Goal: Communication & Community: Answer question/provide support

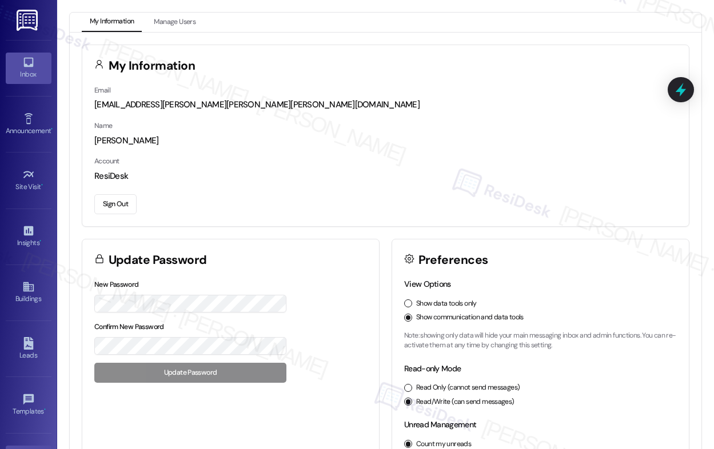
click at [25, 71] on div "Inbox" at bounding box center [28, 74] width 57 height 11
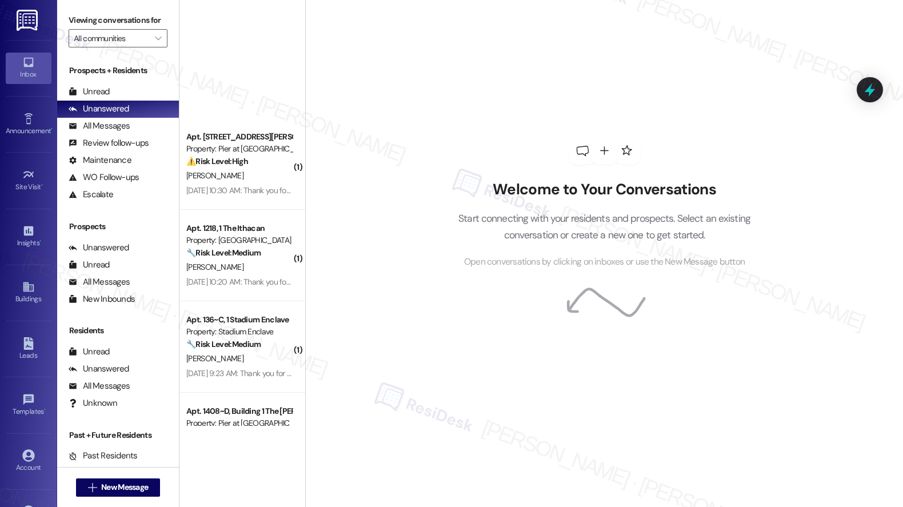
scroll to position [1860, 0]
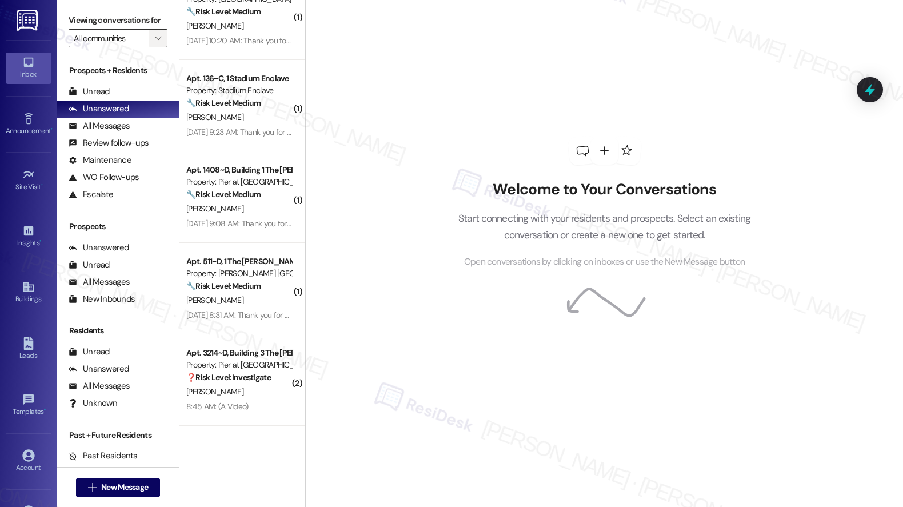
click at [153, 47] on span "" at bounding box center [158, 38] width 11 height 18
click at [155, 43] on icon "" at bounding box center [158, 38] width 6 height 9
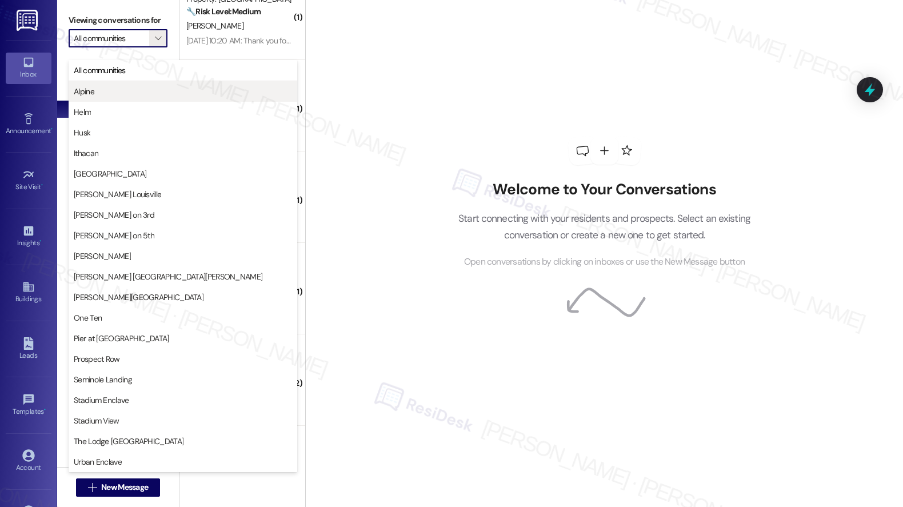
click at [126, 95] on span "Alpine" at bounding box center [183, 91] width 218 height 11
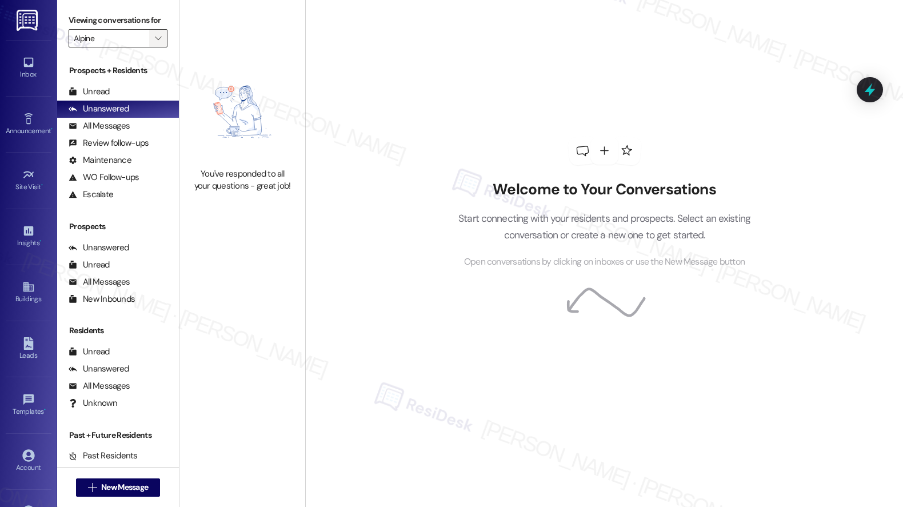
click at [155, 47] on span "" at bounding box center [158, 38] width 11 height 18
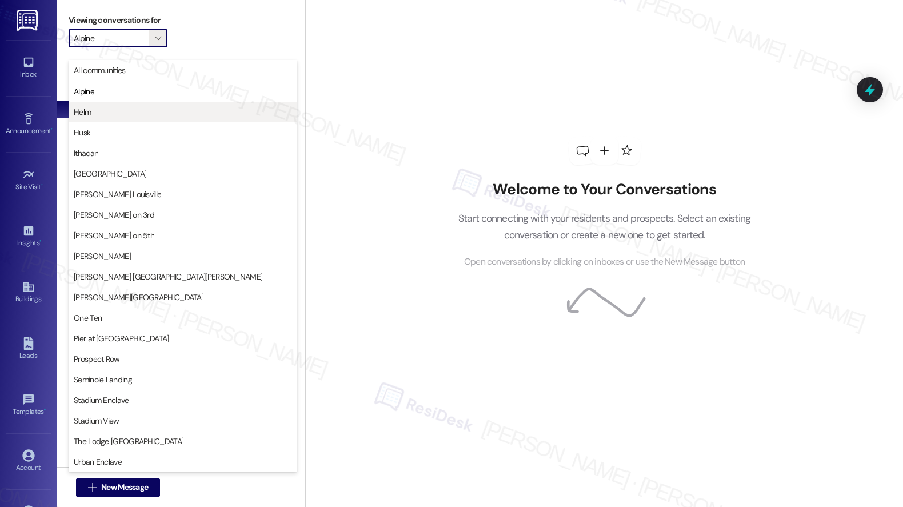
click at [129, 113] on span "Helm" at bounding box center [183, 111] width 218 height 11
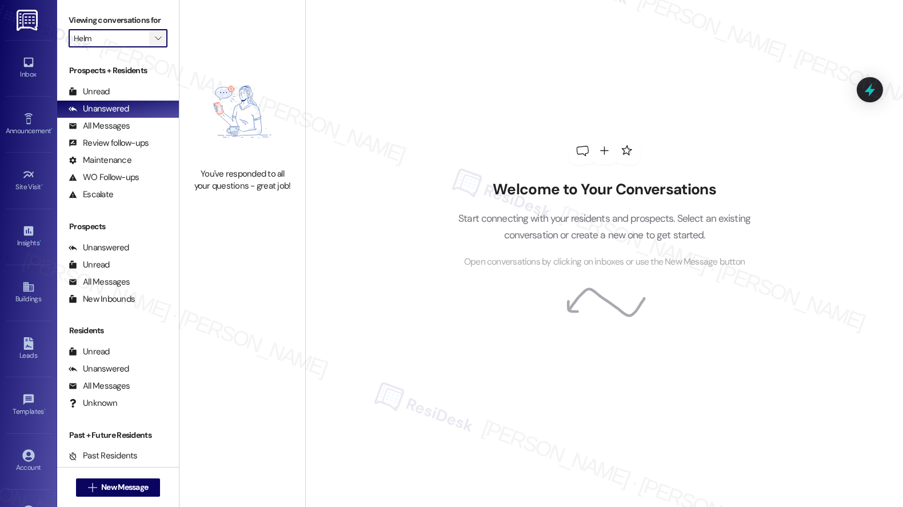
click at [155, 43] on icon "" at bounding box center [158, 38] width 6 height 9
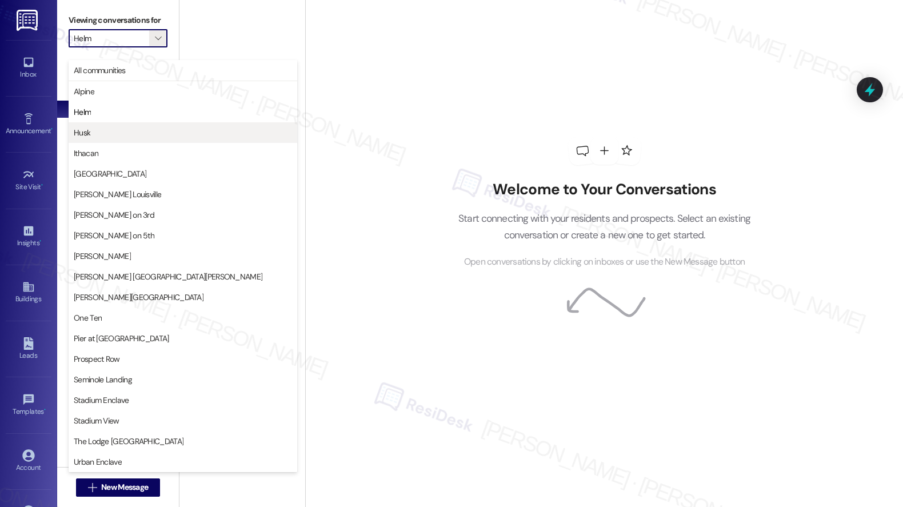
click at [126, 135] on span "Husk" at bounding box center [183, 132] width 218 height 11
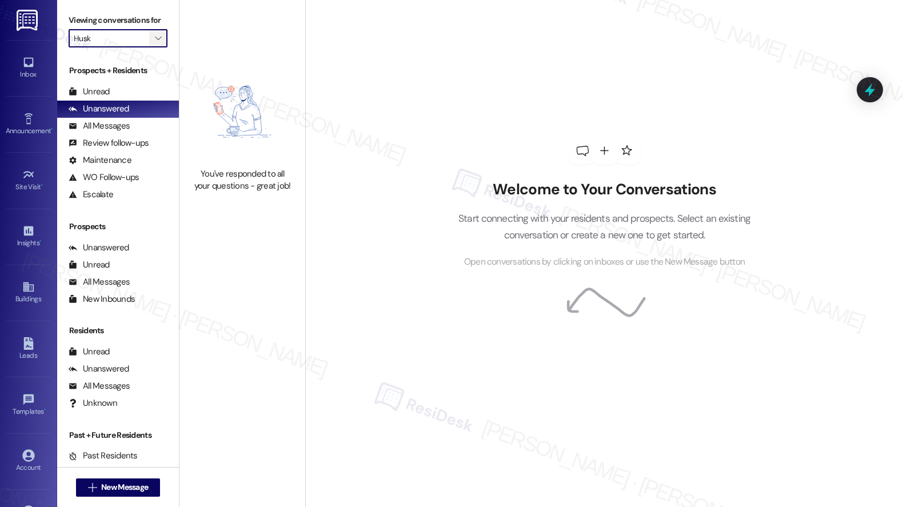
click at [155, 43] on icon "" at bounding box center [158, 38] width 6 height 9
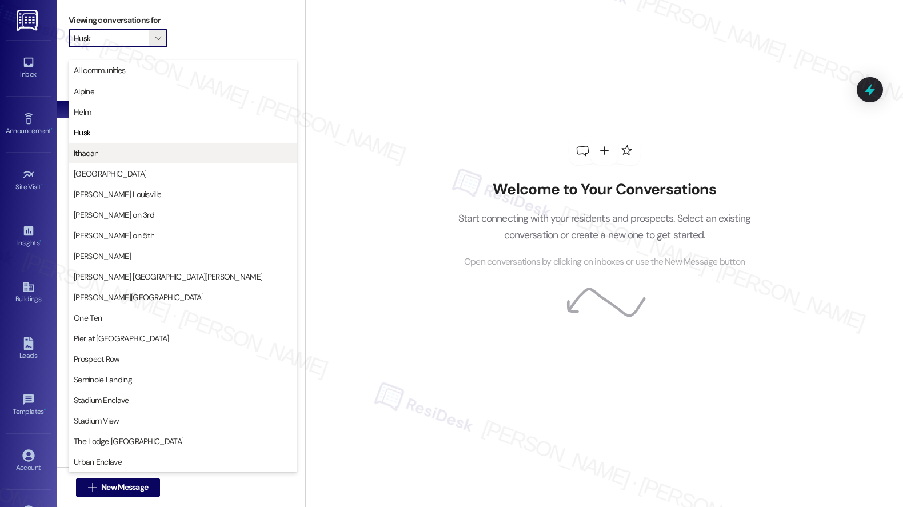
click at [129, 151] on span "Ithacan" at bounding box center [183, 152] width 218 height 11
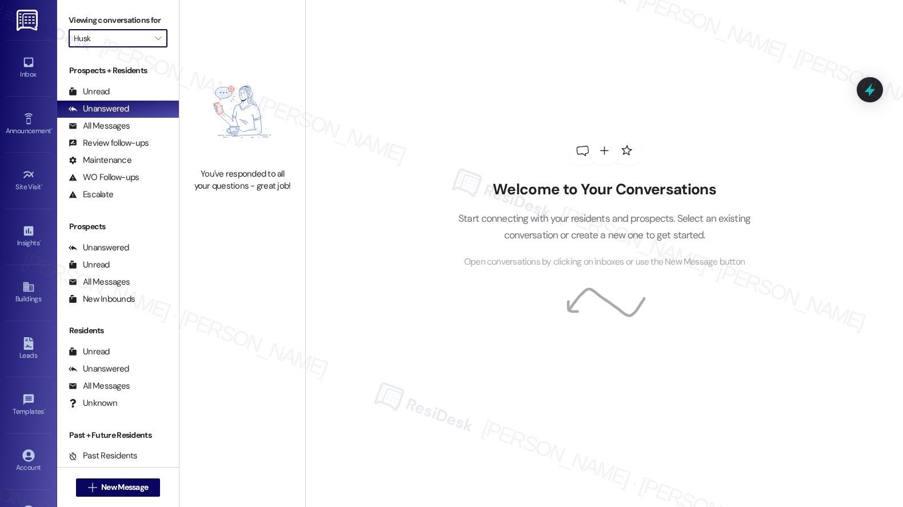
type input "Ithacan"
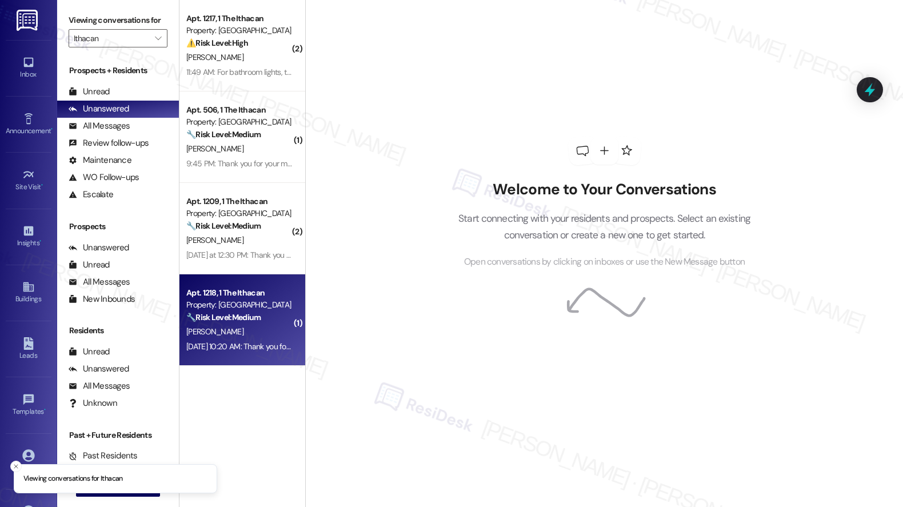
click at [237, 332] on div "J. Fang" at bounding box center [239, 332] width 108 height 14
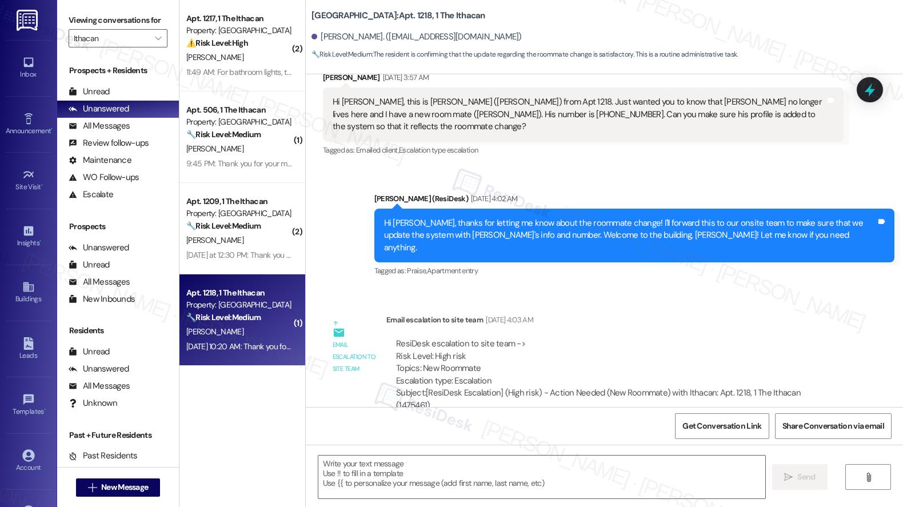
scroll to position [209, 0]
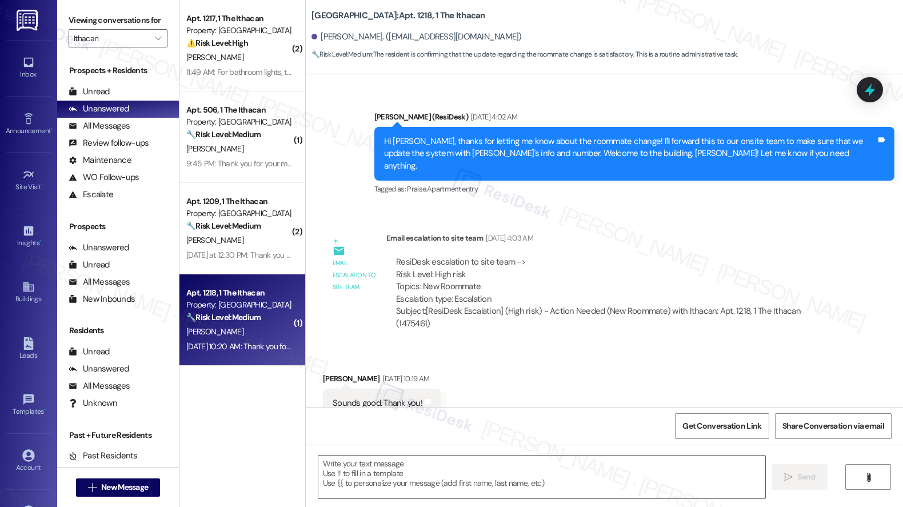
type textarea "Fetching suggested responses. Please feel free to read through the conversation…"
click at [495, 448] on textarea at bounding box center [541, 476] width 447 height 43
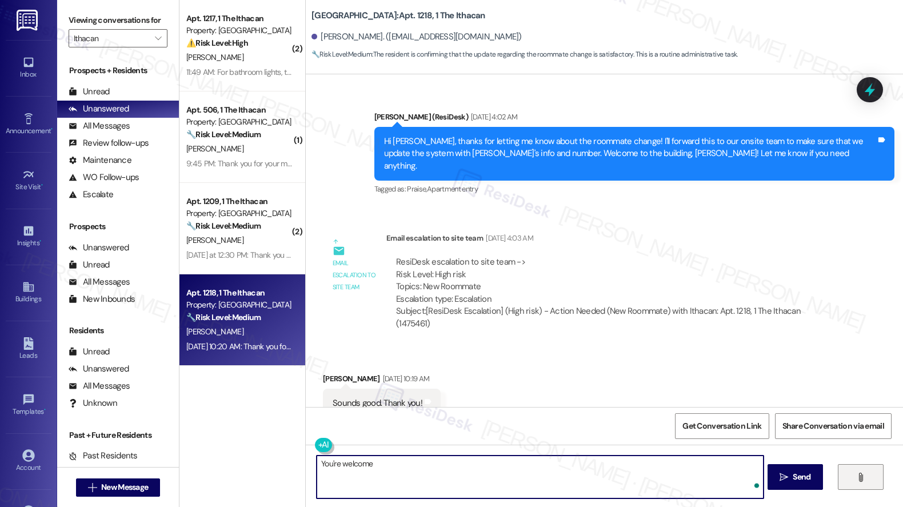
type textarea "You're welcome!"
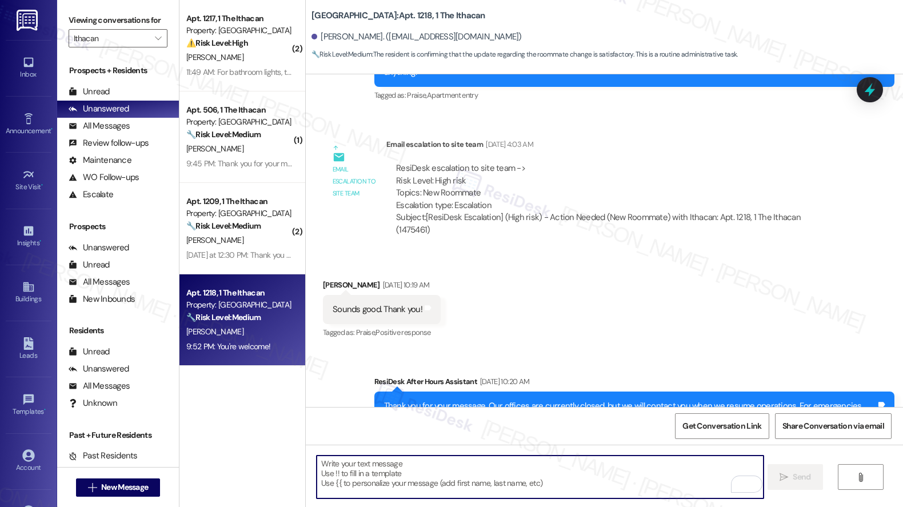
scroll to position [398, 0]
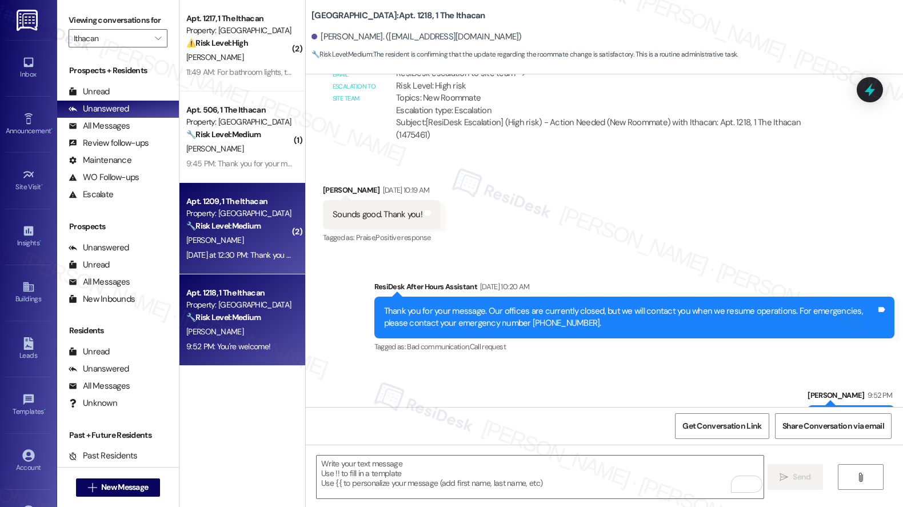
click at [254, 238] on div "S. Selvam" at bounding box center [239, 240] width 108 height 14
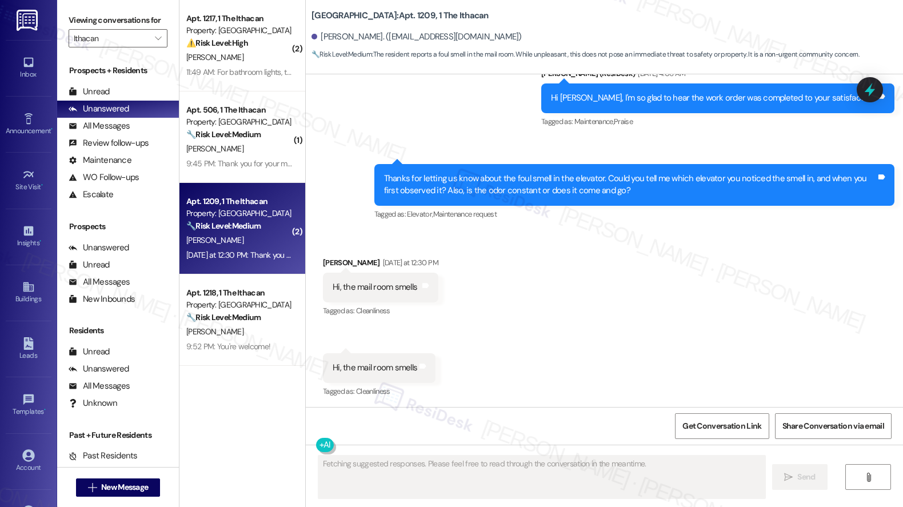
scroll to position [3199, 0]
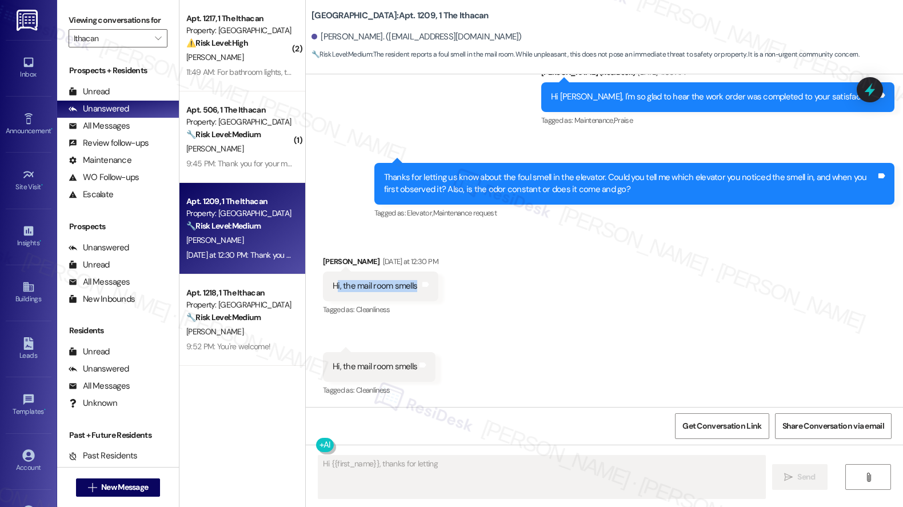
drag, startPoint x: 328, startPoint y: 285, endPoint x: 413, endPoint y: 286, distance: 85.1
click at [413, 286] on div "Hi, the mail room smells Tags and notes" at bounding box center [380, 285] width 115 height 29
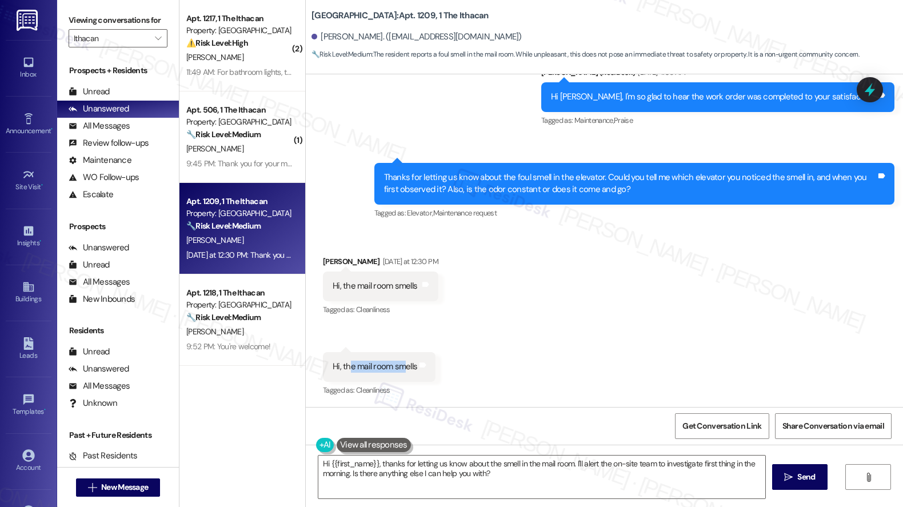
drag, startPoint x: 342, startPoint y: 370, endPoint x: 394, endPoint y: 362, distance: 52.5
click at [394, 362] on div "Hi, the mail room smells" at bounding box center [375, 366] width 85 height 12
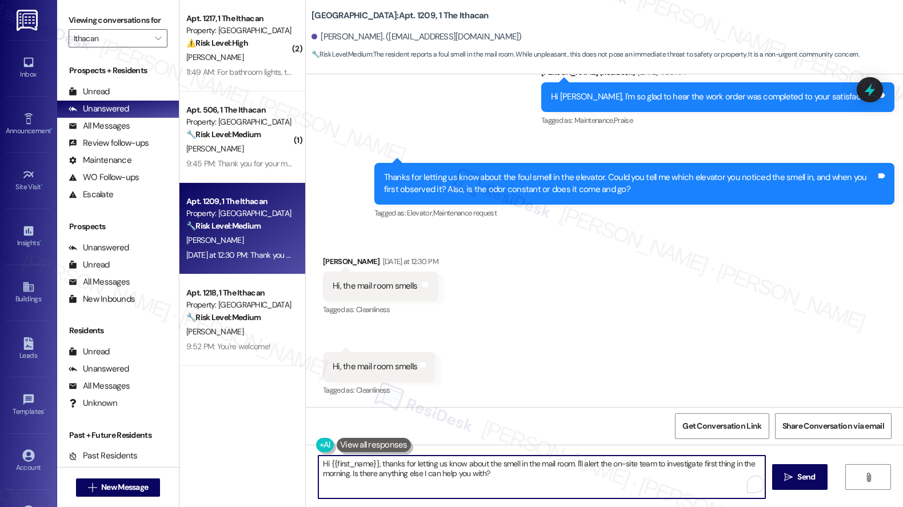
click at [516, 448] on textarea "Hi {{first_name}}, thanks for letting us know about the smell in the mail room.…" at bounding box center [541, 476] width 447 height 43
drag, startPoint x: 594, startPoint y: 463, endPoint x: 656, endPoint y: 466, distance: 62.3
click at [656, 448] on textarea "Hi {{first_name}}, thanks for letting us know about the smell in the mail room.…" at bounding box center [540, 476] width 447 height 43
click at [594, 448] on textarea "Hi {{first_name}}, thanks for letting us know about the smell in the mail room.…" at bounding box center [540, 476] width 447 height 43
click at [481, 448] on textarea "Hi {{first_name}}, thanks for letting us know about the smell in the mail room.…" at bounding box center [540, 476] width 447 height 43
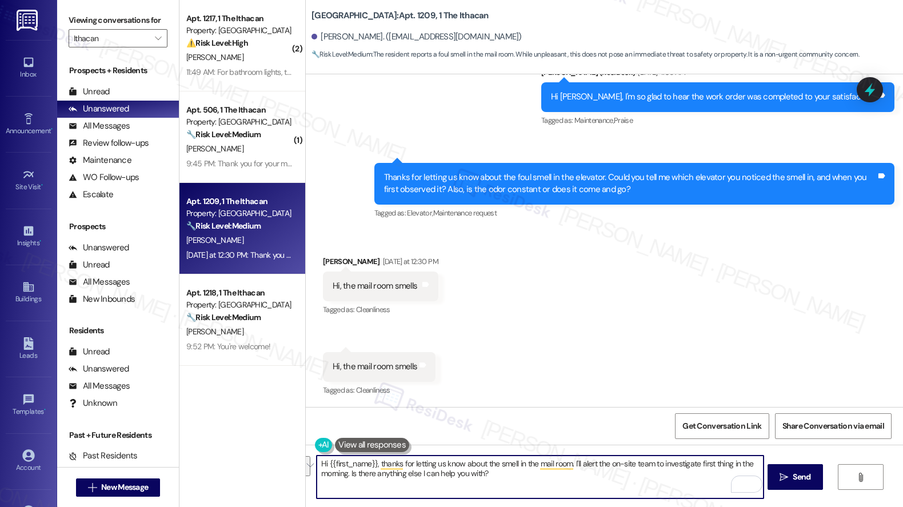
drag, startPoint x: 694, startPoint y: 465, endPoint x: 511, endPoint y: 465, distance: 183.4
click at [342, 448] on textarea "Hi {{first_name}}, thanks for letting us know about the smell in the mail room.…" at bounding box center [540, 476] width 447 height 43
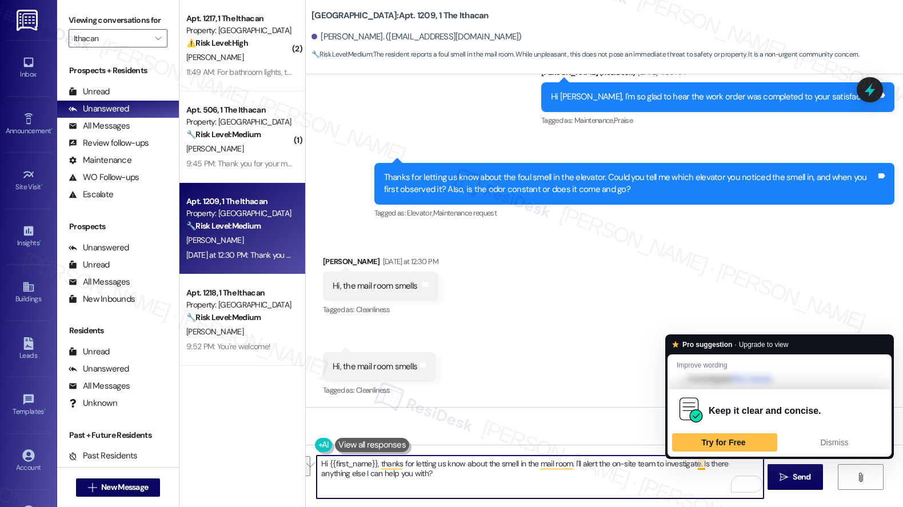
drag, startPoint x: 697, startPoint y: 463, endPoint x: 695, endPoint y: 478, distance: 14.4
click at [695, 448] on textarea "Hi {{first_name}}, thanks for letting us know about the smell in the mail room.…" at bounding box center [540, 476] width 447 height 43
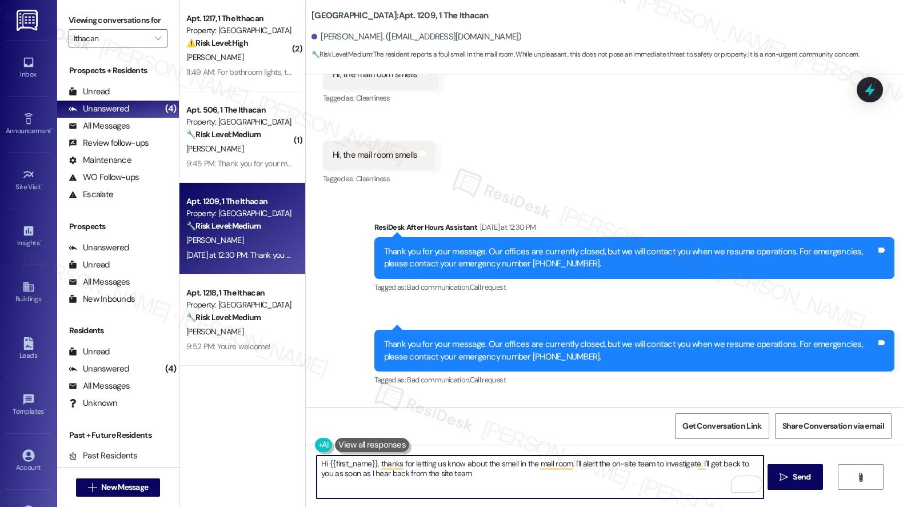
scroll to position [3506, 0]
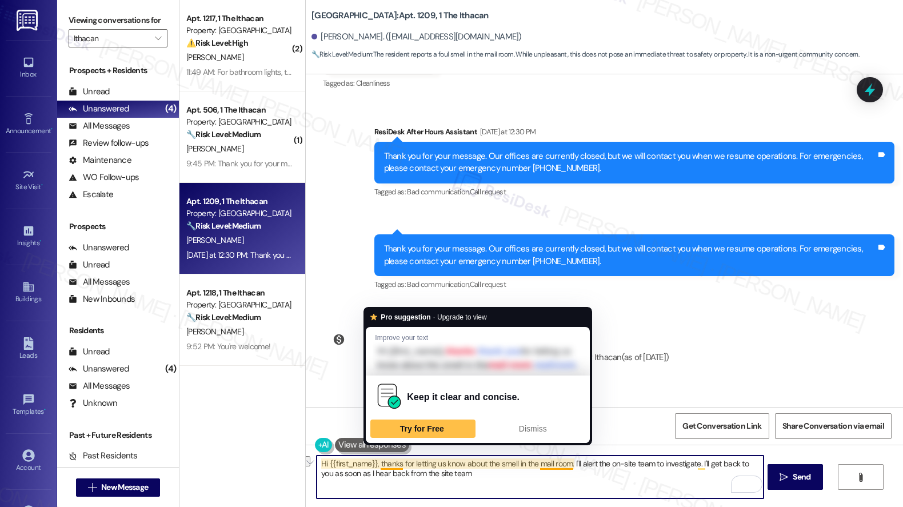
drag, startPoint x: 387, startPoint y: 461, endPoint x: 506, endPoint y: 466, distance: 118.3
click at [506, 448] on textarea "Hi {{first_name}}, thanks for letting us know about the smell in the mail room.…" at bounding box center [540, 476] width 447 height 43
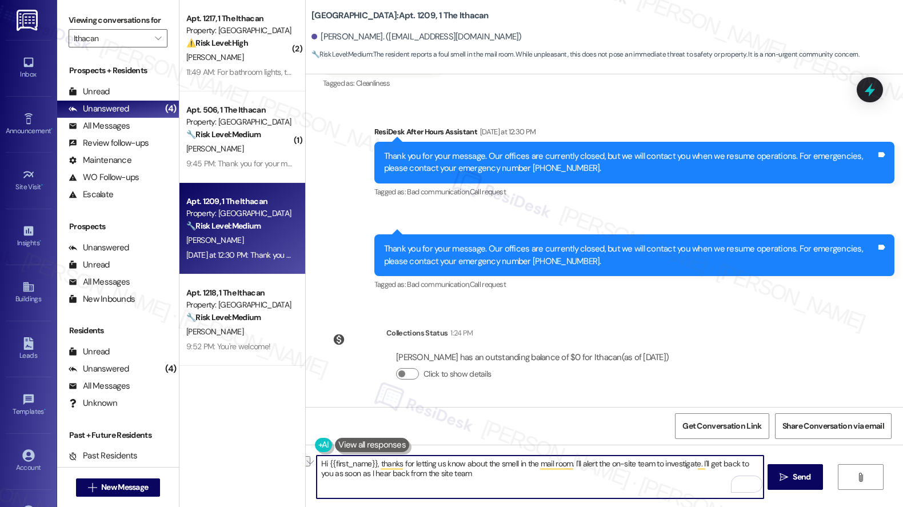
drag, startPoint x: 471, startPoint y: 483, endPoint x: 464, endPoint y: 483, distance: 6.9
click at [471, 448] on textarea "Hi {{first_name}}, thanks for letting us know about the smell in the mail room.…" at bounding box center [540, 476] width 447 height 43
click at [550, 448] on textarea "Hi {{first_name}}, thanks for letting us know about the smell in the mail room.…" at bounding box center [540, 476] width 447 height 43
type textarea "Hi {{first_name}}, thanks for letting us know about the smell in the mail room.…"
click at [713, 448] on button " Send" at bounding box center [794, 477] width 55 height 26
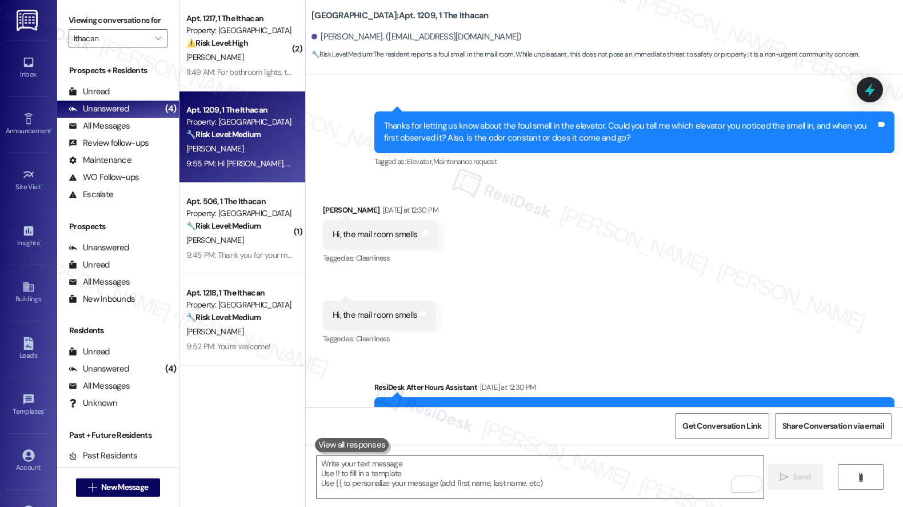
scroll to position [3598, 0]
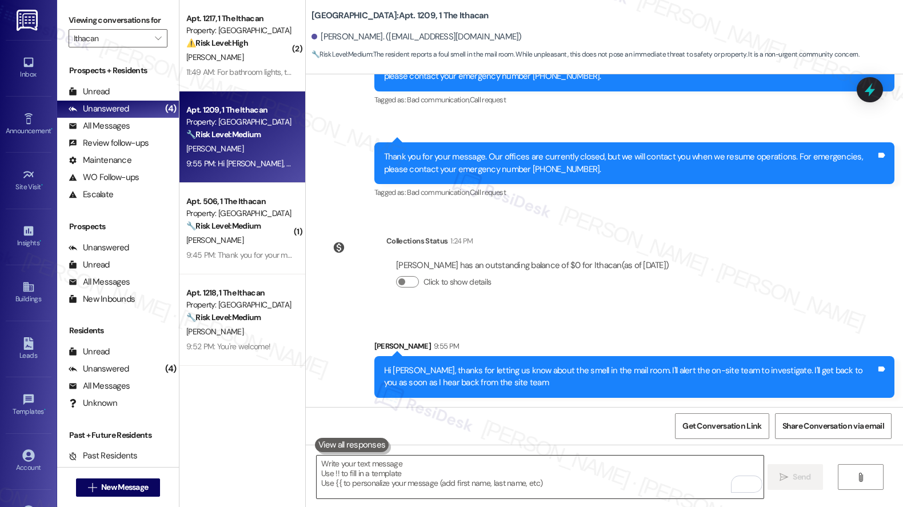
click at [411, 448] on textarea "To enrich screen reader interactions, please activate Accessibility in Grammarl…" at bounding box center [540, 476] width 447 height 43
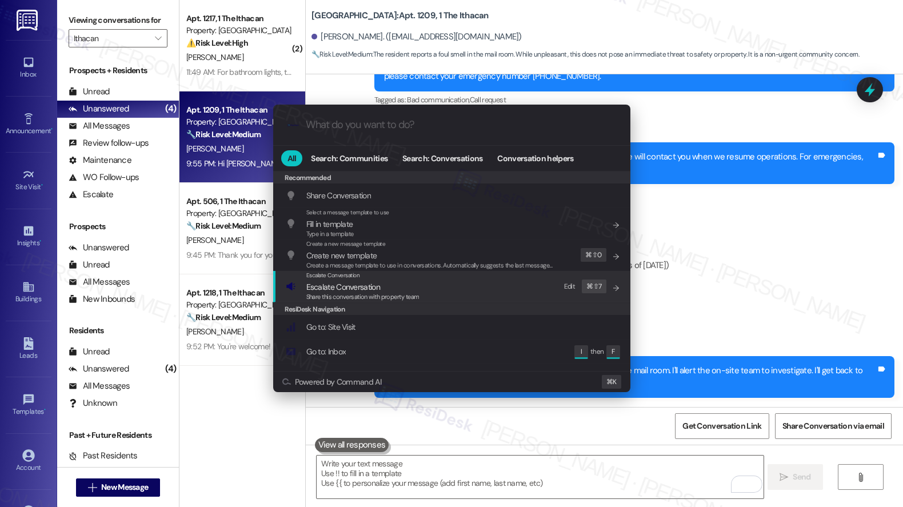
click at [363, 293] on span "Share this conversation with property team" at bounding box center [362, 297] width 113 height 8
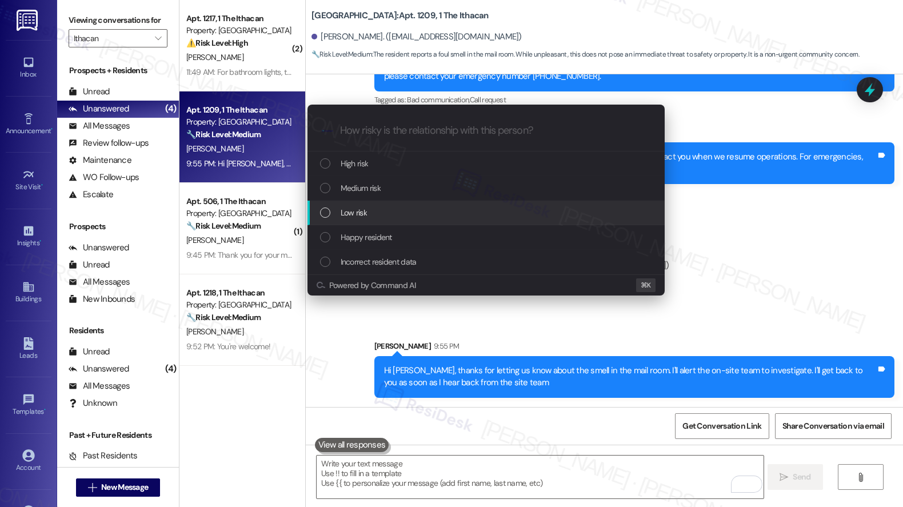
click at [375, 217] on div "Low risk" at bounding box center [487, 212] width 334 height 13
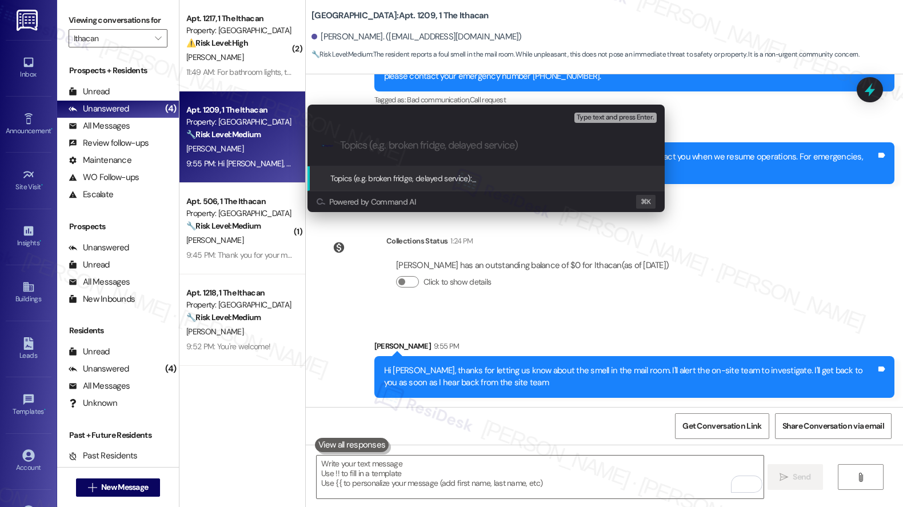
click at [390, 149] on input "Topics (e.g. broken fridge, delayed service)" at bounding box center [495, 145] width 310 height 12
click at [386, 147] on input "Mail Room Smells" at bounding box center [490, 145] width 301 height 12
type input "Mail Room Smells"
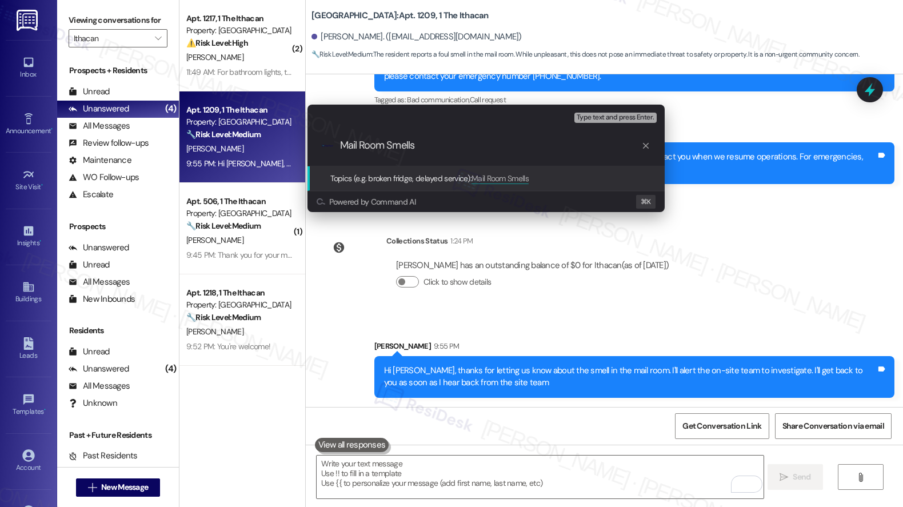
click at [502, 152] on div ".cls-1{fill:#0a055f;}.cls-2{fill:#0cc4c4;} resideskLogoBlueOrange Mail Room Sme…" at bounding box center [485, 145] width 357 height 41
click at [497, 142] on input "Mail Room Smells" at bounding box center [490, 145] width 301 height 12
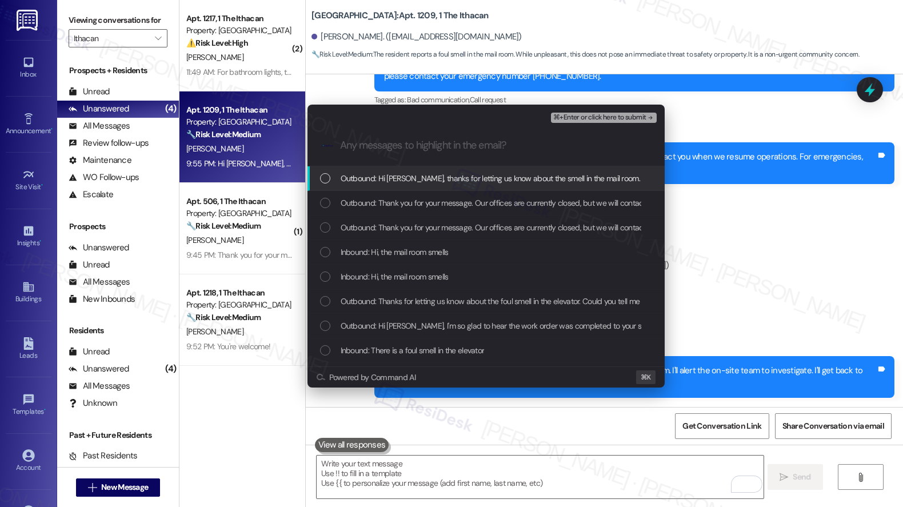
click at [430, 183] on span "Outbound: Hi Sivaguru, thanks for letting us know about the smell in the mail r…" at bounding box center [654, 178] width 627 height 13
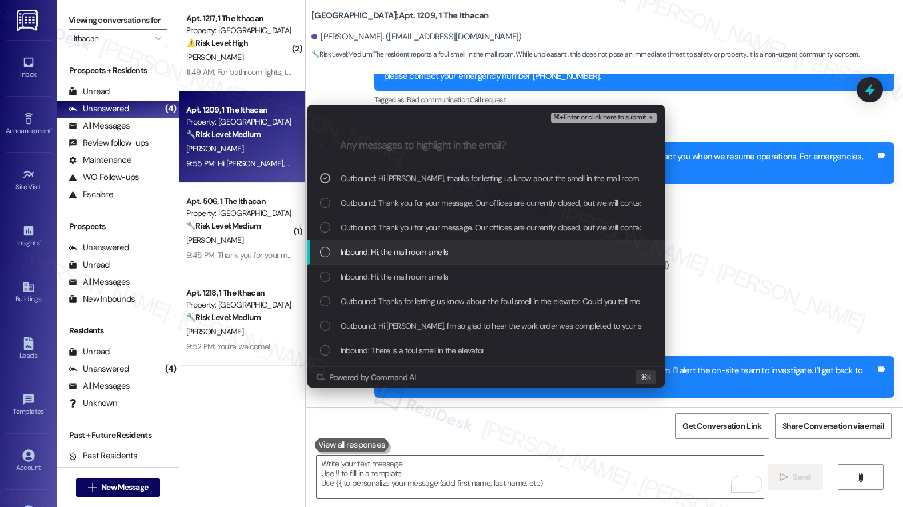
click at [432, 251] on span "Inbound: Hi, the mail room smells" at bounding box center [395, 252] width 108 height 13
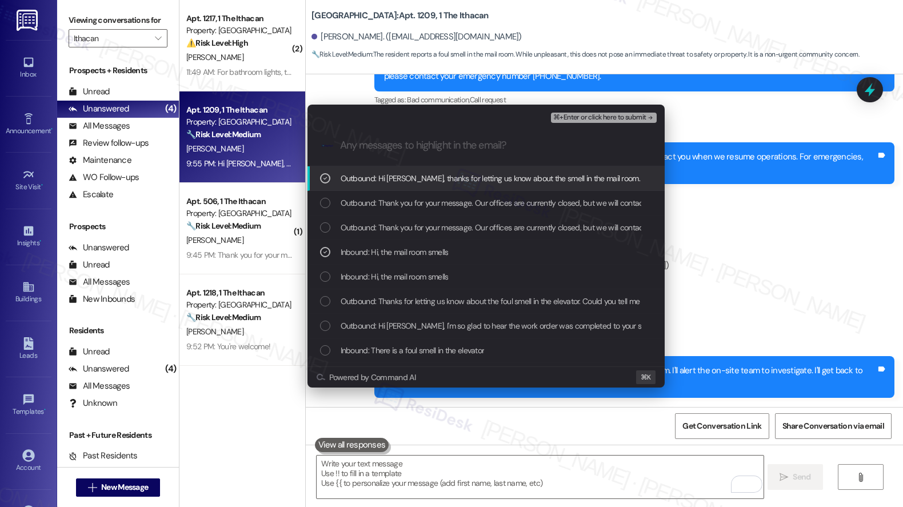
click at [587, 118] on span "⌘+Enter or click here to submit" at bounding box center [599, 118] width 93 height 8
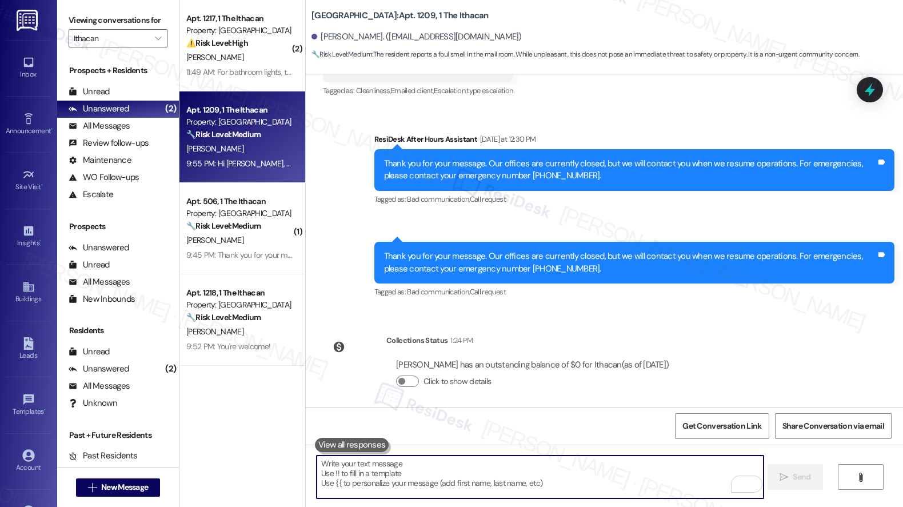
scroll to position [3615, 0]
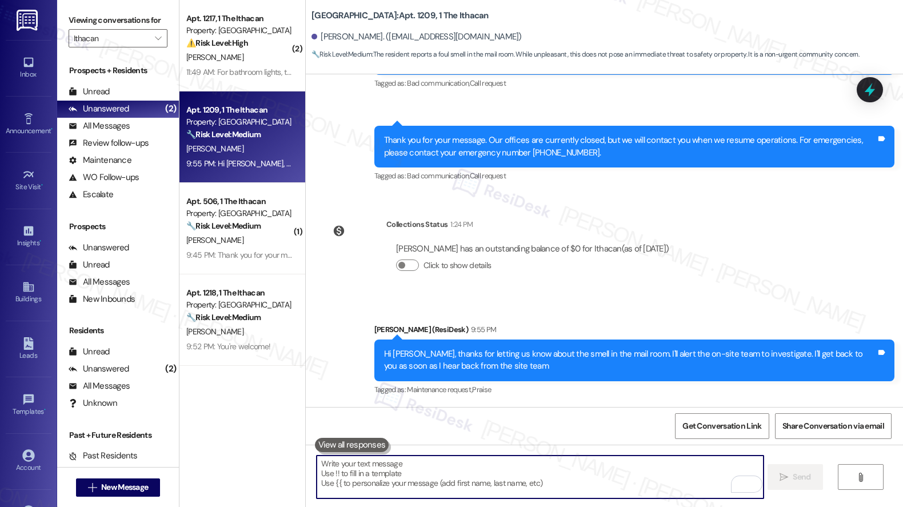
click at [387, 448] on textarea "To enrich screen reader interactions, please activate Accessibility in Grammarl…" at bounding box center [540, 476] width 447 height 43
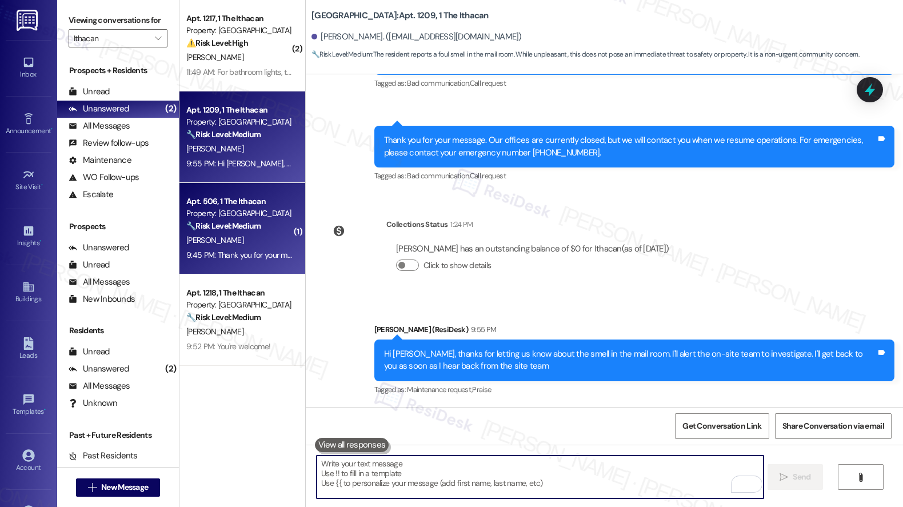
click at [232, 221] on strong "🔧 Risk Level: Medium" at bounding box center [223, 226] width 74 height 10
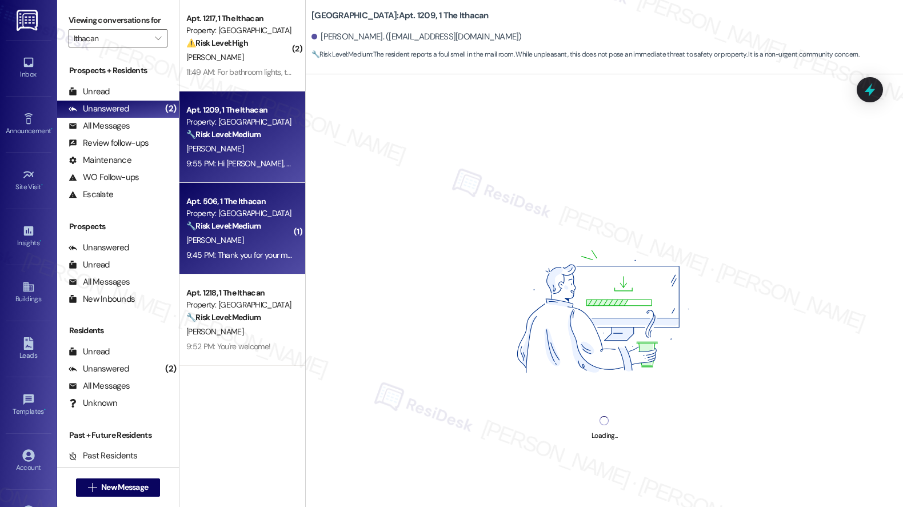
click at [239, 157] on div "9:55 PM: Hi Sivaguru, thanks for letting us know about the smell in the mail ro…" at bounding box center [239, 164] width 108 height 14
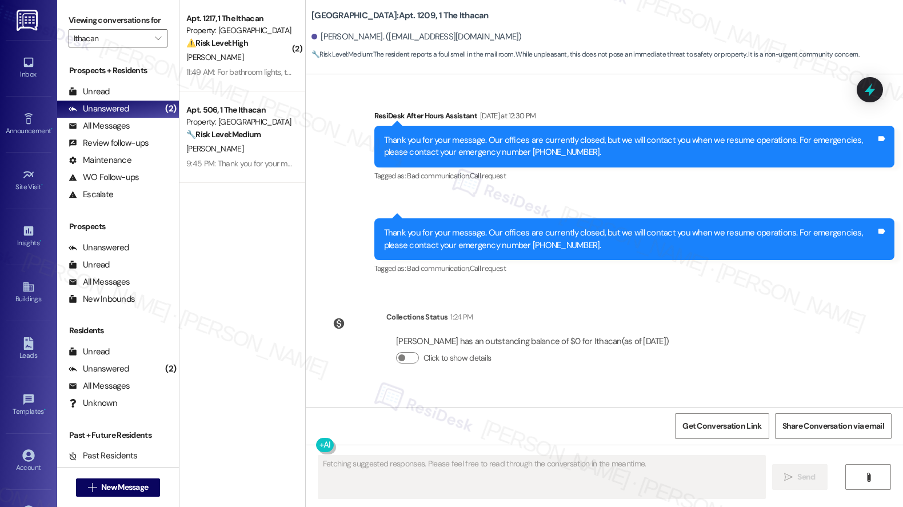
scroll to position [3743, 0]
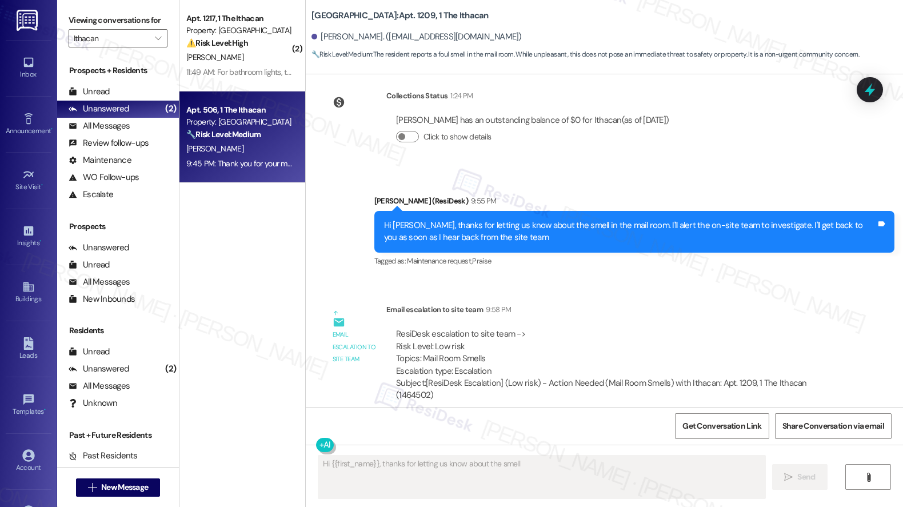
type textarea "Hi {{first_name}}, thanks for letting us know about the smell in"
click at [222, 134] on strong "🔧 Risk Level: Medium" at bounding box center [223, 134] width 74 height 10
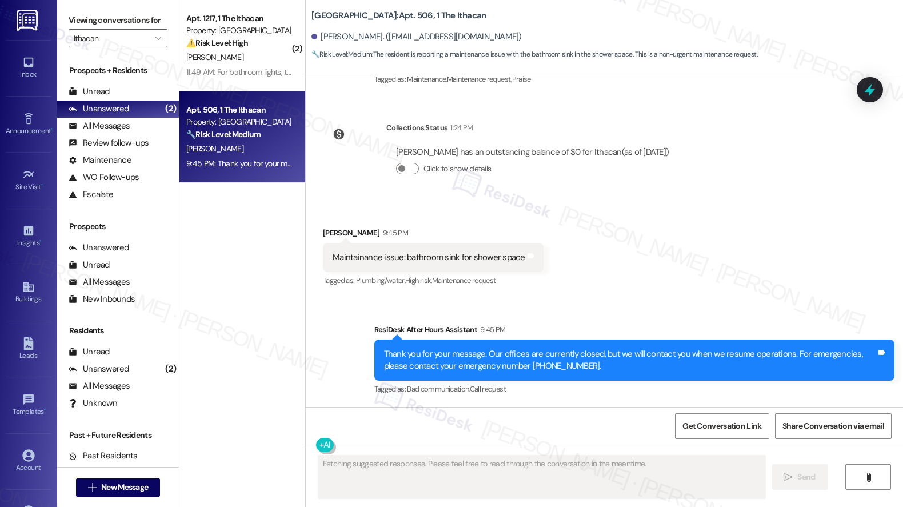
scroll to position [307, 0]
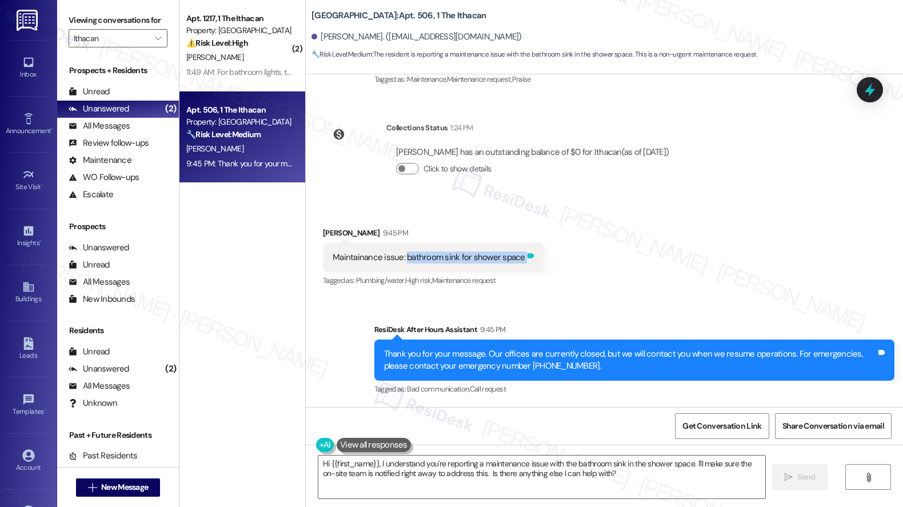
drag, startPoint x: 396, startPoint y: 257, endPoint x: 513, endPoint y: 261, distance: 116.6
click at [513, 261] on div "Maintainance issue: bathroom sink for shower space Tags and notes" at bounding box center [433, 257] width 221 height 29
copy div "bathroom sink for shower space Tags and notes"
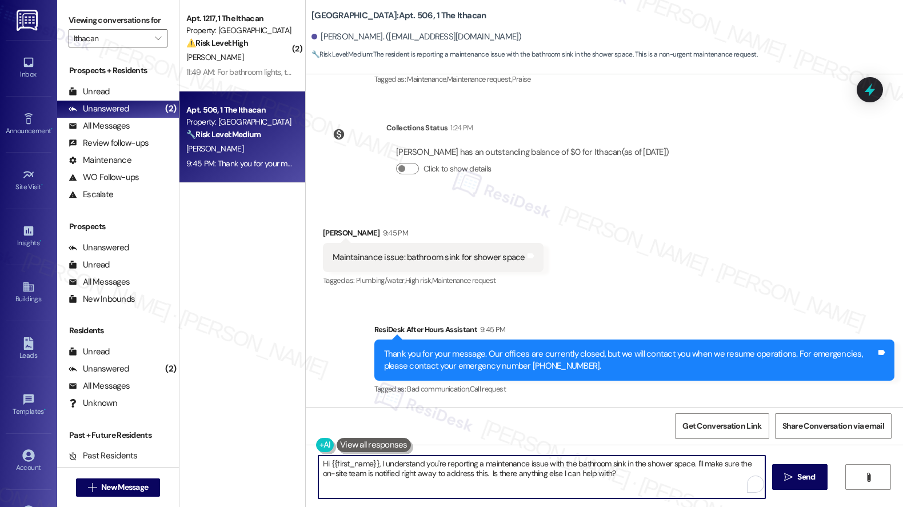
click at [376, 448] on textarea "Hi {{first_name}}, I understand you're reporting a maintenance issue with the b…" at bounding box center [541, 476] width 447 height 43
drag, startPoint x: 374, startPoint y: 464, endPoint x: 612, endPoint y: 493, distance: 240.5
click at [612, 448] on textarea "Hi {{first_name}}, I understand you're reporting a maintenance issue with the b…" at bounding box center [540, 476] width 447 height 43
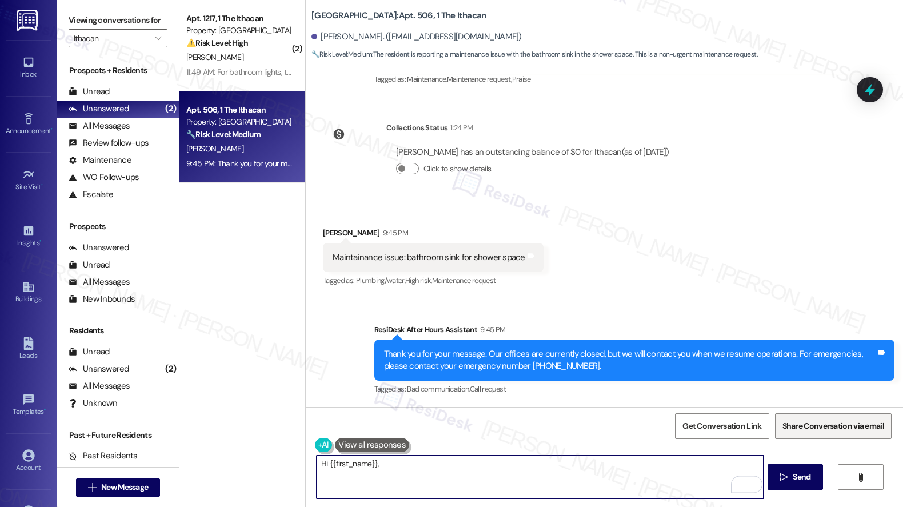
paste textarea "Can you clarify what you mean by ‘bathroom sink for shower space’? Are you aski…"
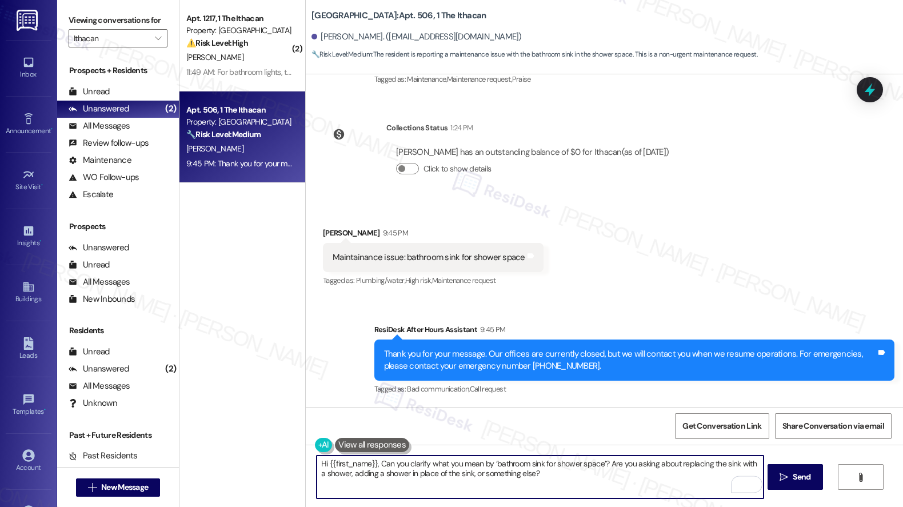
click at [378, 448] on textarea "Hi {{first_name}}, Can you clarify what you mean by ‘bathroom sink for shower s…" at bounding box center [540, 476] width 447 height 43
click at [546, 448] on textarea "Hi {{first_name}}, can you clarify what you mean by ‘bathroom sink for shower s…" at bounding box center [540, 476] width 447 height 43
drag, startPoint x: 339, startPoint y: 475, endPoint x: 502, endPoint y: 473, distance: 162.8
click at [502, 448] on textarea "Hi {{first_name}}, can you clarify what you mean by ‘bathroom sink for shower s…" at bounding box center [540, 476] width 447 height 43
click at [568, 448] on textarea "Hi {{first_name}}, can you clarify what you mean by ‘bathroom sink for shower s…" at bounding box center [540, 476] width 447 height 43
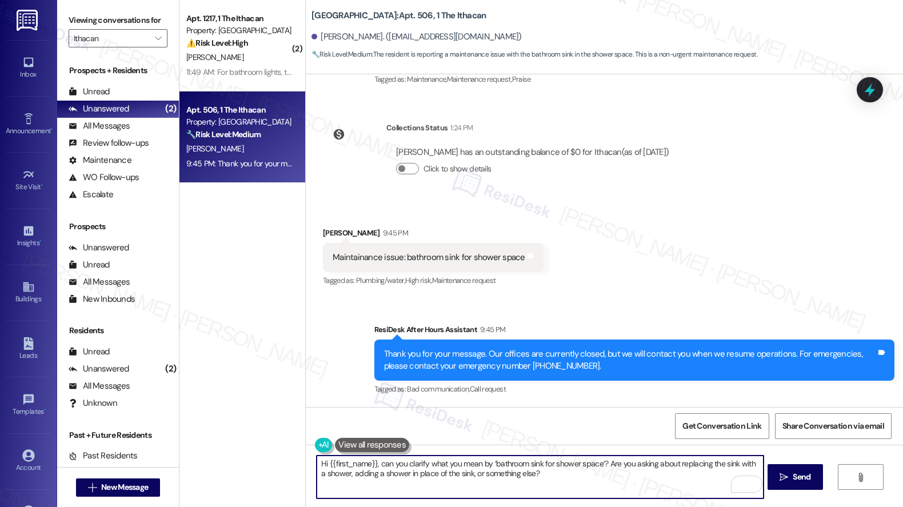
drag, startPoint x: 435, startPoint y: 463, endPoint x: 491, endPoint y: 462, distance: 55.4
click at [491, 448] on textarea "Hi {{first_name}}, can you clarify what you mean by ‘bathroom sink for shower s…" at bounding box center [540, 476] width 447 height 43
click at [556, 448] on textarea "Hi {{first_name}}, can you clarify what you mean by ‘bathroom sink for shower s…" at bounding box center [540, 476] width 447 height 43
type textarea "Hi {{first_name}}, can you clarify what you mean by ‘bathroom sink for shower s…"
click at [713, 448] on span "Send" at bounding box center [801, 477] width 18 height 12
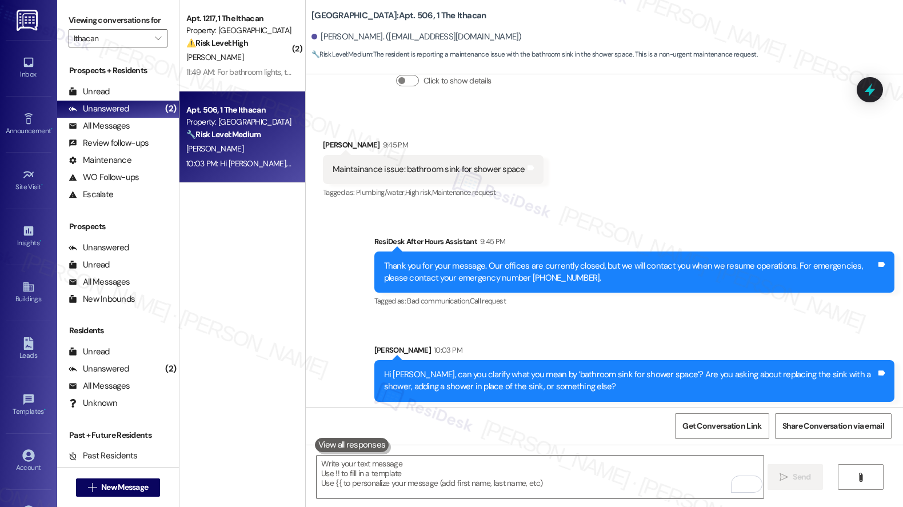
scroll to position [399, 0]
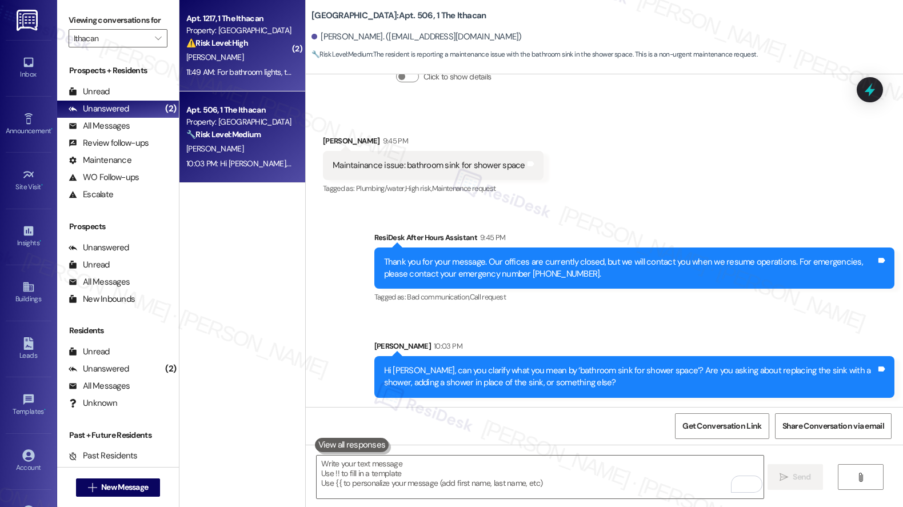
click at [233, 55] on div "N. Wang" at bounding box center [239, 57] width 108 height 14
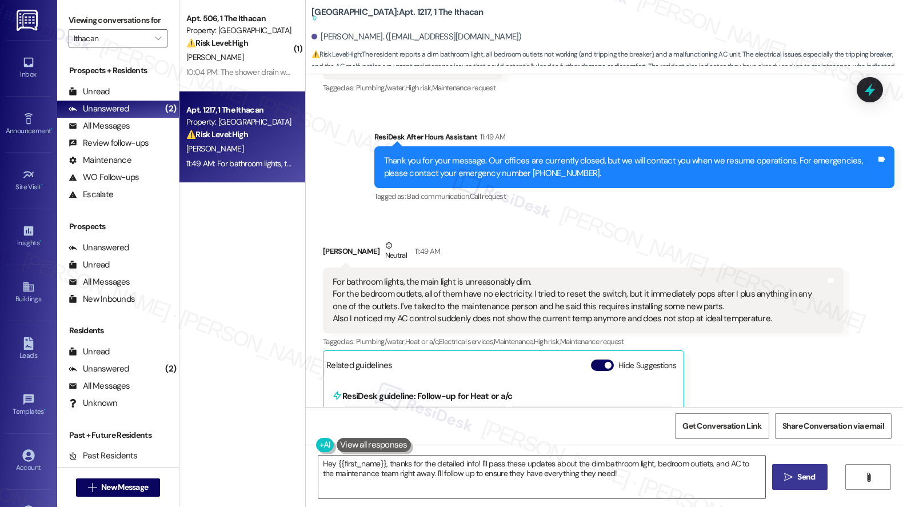
scroll to position [634, 0]
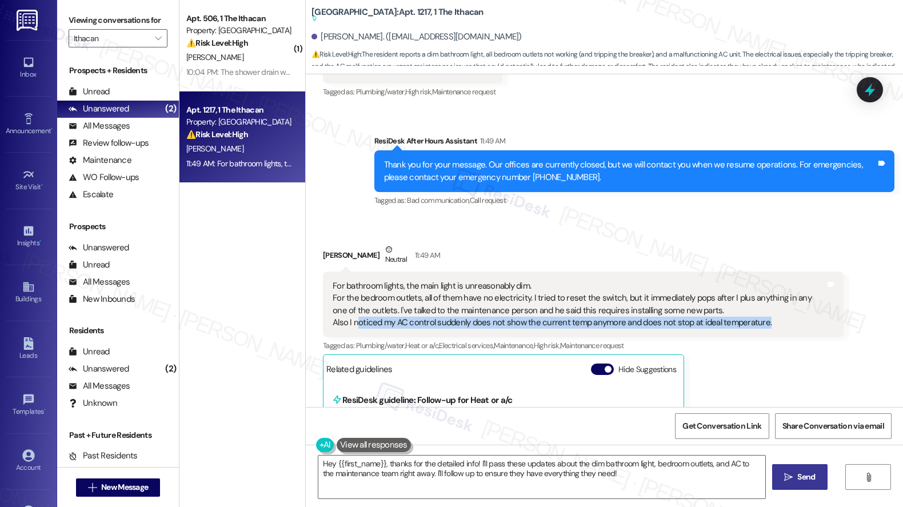
drag, startPoint x: 350, startPoint y: 321, endPoint x: 516, endPoint y: 330, distance: 165.9
click at [515, 331] on div "For bathroom lights, the main light is unreasonably dim. For the bedroom outlet…" at bounding box center [583, 304] width 520 height 66
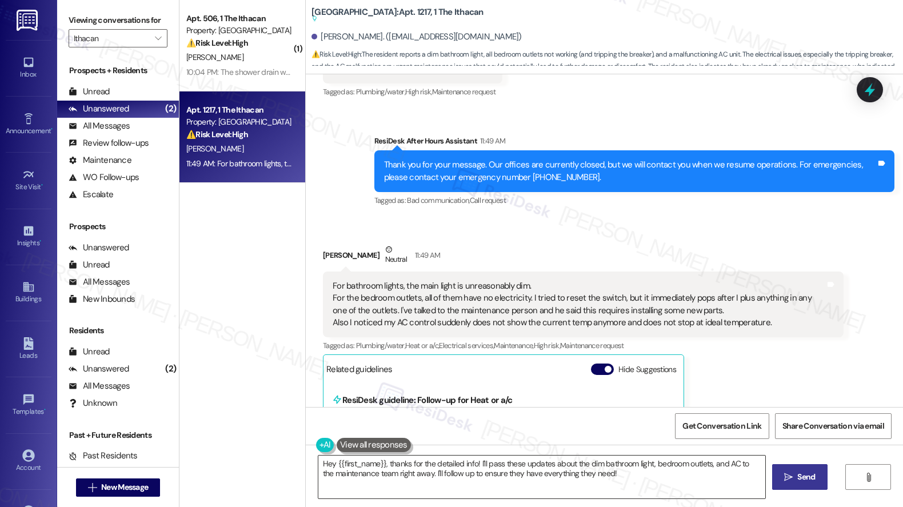
click at [481, 448] on textarea "Hey {{first_name}}, thanks for the detailed info! I'll pass these updates about…" at bounding box center [541, 476] width 447 height 43
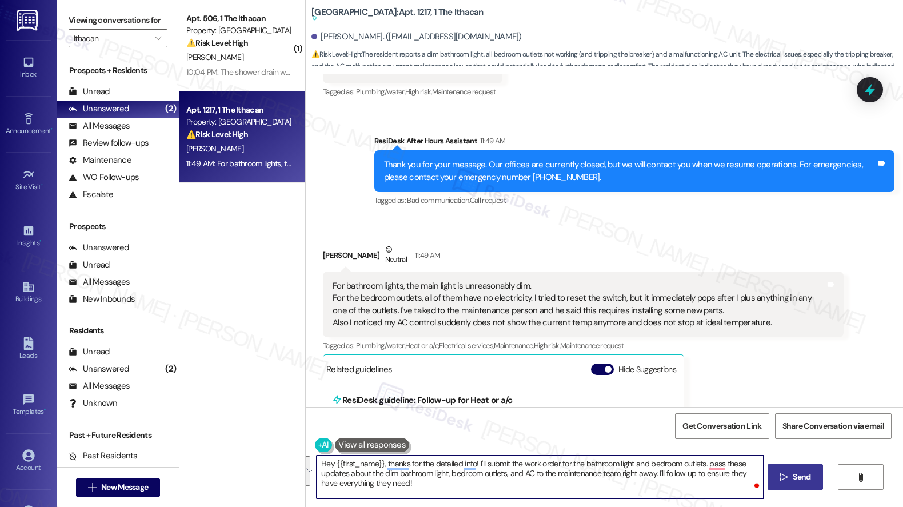
drag, startPoint x: 700, startPoint y: 467, endPoint x: 700, endPoint y: 484, distance: 17.7
click at [700, 448] on textarea "Hey {{first_name}}, thanks for the detailed info! I'll submit the work order fo…" at bounding box center [540, 476] width 447 height 43
type textarea "Hey {{first_name}}, thanks for the detailed info! I'll submit the work order fo…"
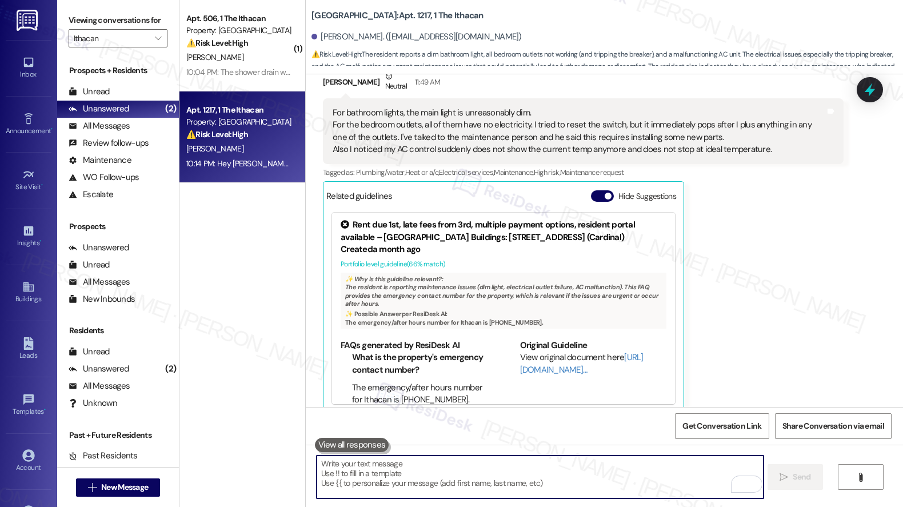
scroll to position [791, 0]
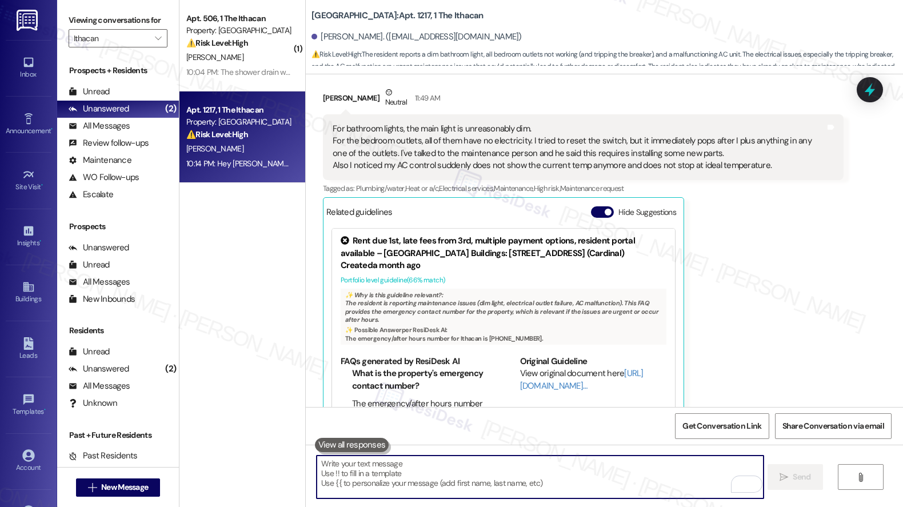
click at [492, 167] on div "For bathroom lights, the main light is unreasonably dim. For the bedroom outlet…" at bounding box center [579, 147] width 492 height 49
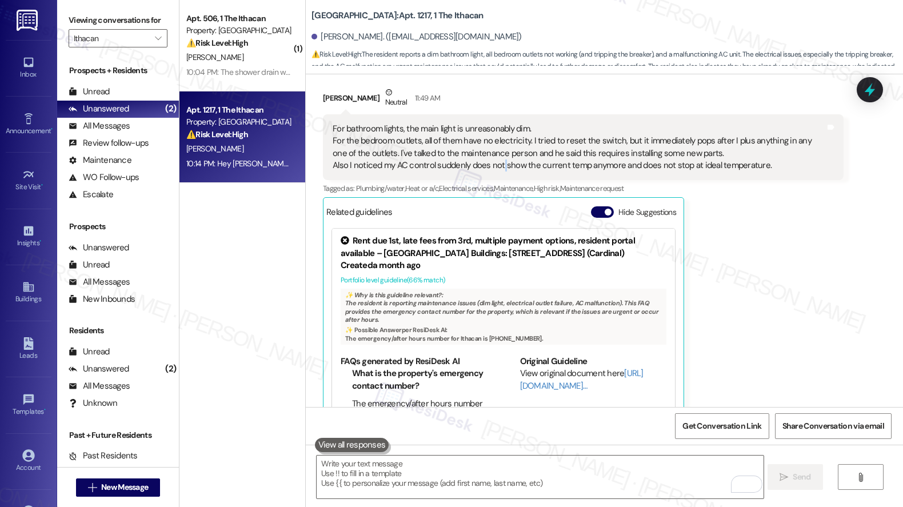
click at [492, 167] on div "For bathroom lights, the main light is unreasonably dim. For the bedroom outlet…" at bounding box center [579, 147] width 492 height 49
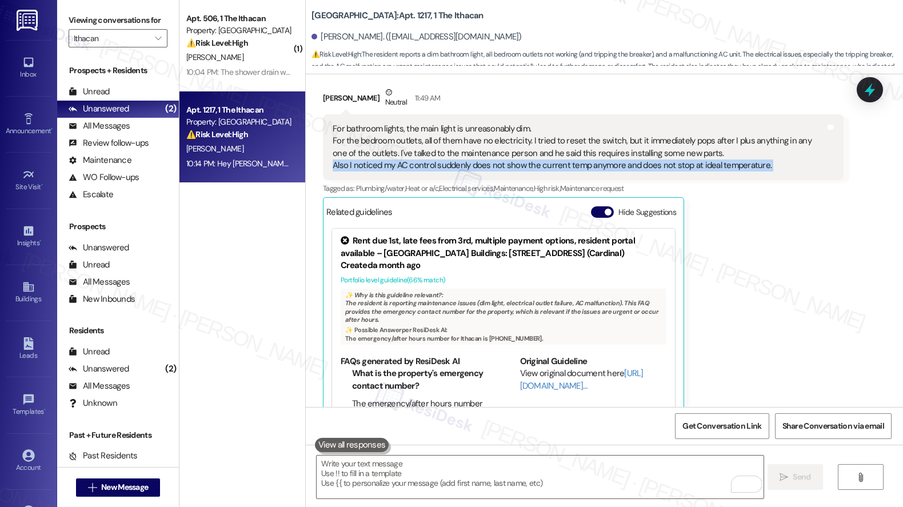
copy div "Also I noticed my AC control suddenly does not show the current temp anymore an…"
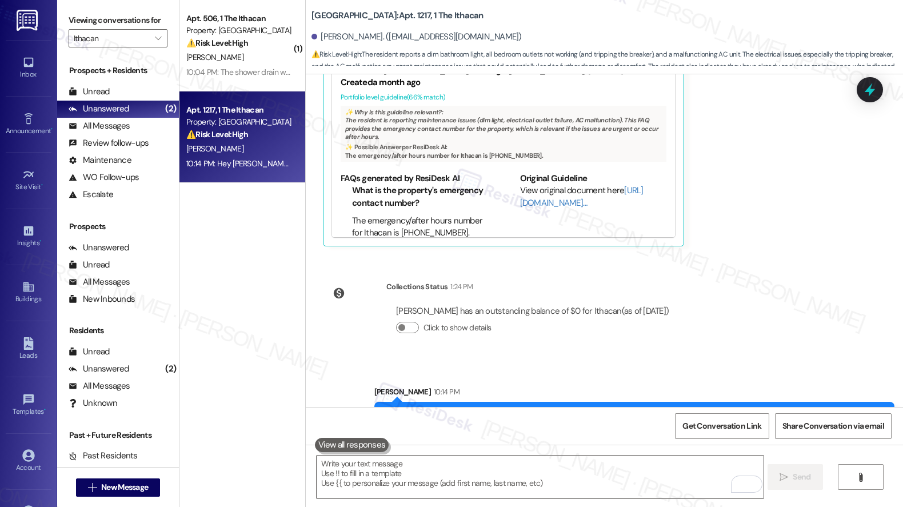
scroll to position [1020, 0]
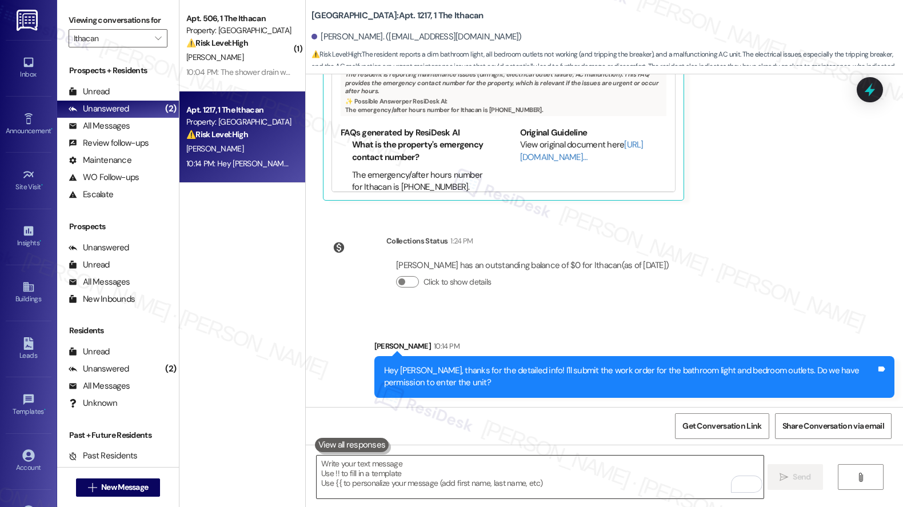
click at [492, 448] on textarea "To enrich screen reader interactions, please activate Accessibility in Grammarl…" at bounding box center [540, 476] width 447 height 43
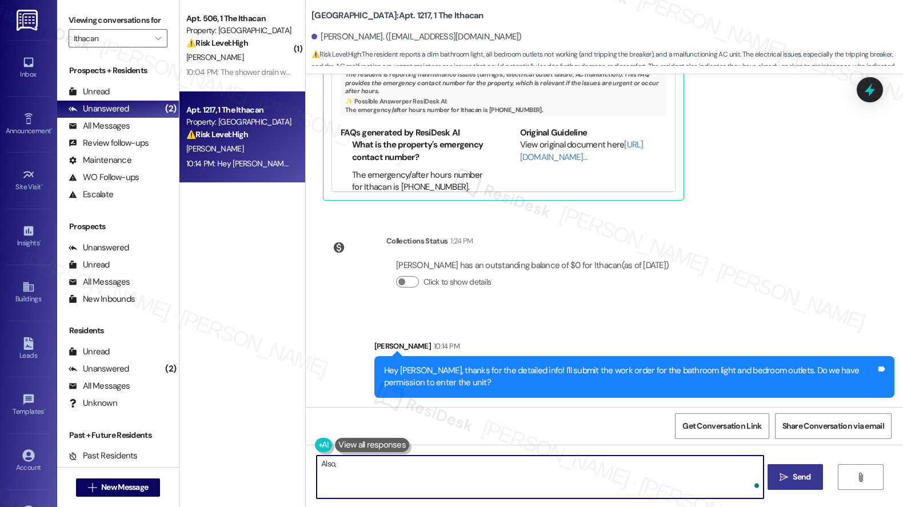
paste textarea "When did you first notice the AC control stopped showing the current temperatur…"
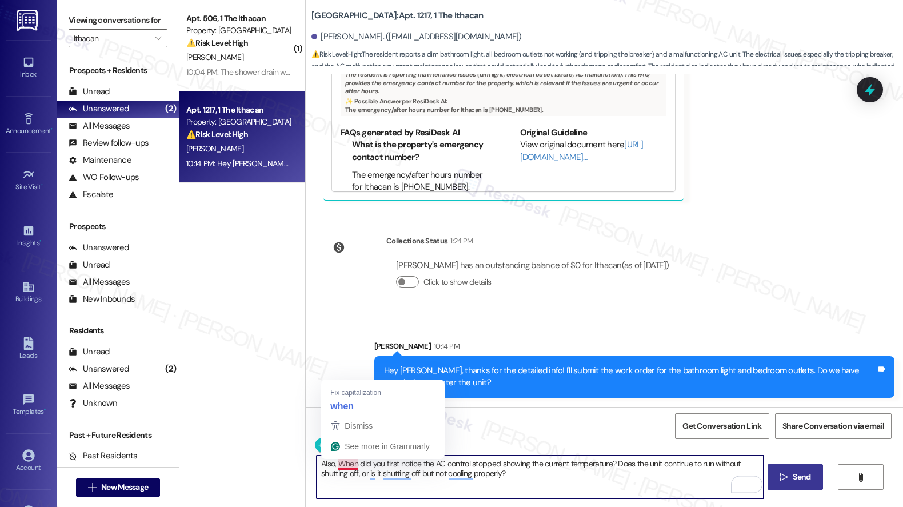
click at [337, 448] on textarea "Also, When did you first notice the AC control stopped showing the current temp…" at bounding box center [540, 476] width 447 height 43
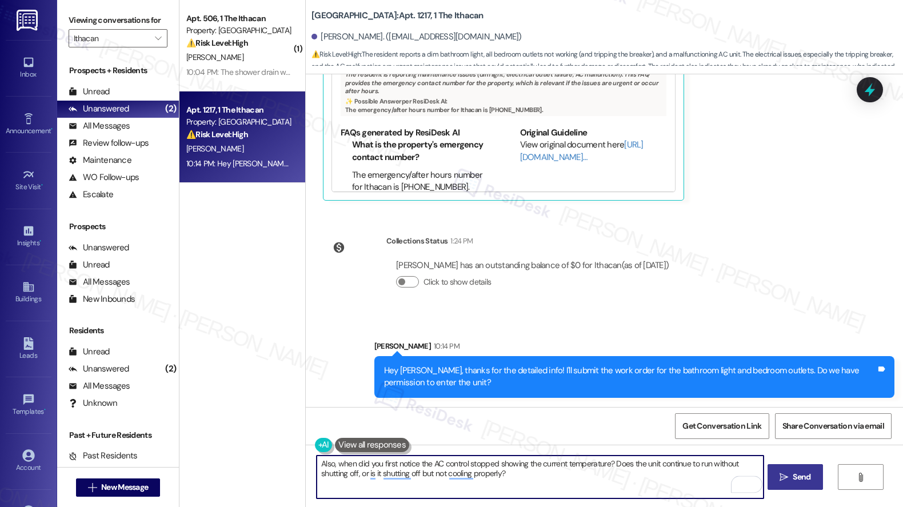
click at [532, 448] on textarea "Also, when did you first notice the AC control stopped showing the current temp…" at bounding box center [540, 476] width 447 height 43
type textarea "Also, when did you first notice the AC control stopped showing the current temp…"
click at [713, 448] on span "Send" at bounding box center [801, 477] width 18 height 12
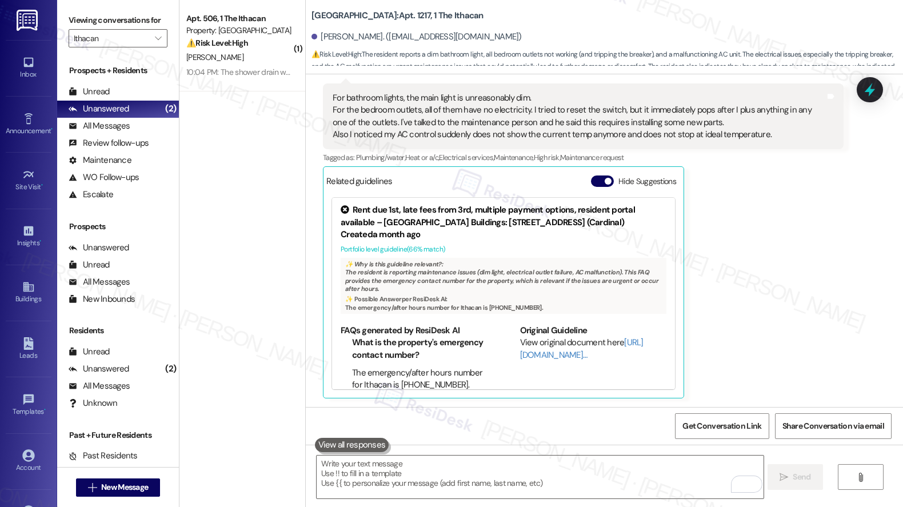
scroll to position [1111, 0]
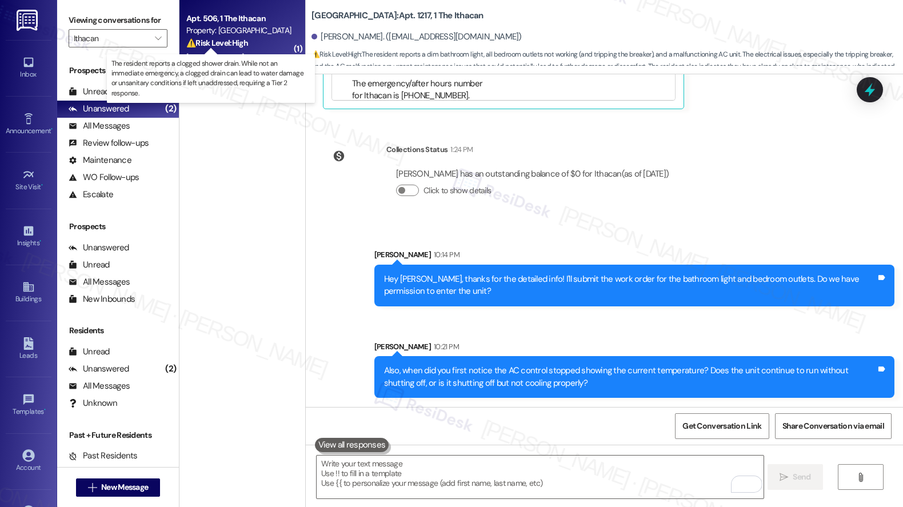
click at [227, 43] on strong "⚠️ Risk Level: High" at bounding box center [217, 43] width 62 height 10
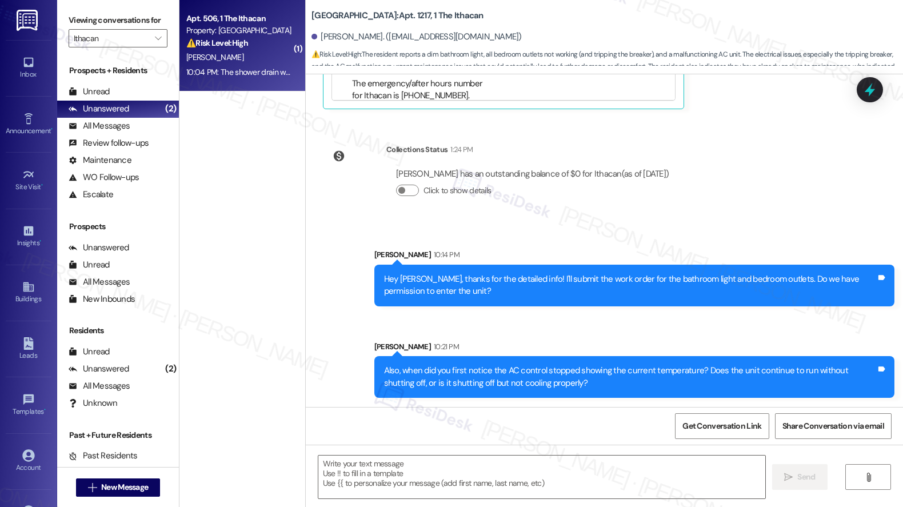
click at [226, 43] on strong "⚠️ Risk Level: High" at bounding box center [217, 43] width 62 height 10
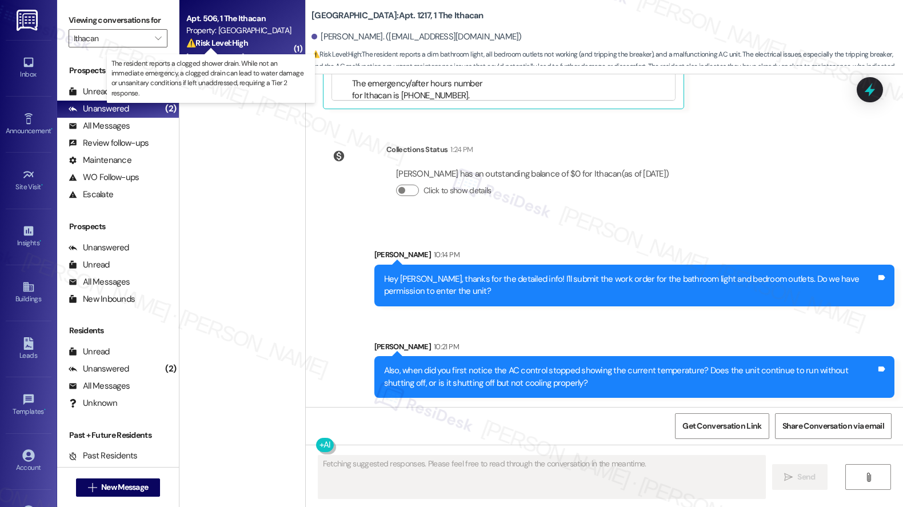
scroll to position [524, 0]
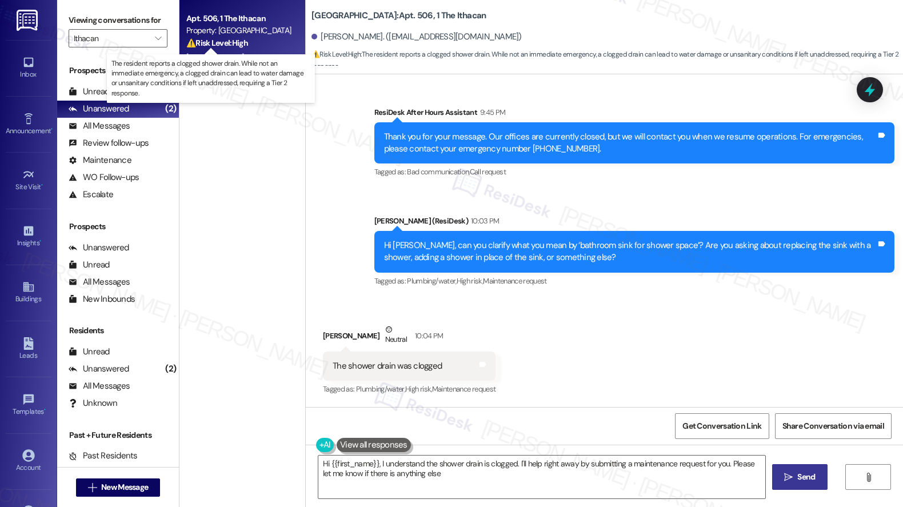
type textarea "Hi {{first_name}}, I understand the shower drain is clogged. I'll help right aw…"
click at [227, 42] on strong "⚠️ Risk Level: High" at bounding box center [217, 43] width 62 height 10
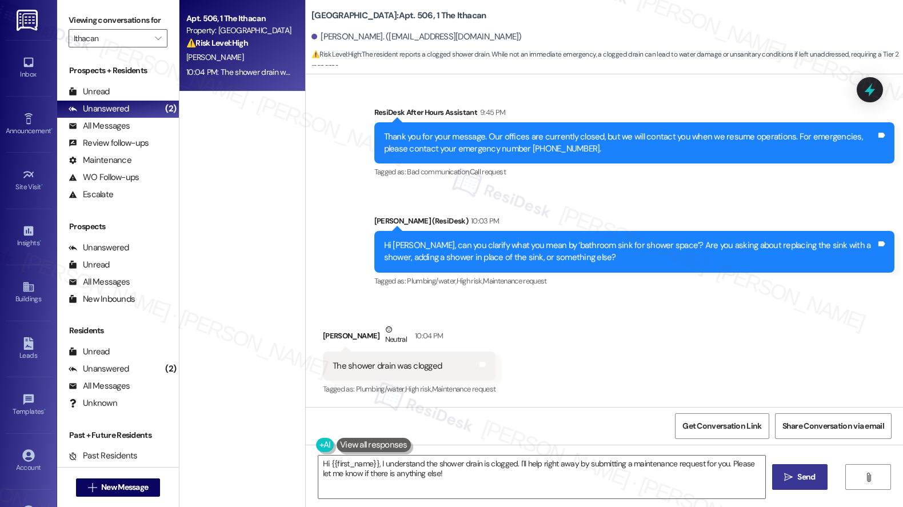
click at [386, 368] on div "The shower drain was clogged" at bounding box center [387, 366] width 109 height 12
click at [386, 367] on div "The shower drain was clogged" at bounding box center [387, 366] width 109 height 12
click at [424, 316] on div "Received via SMS Jing Huang Neutral 10:04 PM The shower drain was clogged Tags …" at bounding box center [409, 360] width 190 height 91
click at [387, 362] on div "The shower drain was clogged" at bounding box center [387, 366] width 109 height 12
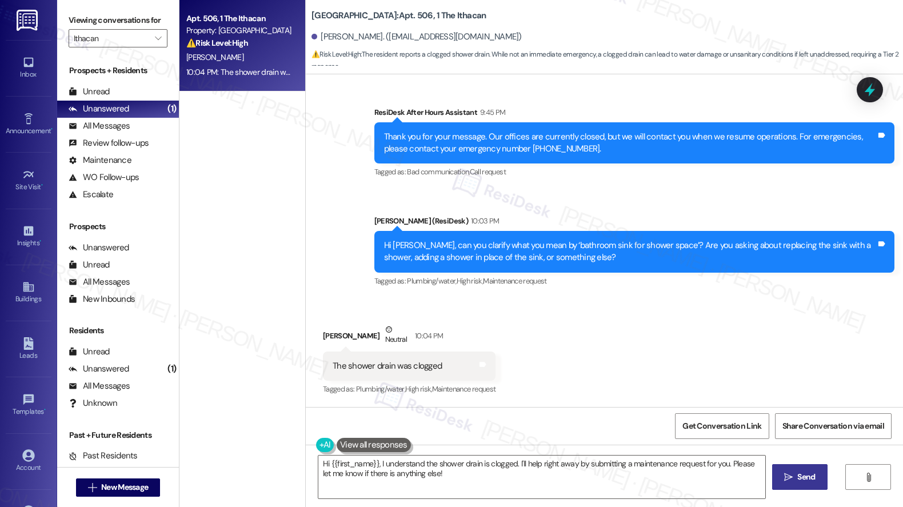
click at [387, 362] on div "The shower drain was clogged" at bounding box center [387, 366] width 109 height 12
copy div "The shower drain was clogged Tags and notes"
click at [451, 448] on textarea "Hi {{first_name}}, I understand the shower drain is clogged. I'll help right aw…" at bounding box center [541, 476] width 447 height 43
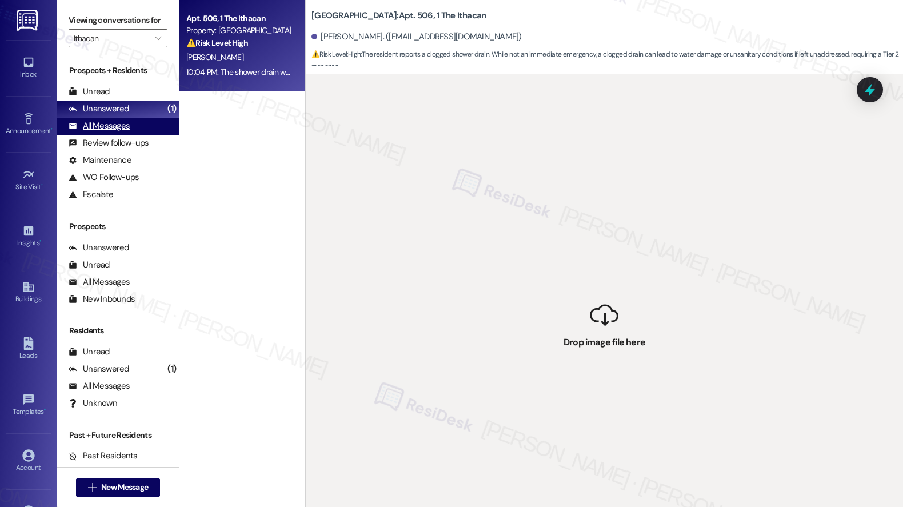
click at [105, 132] on div "All Messages" at bounding box center [99, 126] width 61 height 12
click at [107, 115] on div "Unanswered" at bounding box center [99, 109] width 61 height 12
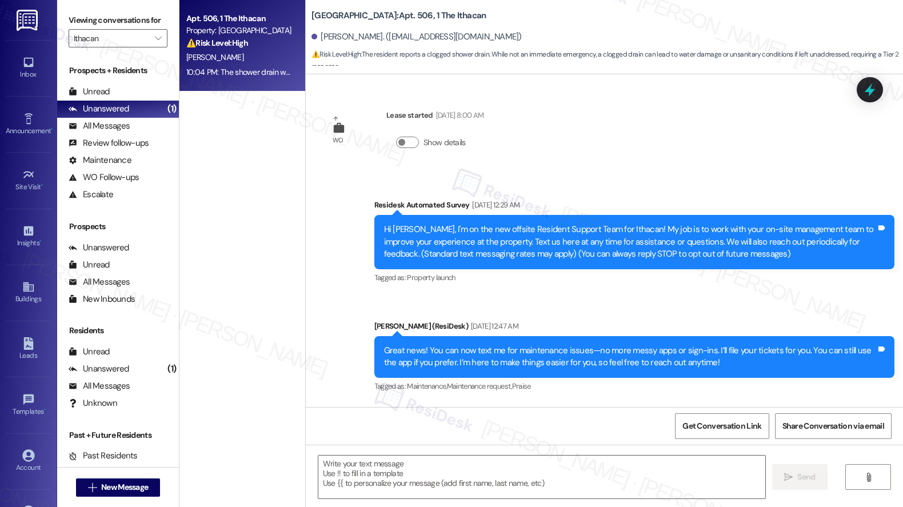
click at [219, 56] on div "[PERSON_NAME]" at bounding box center [239, 57] width 108 height 14
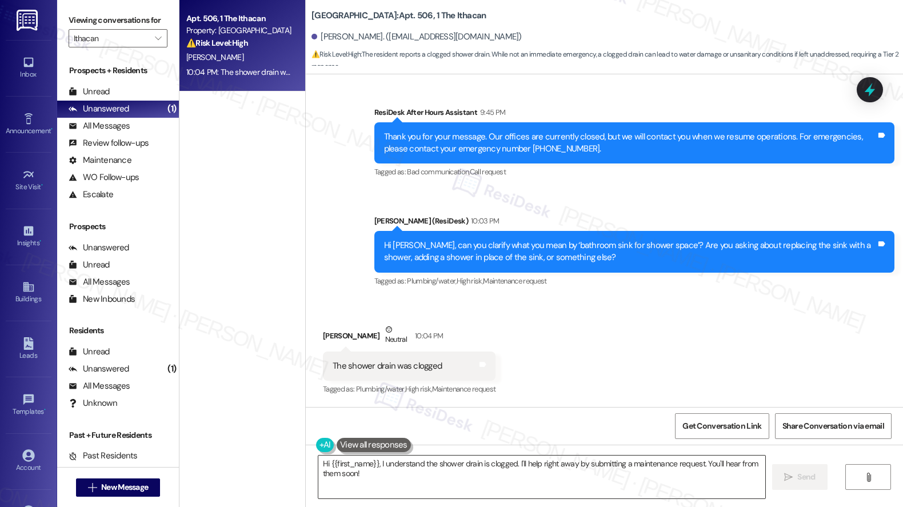
click at [375, 448] on textarea "Hi {{first_name}}, I understand the shower drain is clogged. I'll help right aw…" at bounding box center [541, 476] width 447 height 43
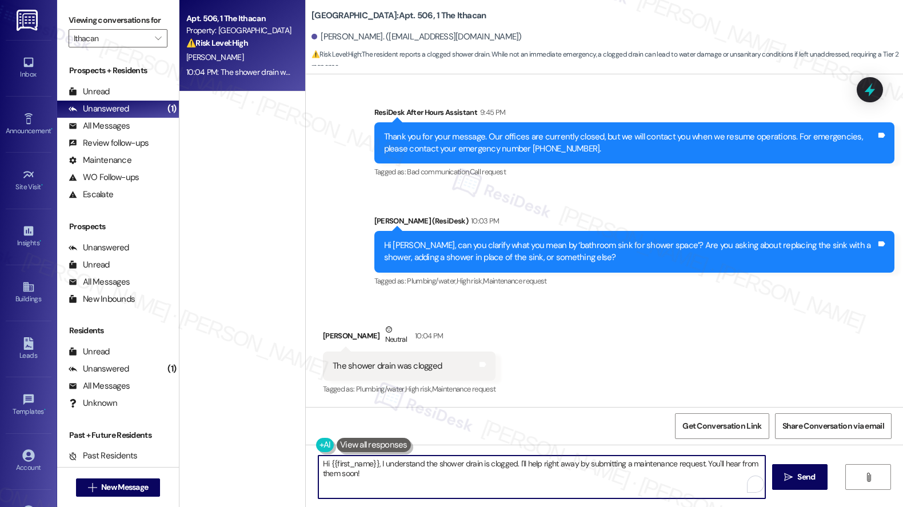
click at [375, 448] on textarea "Hi {{first_name}}, I understand the shower drain is clogged. I'll help right aw…" at bounding box center [541, 476] width 447 height 43
paste textarea "I’m sorry you’re dealing with a clogged shower drain—that’s definitely frustrat…"
click at [374, 448] on textarea "Hi {{first_name}}, I understand the shower drain is clogged. I'll help right aw…" at bounding box center [540, 476] width 447 height 43
drag, startPoint x: 373, startPoint y: 463, endPoint x: 376, endPoint y: 478, distance: 15.7
click at [376, 448] on textarea "Hi {{first_name}}, I understand the shower drain is clogged. I'll help right aw…" at bounding box center [540, 476] width 447 height 43
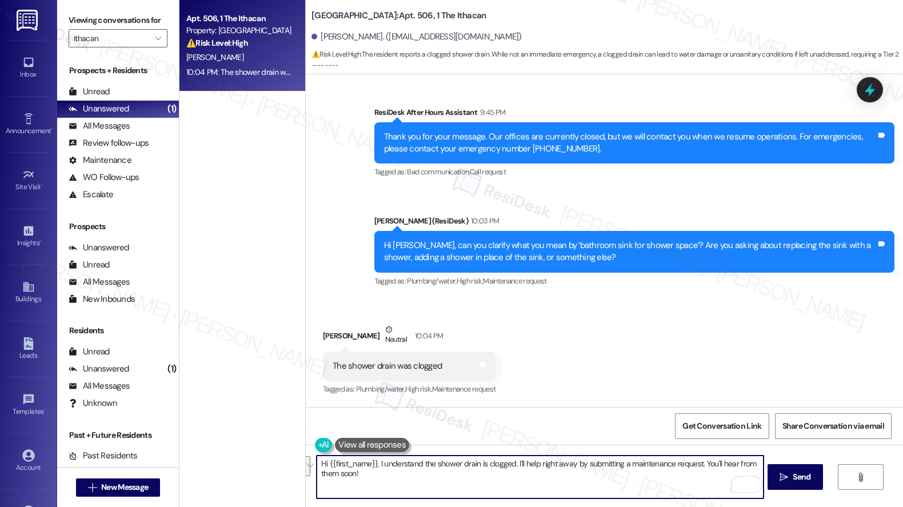
paste textarea "’m sorry you’re dealing with a clogged shower drain—that’s definitely frustrati…"
click at [624, 448] on textarea "Hi {{first_name}}, I’m sorry you’re dealing with a clogged shower drain—that’s …" at bounding box center [540, 476] width 447 height 43
type textarea "Hi {{first_name}}, I’m sorry you’re dealing with a clogged shower drain. Can yo…"
click at [713, 448] on span "Send" at bounding box center [801, 477] width 22 height 12
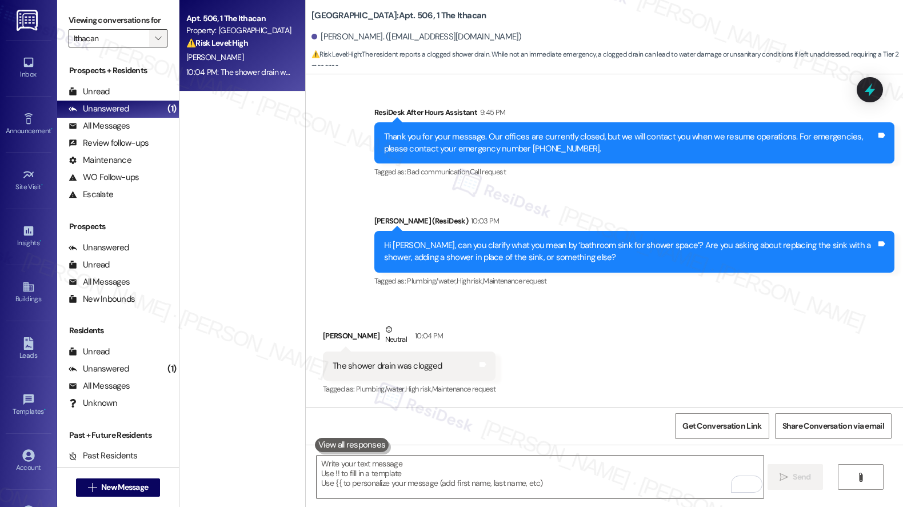
scroll to position [523, 0]
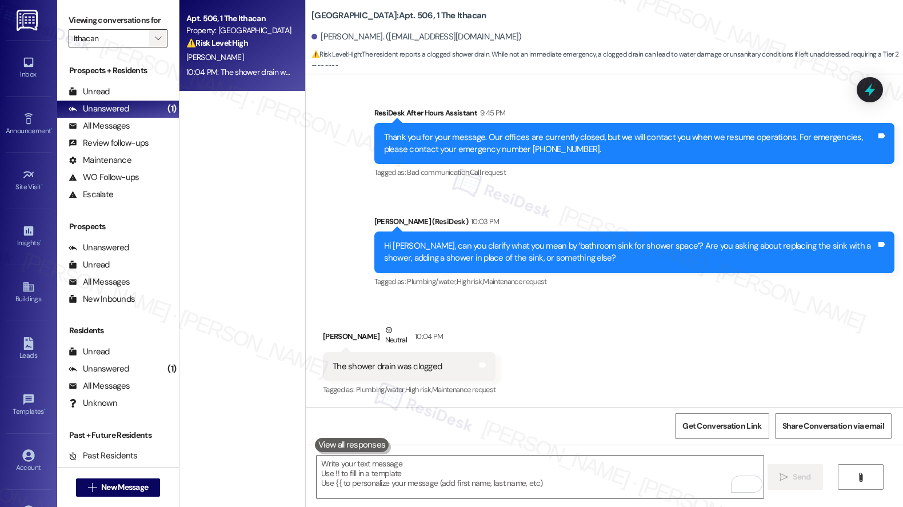
click at [157, 47] on button "" at bounding box center [158, 38] width 18 height 18
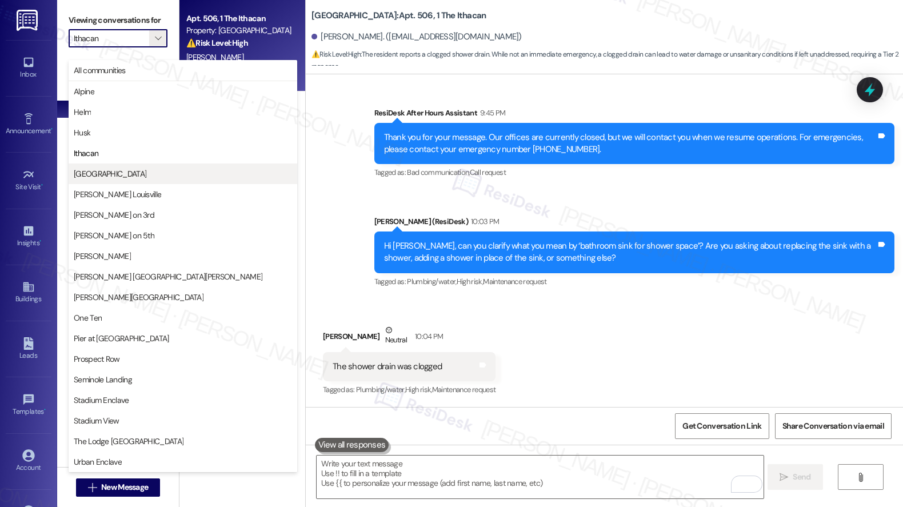
click at [133, 169] on span "Lagoon Landing" at bounding box center [183, 173] width 218 height 11
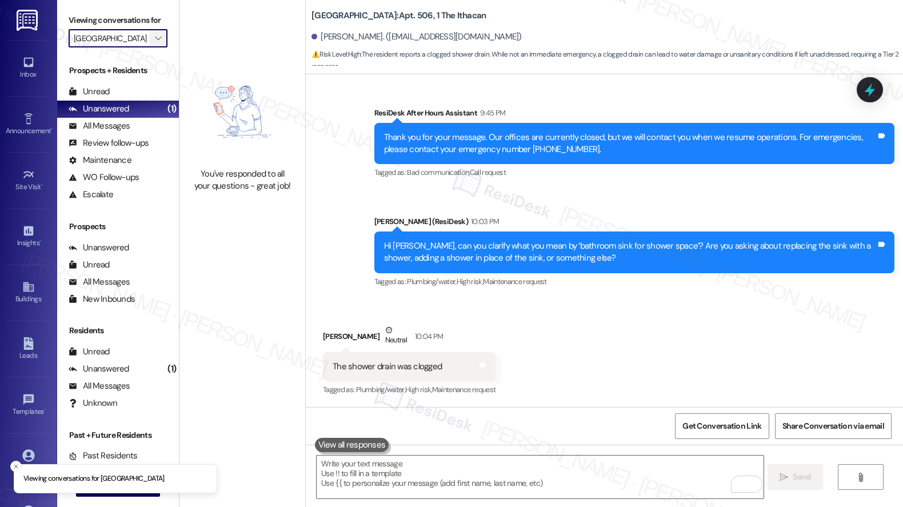
click at [155, 47] on span "" at bounding box center [158, 38] width 11 height 18
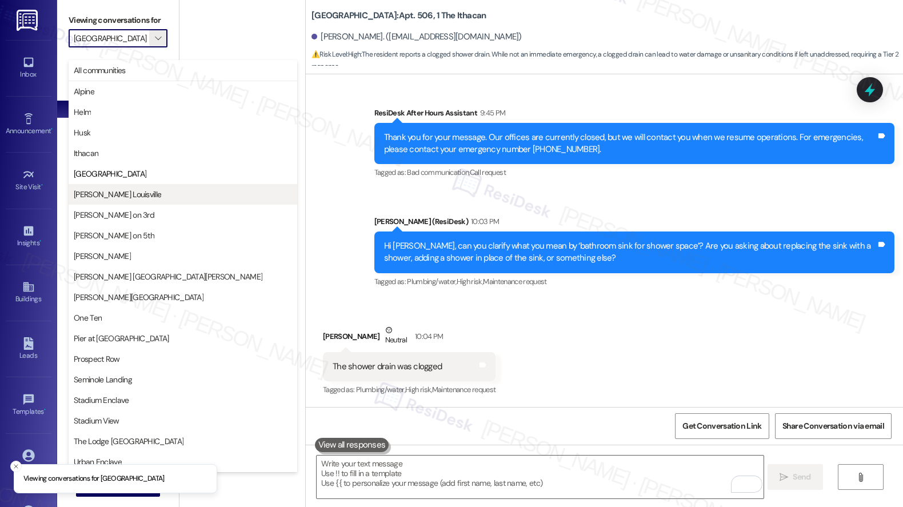
click at [123, 190] on span "Marshall Louisville" at bounding box center [117, 194] width 87 height 11
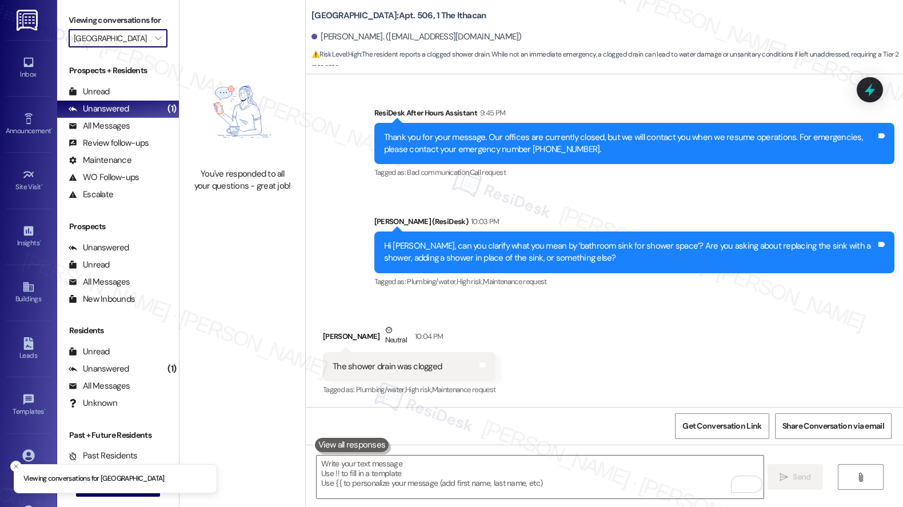
type input "Marshall Louisville"
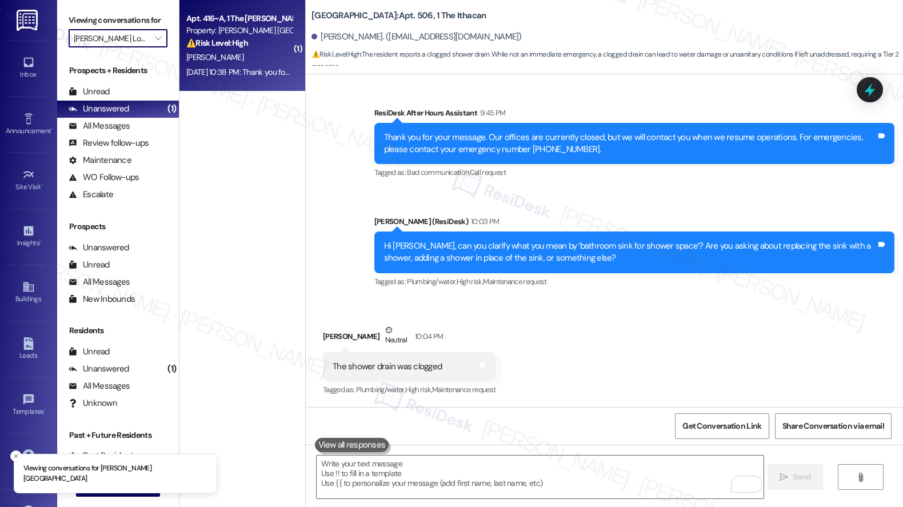
click at [232, 57] on div "T. Bruner" at bounding box center [239, 57] width 108 height 14
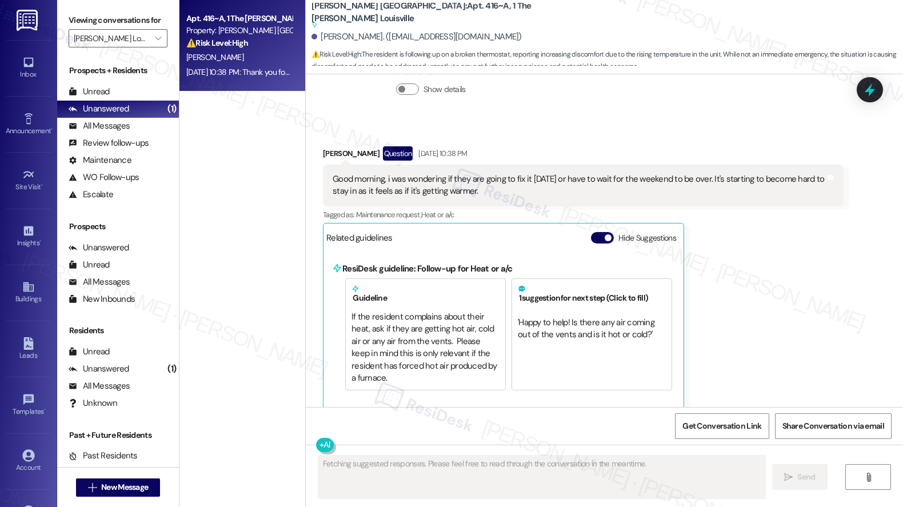
scroll to position [1987, 0]
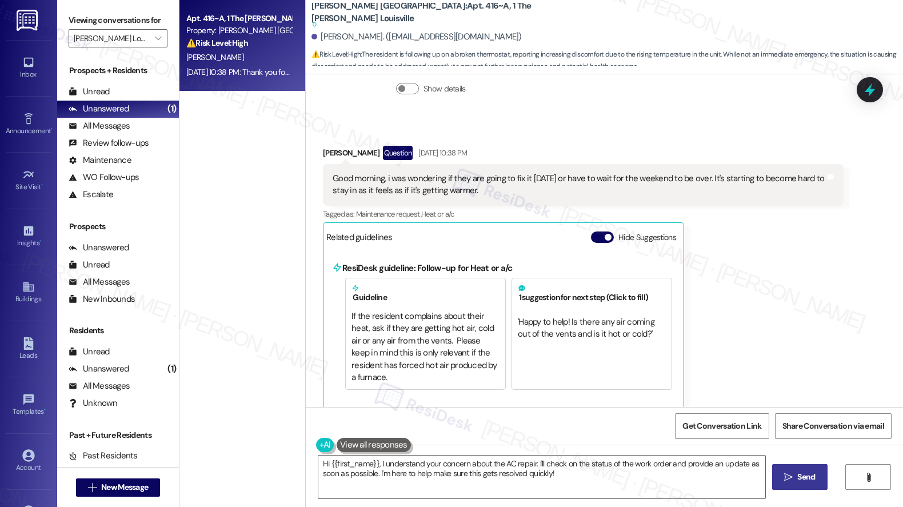
click at [539, 185] on div "Good morning, i was wondering if they are going to fix it today or have to wait…" at bounding box center [579, 185] width 492 height 25
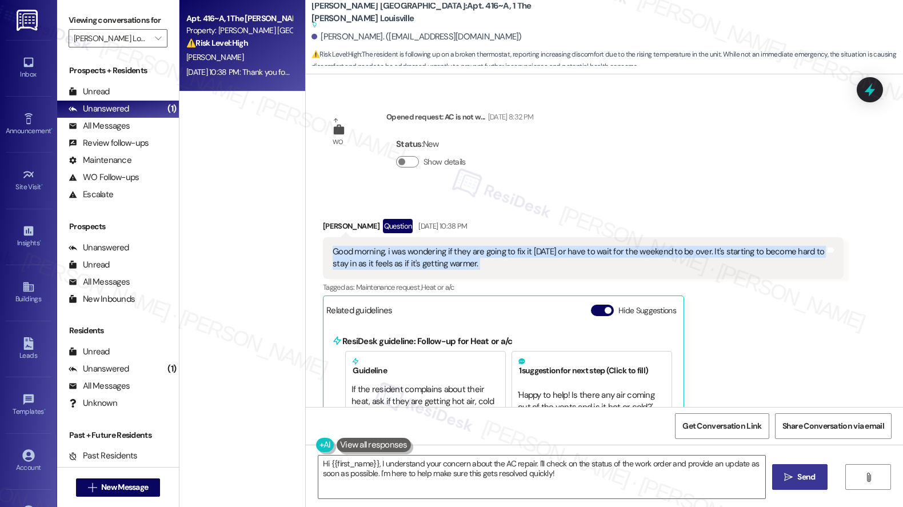
scroll to position [1991, 0]
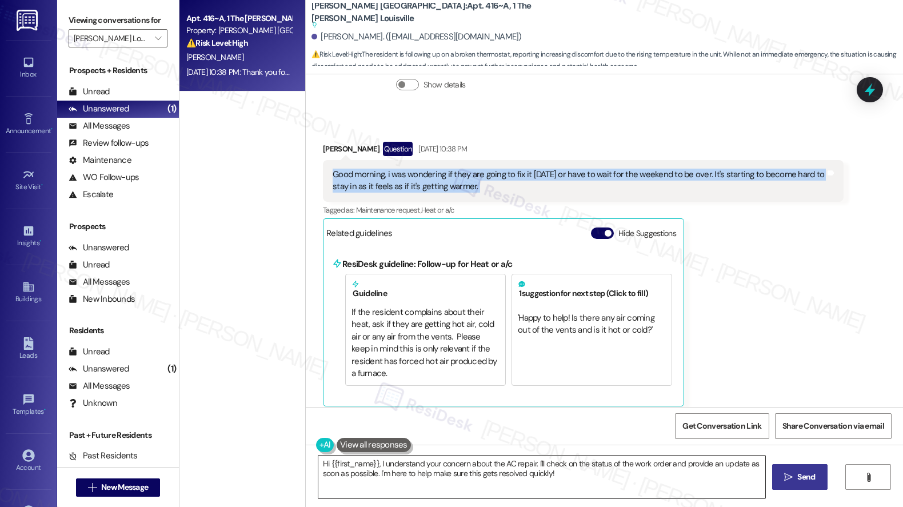
click at [583, 448] on textarea "Hi {{first_name}}, I understand your concern about the AC repair. I'll check on…" at bounding box center [541, 476] width 447 height 43
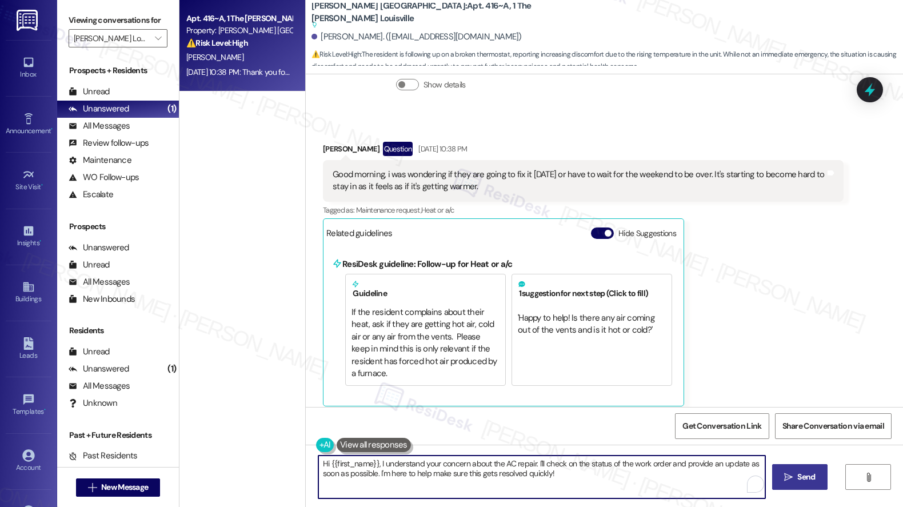
click at [583, 448] on textarea "Hi {{first_name}}, I understand your concern about the AC repair. I'll check on…" at bounding box center [541, 476] width 447 height 43
click at [580, 448] on textarea "Hi {{first_name}}, I understand your concern about the AC repair. I'll check on…" at bounding box center [540, 476] width 447 height 43
drag, startPoint x: 564, startPoint y: 476, endPoint x: 370, endPoint y: 462, distance: 194.8
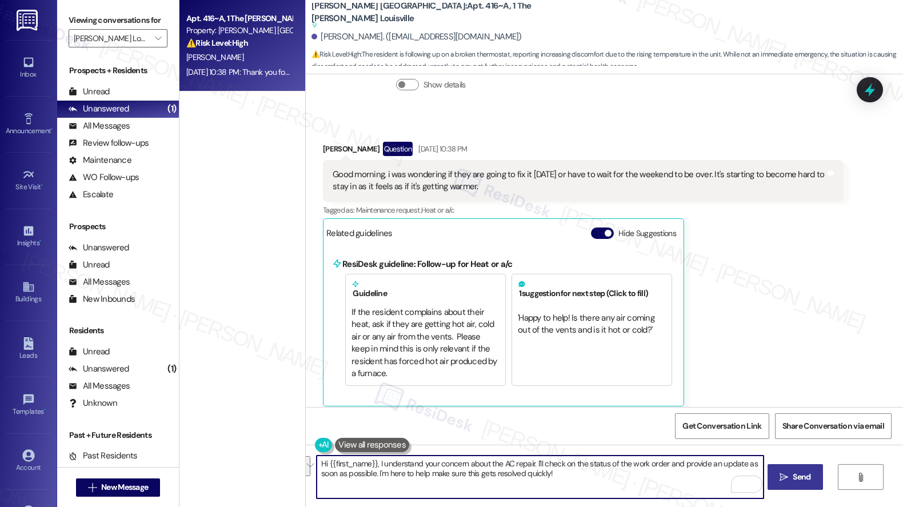
click at [370, 448] on textarea "Hi {{first_name}}, I understand your concern about the AC repair. I'll check on…" at bounding box center [540, 476] width 447 height 43
type textarea "Hi {{first_name}}, just"
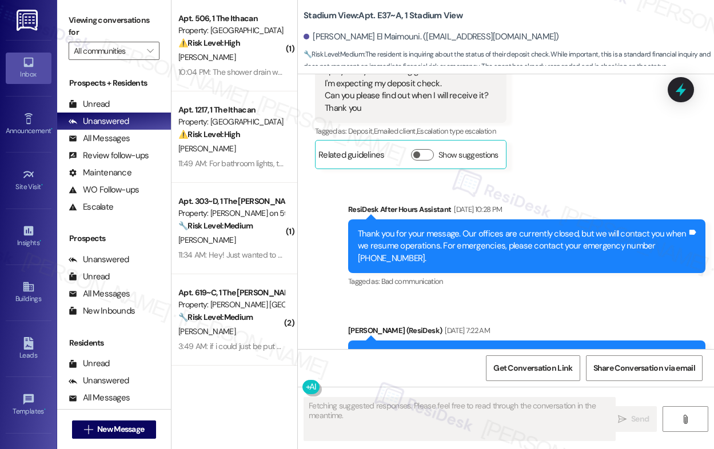
scroll to position [8377, 0]
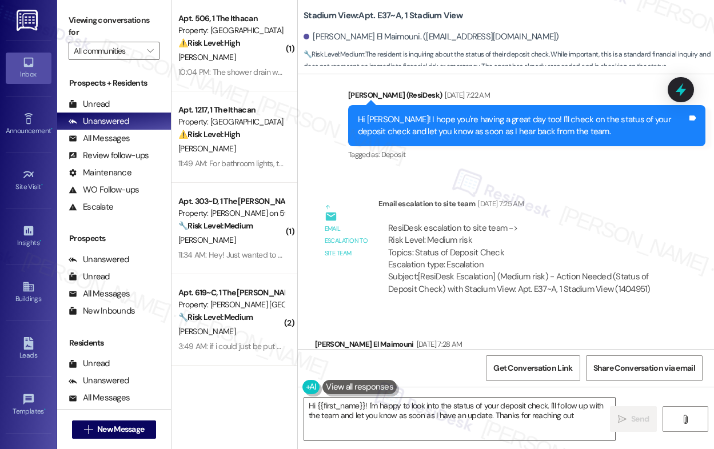
type textarea "Hi {{first_name}}! I'm happy to look into the status of your deposit check. I'l…"
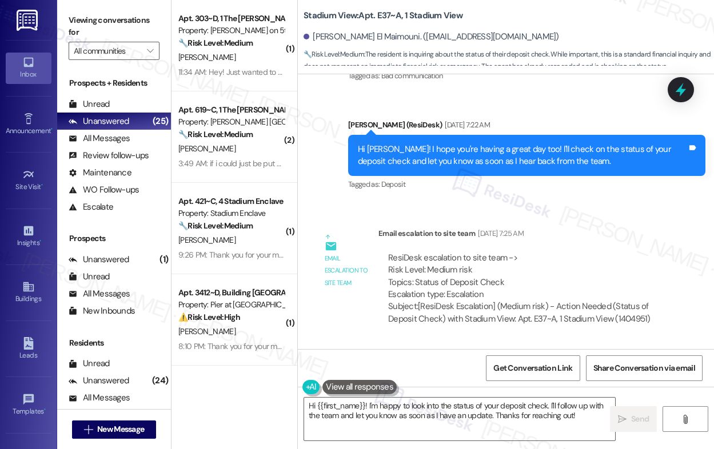
scroll to position [8590, 0]
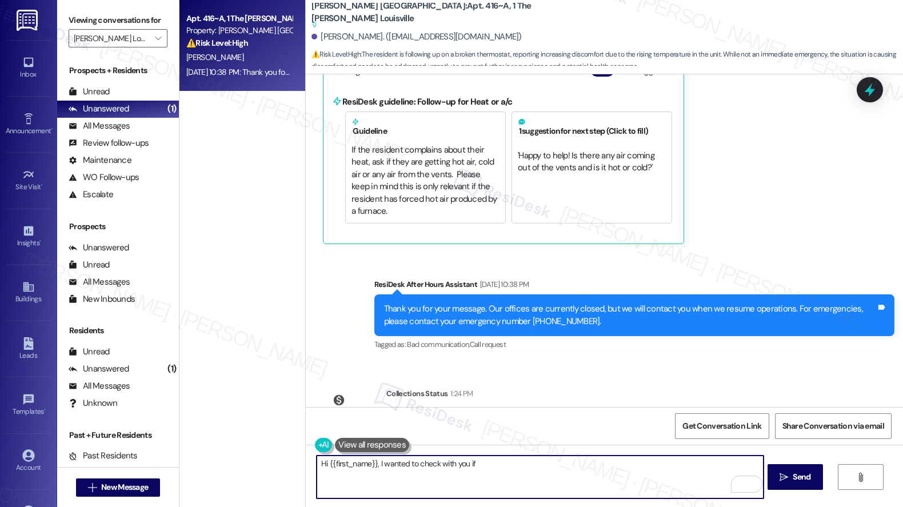
scroll to position [2201, 0]
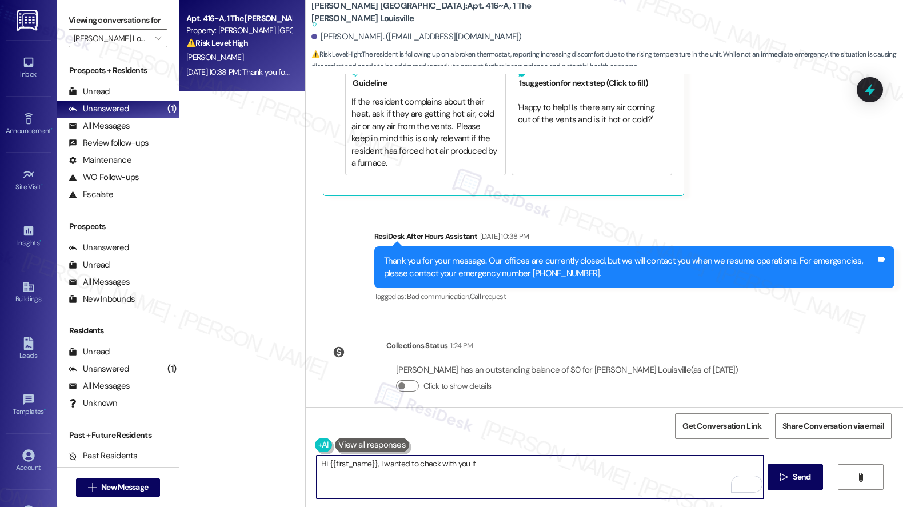
click at [374, 466] on textarea "Hi {{first_name}}, I wanted to check with you if" at bounding box center [540, 476] width 447 height 43
drag, startPoint x: 371, startPoint y: 464, endPoint x: 455, endPoint y: 467, distance: 83.4
click at [455, 467] on textarea "Hi {{first_name}}, I wanted to check with you if" at bounding box center [540, 476] width 447 height 43
drag, startPoint x: 491, startPoint y: 464, endPoint x: 372, endPoint y: 463, distance: 118.3
click at [372, 463] on textarea "Hi {{first_name}}, I wanted to check with you if" at bounding box center [540, 476] width 447 height 43
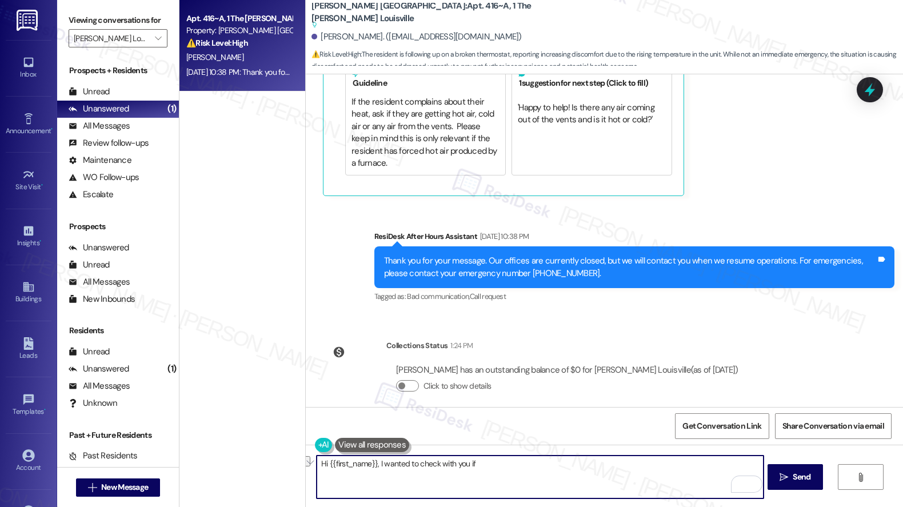
paste textarea "Has the maintenance team been to your home at all?"
click at [375, 465] on textarea "Hi {{first_name}}, Has the maintenance team been to your home at all?" at bounding box center [540, 476] width 447 height 43
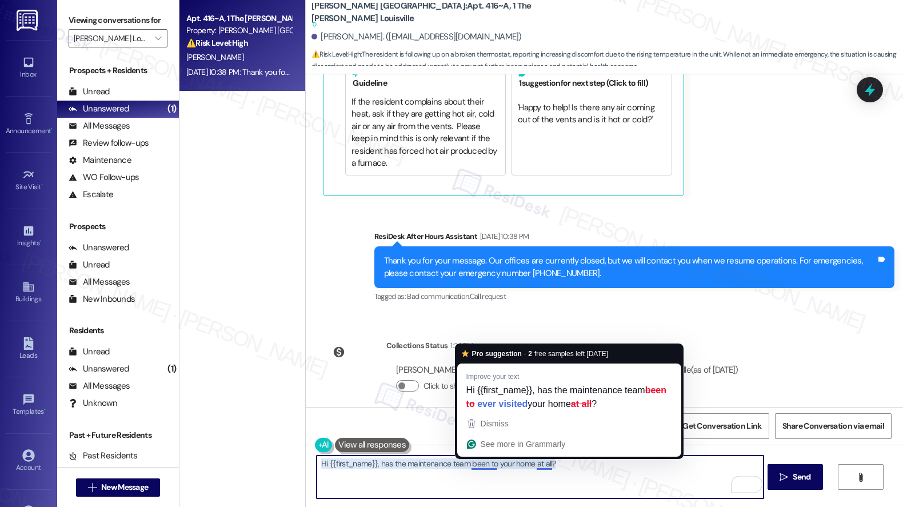
click at [480, 464] on textarea "Hi {{first_name}}, has the maintenance team been to your home at all?" at bounding box center [540, 476] width 447 height 43
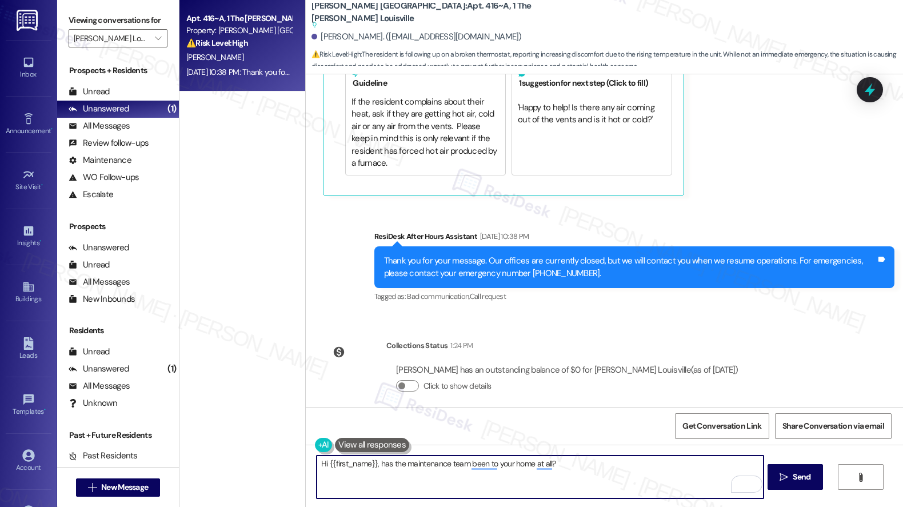
click at [531, 486] on textarea "Hi {{first_name}}, has the maintenance team been to your home at all?" at bounding box center [540, 476] width 447 height 43
click at [478, 460] on textarea "Hi {{first_name}}, has the maintenance team been to your home at all?" at bounding box center [540, 476] width 447 height 43
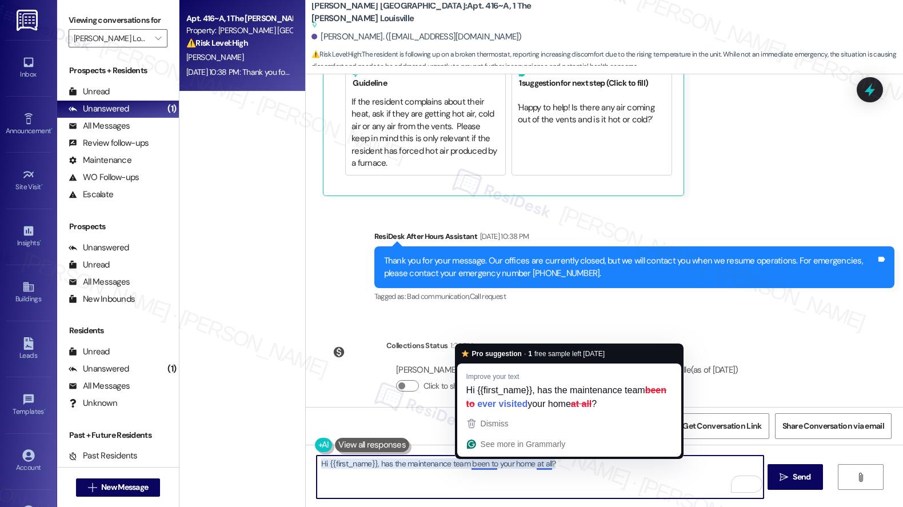
click at [478, 460] on textarea "Hi {{first_name}}, has the maintenance team been to your home at all?" at bounding box center [540, 476] width 447 height 43
click at [482, 467] on textarea "Hi {{first_name}}, has the maintenance team been to your home at all?" at bounding box center [540, 476] width 447 height 43
click at [477, 466] on textarea "Hi {{first_name}}, has the maintenance team been to your home at all?" at bounding box center [540, 476] width 447 height 43
click at [566, 471] on textarea "Hi {{first_name}}, has the maintenance team been to your home at all?" at bounding box center [540, 476] width 447 height 43
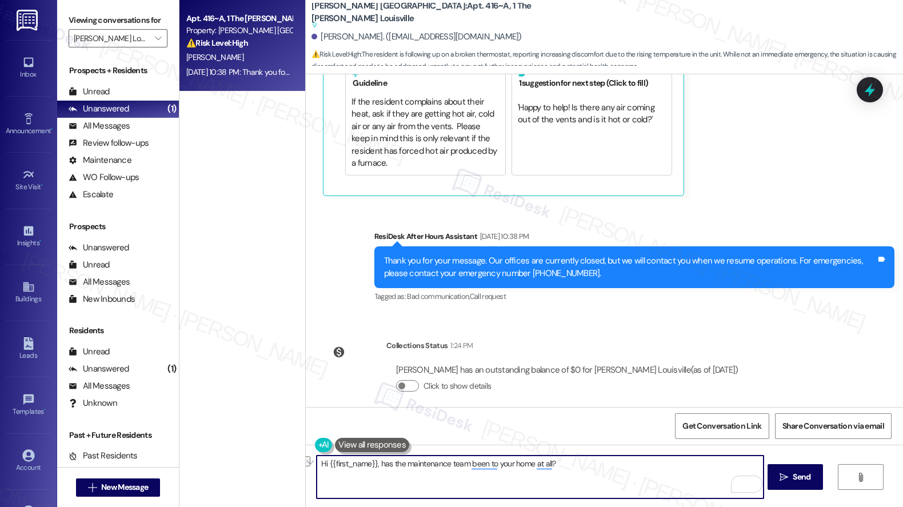
drag, startPoint x: 567, startPoint y: 466, endPoint x: 386, endPoint y: 465, distance: 181.1
click at [386, 465] on textarea "Hi {{first_name}}, has the maintenance team been to your home at all?" at bounding box center [540, 476] width 447 height 43
type textarea "Hi {{first_name}}, has this been addressed?"
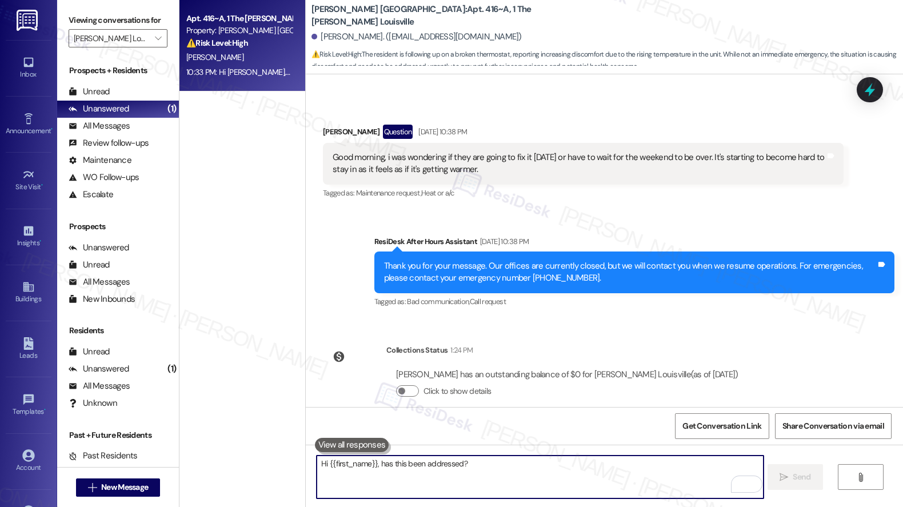
scroll to position [2105, 0]
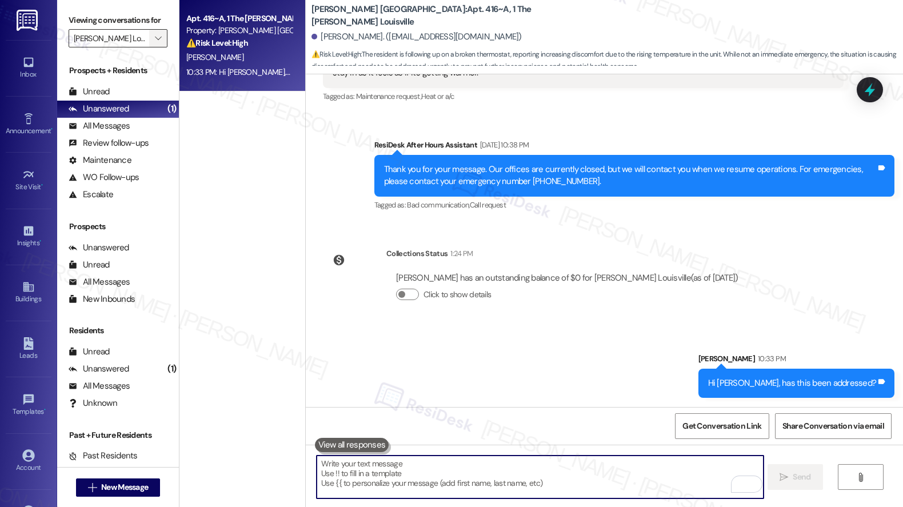
click at [155, 43] on icon "" at bounding box center [158, 38] width 6 height 9
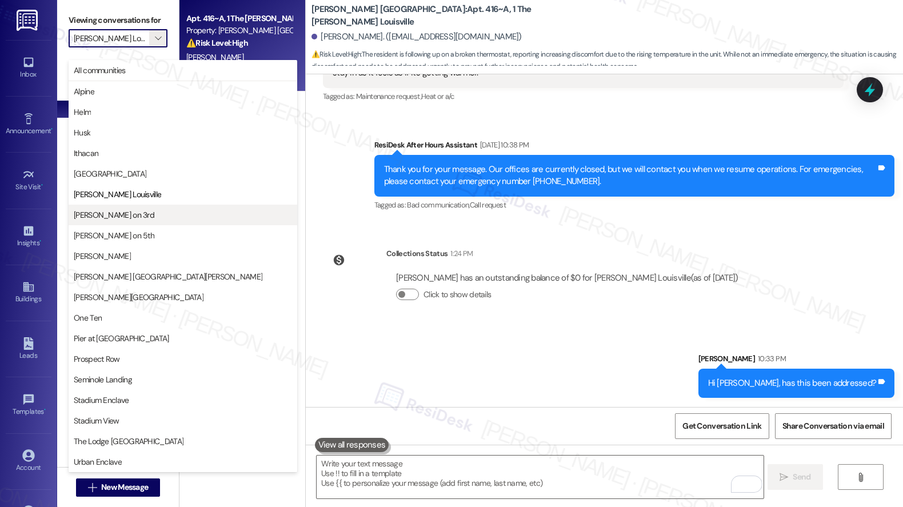
click at [153, 214] on span "Marshall on 3rd" at bounding box center [183, 214] width 218 height 11
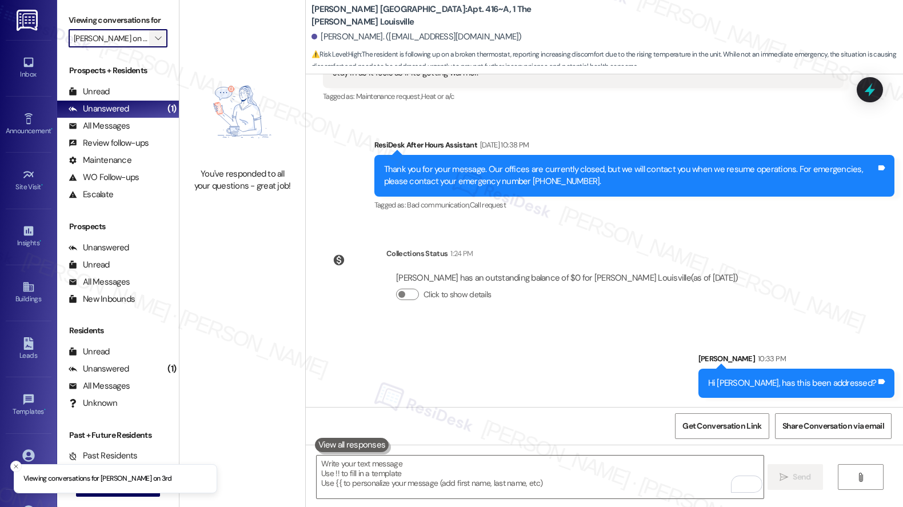
click at [155, 43] on icon "" at bounding box center [158, 38] width 6 height 9
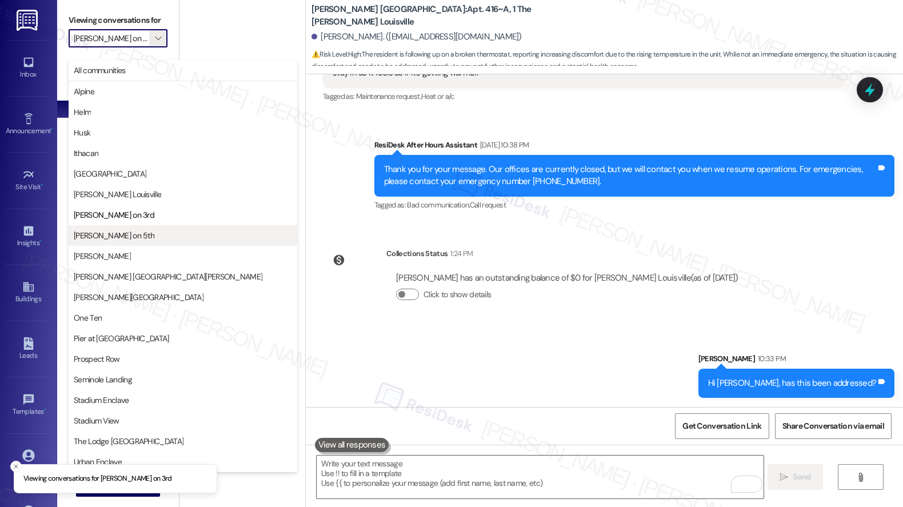
click at [122, 243] on button "Marshall on 5th" at bounding box center [183, 235] width 229 height 21
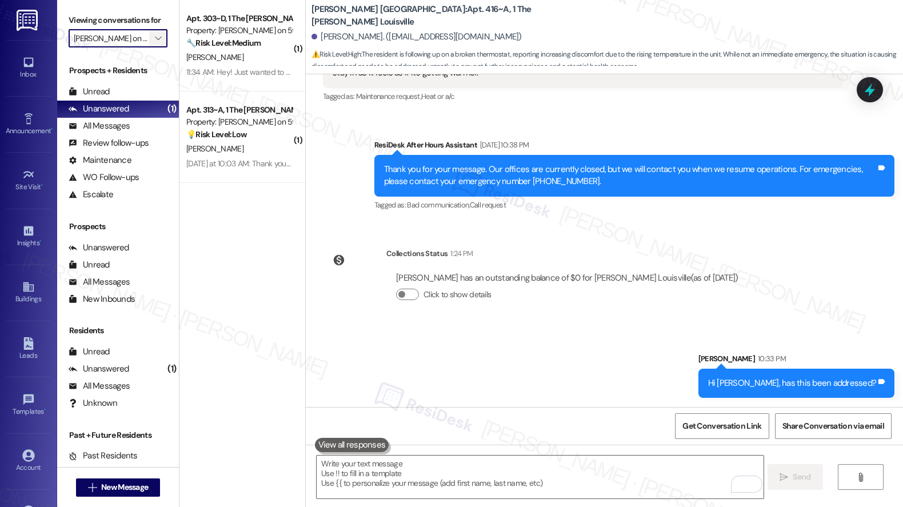
click at [154, 47] on span "" at bounding box center [158, 38] width 11 height 18
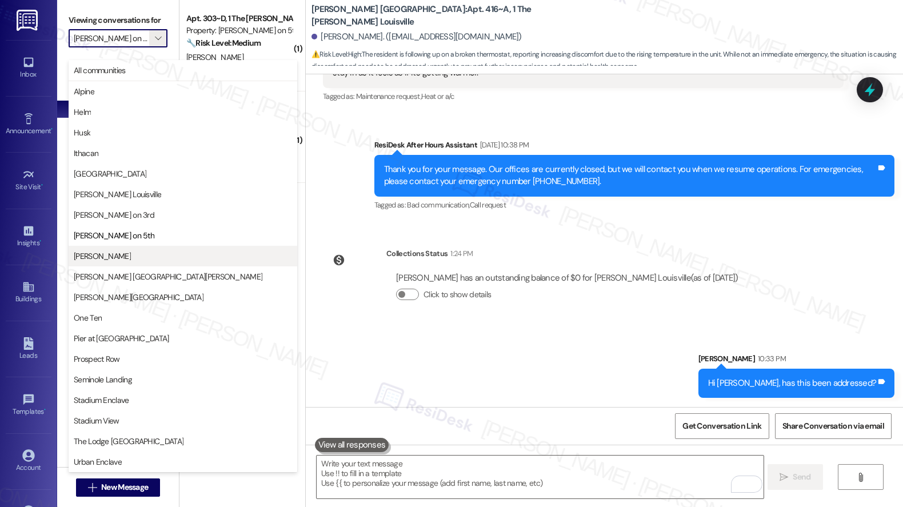
click at [123, 246] on button "Marshall Rochester" at bounding box center [183, 256] width 229 height 21
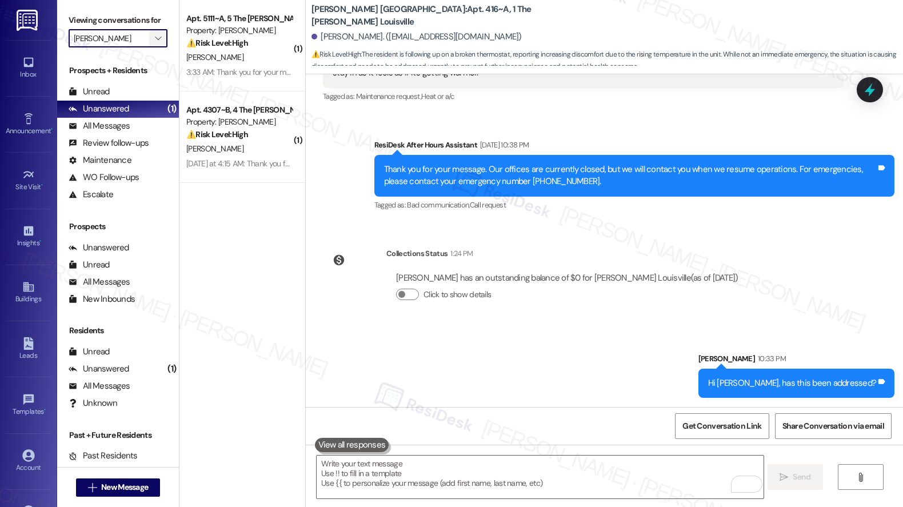
click at [155, 43] on icon "" at bounding box center [158, 38] width 6 height 9
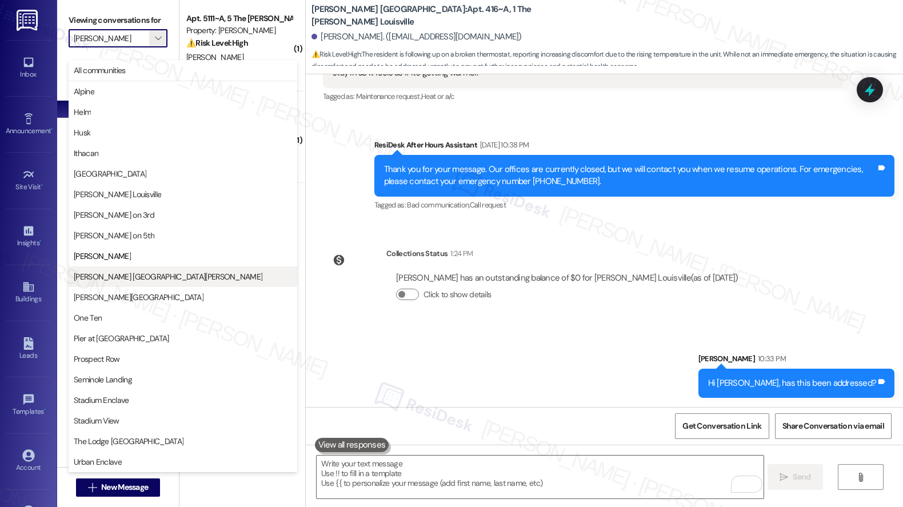
click at [146, 277] on span "Marshall St. Louis" at bounding box center [183, 276] width 218 height 11
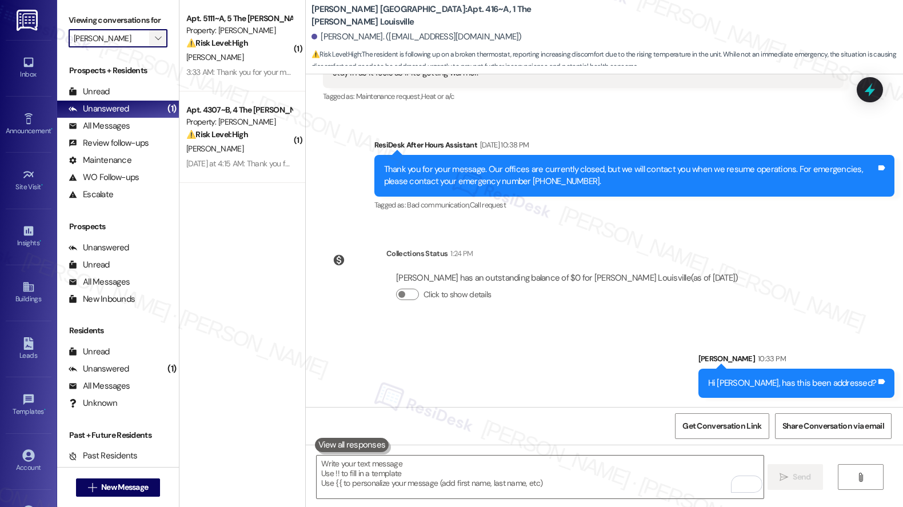
type input "Marshall St. Louis"
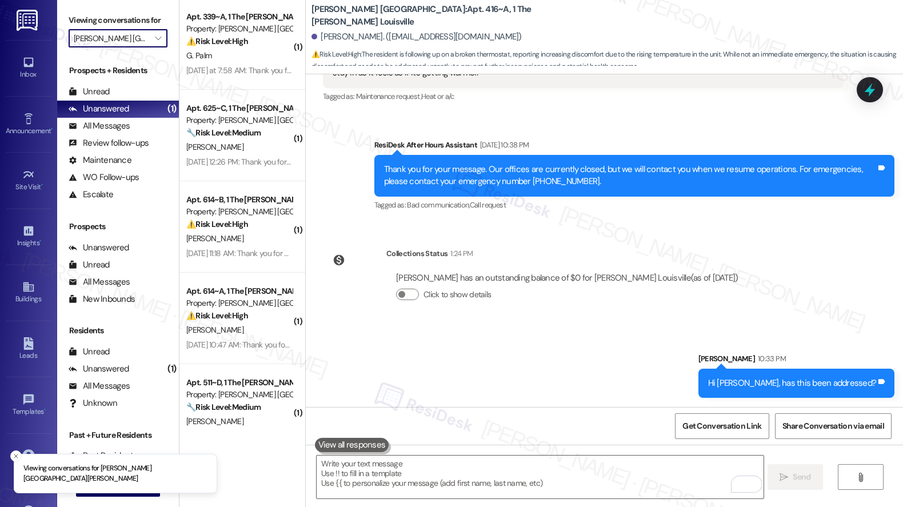
scroll to position [306, 0]
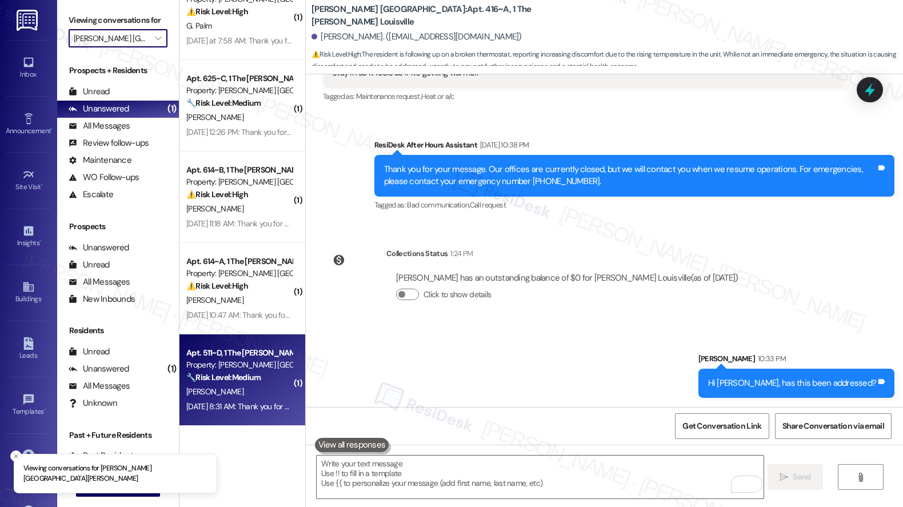
click at [223, 364] on div "Property: [PERSON_NAME] [GEOGRAPHIC_DATA][PERSON_NAME]" at bounding box center [239, 365] width 106 height 12
type textarea "Fetching suggested responses. Please feel free to read through the conversation…"
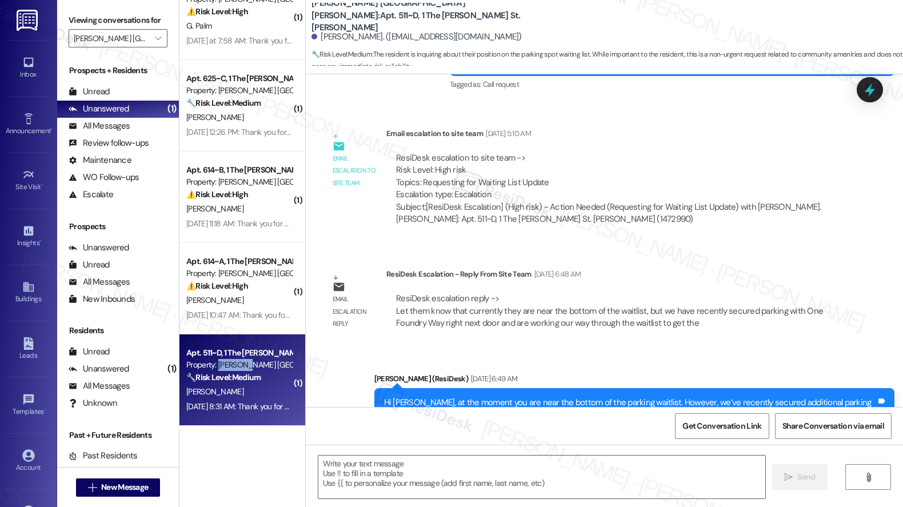
type textarea "Fetching suggested responses. Please feel free to read through the conversation…"
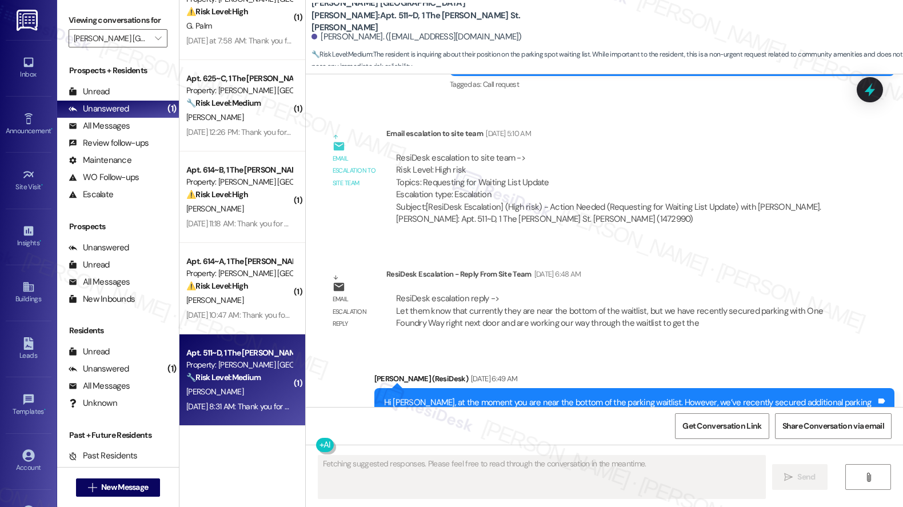
scroll to position [547, 0]
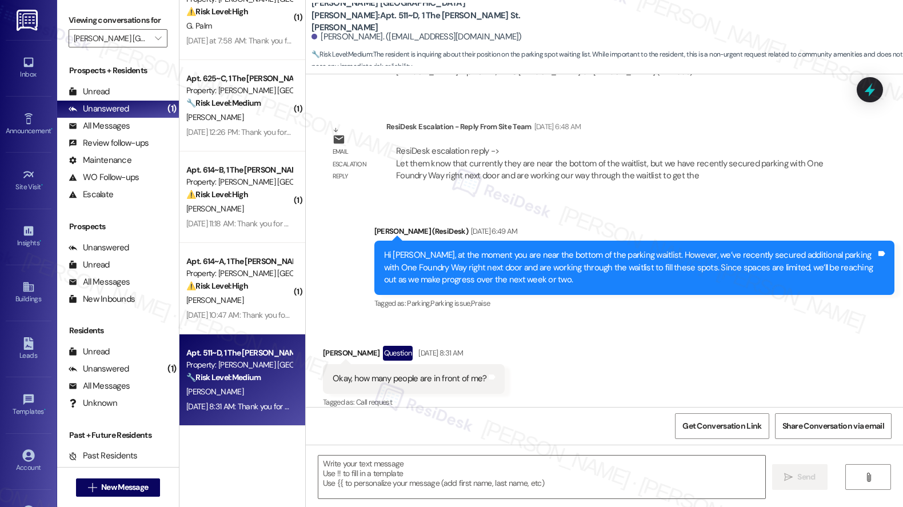
click at [367, 374] on div "Okay, how many people are in front of me? Tags and notes" at bounding box center [414, 378] width 182 height 29
click at [333, 372] on div "Okay, how many people are in front of me?" at bounding box center [410, 378] width 154 height 12
drag, startPoint x: 325, startPoint y: 368, endPoint x: 429, endPoint y: 370, distance: 104.6
click at [429, 372] on div "Okay, how many people are in front of me?" at bounding box center [410, 378] width 154 height 12
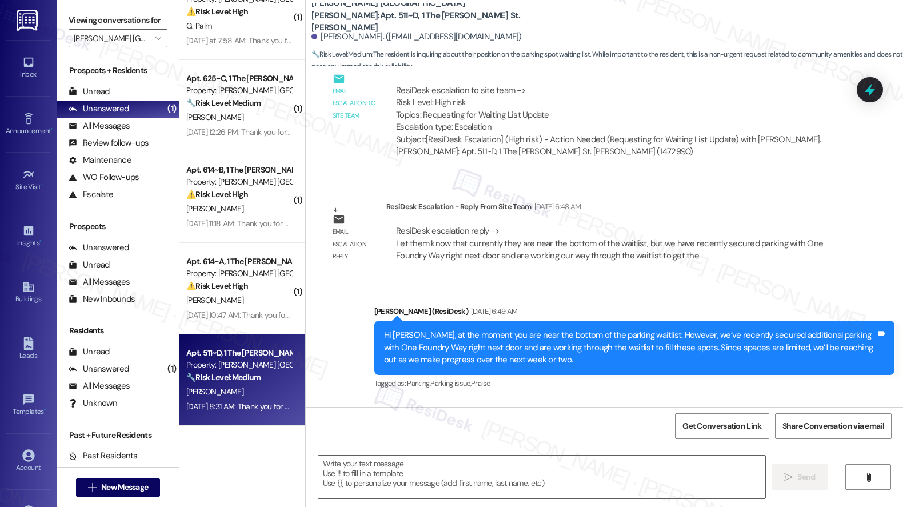
scroll to position [447, 0]
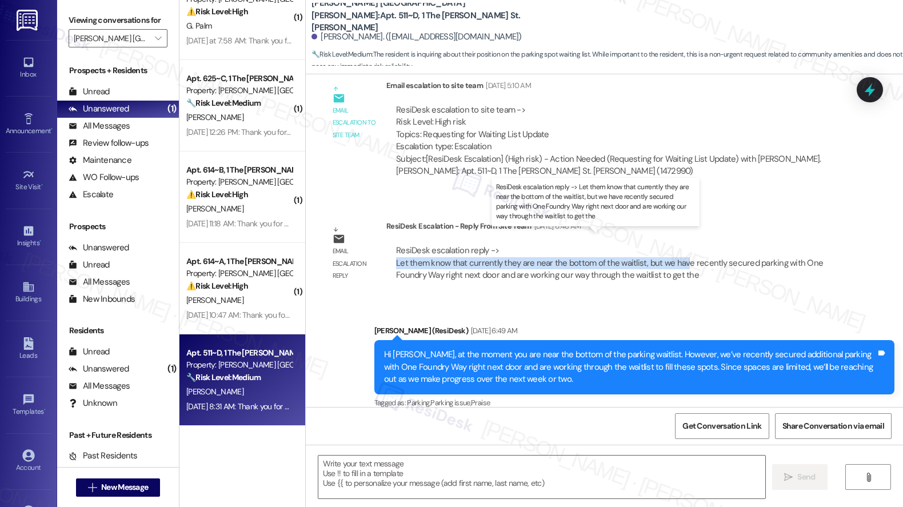
drag, startPoint x: 389, startPoint y: 253, endPoint x: 675, endPoint y: 252, distance: 285.7
click at [675, 252] on div "ResiDesk escalation reply -> Let them know that currently they are near the bot…" at bounding box center [609, 263] width 427 height 36
click at [644, 254] on div "ResiDesk escalation reply -> Let them know that currently they are near the bot…" at bounding box center [609, 263] width 427 height 36
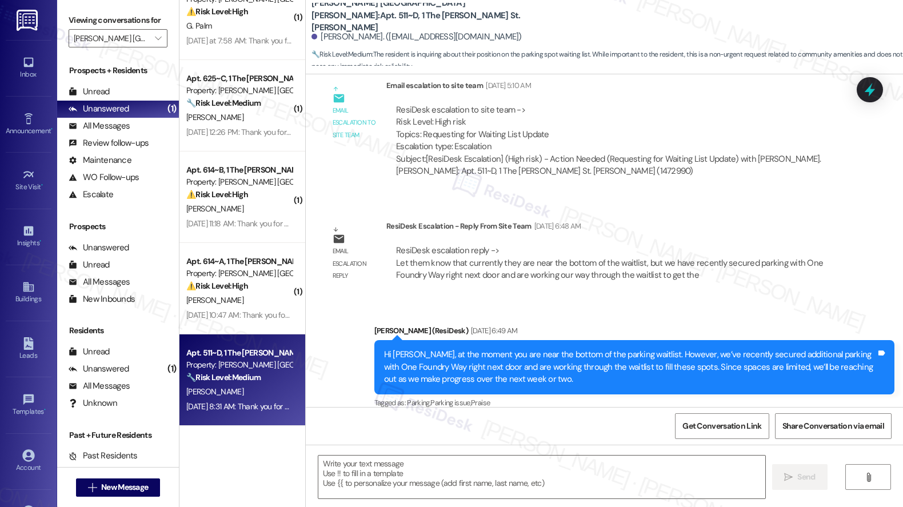
click at [324, 17] on b "Marshall St. Louis: Apt. 511~D, 1 The Marshall St. Louis" at bounding box center [425, 15] width 229 height 37
copy div "Marshall St. Louis: Apt. 511~D, 1 The Marshall St. Louis"
click at [335, 483] on textarea at bounding box center [541, 476] width 447 height 43
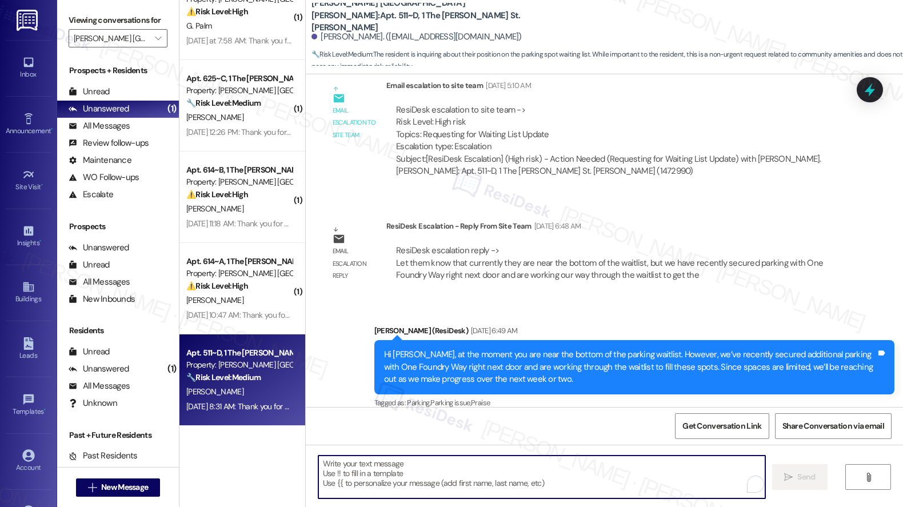
paste textarea "At the moment, you are near the bottom of the parking waitlist. However, we’ve …"
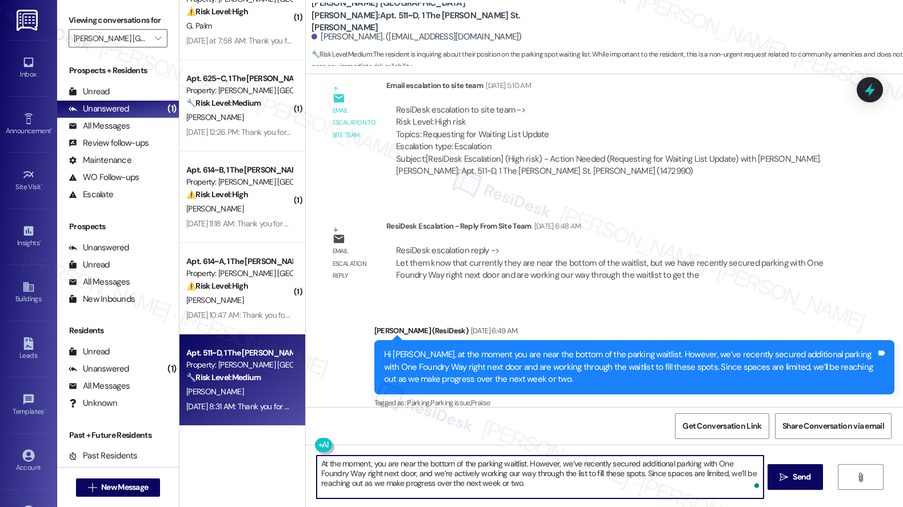
click at [534, 487] on textarea "At the moment, you are near the bottom of the parking waitlist. However, we’ve …" at bounding box center [540, 476] width 447 height 43
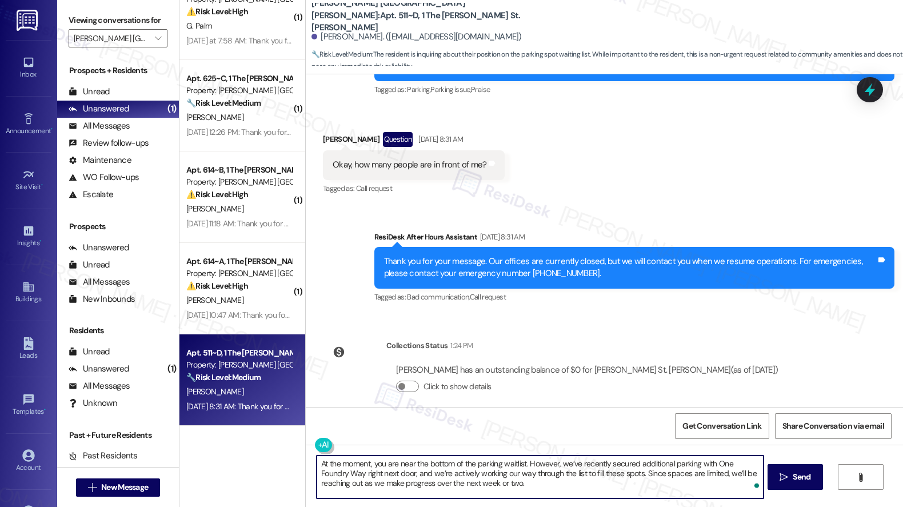
scroll to position [758, 0]
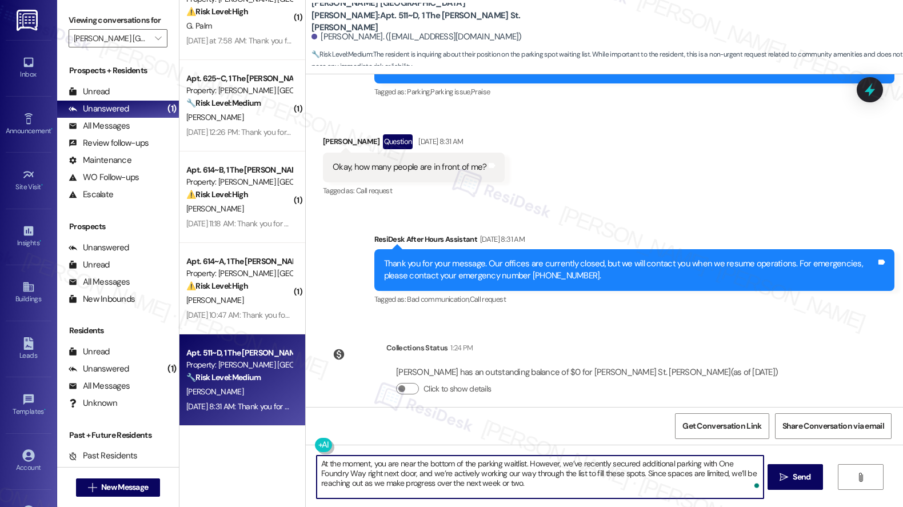
click at [317, 463] on textarea "At the moment, you are near the bottom of the parking waitlist. However, we’ve …" at bounding box center [540, 476] width 447 height 43
type textarea "Hi Lane, at the moment, you are near the bottom of the parking waitlist. Howeve…"
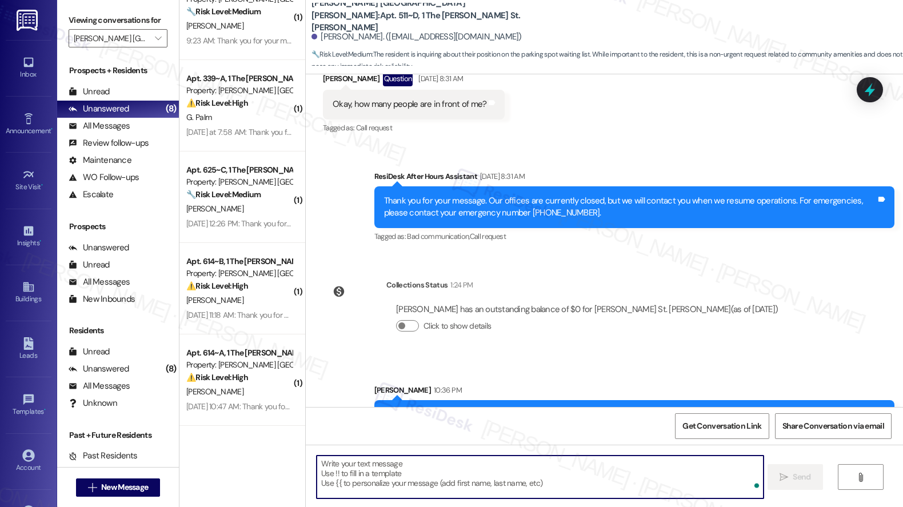
scroll to position [865, 0]
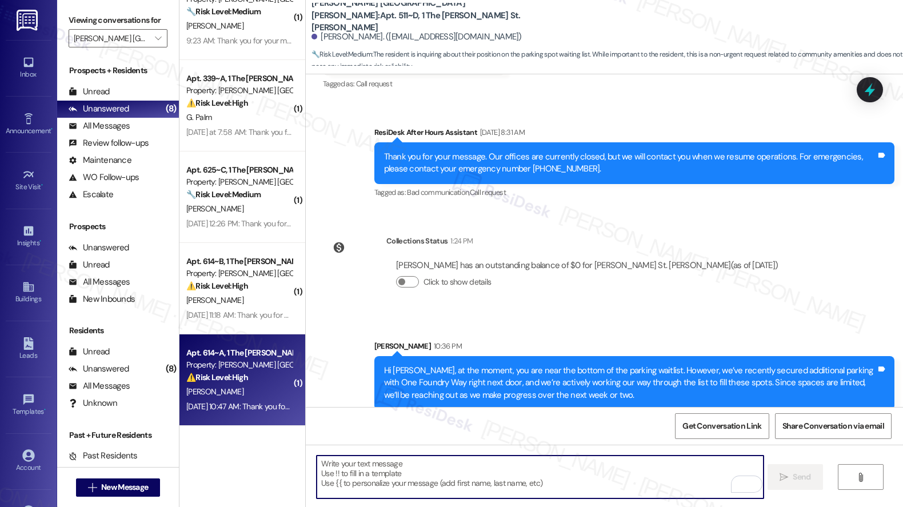
click at [241, 401] on div "Sep 13, 2025 at 10:47 AM: Thank you for your message. Our offices are currently…" at bounding box center [533, 406] width 695 height 10
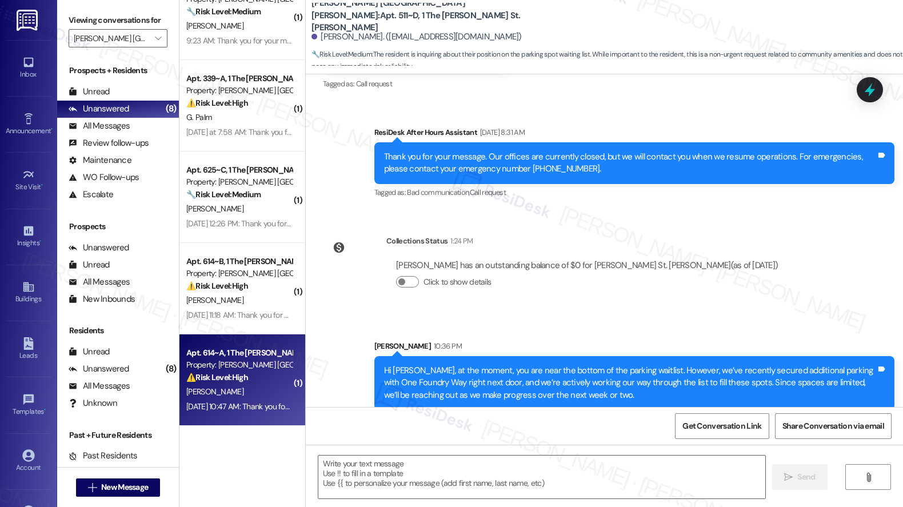
type textarea "Fetching suggested responses. Please feel free to read through the conversation…"
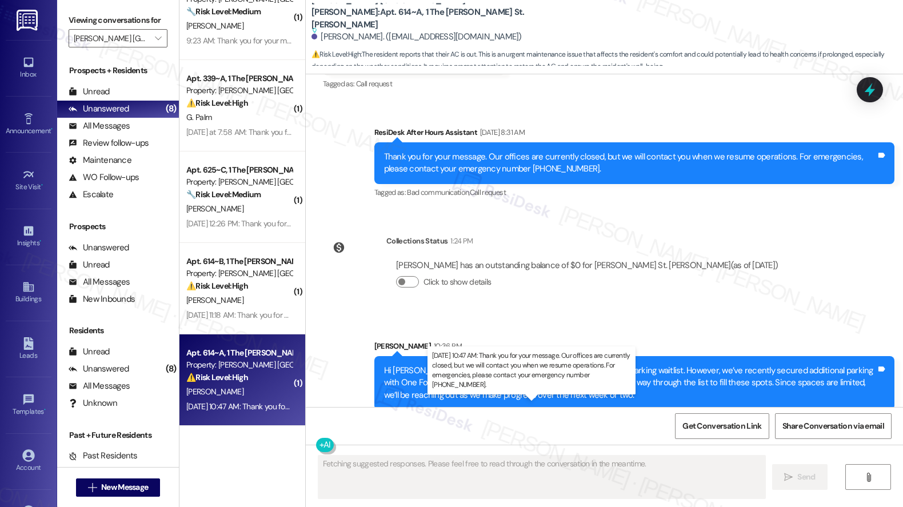
click at [241, 401] on div "Sep 13, 2025 at 10:47 AM: Thank you for your message. Our offices are currently…" at bounding box center [533, 406] width 695 height 10
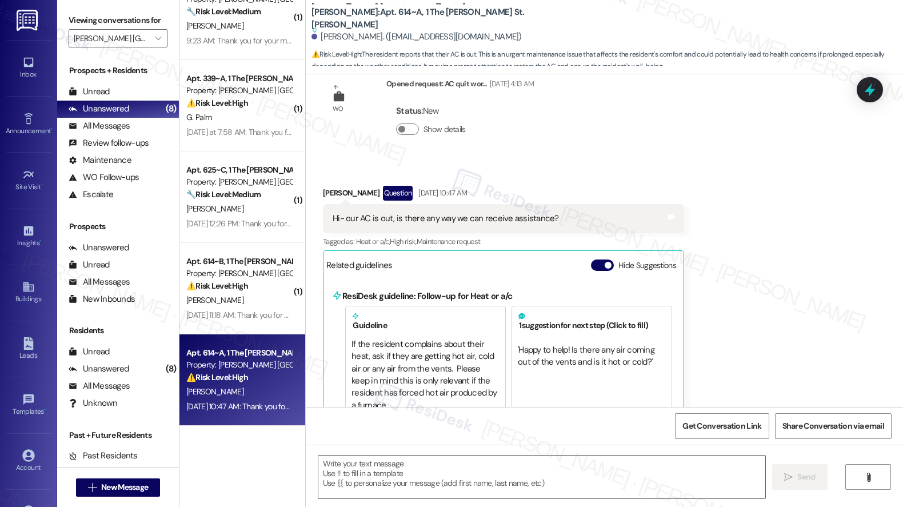
scroll to position [243, 0]
click at [595, 260] on button "Hide Suggestions" at bounding box center [602, 265] width 23 height 11
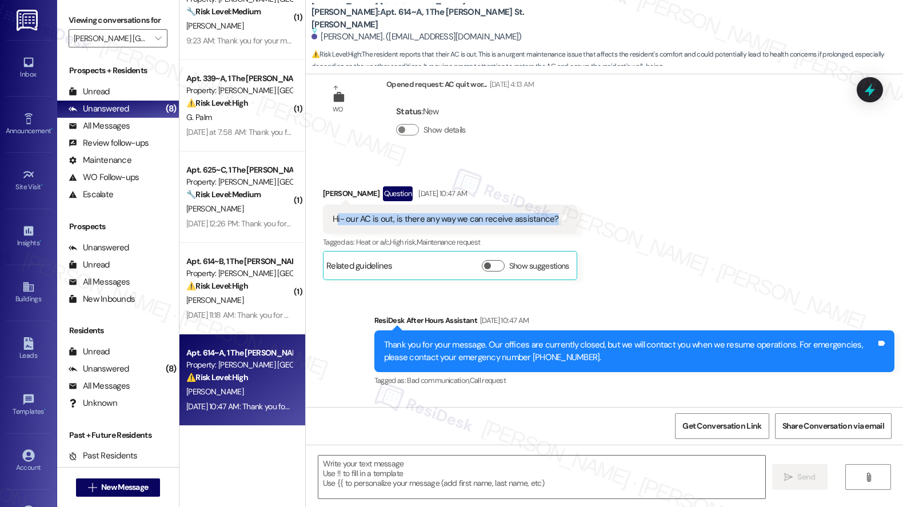
drag, startPoint x: 329, startPoint y: 207, endPoint x: 434, endPoint y: 214, distance: 105.3
click at [434, 214] on div "Hi- our AC is out, is there any way we can receive assistance? Tags and notes" at bounding box center [450, 219] width 254 height 29
click at [469, 213] on div "Hi- our AC is out, is there any way we can receive assistance?" at bounding box center [446, 219] width 226 height 12
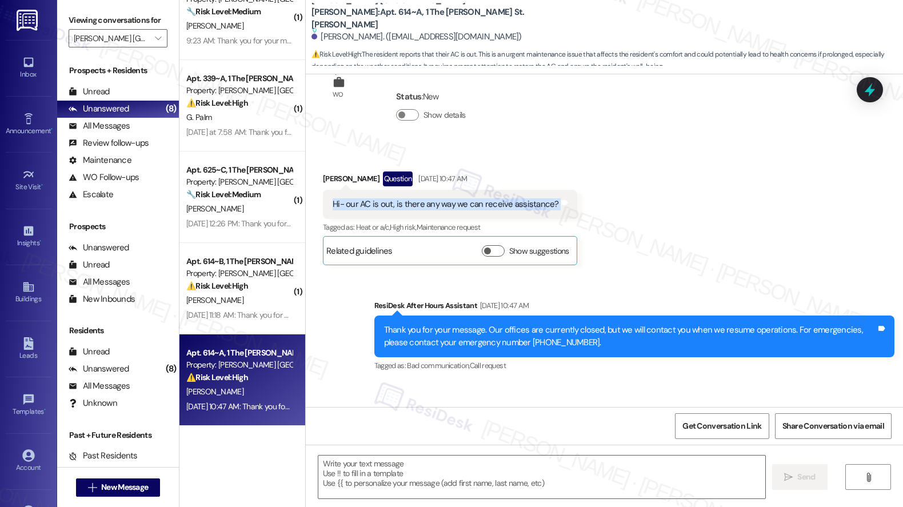
scroll to position [251, 0]
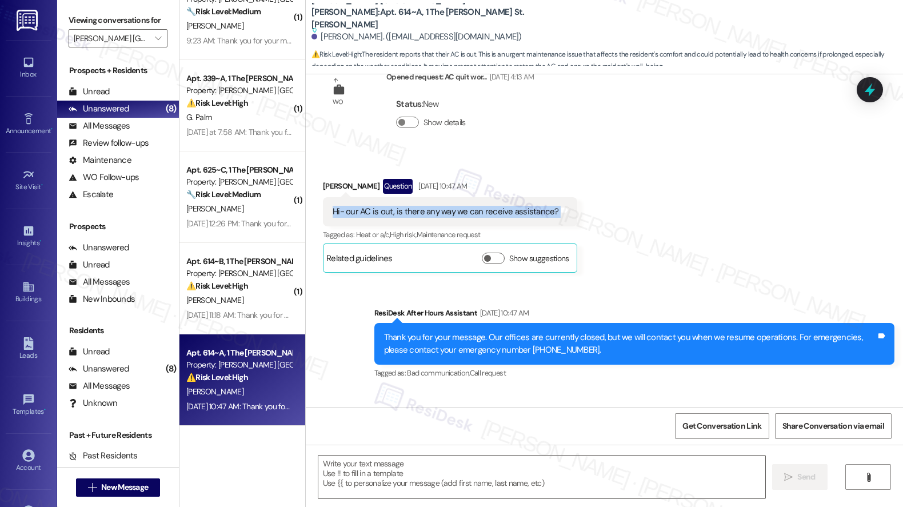
click at [451, 206] on div "Hi- our AC is out, is there any way we can receive assistance?" at bounding box center [446, 212] width 226 height 12
click at [450, 206] on div "Hi- our AC is out, is there any way we can receive assistance?" at bounding box center [446, 212] width 226 height 12
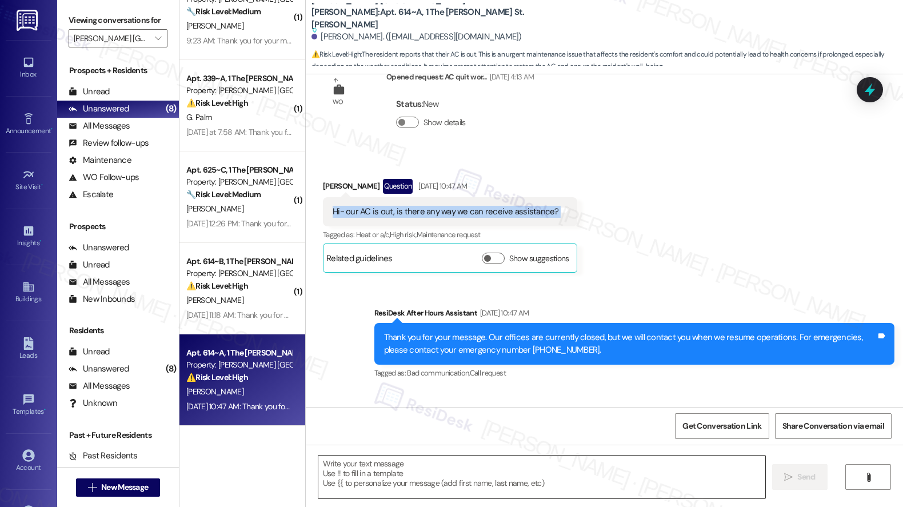
click at [370, 466] on textarea at bounding box center [541, 476] width 447 height 43
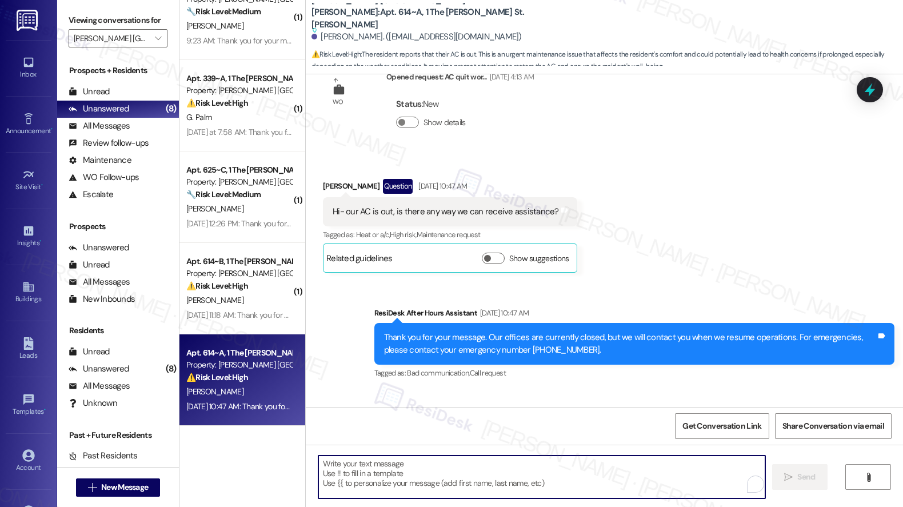
paste textarea "I’m so sorry to hear your AC is out—I know that can be really uncomfortable. Ca…"
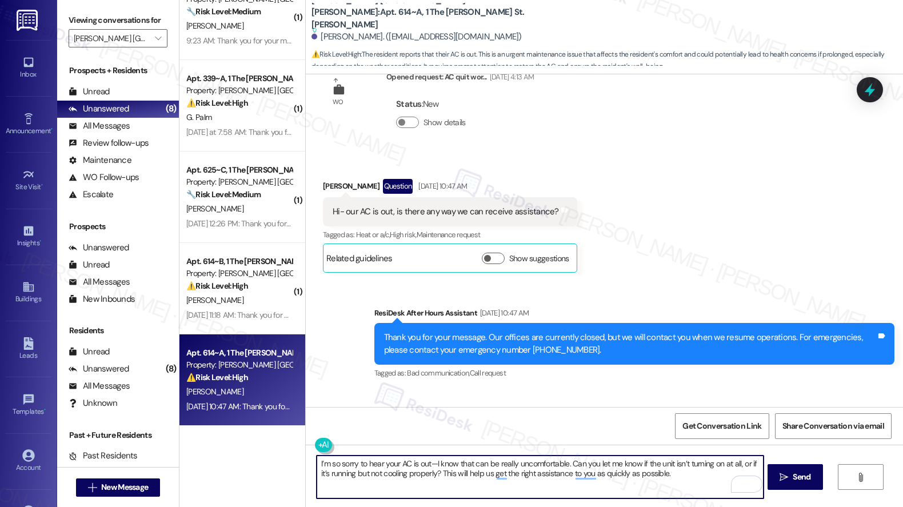
click at [317, 463] on textarea "I’m so sorry to hear your AC is out—I know that can be really uncomfortable. Ca…" at bounding box center [540, 476] width 447 height 43
click at [376, 460] on textarea "Hey, Brendan! I’m so sorry to hear your AC is out—I know that can be really unc…" at bounding box center [540, 476] width 447 height 43
click at [464, 471] on textarea "Hey, Brendan! I’m sorry to hear your AC is out—I know that can be really uncomf…" at bounding box center [540, 476] width 447 height 43
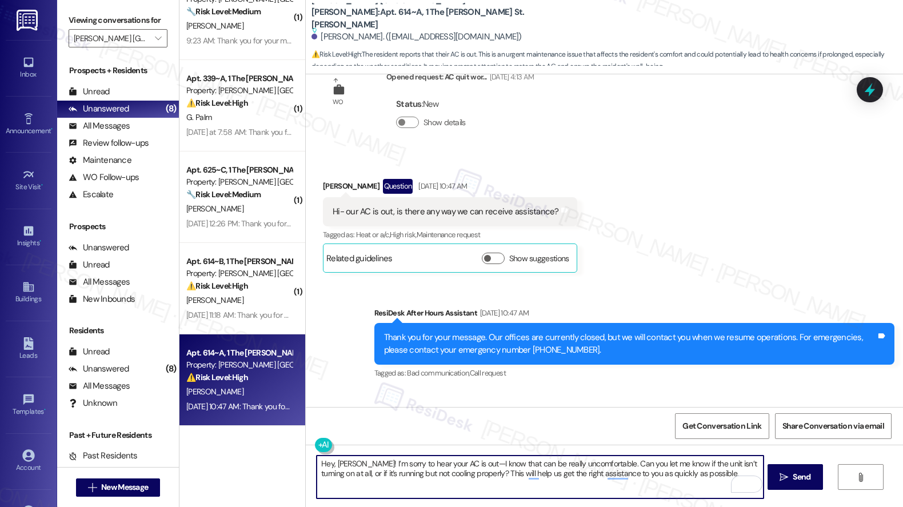
click at [464, 471] on textarea "Hey, Brendan! I’m sorry to hear your AC is out—I know that can be really uncomf…" at bounding box center [540, 476] width 447 height 43
click at [493, 479] on textarea "Hey, Brendan! I’m sorry to hear your AC is out—I know that can be really uncomf…" at bounding box center [540, 476] width 447 height 43
type textarea "Hey, Brendan! I’m sorry to hear your AC is out—I know that can be really uncomf…"
click at [786, 477] on icon "" at bounding box center [783, 476] width 9 height 9
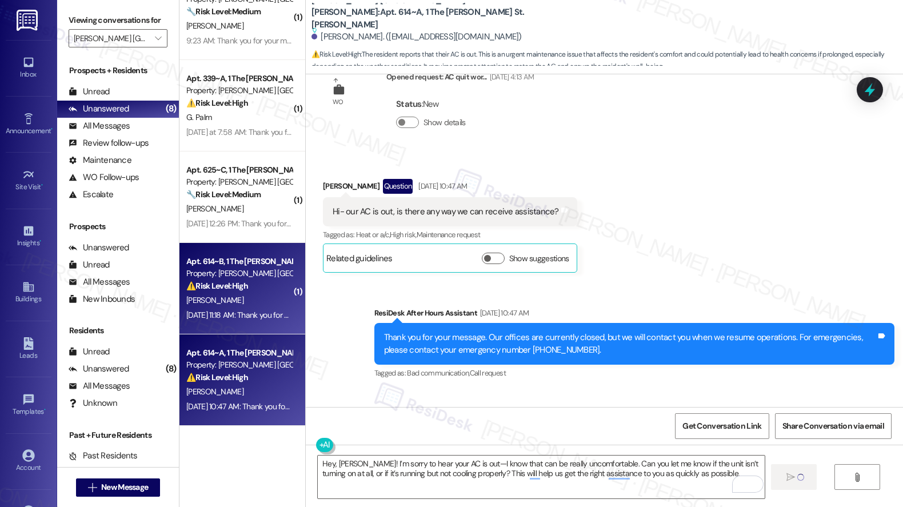
click at [238, 305] on div "J. Oczko" at bounding box center [239, 300] width 108 height 14
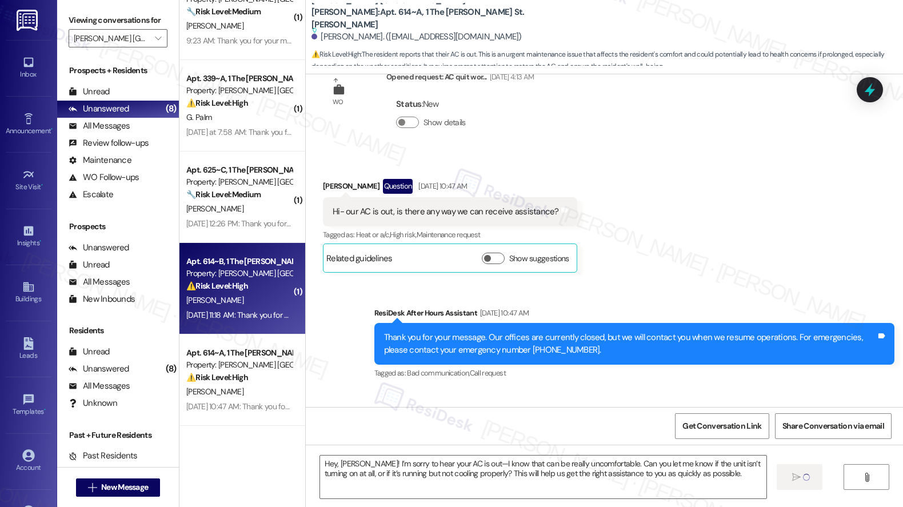
type textarea "Fetching suggested responses. Please feel free to read through the conversation…"
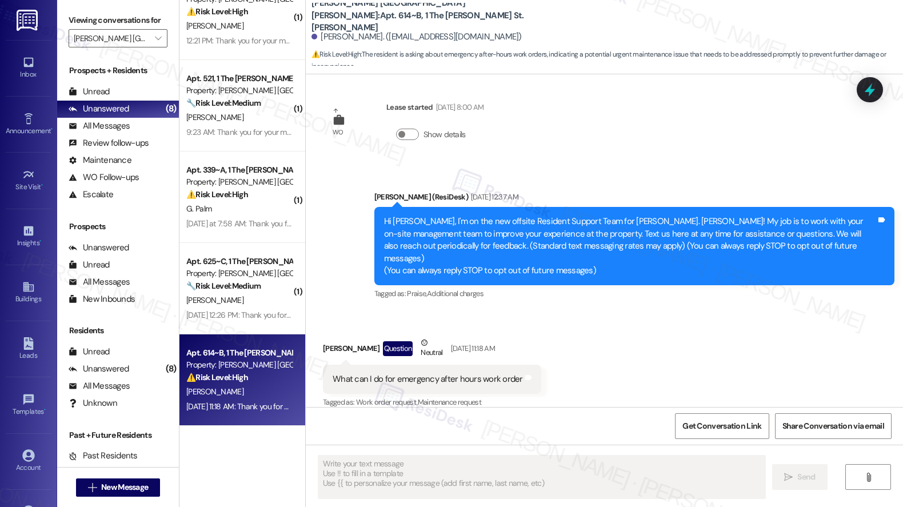
scroll to position [214, 0]
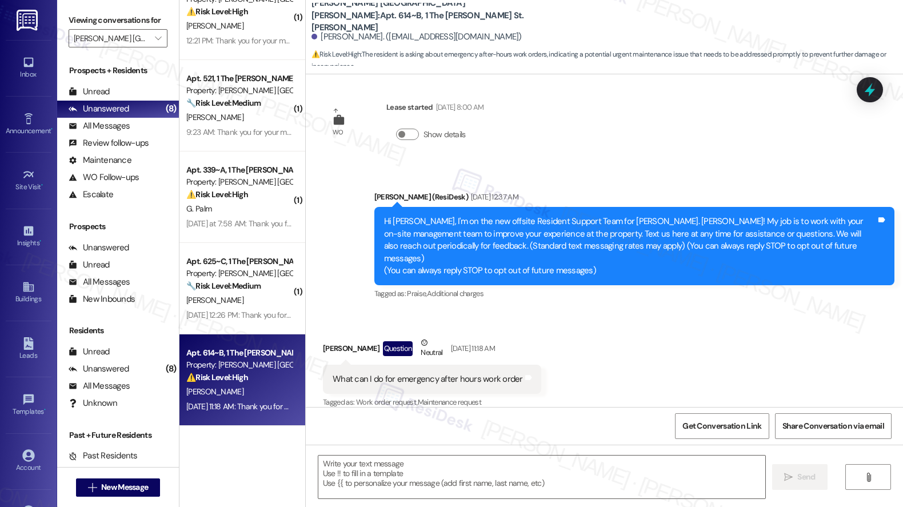
click at [238, 305] on div "H. Nguyen" at bounding box center [239, 300] width 108 height 14
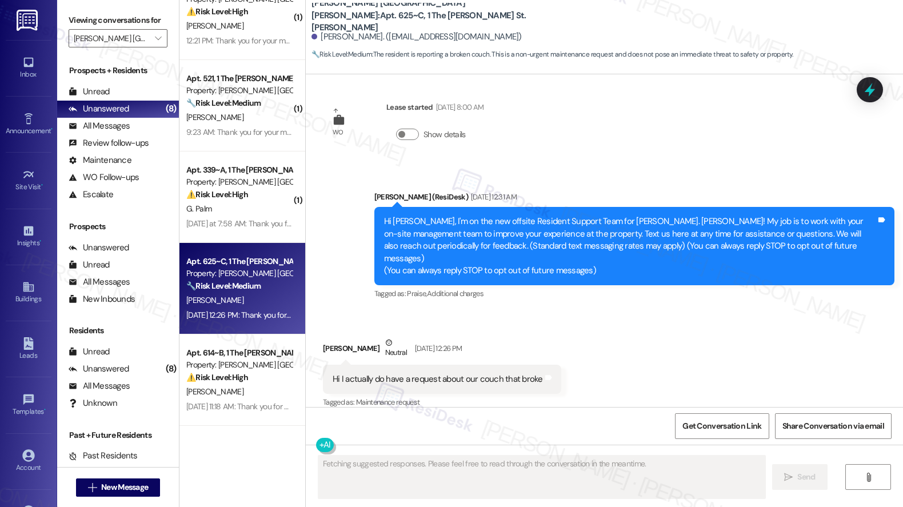
click at [448, 373] on div "Hi I actually do have a request about our couch that broke" at bounding box center [438, 379] width 210 height 12
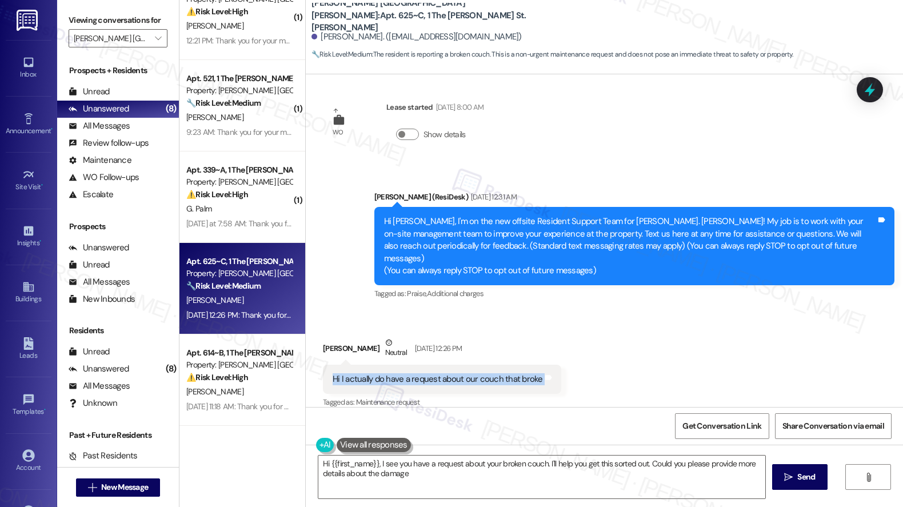
type textarea "Hi {{first_name}}, I see you have a request about your broken couch. I'll help …"
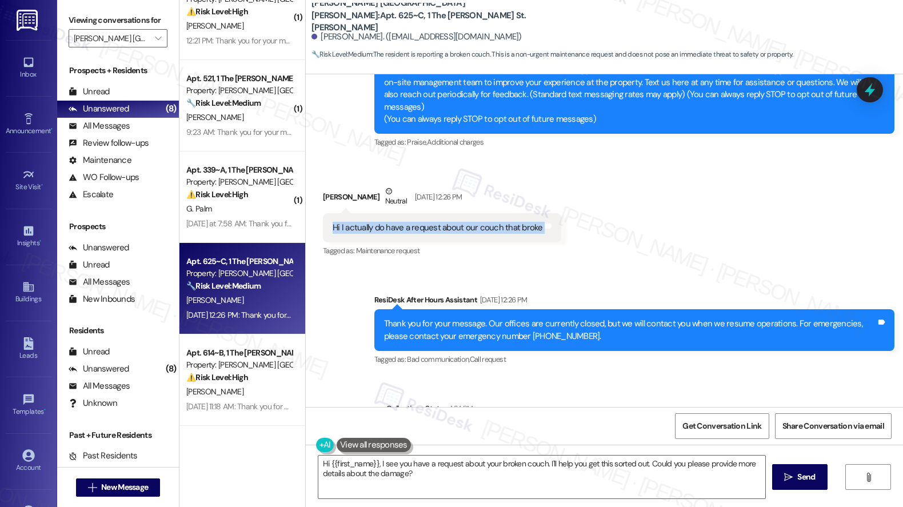
scroll to position [222, 0]
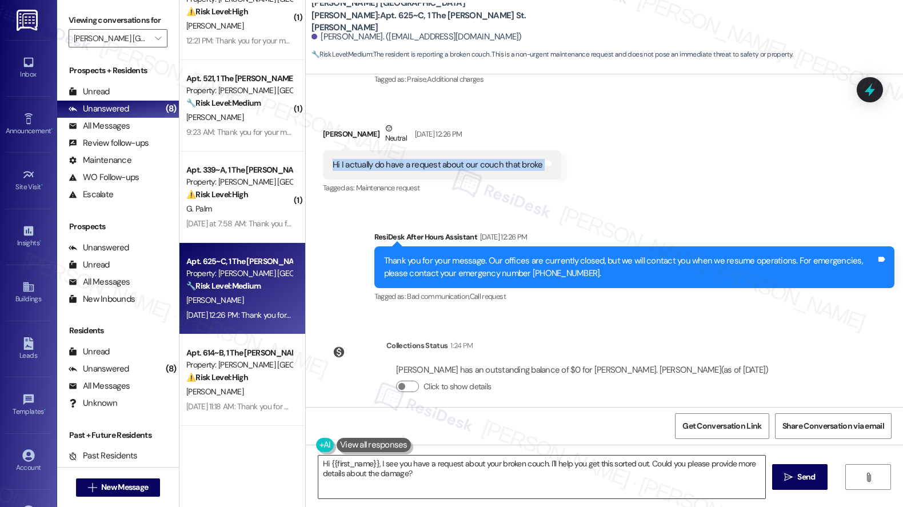
click at [437, 476] on textarea "Hi {{first_name}}, I see you have a request about your broken couch. I'll help …" at bounding box center [541, 476] width 447 height 43
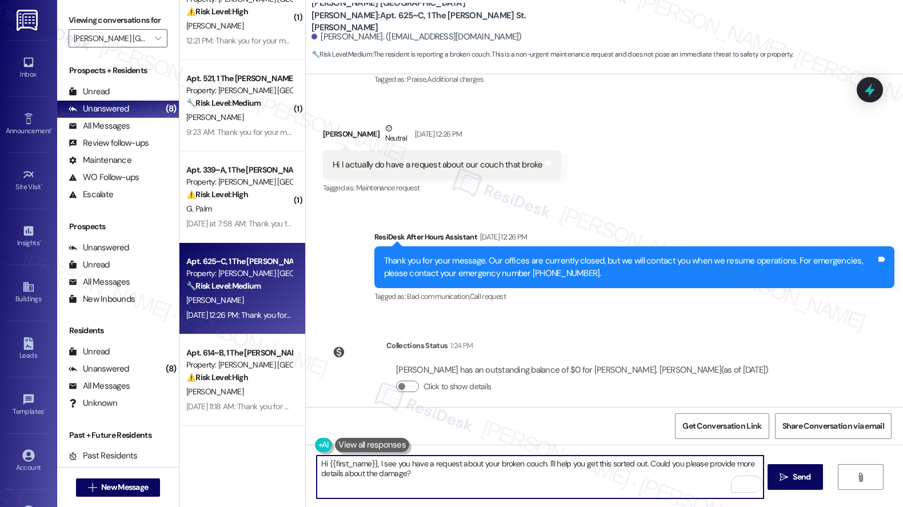
click at [437, 476] on textarea "Hi {{first_name}}, I see you have a request about your broken couch. I'll help …" at bounding box center [540, 476] width 447 height 43
click at [799, 480] on span "Send" at bounding box center [801, 477] width 18 height 12
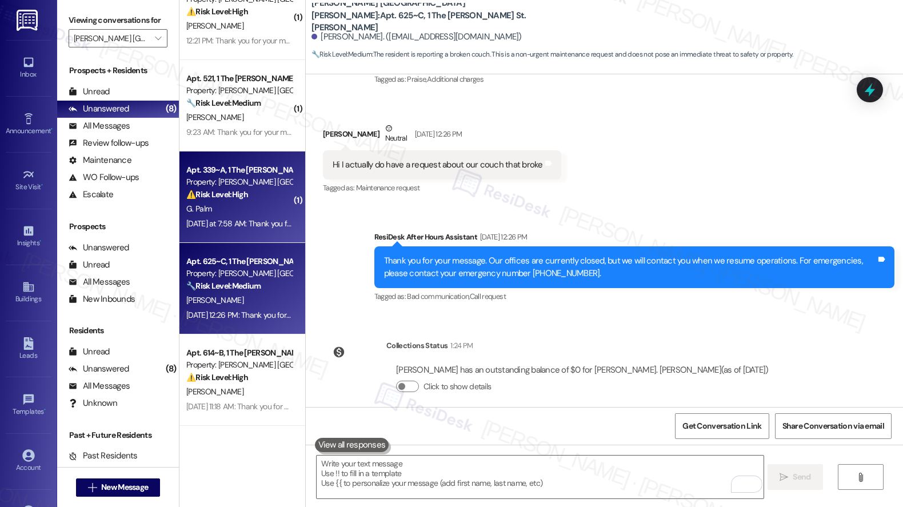
click at [201, 201] on div "Apt. 339~A, 1 The Marshall St. Louis Property: Marshall St. Louis ⚠️ Risk Level…" at bounding box center [239, 182] width 108 height 39
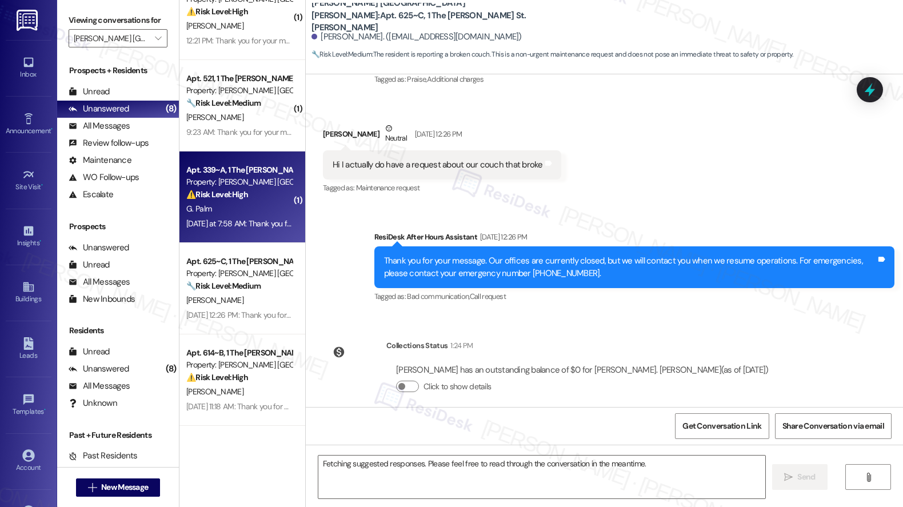
scroll to position [28, 0]
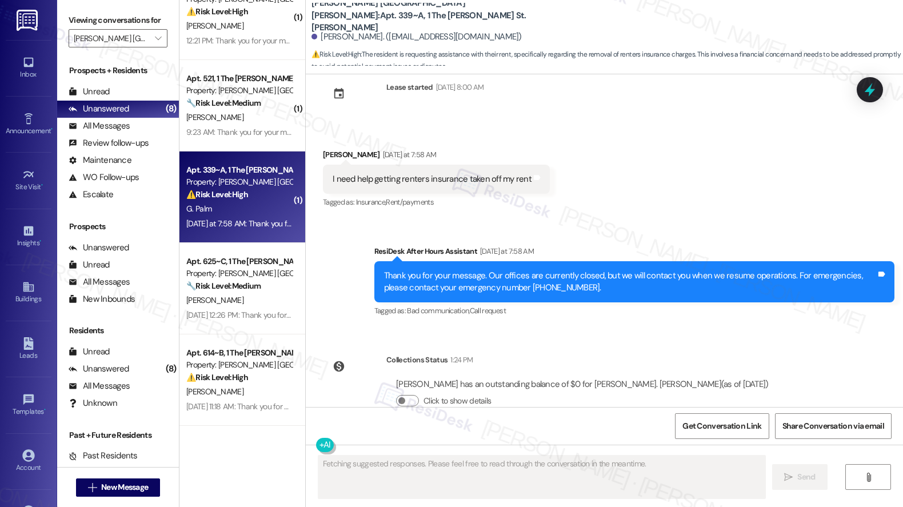
click at [201, 201] on div "Apt. 339~A, 1 The Marshall St. Louis Property: Marshall St. Louis ⚠️ Risk Level…" at bounding box center [239, 182] width 108 height 39
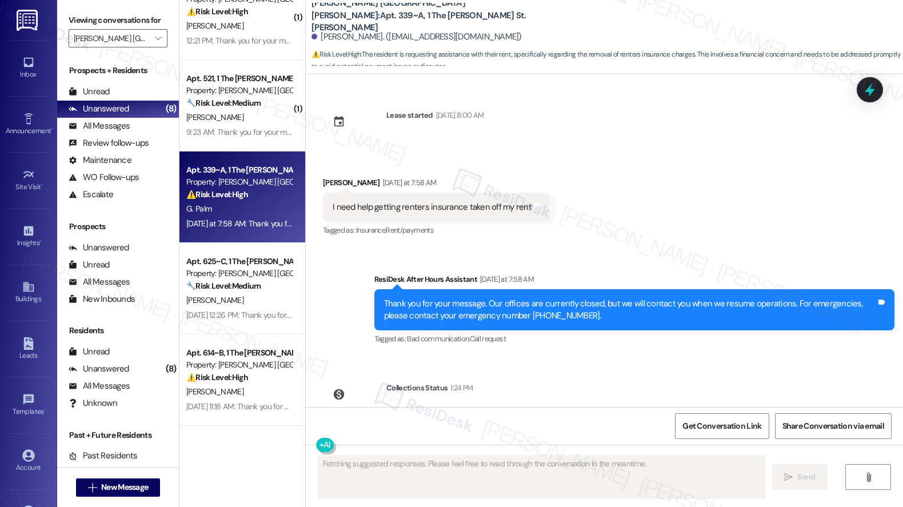
scroll to position [55, 0]
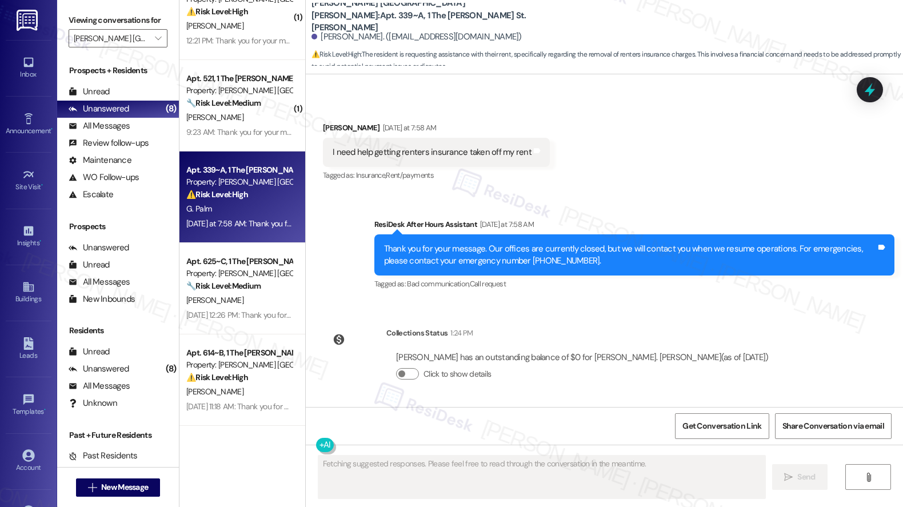
click at [367, 154] on div "I need help getting renters insurance taken off my rent" at bounding box center [432, 152] width 199 height 12
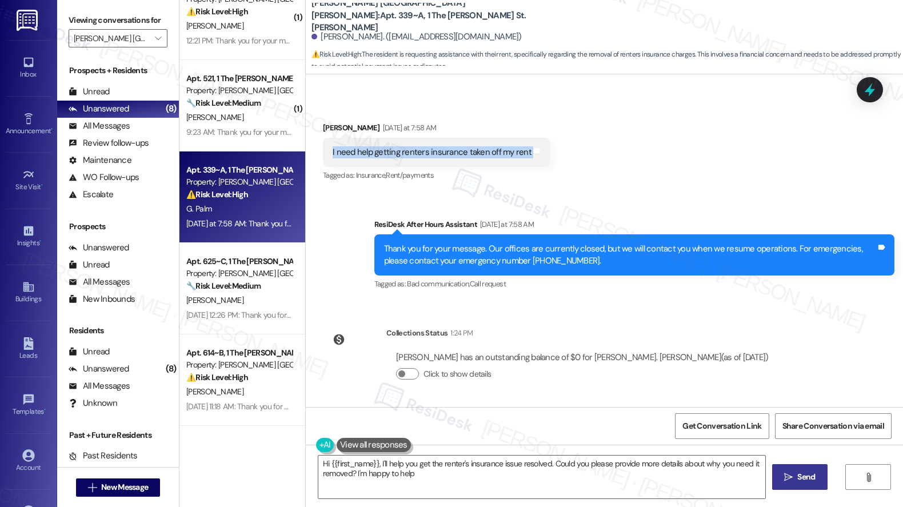
type textarea "Hi {{first_name}}, I'll help you get the renter's insurance issue resolved. Cou…"
click at [120, 490] on span "New Message" at bounding box center [124, 487] width 47 height 12
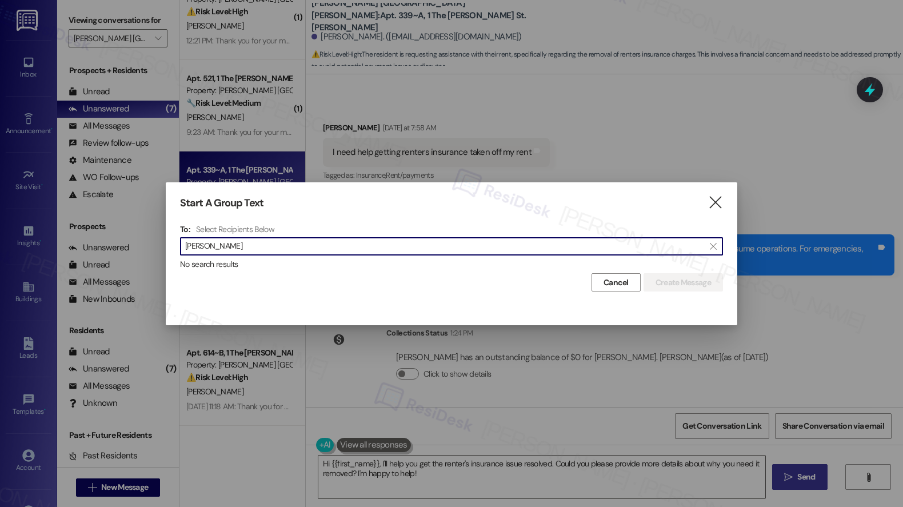
type input "braxton higgins"
click at [713, 198] on icon "" at bounding box center [714, 203] width 15 height 12
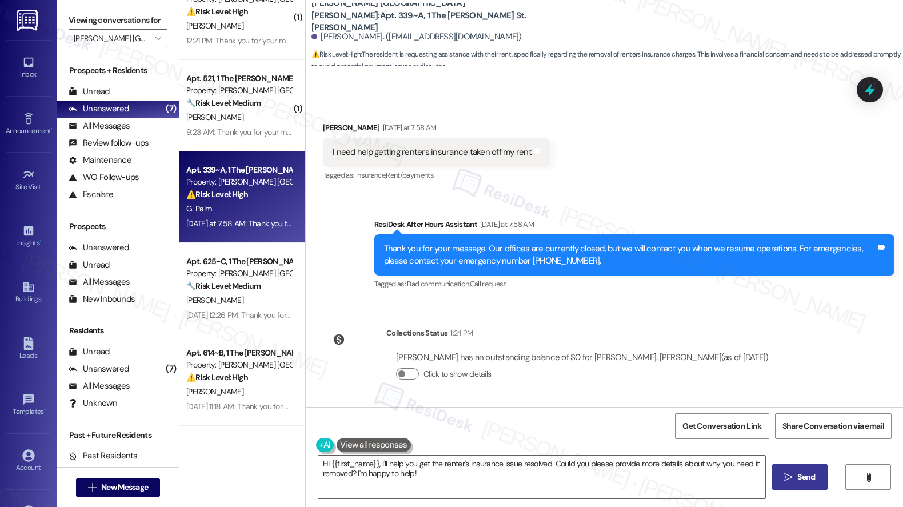
click at [425, 153] on div "I need help getting renters insurance taken off my rent" at bounding box center [432, 152] width 199 height 12
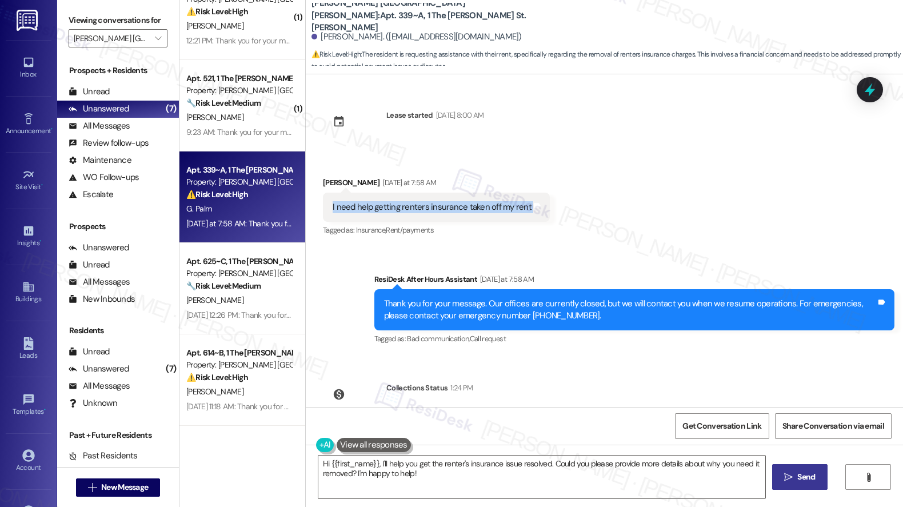
copy div "I need help getting renters insurance taken off my rent Tags and notes"
click at [416, 480] on textarea "Hi {{first_name}}, I'll help you get the renter's insurance issue resolved. Cou…" at bounding box center [541, 476] width 447 height 43
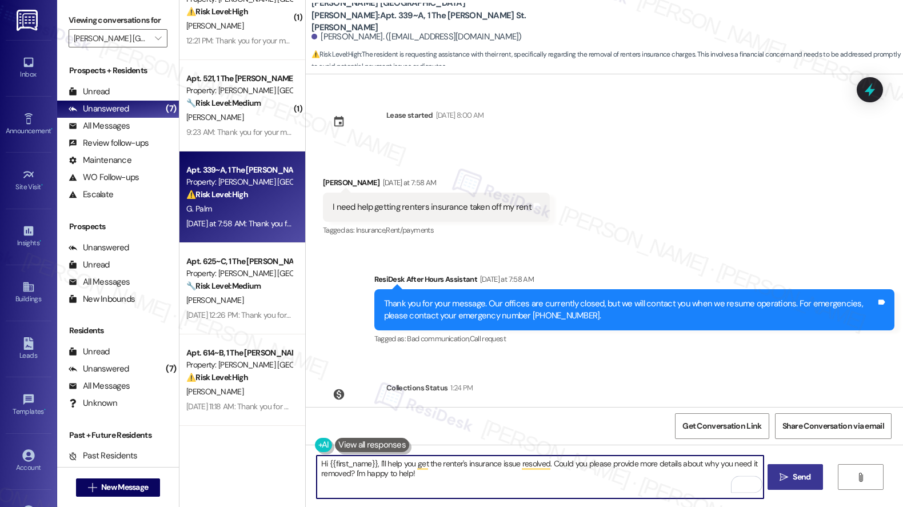
click at [416, 480] on textarea "Hi {{first_name}}, I'll help you get the renter's insurance issue resolved. Cou…" at bounding box center [540, 476] width 447 height 43
drag, startPoint x: 416, startPoint y: 480, endPoint x: 372, endPoint y: 466, distance: 46.3
click at [372, 466] on textarea "Hi {{first_name}}, I'll help you get the renter's insurance issue resolved. Cou…" at bounding box center [540, 476] width 447 height 43
paste textarea "Of course, I can help look into this for you. Can you let me know if you’ve alr…"
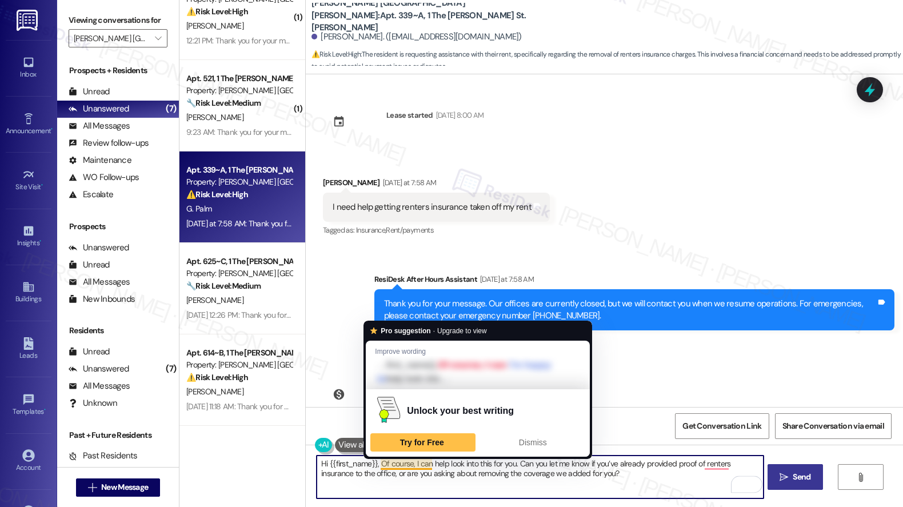
click at [375, 466] on textarea "Hi {{first_name}}, Of course, I can help look into this for you. Can you let me…" at bounding box center [540, 476] width 447 height 43
click at [380, 466] on textarea "Hi {{first_name}}, Of course, I can help look into this for you. Can you let me…" at bounding box center [540, 476] width 447 height 43
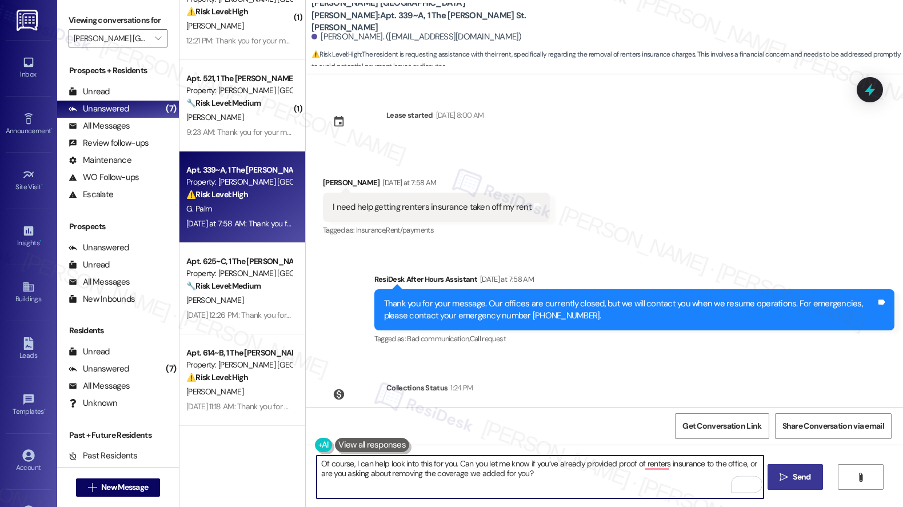
click at [564, 488] on textarea "Of course, I can help look into this for you. Can you let me know if you’ve alr…" at bounding box center [540, 476] width 447 height 43
click at [653, 464] on textarea "Of course, I can help look into this for you. Can you let me know if you’ve alr…" at bounding box center [540, 476] width 447 height 43
click at [664, 479] on textarea "Of course, I can help look into this for you. Can you let me know if you’ve alr…" at bounding box center [540, 476] width 447 height 43
click at [616, 480] on textarea "Of course, I can help look into this for you. Can you let me know if you’ve alr…" at bounding box center [540, 476] width 447 height 43
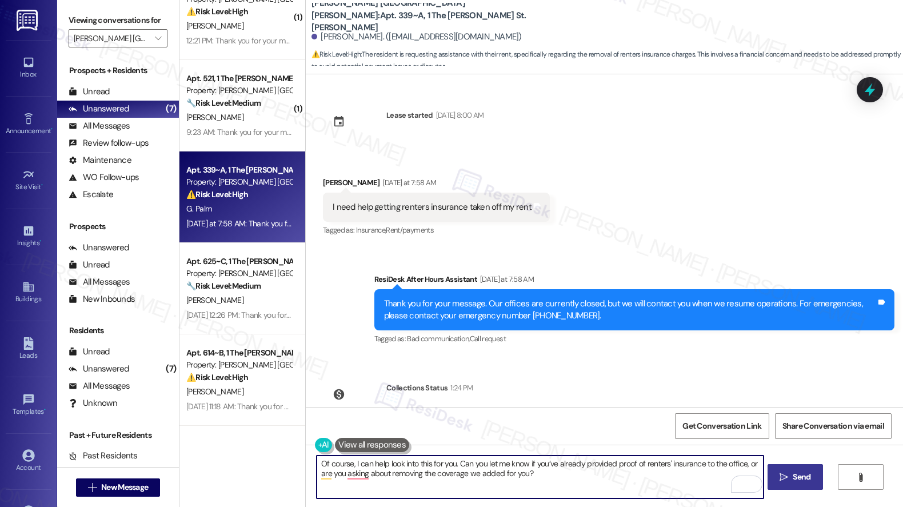
type textarea "Of course, I can help look into this for you. Can you let me know if you’ve alr…"
click at [790, 483] on span "Send" at bounding box center [801, 477] width 22 height 12
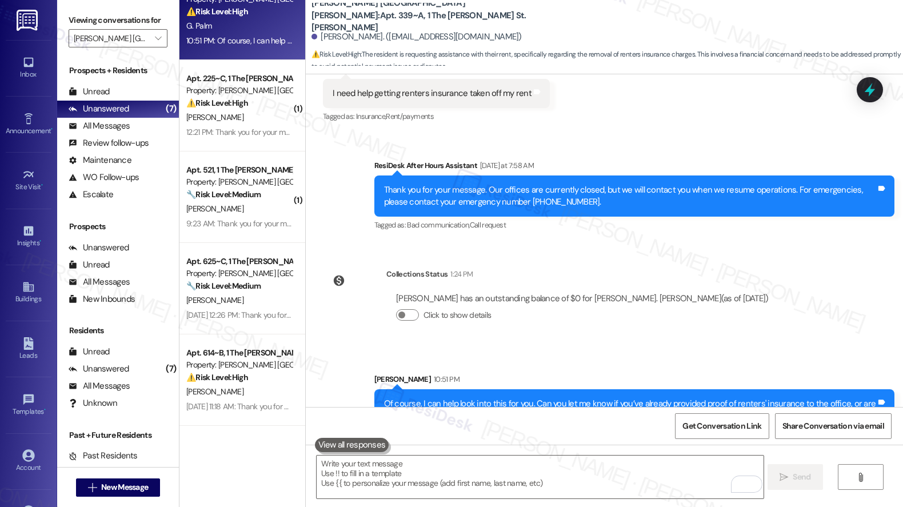
scroll to position [146, 0]
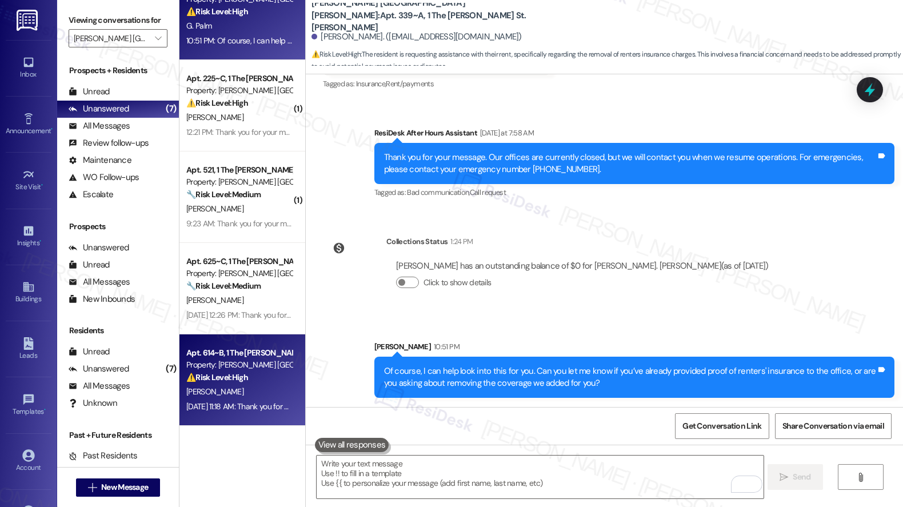
click at [236, 360] on div "Property: [PERSON_NAME] [GEOGRAPHIC_DATA][PERSON_NAME]" at bounding box center [239, 365] width 106 height 12
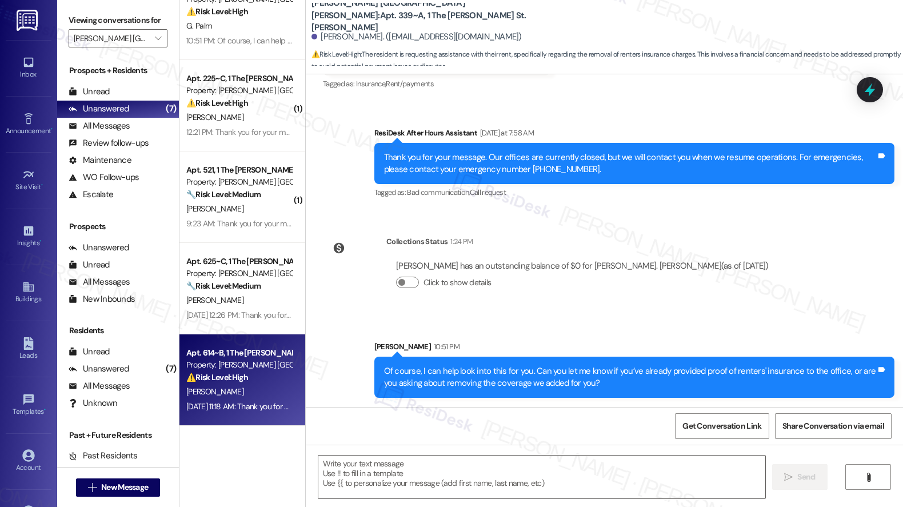
click at [236, 360] on div "Property: [PERSON_NAME] [GEOGRAPHIC_DATA][PERSON_NAME]" at bounding box center [239, 365] width 106 height 12
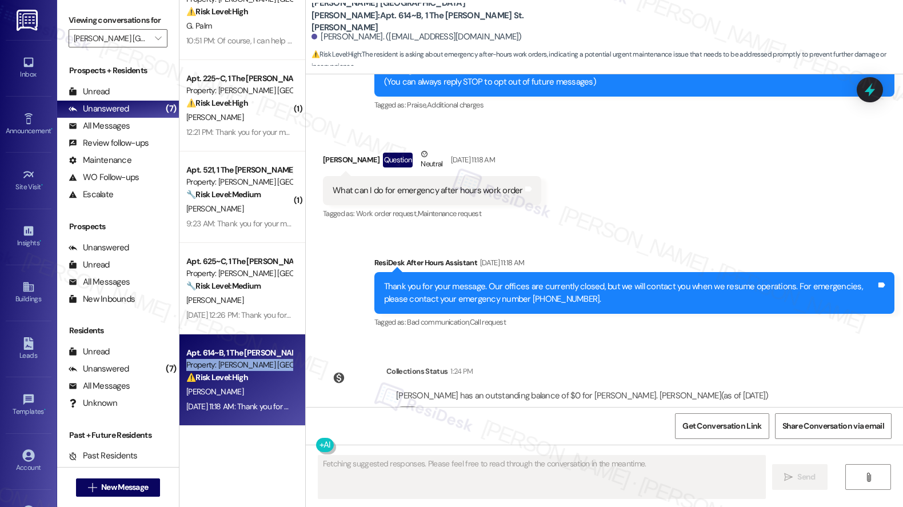
scroll to position [222, 0]
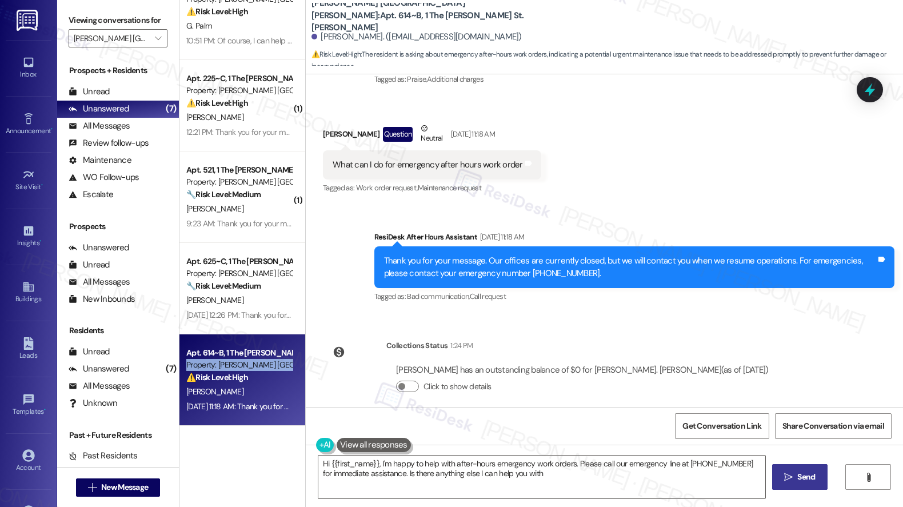
type textarea "Hi {{first_name}}, I'm happy to help with after-hours emergency work orders. Pl…"
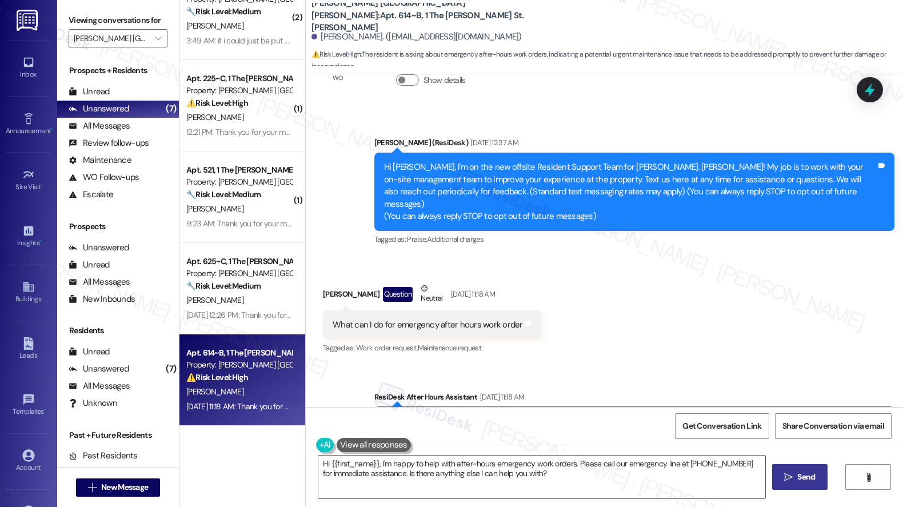
scroll to position [54, 0]
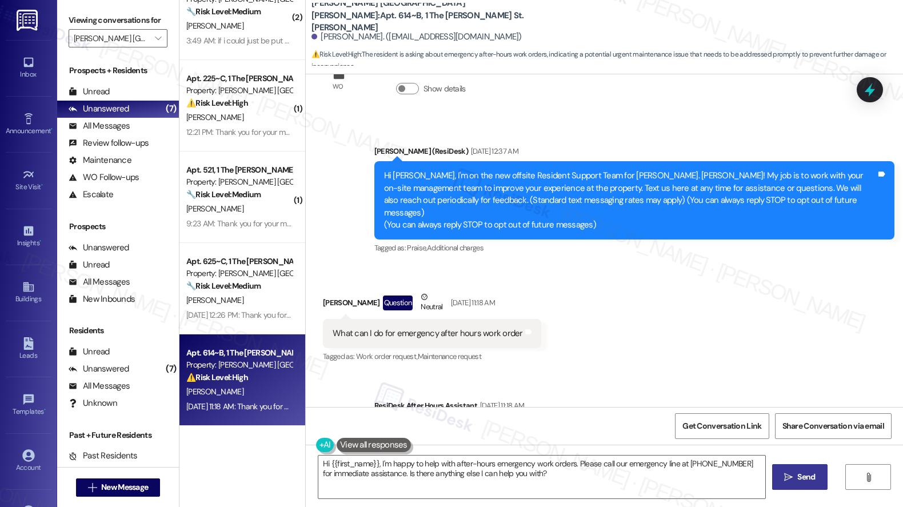
click at [444, 327] on div "What can I do for emergency after hours work order" at bounding box center [428, 333] width 190 height 12
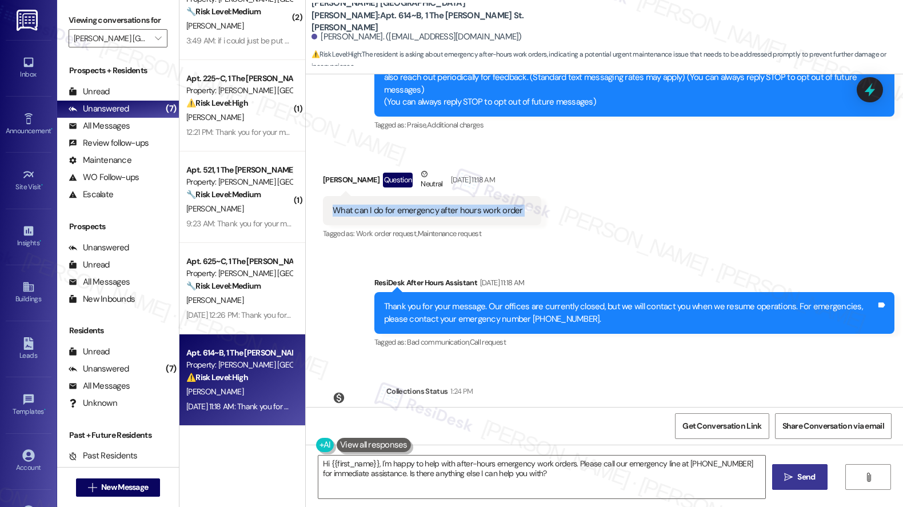
scroll to position [222, 0]
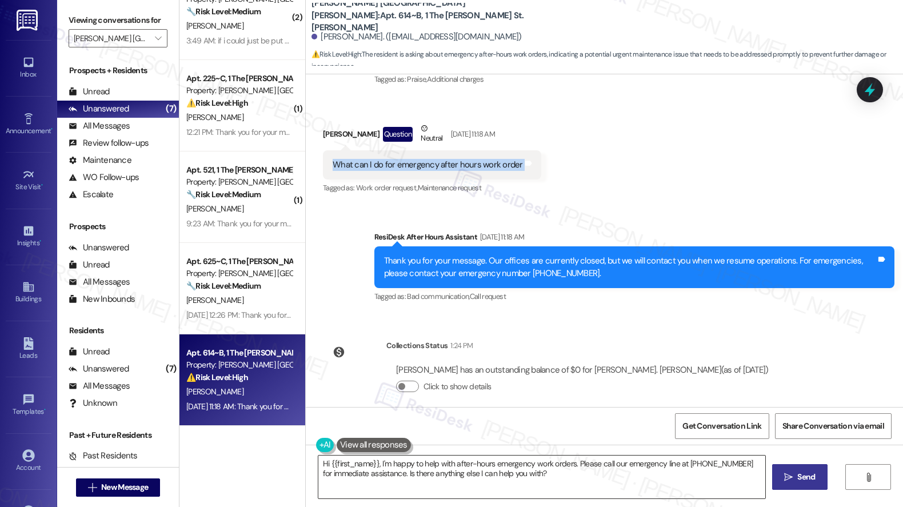
click at [446, 463] on textarea "Hi {{first_name}}, I'm happy to help with after-hours emergency work orders. Pl…" at bounding box center [541, 476] width 447 height 43
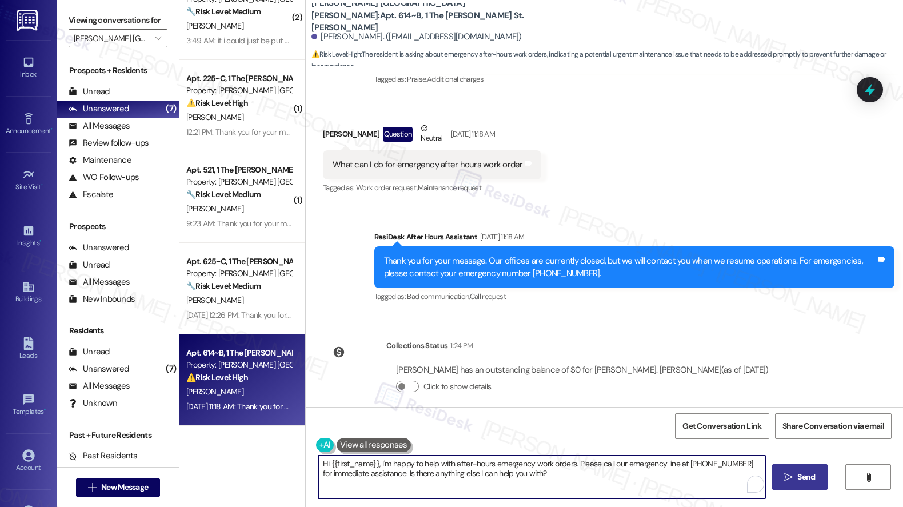
click at [446, 463] on textarea "Hi {{first_name}}, I'm happy to help with after-hours emergency work orders. Pl…" at bounding box center [541, 476] width 447 height 43
click at [326, 123] on div "Johnny Oczko Question Neutral Sep 13, 2025 at 11:18 AM" at bounding box center [432, 136] width 218 height 28
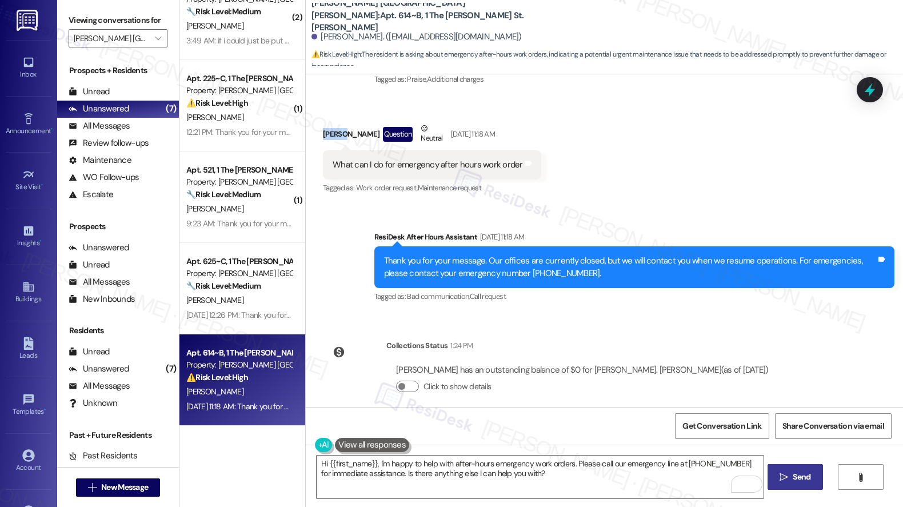
copy div "Johnny"
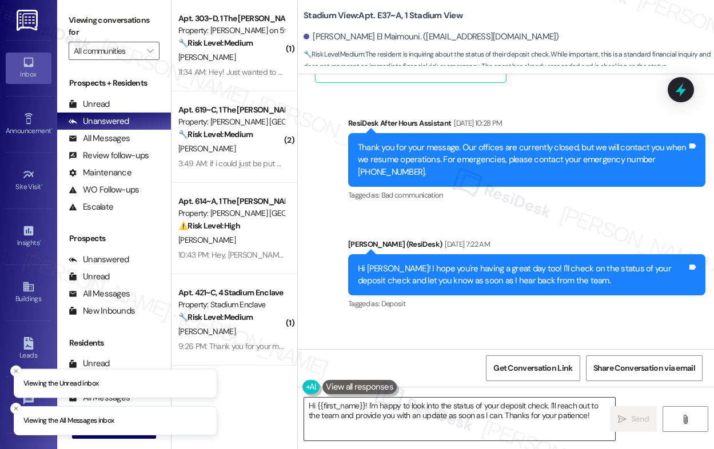
scroll to position [8377, 0]
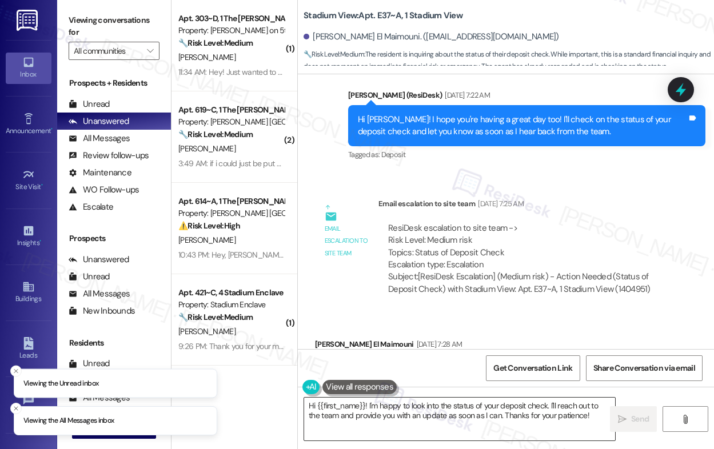
click at [382, 418] on textarea "Hi {{first_name}}! I'm happy to look into the status of your deposit check. I'l…" at bounding box center [459, 419] width 311 height 43
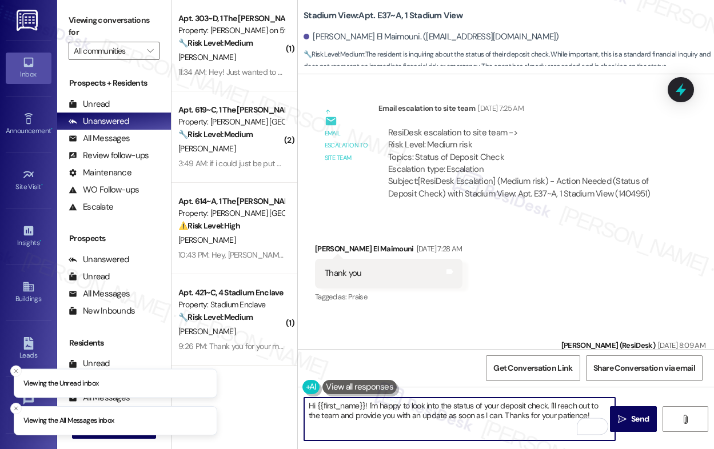
scroll to position [8590, 0]
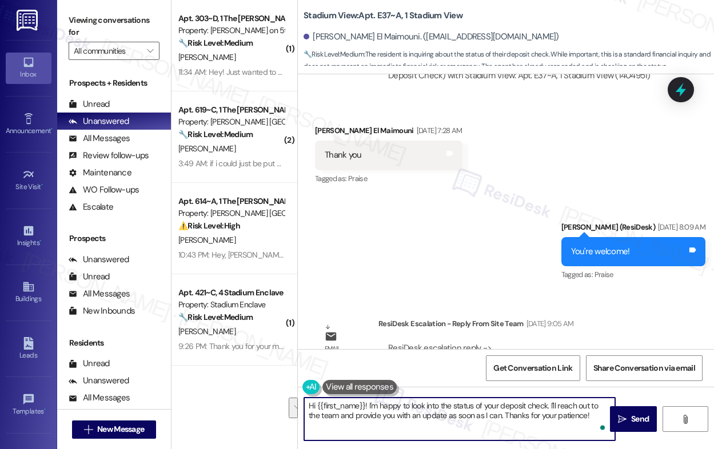
drag, startPoint x: 370, startPoint y: 407, endPoint x: 440, endPoint y: 447, distance: 80.6
click at [440, 447] on div "Hi {{first_name}}! I'm happy to look into the status of your deposit check. I'l…" at bounding box center [506, 430] width 416 height 86
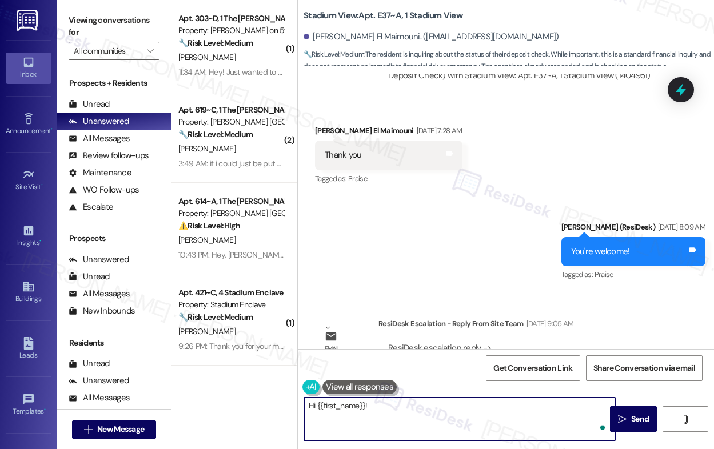
paste textarea "I just wanted to follow up and let you know that I’ve already emailed you back …"
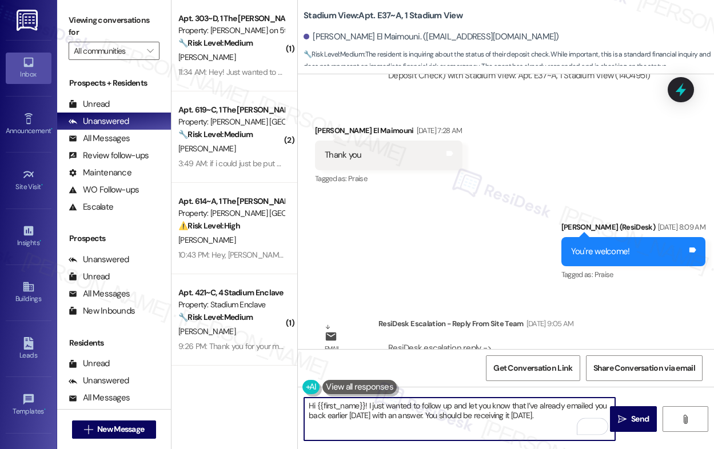
click at [530, 404] on textarea "Hi {{first_name}}! I just wanted to follow up and let you know that I’ve alread…" at bounding box center [459, 419] width 311 height 43
click at [409, 419] on textarea "Hi {{first_name}}! I just wanted to follow up and let you know that our propert…" at bounding box center [459, 419] width 311 height 43
click at [409, 420] on textarea "Hi {{first_name}}! I just wanted to follow up and let you know that our propert…" at bounding box center [459, 419] width 311 height 43
click at [410, 420] on textarea "Hi {{first_name}}! I just wanted to follow up and let you know that our propert…" at bounding box center [459, 419] width 311 height 43
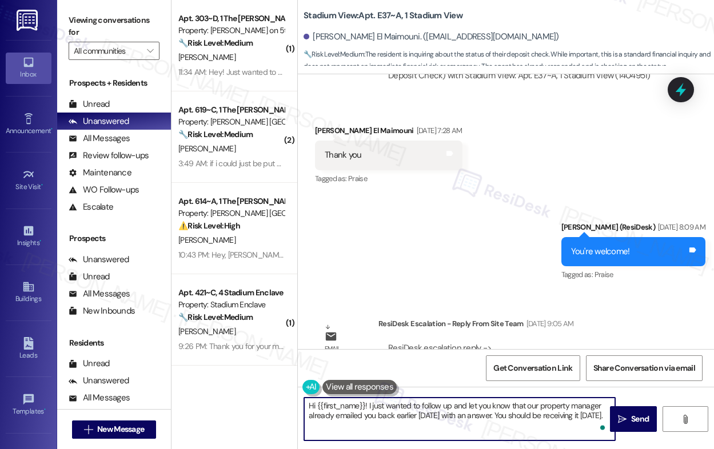
click at [444, 420] on textarea "Hi {{first_name}}! I just wanted to follow up and let you know that our propert…" at bounding box center [459, 419] width 311 height 43
click at [443, 420] on textarea "Hi {{first_name}}! I just wanted to follow up and let you know that our propert…" at bounding box center [459, 419] width 311 height 43
click at [442, 428] on textarea "Hi {{first_name}}! I just wanted to follow up and let you know that our propert…" at bounding box center [459, 419] width 311 height 43
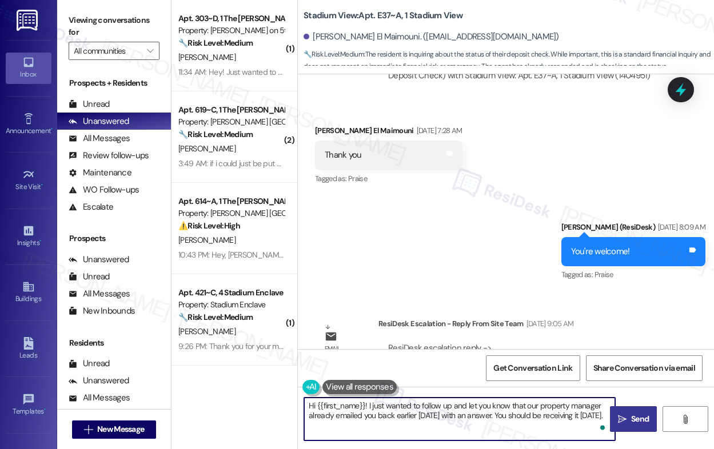
type textarea "Hi {{first_name}}! I just wanted to follow up and let you know that our propert…"
click at [638, 428] on button " Send" at bounding box center [633, 419] width 47 height 26
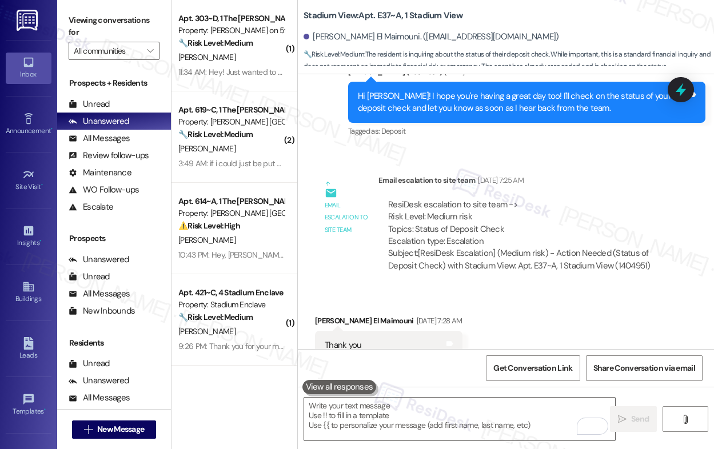
scroll to position [8377, 0]
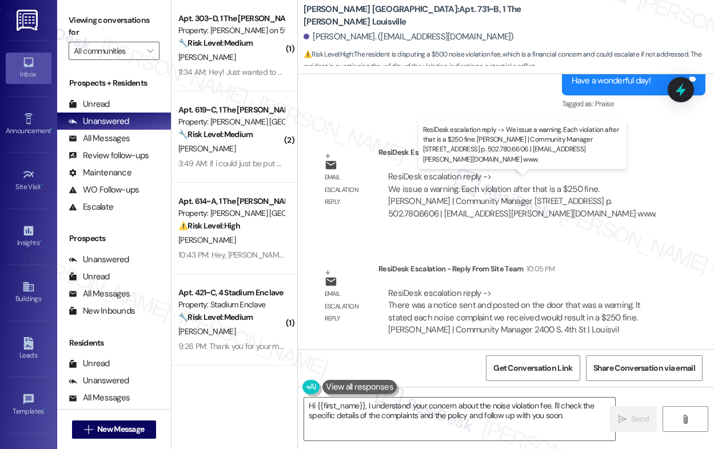
scroll to position [7248, 0]
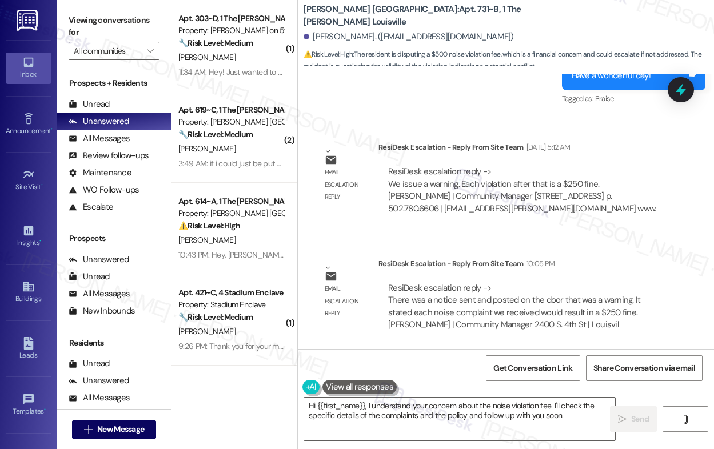
click at [378, 15] on b "[PERSON_NAME] [GEOGRAPHIC_DATA]: Apt. 731~B, 1 The [PERSON_NAME] Louisville" at bounding box center [417, 15] width 229 height 25
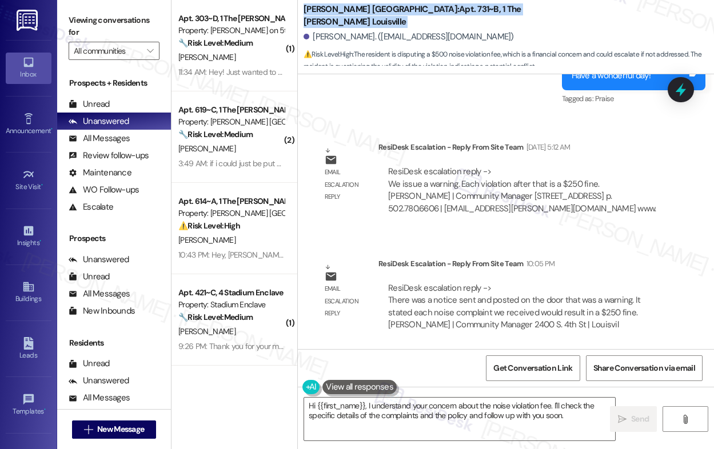
copy div "[PERSON_NAME] [GEOGRAPHIC_DATA]: Apt. 731~B, 1 The [PERSON_NAME] Louisville"
click at [321, 38] on div "[PERSON_NAME]. ([EMAIL_ADDRESS][DOMAIN_NAME])" at bounding box center [408, 37] width 210 height 12
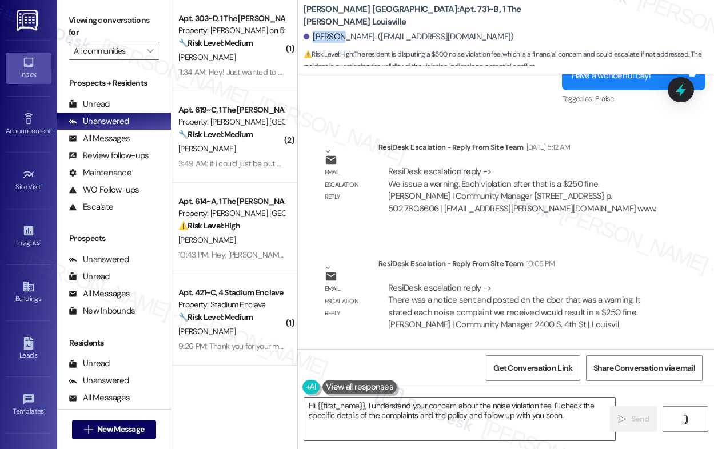
copy div "Zaveion"
click at [354, 423] on textarea "Hi {{first_name}}, I understand your concern about the noise violation fee. I'l…" at bounding box center [459, 419] width 311 height 43
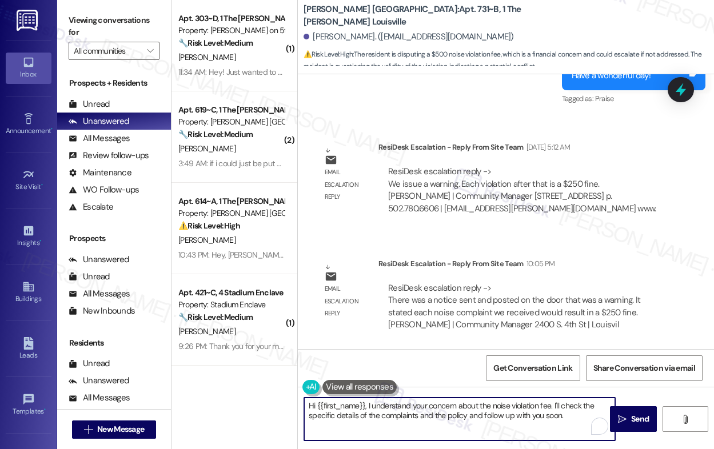
click at [354, 423] on textarea "Hi {{first_name}}, I understand your concern about the noise violation fee. I'l…" at bounding box center [459, 419] width 311 height 43
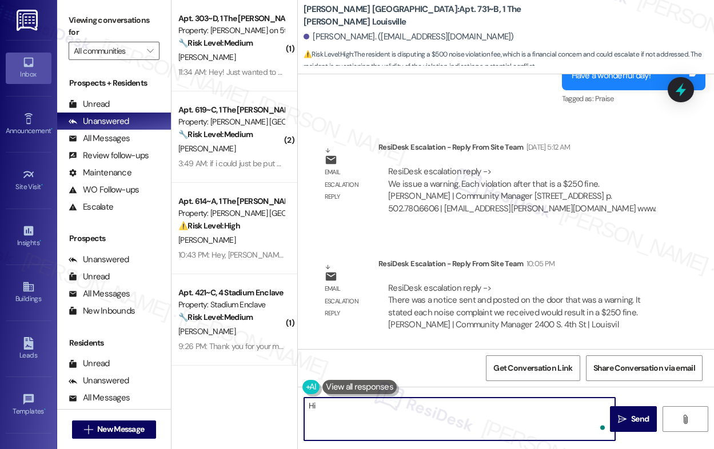
paste textarea "Zaveion"
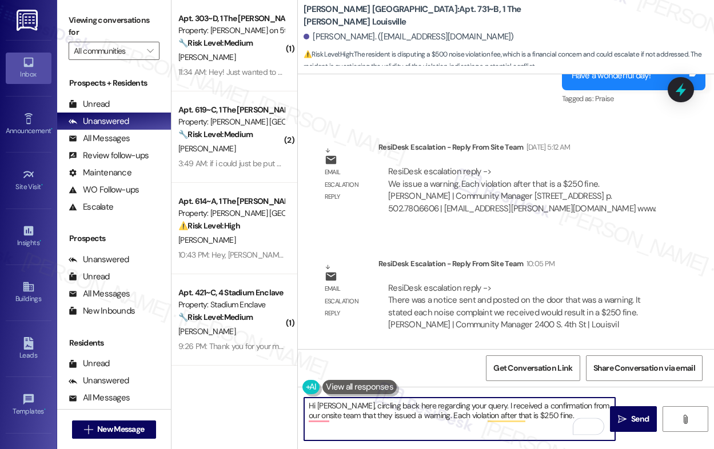
paste textarea "There was a notice sent and posted on the door that was a warning. It stated ea…"
type textarea "Hi [PERSON_NAME], circling back here regarding your query. I received a confirm…"
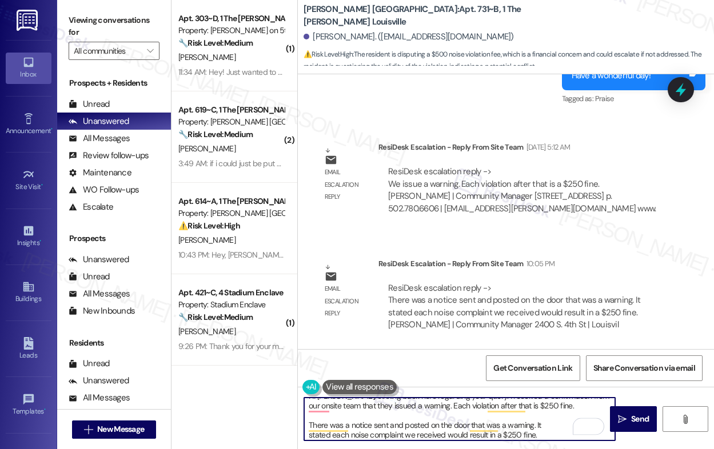
scroll to position [13, 0]
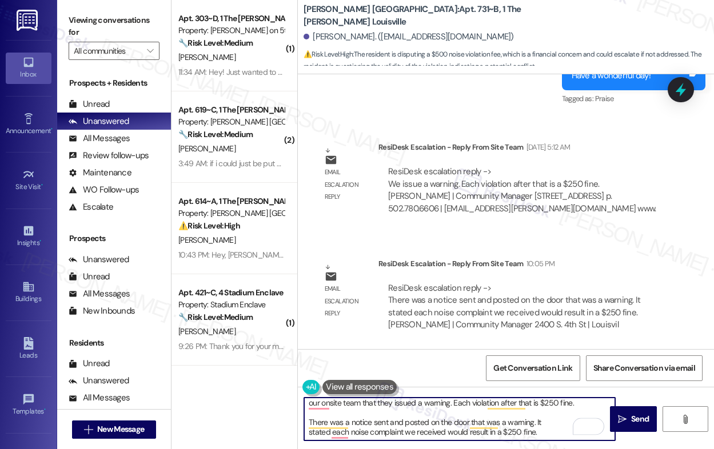
click at [396, 415] on textarea "Hi [PERSON_NAME], circling back here regarding your query. I received a confirm…" at bounding box center [459, 419] width 311 height 43
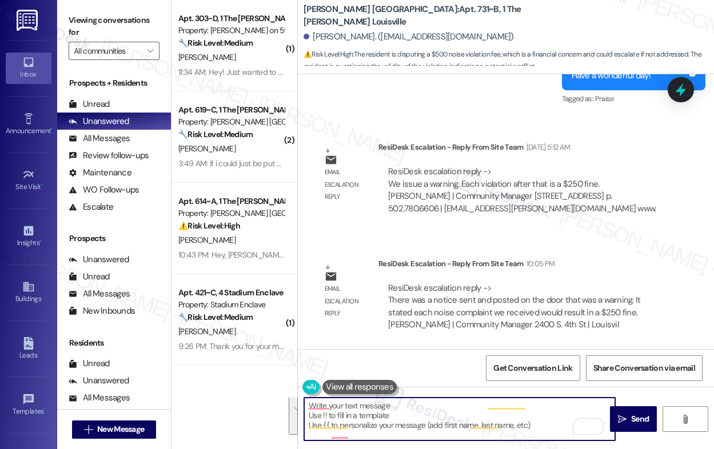
scroll to position [0, 0]
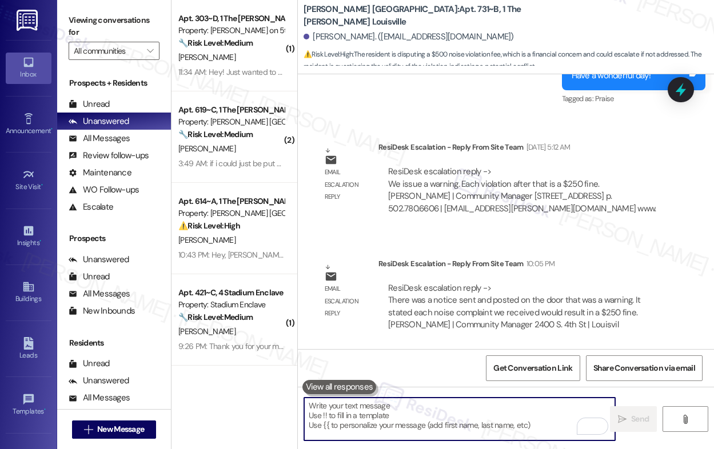
click at [359, 423] on textarea "To enrich screen reader interactions, please activate Accessibility in Grammarl…" at bounding box center [459, 419] width 311 height 43
paste textarea "Hi [PERSON_NAME], I’m circling back regarding your query. I’ve confirmed with o…"
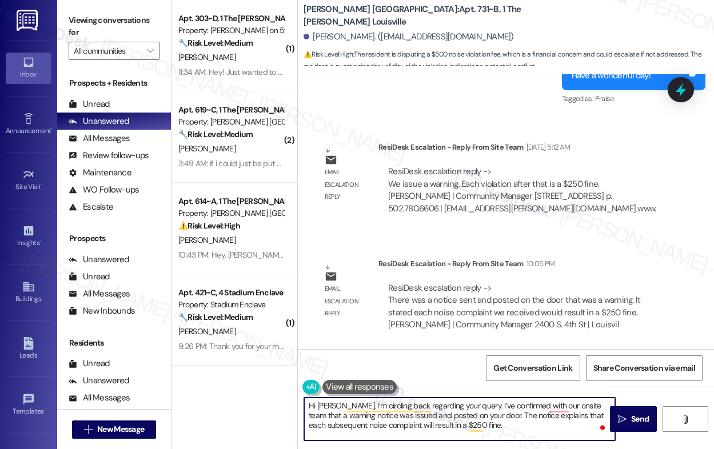
click at [523, 424] on textarea "Hi [PERSON_NAME], I’m circling back regarding your query. I’ve confirmed with o…" at bounding box center [459, 419] width 311 height 43
type textarea "Hi [PERSON_NAME], I’m circling back regarding your query. I’ve confirmed with o…"
click at [635, 422] on span "Send" at bounding box center [640, 419] width 18 height 12
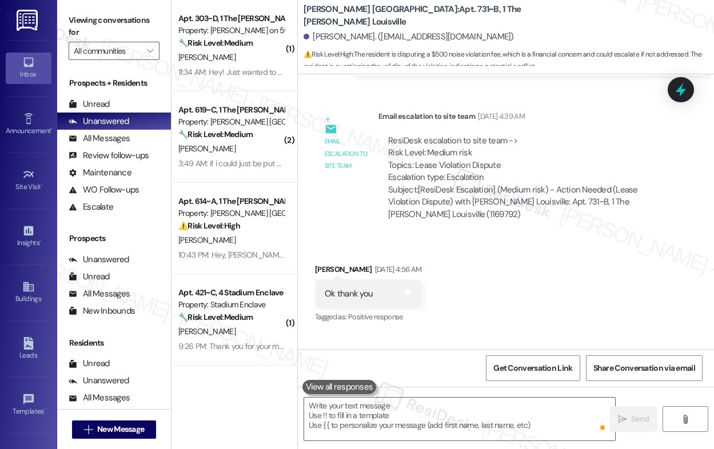
scroll to position [6918, 0]
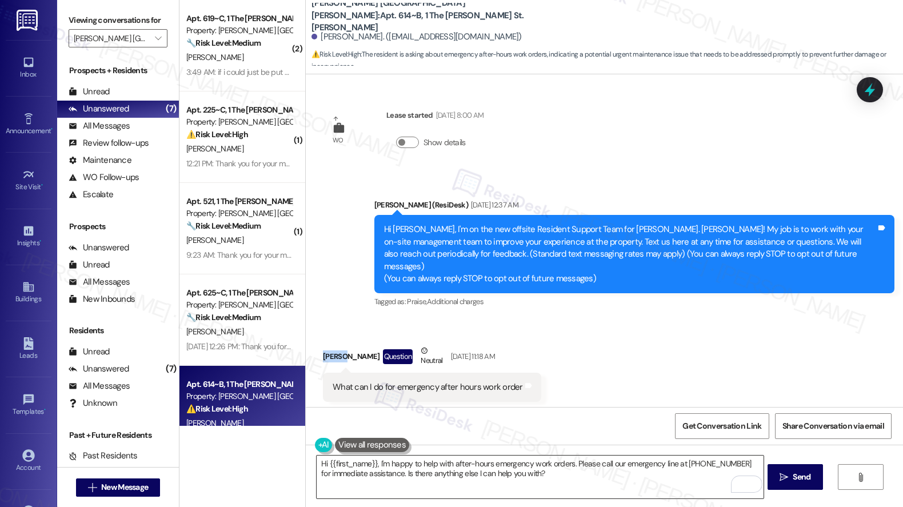
scroll to position [222, 0]
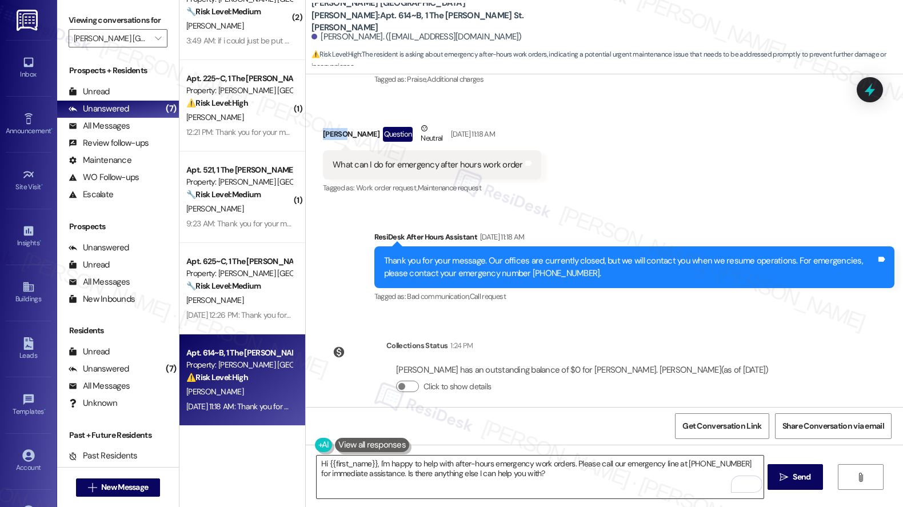
click at [406, 483] on textarea "Hi {{first_name}}, I'm happy to help with after-hours emergency work orders. Pl…" at bounding box center [540, 476] width 447 height 43
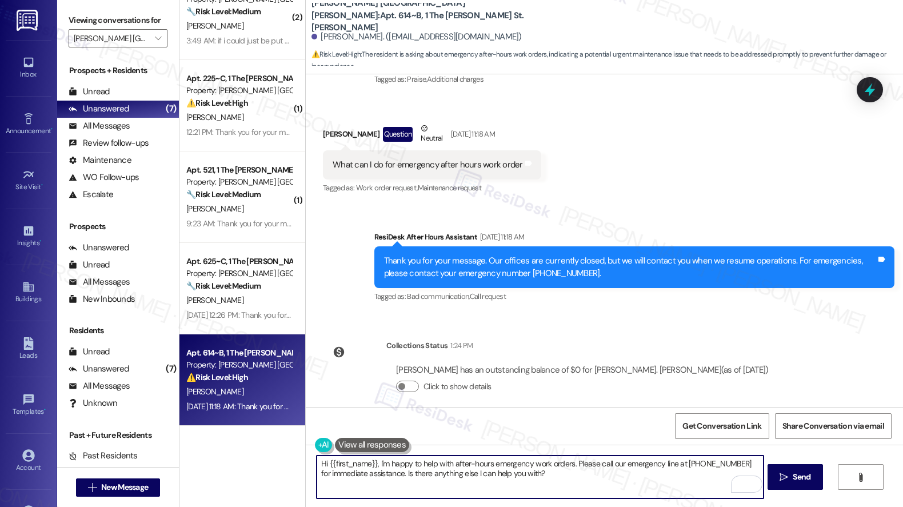
click at [406, 483] on textarea "Hi {{first_name}}, I'm happy to help with after-hours emergency work orders. Pl…" at bounding box center [540, 476] width 447 height 43
click at [406, 482] on textarea "Hi {{first_name}}, I'm happy to help with after-hours emergency work orders. Pl…" at bounding box center [540, 476] width 447 height 43
paste textarea "Johnny"
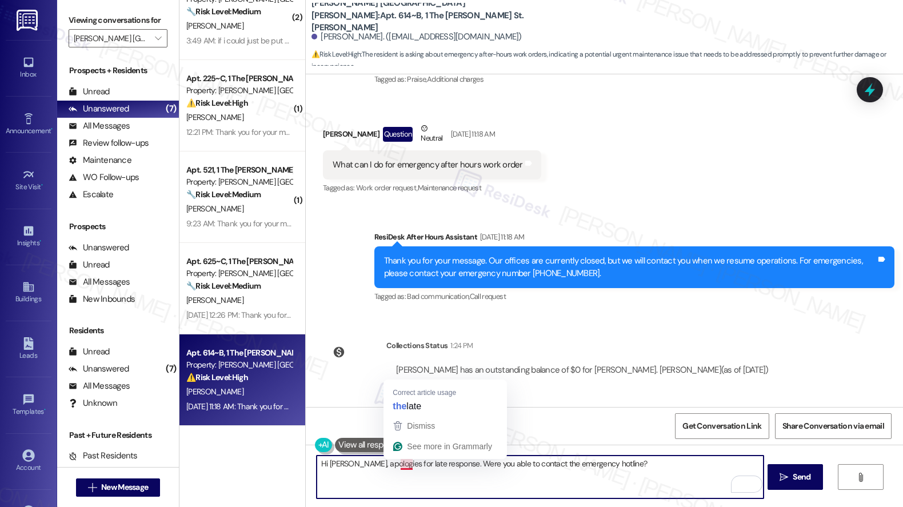
click at [400, 464] on textarea "Hi Johnny, apologies for late response. Were you able to contact the emergency …" at bounding box center [540, 476] width 447 height 43
click at [651, 463] on textarea "Hi Johnny, apologies for the late response. Were you able to contact the emerge…" at bounding box center [540, 476] width 447 height 43
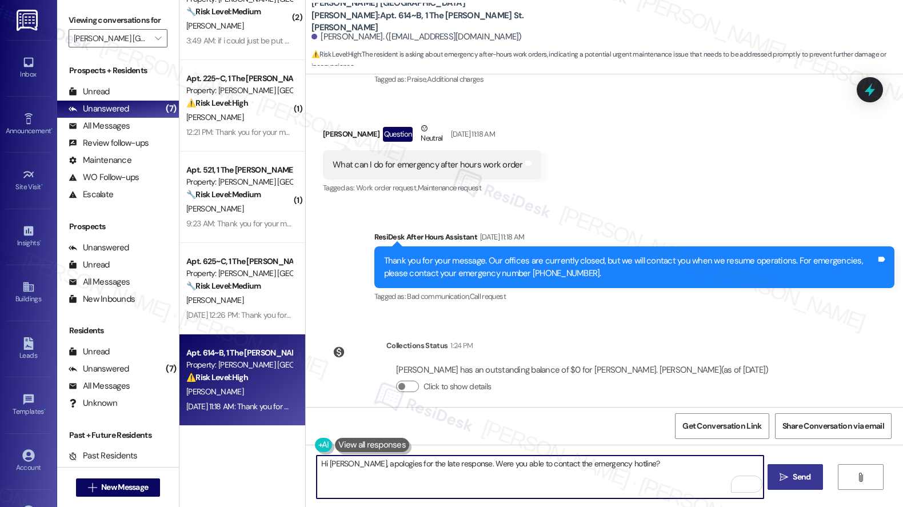
type textarea "Hi Johnny, apologies for the late response. Were you able to contact the emerge…"
click at [798, 479] on span "Send" at bounding box center [801, 477] width 18 height 12
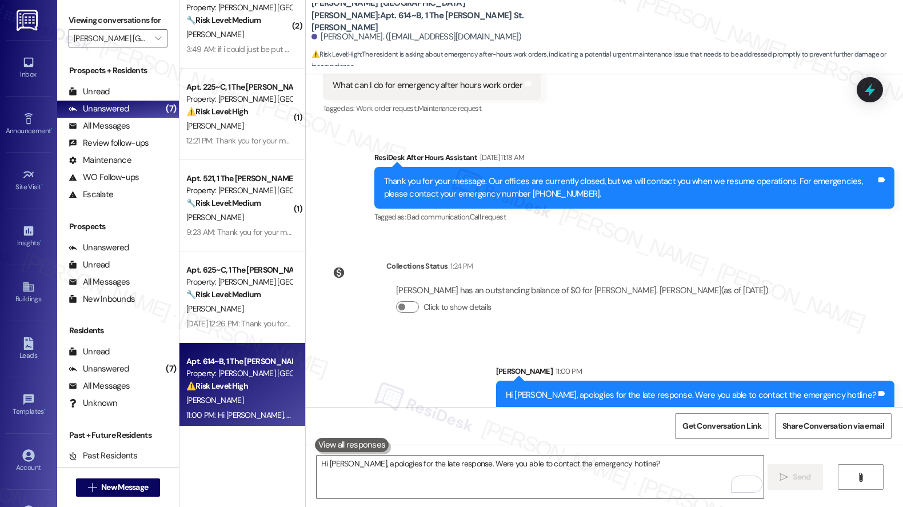
scroll to position [123, 0]
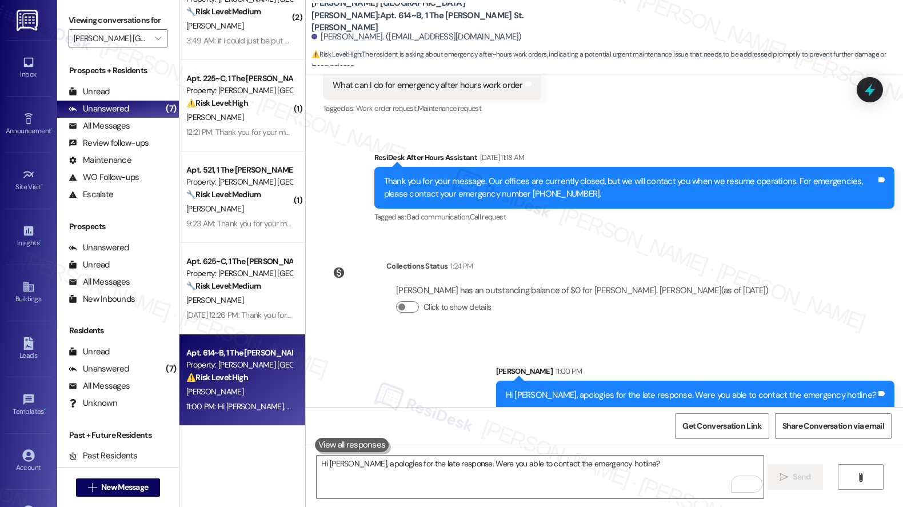
click at [228, 390] on div "J. Oczko" at bounding box center [239, 391] width 108 height 14
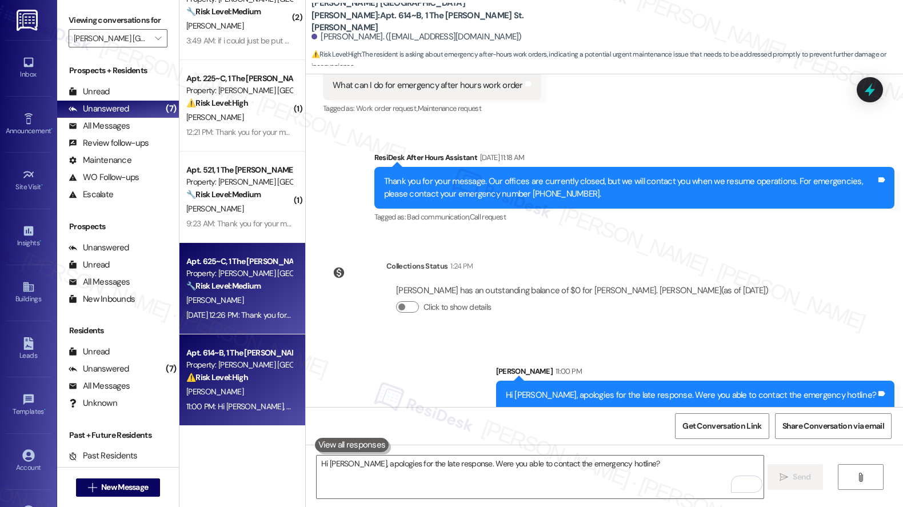
click at [228, 315] on div "Sep 13, 2025 at 12:26 PM: Thank you for your message. Our offices are currently…" at bounding box center [533, 315] width 694 height 10
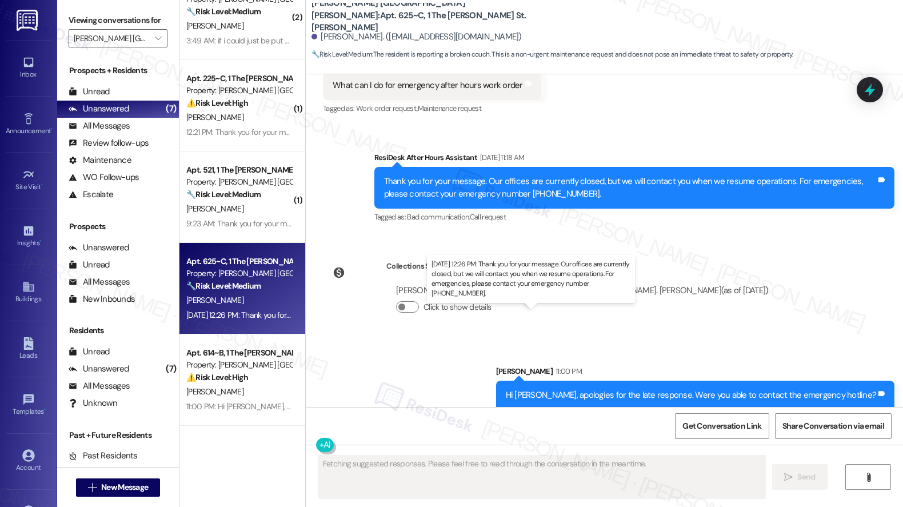
click at [228, 315] on div "Sep 13, 2025 at 12:26 PM: Thank you for your message. Our offices are currently…" at bounding box center [533, 315] width 694 height 10
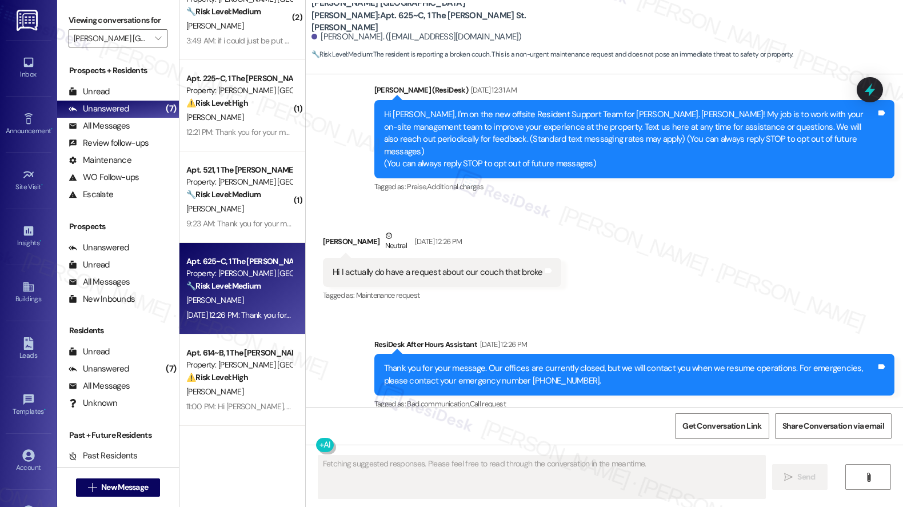
scroll to position [222, 0]
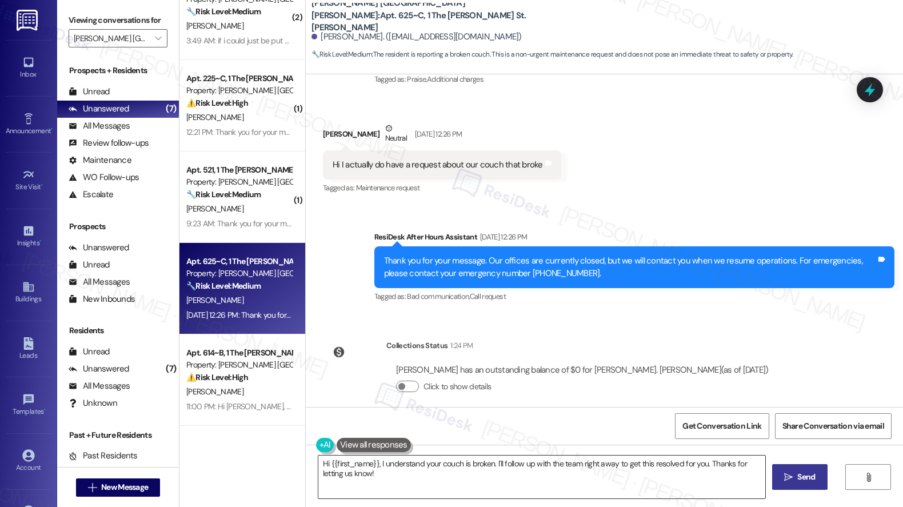
click at [360, 475] on textarea "Hi {{first_name}}, I understand your couch is broken. I'll follow up with the t…" at bounding box center [541, 476] width 447 height 43
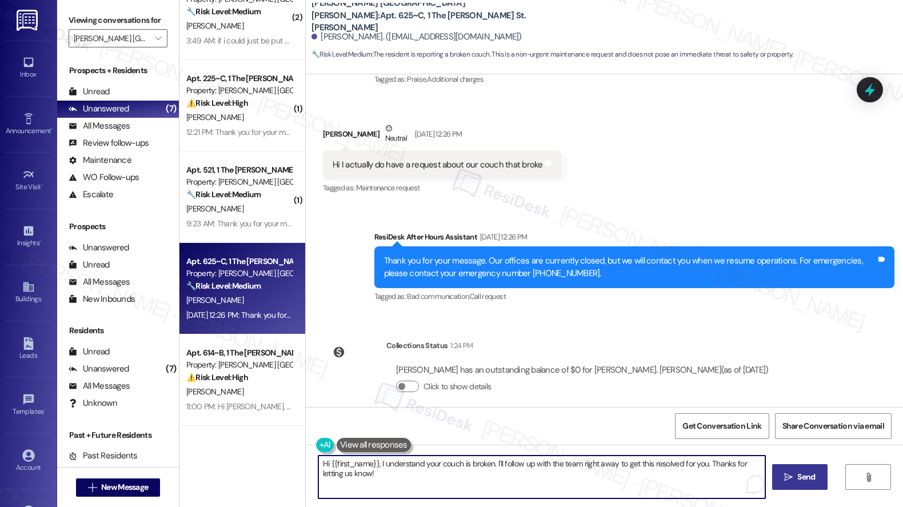
click at [360, 475] on textarea "Hi {{first_name}}, I understand your couch is broken. I'll follow up with the t…" at bounding box center [541, 476] width 447 height 43
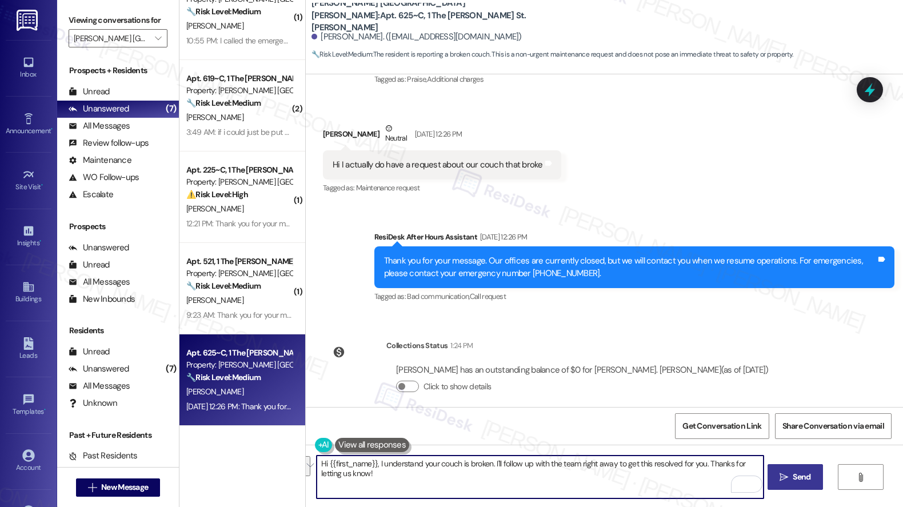
click at [403, 159] on div "Hi I actually do have a request about our couch that broke" at bounding box center [438, 165] width 210 height 12
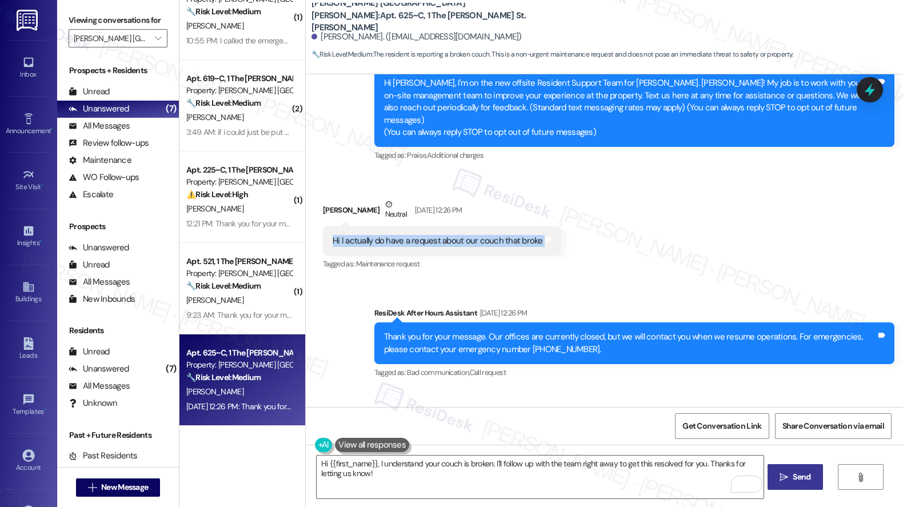
scroll to position [143, 0]
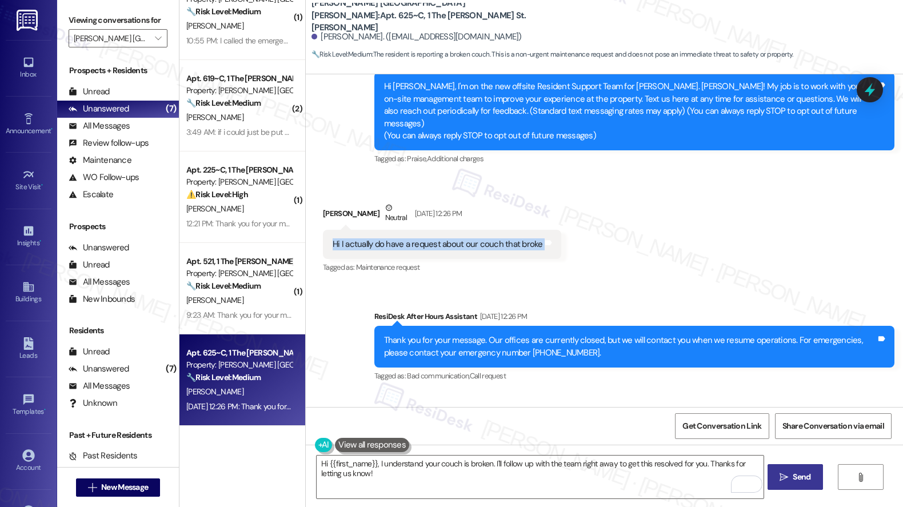
click at [382, 238] on div "Hi I actually do have a request about our couch that broke" at bounding box center [438, 244] width 210 height 12
click at [383, 238] on div "Hi I actually do have a request about our couch that broke" at bounding box center [438, 244] width 210 height 12
click at [483, 202] on div "Hannah Nguyen Neutral Sep 13, 2025 at 12:26 PM" at bounding box center [442, 216] width 238 height 28
click at [440, 238] on div "Hi I actually do have a request about our couch that broke" at bounding box center [438, 244] width 210 height 12
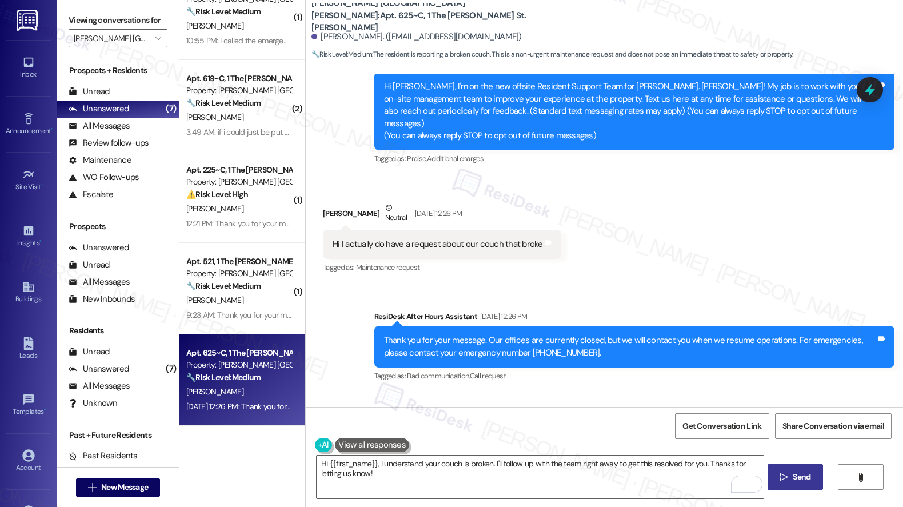
click at [440, 238] on div "Hi I actually do have a request about our couch that broke" at bounding box center [438, 244] width 210 height 12
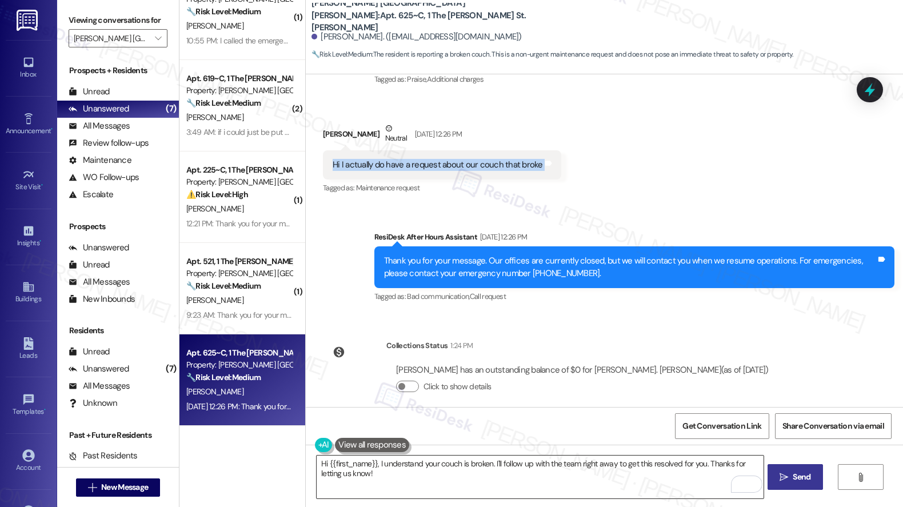
click at [431, 491] on textarea "Hi {{first_name}}, I understand your couch is broken. I'll follow up with the t…" at bounding box center [540, 476] width 447 height 43
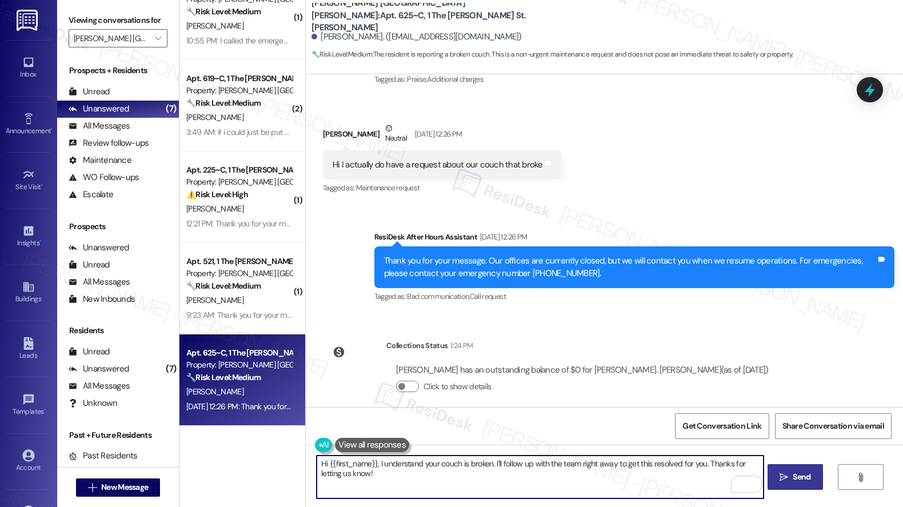
click at [459, 489] on textarea "Hi {{first_name}}, I understand your couch is broken. I'll follow up with the t…" at bounding box center [540, 476] width 447 height 43
click at [468, 484] on textarea "Hi {{first_name}}, I understand your couch is broken. I'll follow up with the t…" at bounding box center [540, 476] width 447 height 43
drag, startPoint x: 488, startPoint y: 462, endPoint x: 496, endPoint y: 477, distance: 17.1
click at [496, 477] on textarea "Hi {{first_name}}, I understand your couch is broken. I'll follow up with the t…" at bounding box center [540, 476] width 447 height 43
type textarea "Hi {{first_name}}, I understand your couch is broken. How may I help?"
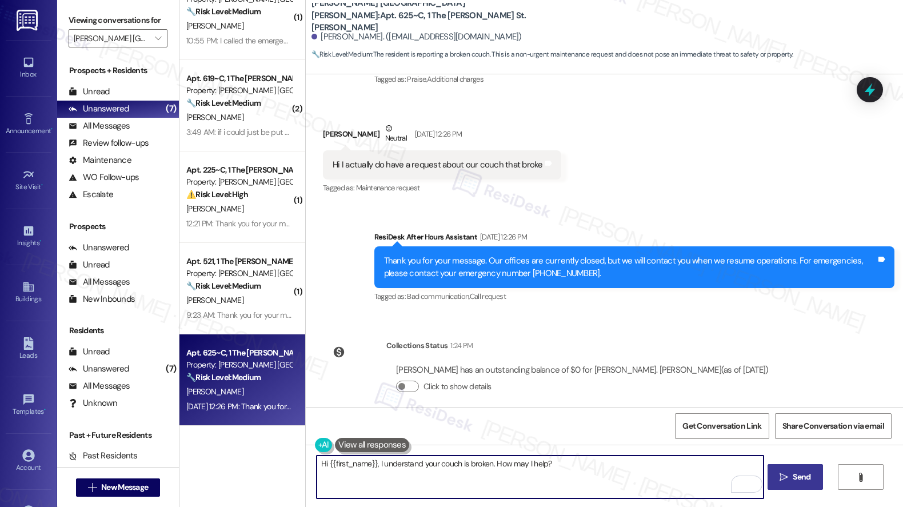
click at [786, 482] on span " Send" at bounding box center [795, 477] width 36 height 12
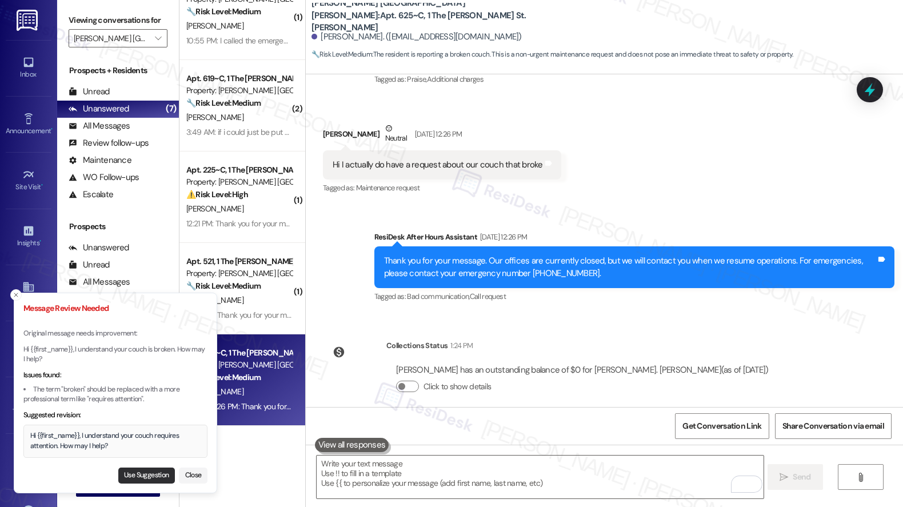
click at [149, 473] on button "Use Suggestion" at bounding box center [146, 475] width 57 height 16
type textarea "Hi {{first_name}}, I understand your couch requires attention. How may I help?"
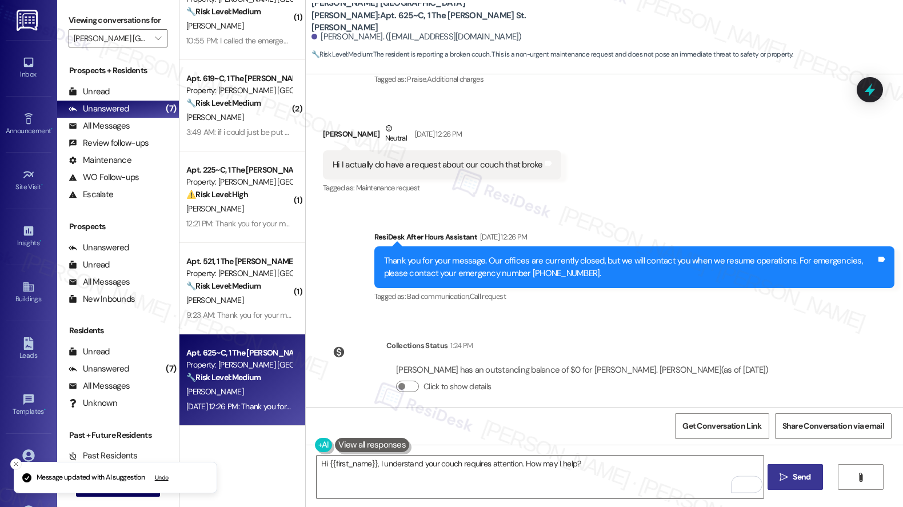
click at [795, 487] on button " Send" at bounding box center [794, 477] width 55 height 26
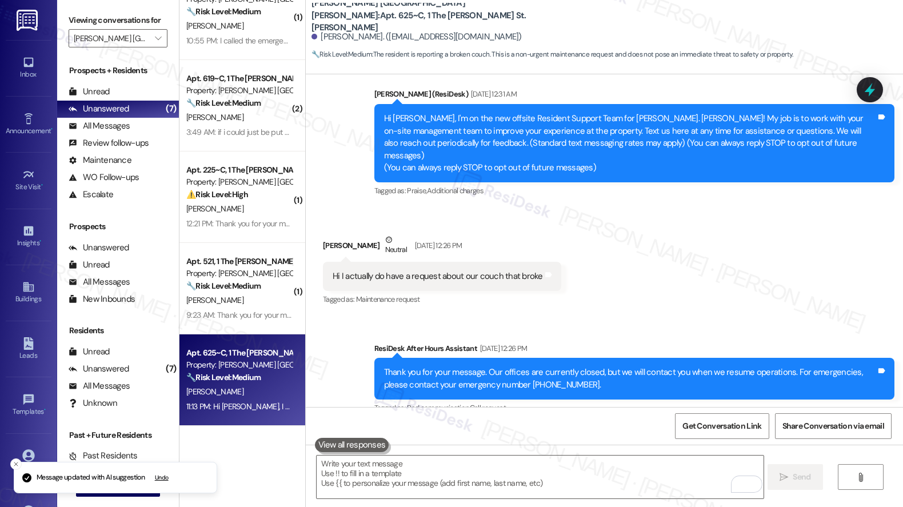
scroll to position [302, 0]
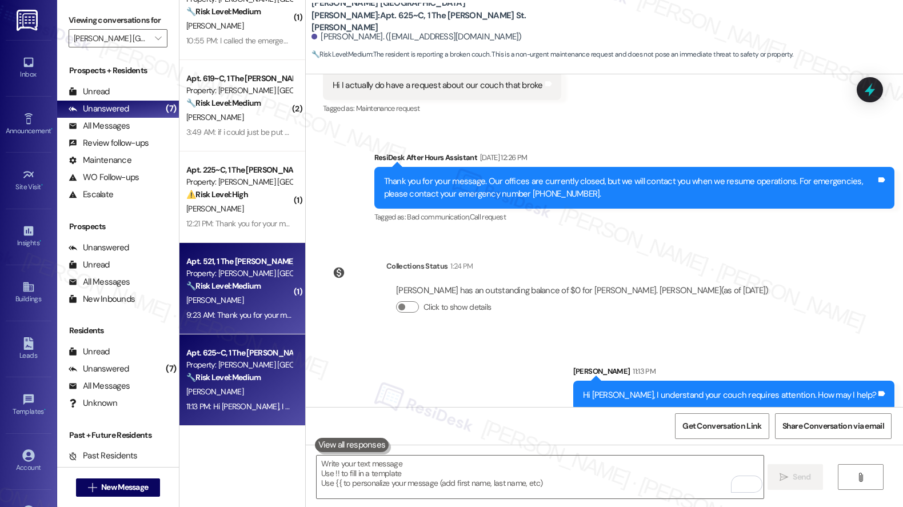
click at [254, 308] on div "9:23 AM: Thank you for your message. Our offices are currently closed, but we w…" at bounding box center [239, 315] width 108 height 14
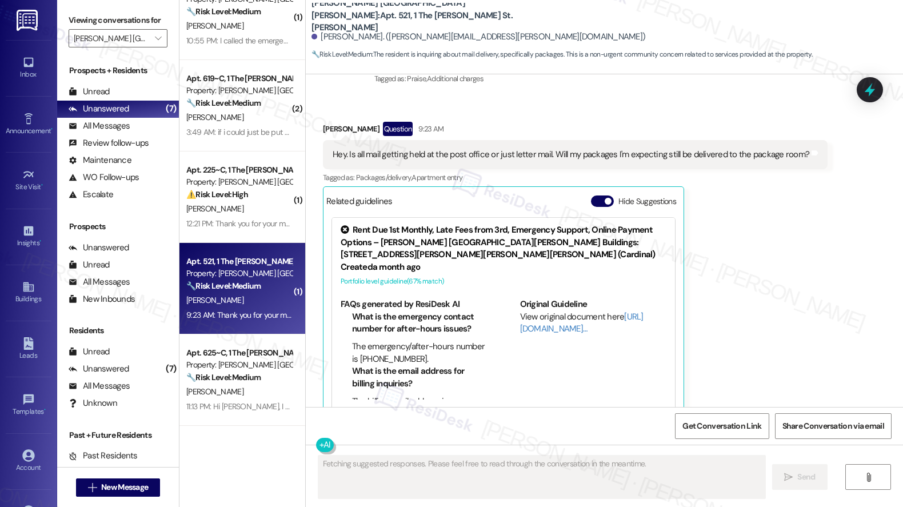
scroll to position [222, 0]
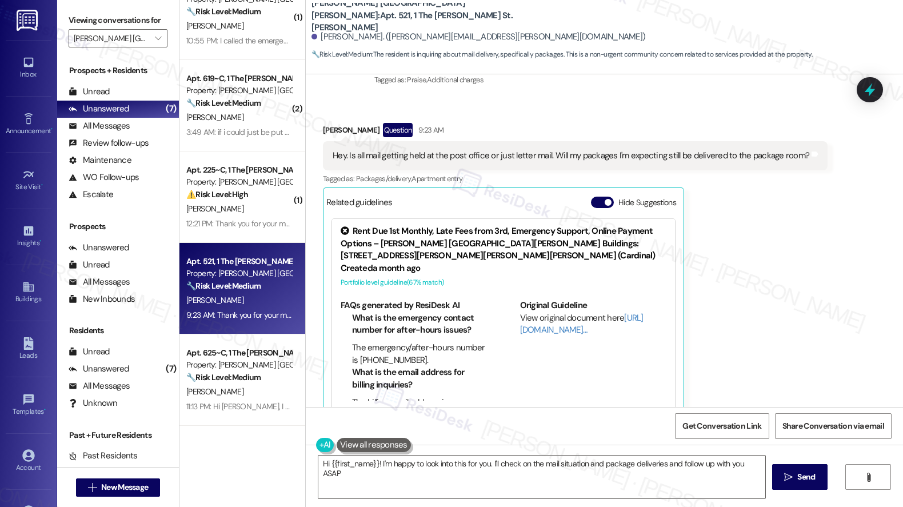
type textarea "Hi {{first_name}}! I'm happy to look into this for you. I'll check on the mail …"
click at [511, 150] on div "Hey. Is all mail getting held at the post office or just letter mail. Will my p…" at bounding box center [571, 156] width 476 height 12
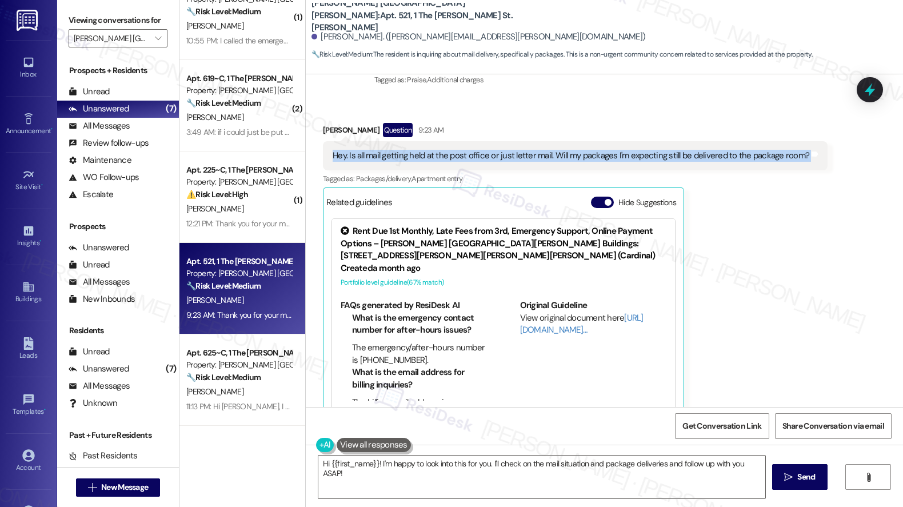
copy div "Hey. Is all mail getting held at the post office or just letter mail. Will my p…"
click at [800, 480] on span "Send" at bounding box center [806, 477] width 18 height 12
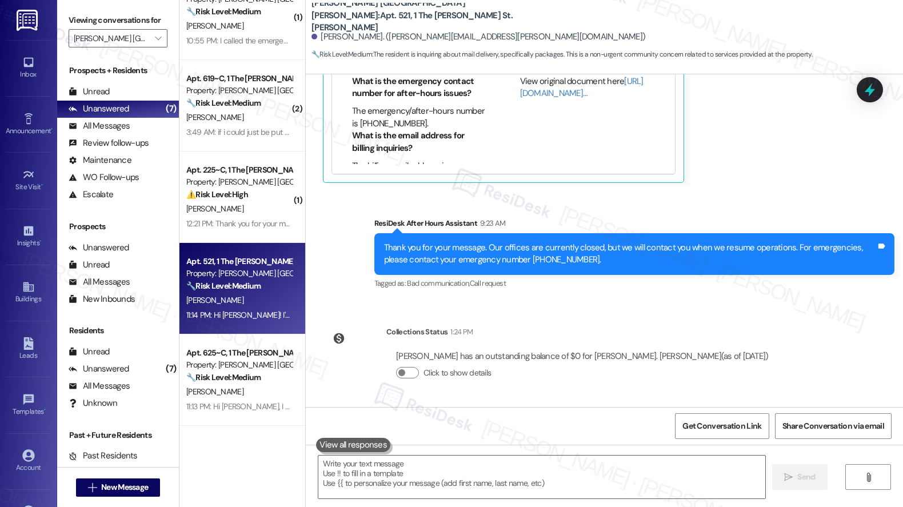
scroll to position [515, 0]
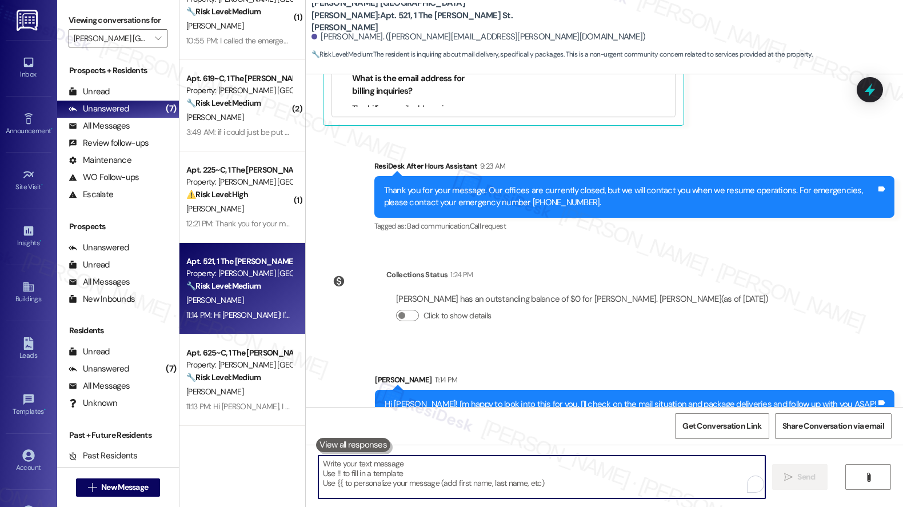
drag, startPoint x: 494, startPoint y: 490, endPoint x: 619, endPoint y: 478, distance: 126.3
click at [499, 490] on textarea "To enrich screen reader interactions, please activate Accessibility in Grammarl…" at bounding box center [541, 476] width 447 height 43
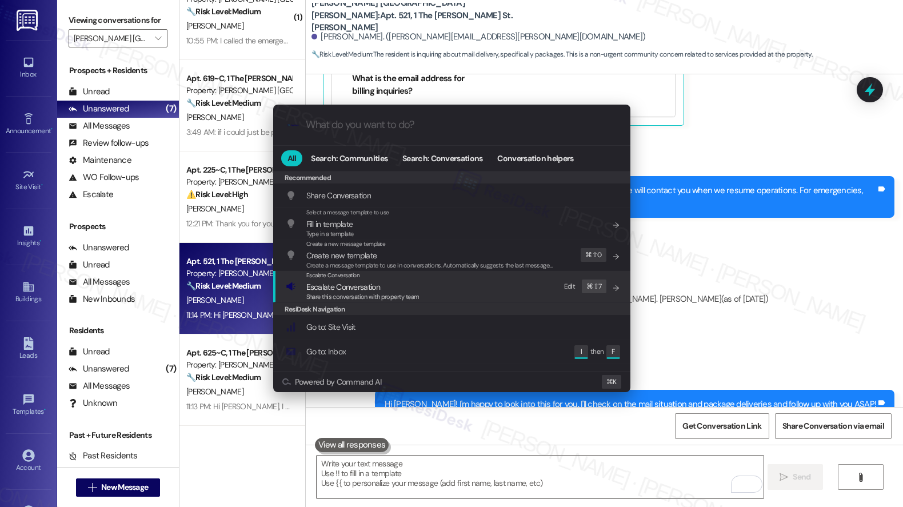
click at [395, 287] on span "Escalate Conversation" at bounding box center [362, 287] width 113 height 13
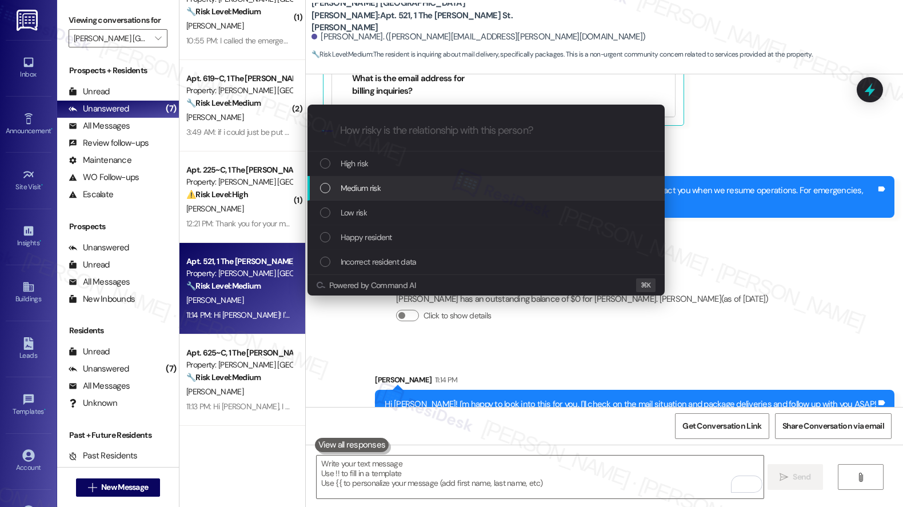
click at [391, 190] on div "Medium risk" at bounding box center [487, 188] width 334 height 13
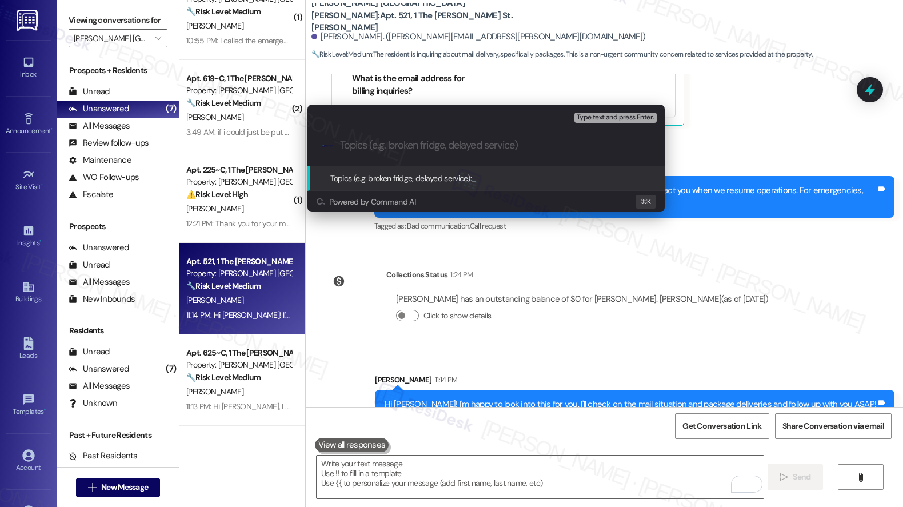
paste input "Mail Delivery Clarification – Resident Inquiry"
type input "Mail Delivery Clarification – Resident Inquiry"
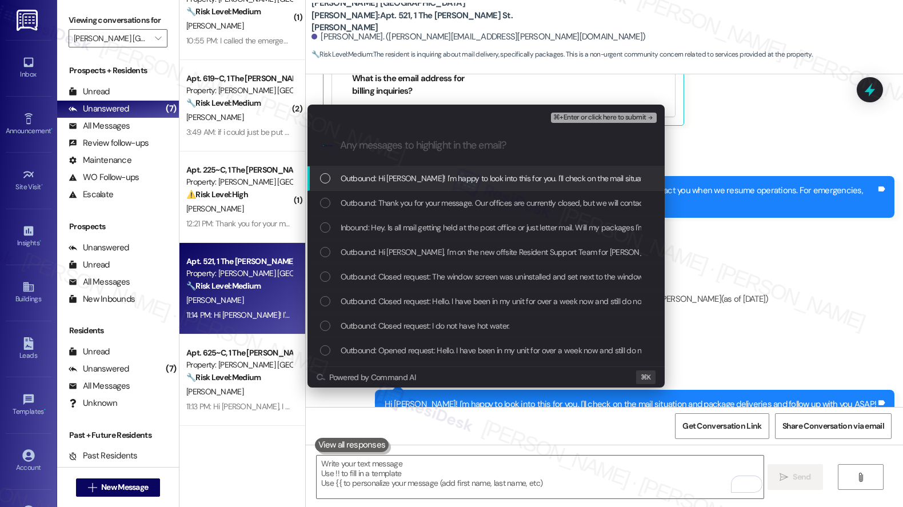
click at [403, 185] on span "Outbound: Hi Ryan! I'm happy to look into this for you. I'll check on the mail …" at bounding box center [586, 178] width 490 height 13
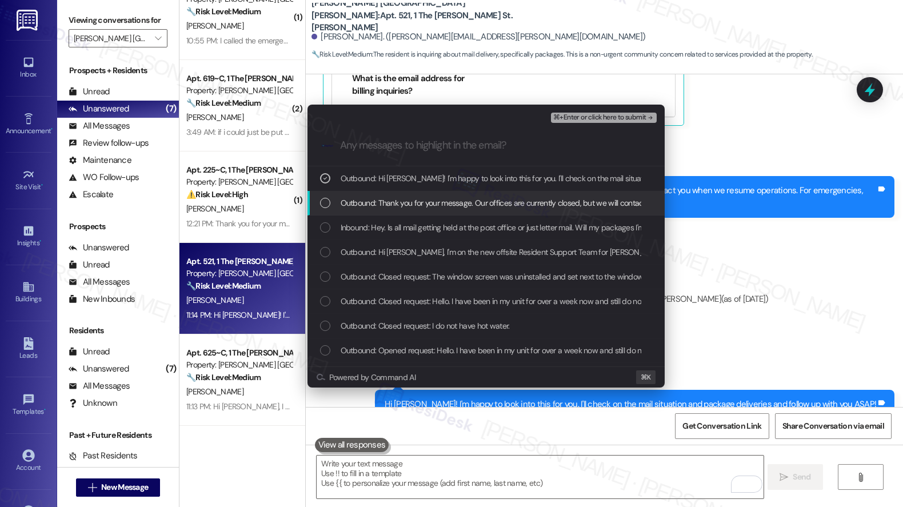
click at [398, 202] on span "Outbound: Thank you for your message. Our offices are currently closed, but we …" at bounding box center [679, 203] width 677 height 13
click at [411, 194] on div "Outbound: Thank you for your message. Our offices are currently closed, but we …" at bounding box center [485, 203] width 357 height 25
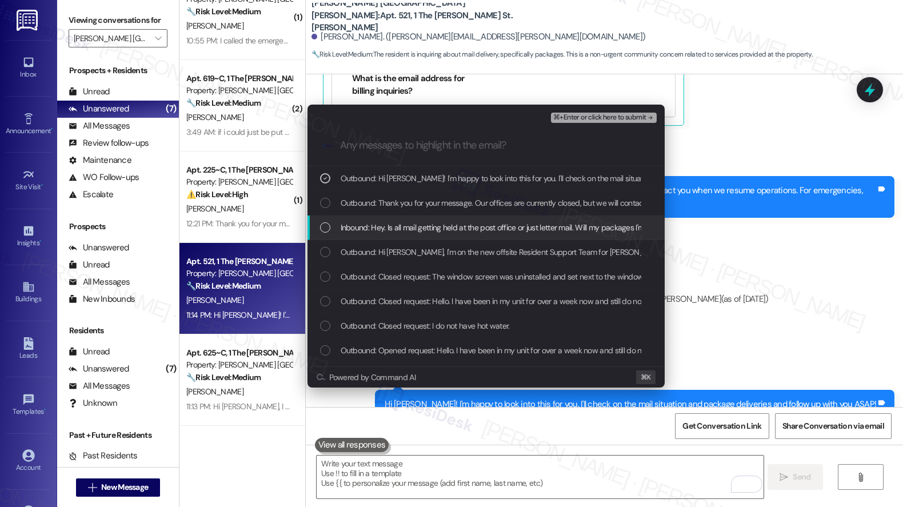
click at [390, 238] on div "Inbound: Hey. Is all mail getting held at the post office or just letter mail. …" at bounding box center [485, 227] width 357 height 25
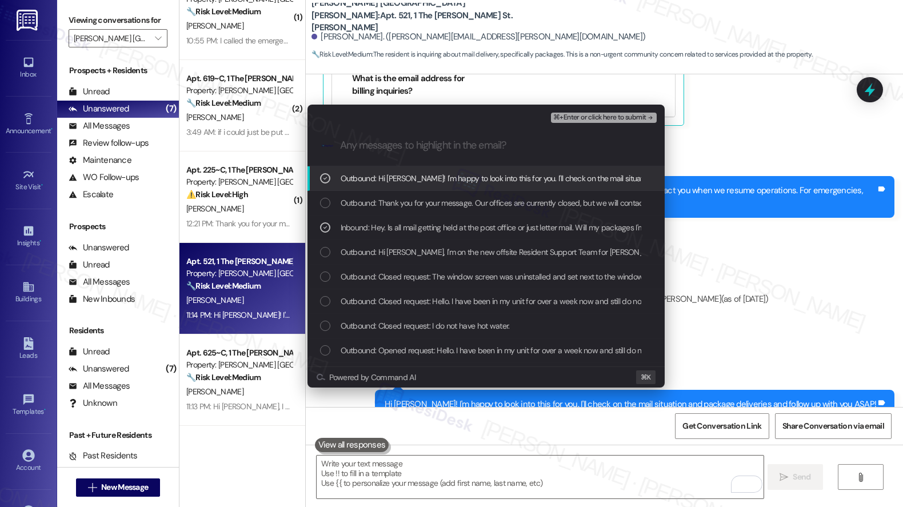
click at [578, 123] on div "⌘+Enter or click here to submit" at bounding box center [604, 117] width 107 height 15
click at [580, 120] on span "⌘+Enter or click here to submit" at bounding box center [599, 118] width 93 height 8
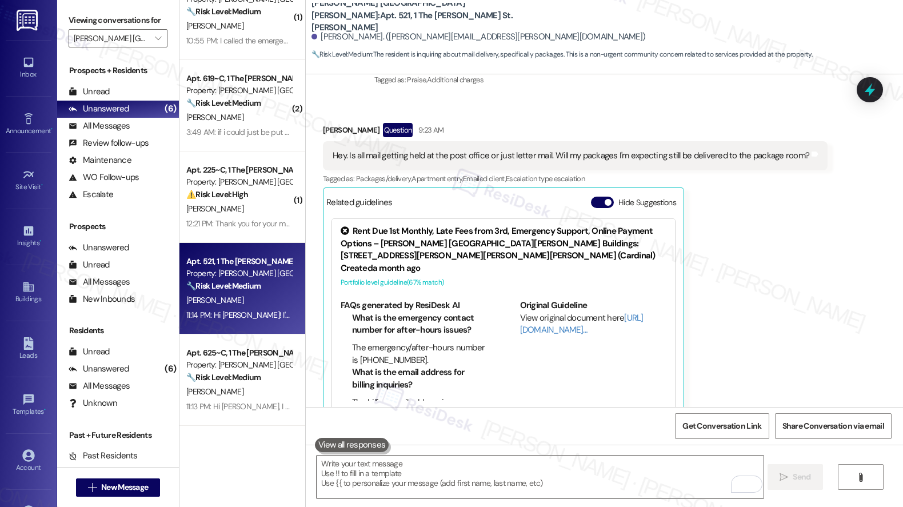
scroll to position [532, 0]
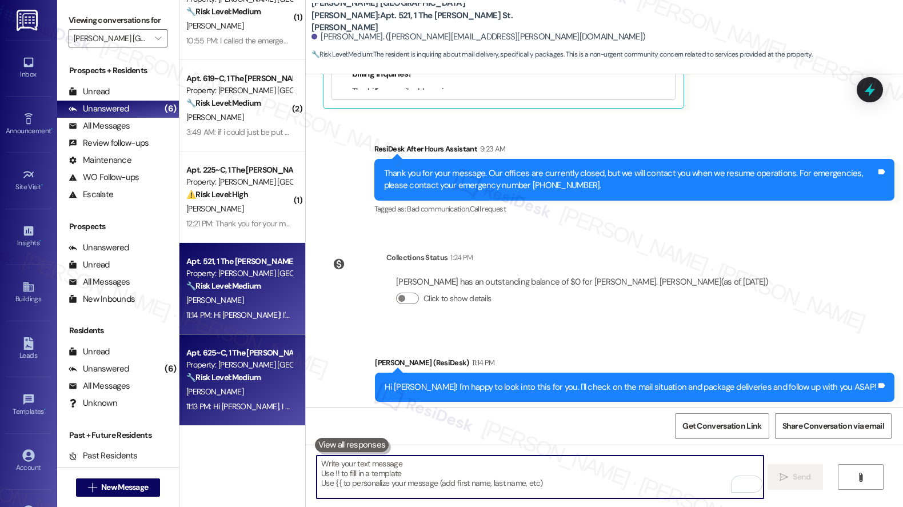
click at [205, 387] on span "H. Nguyen" at bounding box center [214, 391] width 57 height 10
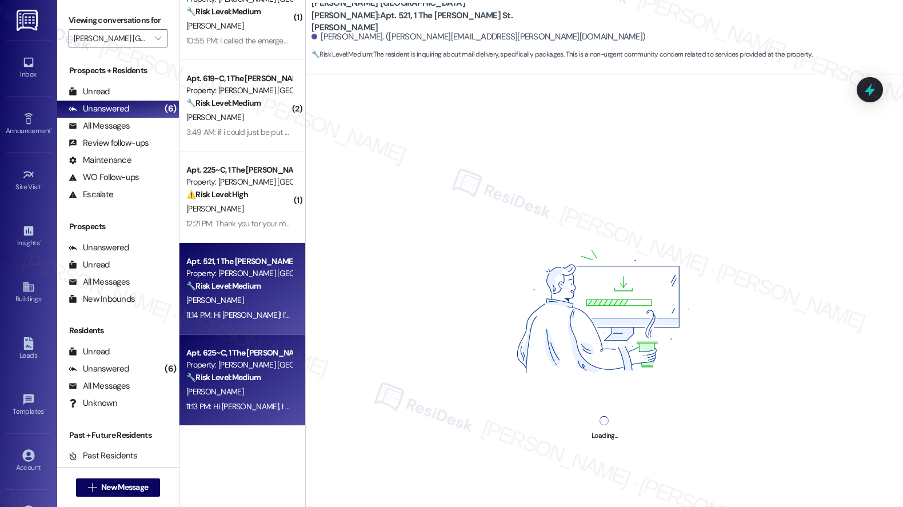
click at [222, 303] on div "R. Hambrook" at bounding box center [239, 300] width 108 height 14
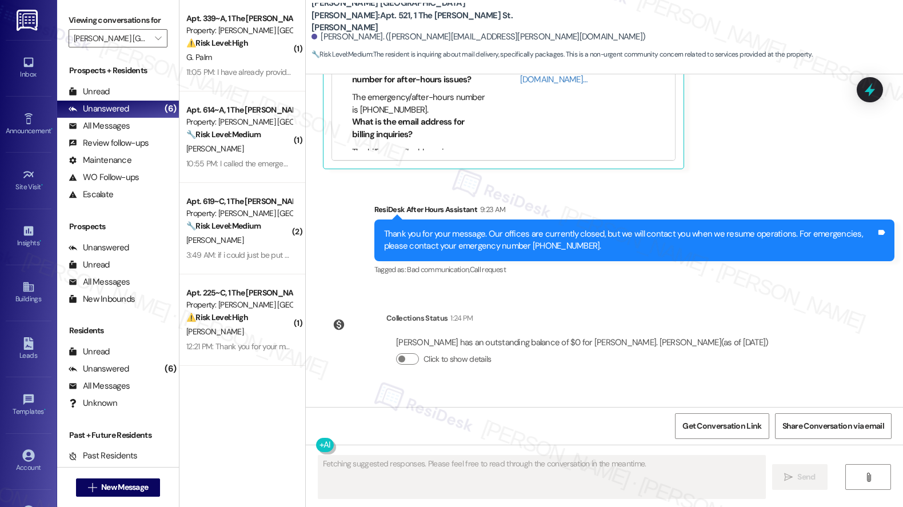
scroll to position [673, 0]
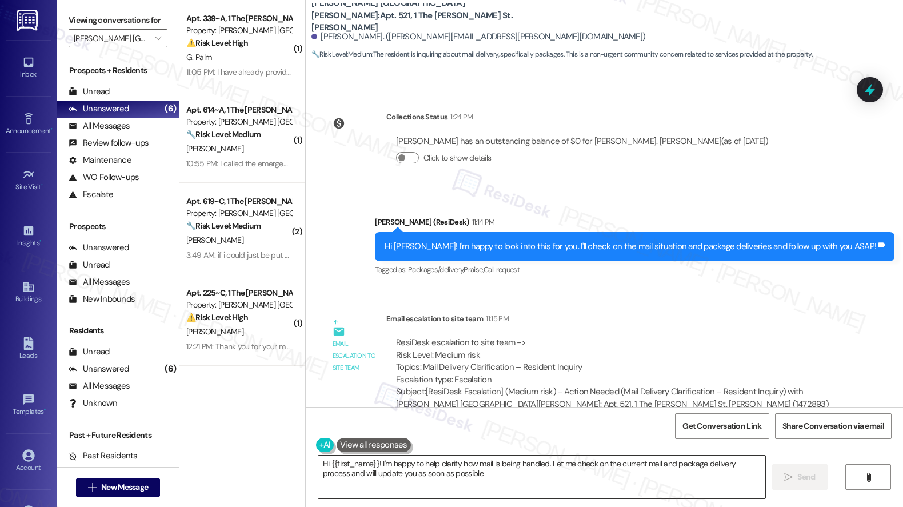
type textarea "Hi {{first_name}}! I'm happy to help clarify how mail is being handled. Let me …"
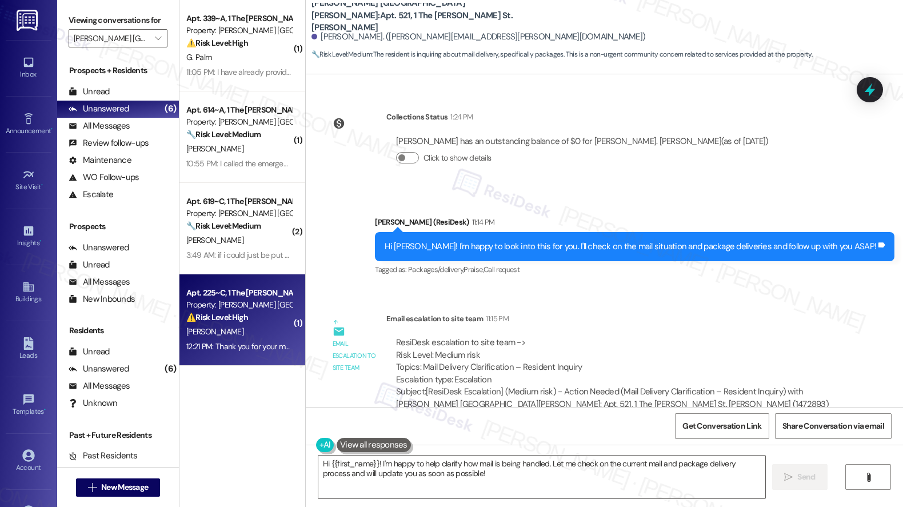
click at [237, 337] on div "[PERSON_NAME]" at bounding box center [239, 332] width 108 height 14
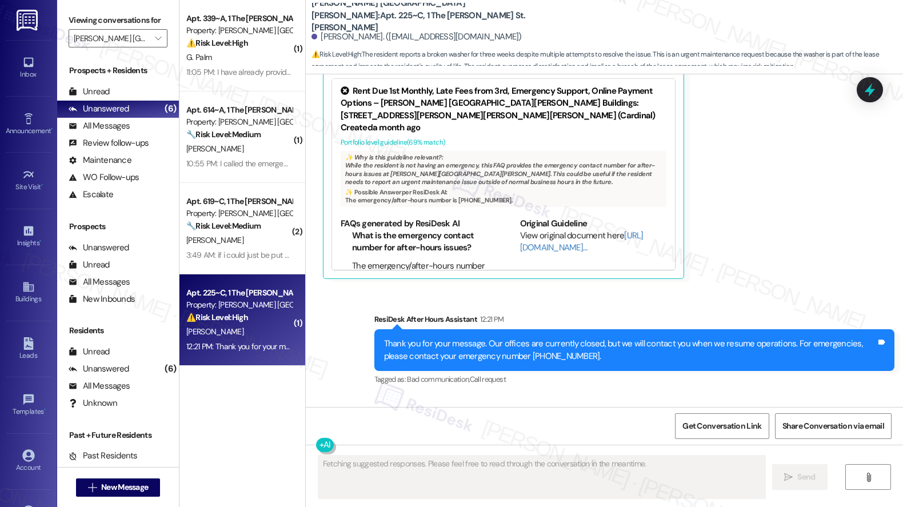
scroll to position [365, 0]
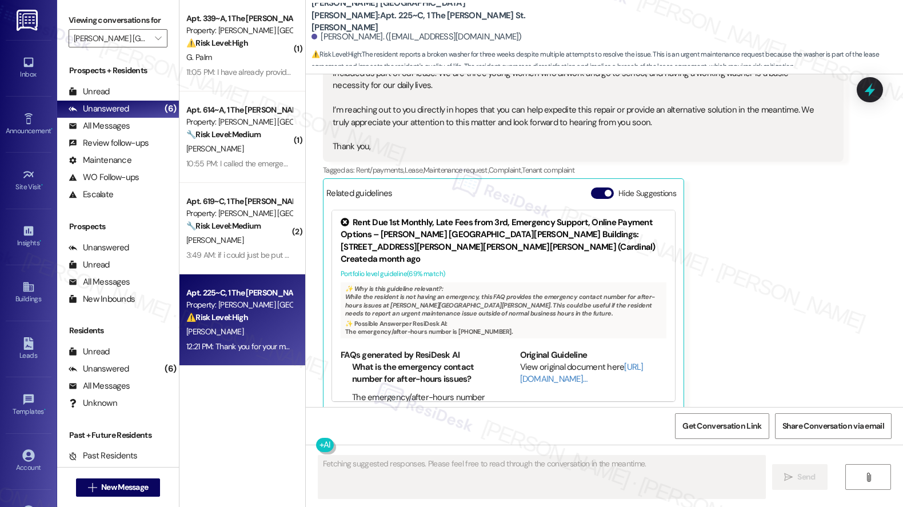
click at [245, 342] on div "12:21 PM: Thank you for your message. Our offices are currently closed, but we …" at bounding box center [520, 346] width 668 height 10
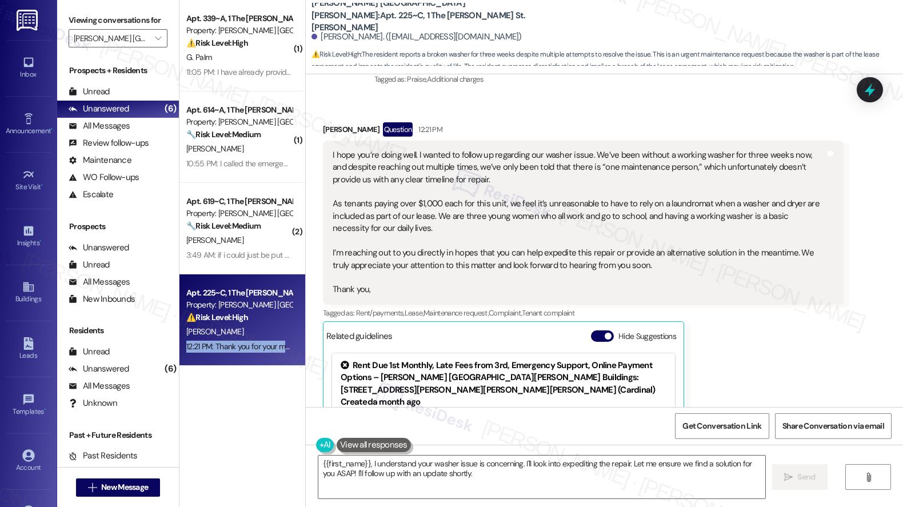
scroll to position [226, 0]
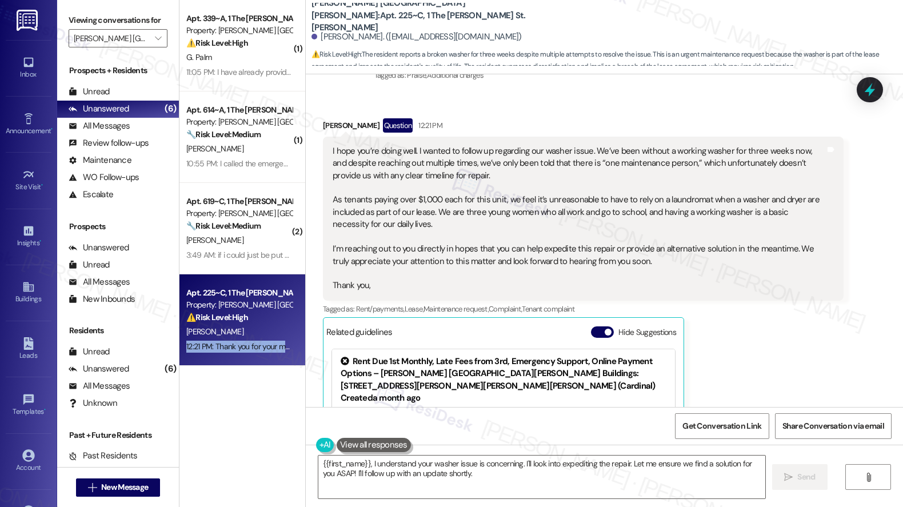
click at [461, 145] on div "I hope you’re doing well. I wanted to follow up regarding our washer issue. We’…" at bounding box center [579, 218] width 492 height 147
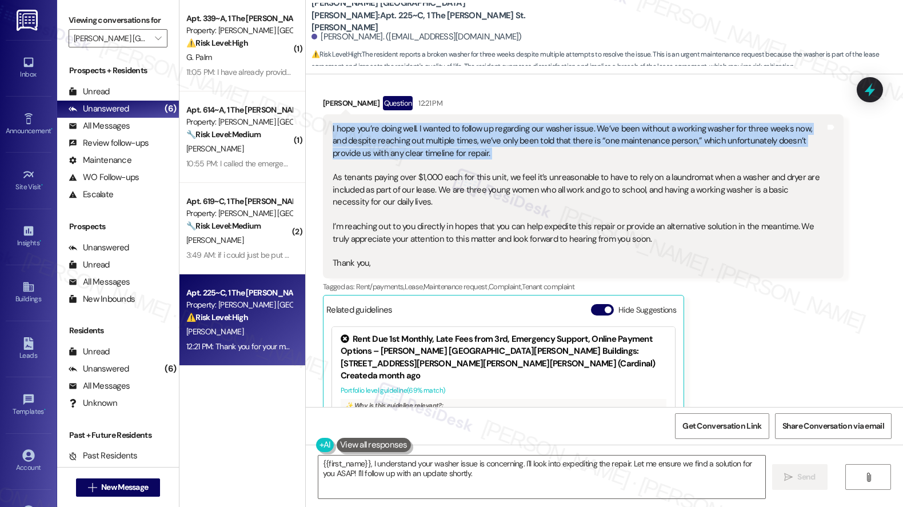
scroll to position [253, 0]
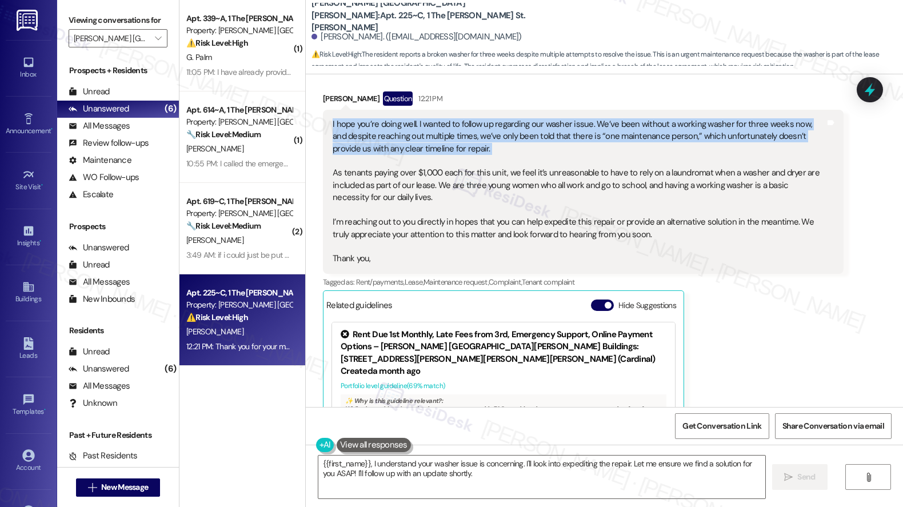
click at [417, 210] on div "I hope you’re doing well. I wanted to follow up regarding our washer issue. We’…" at bounding box center [579, 191] width 492 height 147
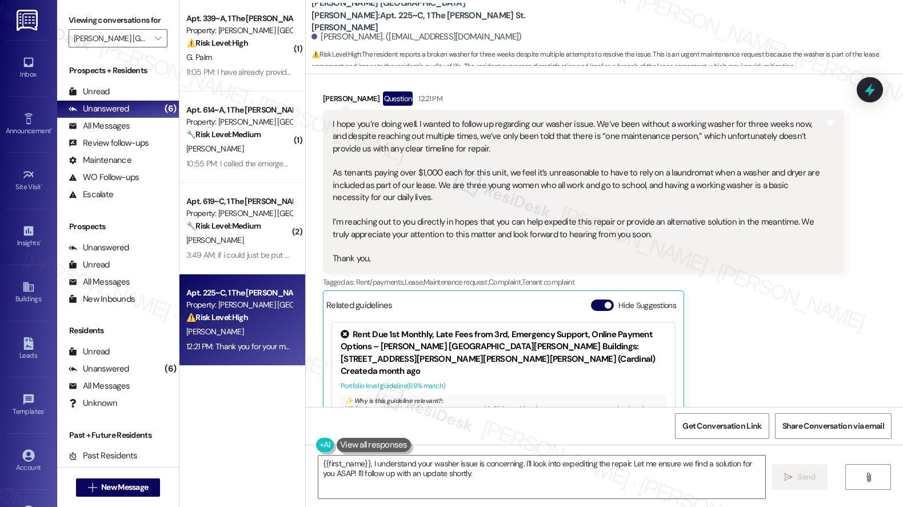
click at [417, 210] on div "I hope you’re doing well. I wanted to follow up regarding our washer issue. We’…" at bounding box center [579, 191] width 492 height 147
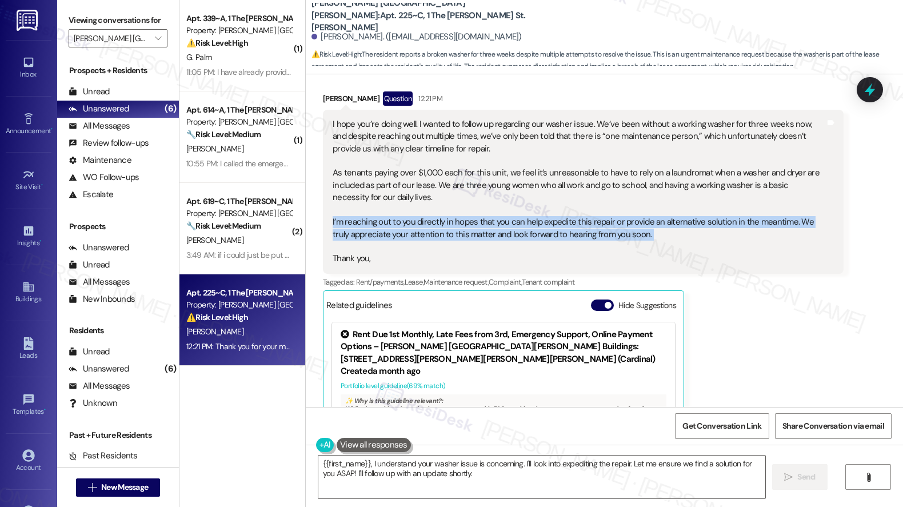
click at [417, 210] on div "I hope you’re doing well. I wanted to follow up regarding our washer issue. We’…" at bounding box center [579, 191] width 492 height 147
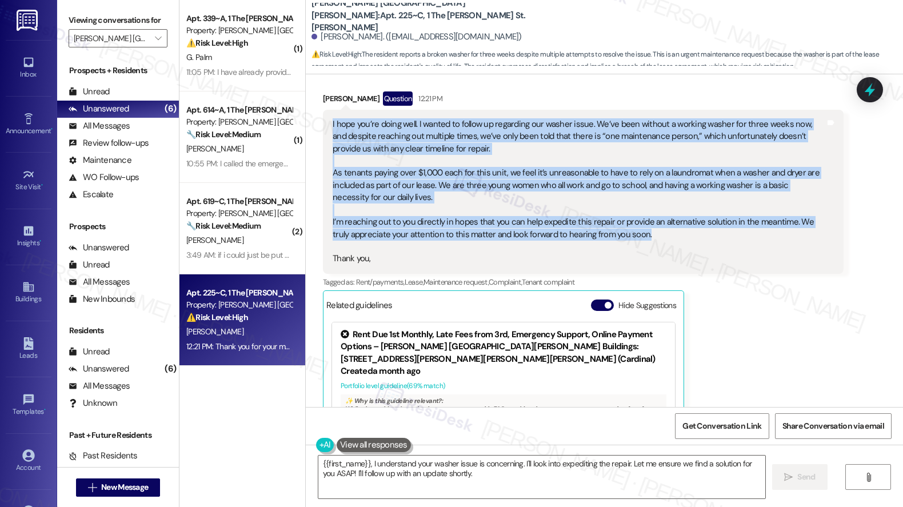
drag, startPoint x: 322, startPoint y: 113, endPoint x: 633, endPoint y: 227, distance: 330.9
click at [633, 227] on div "I hope you’re doing well. I wanted to follow up regarding our washer issue. We’…" at bounding box center [583, 192] width 520 height 164
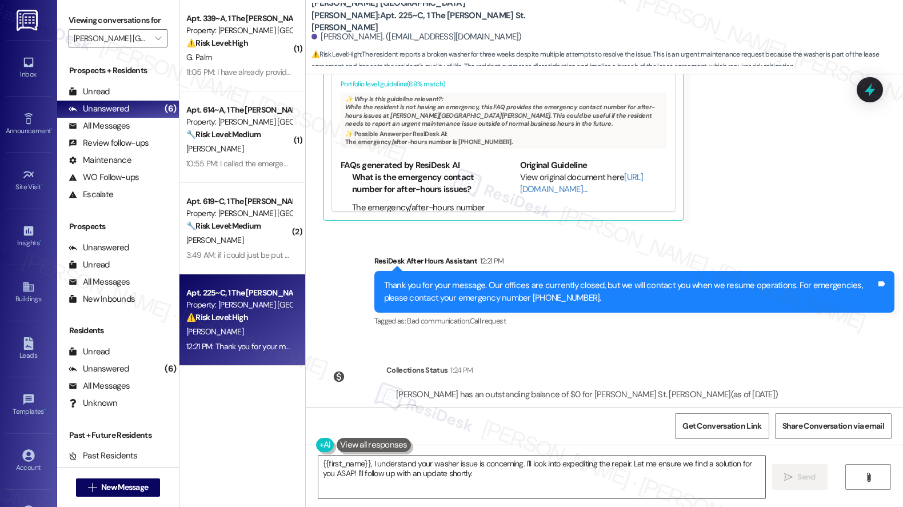
scroll to position [579, 0]
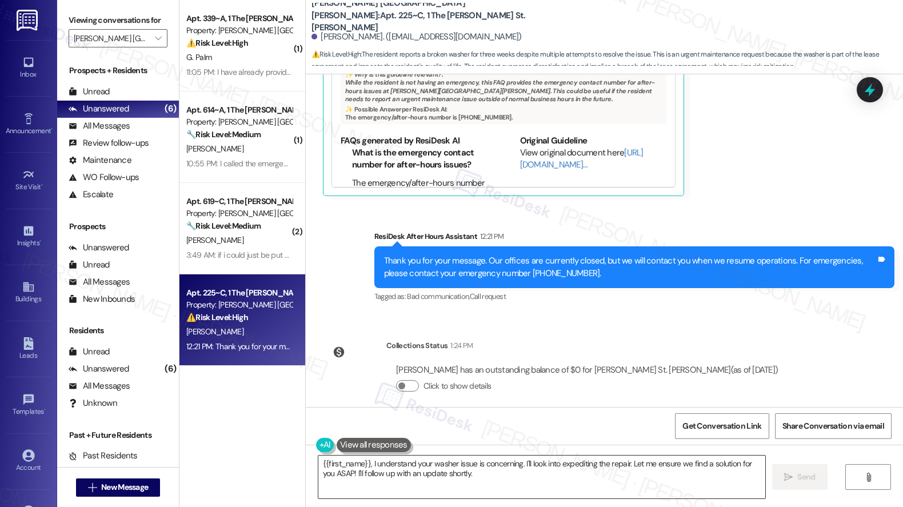
click at [527, 475] on textarea "{{first_name}}, I understand your washer issue is concerning. I'll look into ex…" at bounding box center [541, 476] width 447 height 43
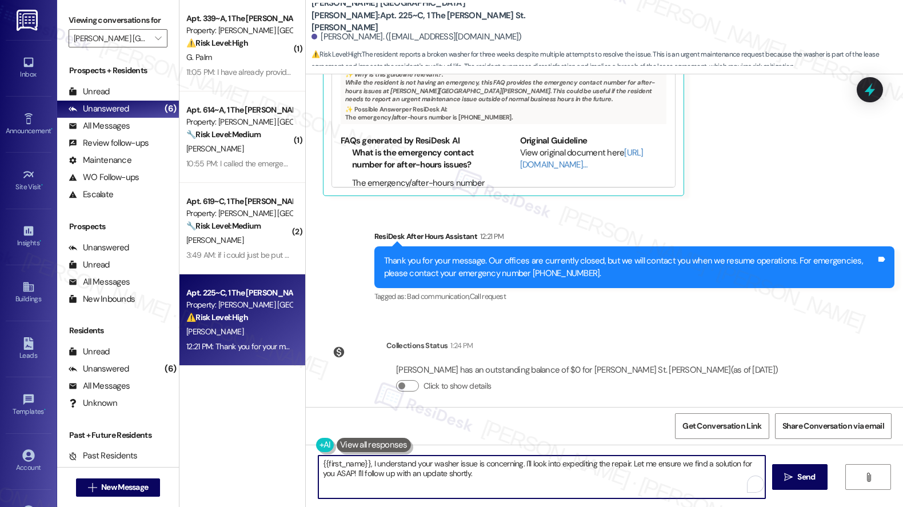
click at [527, 475] on textarea "{{first_name}}, I understand your washer issue is concerning. I'll look into ex…" at bounding box center [541, 476] width 447 height 43
drag, startPoint x: 515, startPoint y: 463, endPoint x: 533, endPoint y: 478, distance: 22.8
click at [533, 478] on textarea "{{first_name}}, I understand your washer issue is concerning. I'll look into ex…" at bounding box center [540, 476] width 447 height 43
drag, startPoint x: 517, startPoint y: 466, endPoint x: 525, endPoint y: 478, distance: 14.4
click at [525, 478] on textarea "{{first_name}}, I understand your washer issue is concerning. I'll look into ex…" at bounding box center [540, 476] width 447 height 43
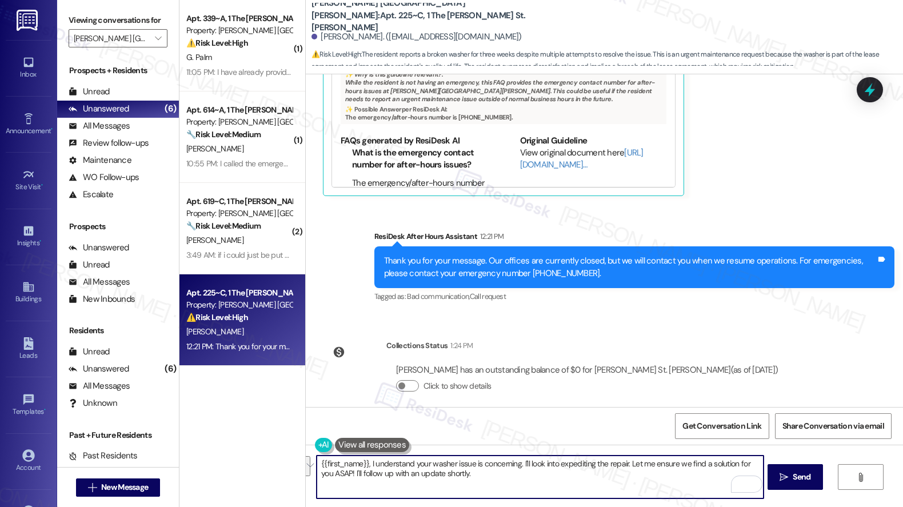
drag, startPoint x: 516, startPoint y: 463, endPoint x: 521, endPoint y: 476, distance: 14.1
click at [521, 476] on textarea "{{first_name}}, I understand your washer issue is concerning. I'll look into ex…" at bounding box center [540, 476] width 447 height 43
click at [459, 463] on textarea "{{first_name}}, I understand your washer issue is concerning. Do you have a wor…" at bounding box center [540, 476] width 447 height 43
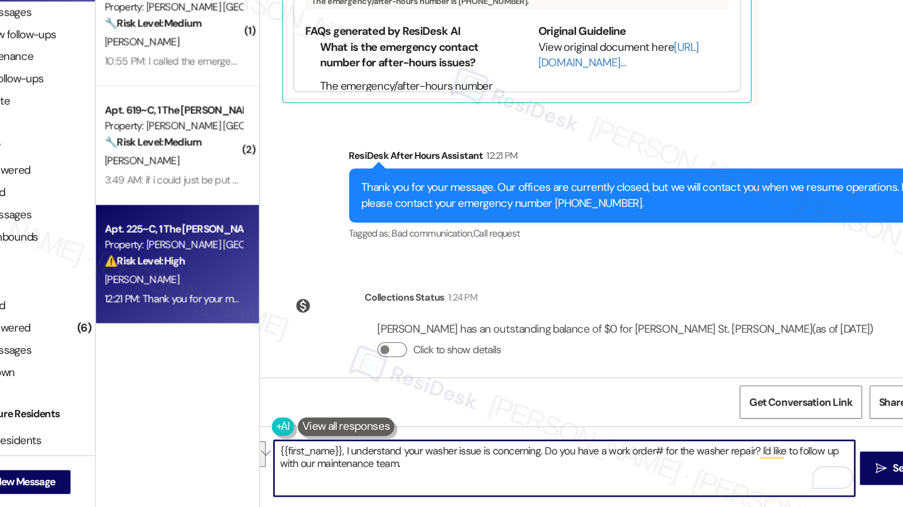
scroll to position [0, 0]
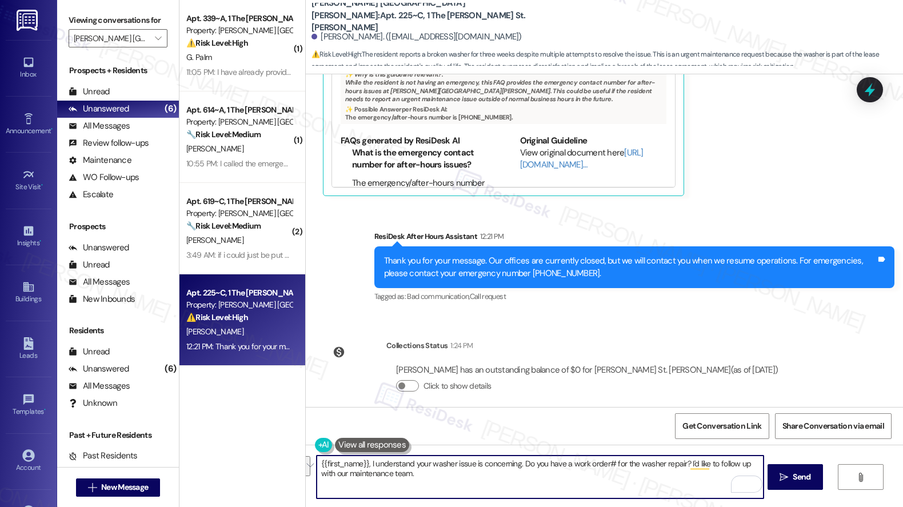
click at [469, 468] on textarea "{{first_name}}, I understand your washer issue is concerning. Do you have a wor…" at bounding box center [540, 476] width 447 height 43
click at [470, 479] on textarea "{{first_name}}, I understand your washer issue is concerning. Do you have a wor…" at bounding box center [540, 476] width 447 height 43
click at [575, 479] on textarea "{{first_name}}, I understand your washer issue is concerning. Do you have a wor…" at bounding box center [540, 476] width 447 height 43
type textarea "{{first_name}}, I understand your washer issue is concerning. Do you have a wor…"
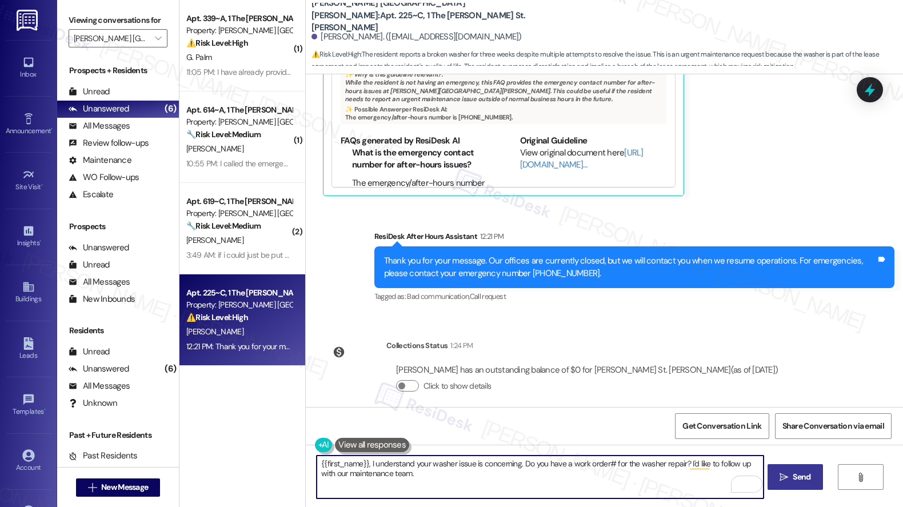
click at [804, 479] on span "Send" at bounding box center [801, 477] width 18 height 12
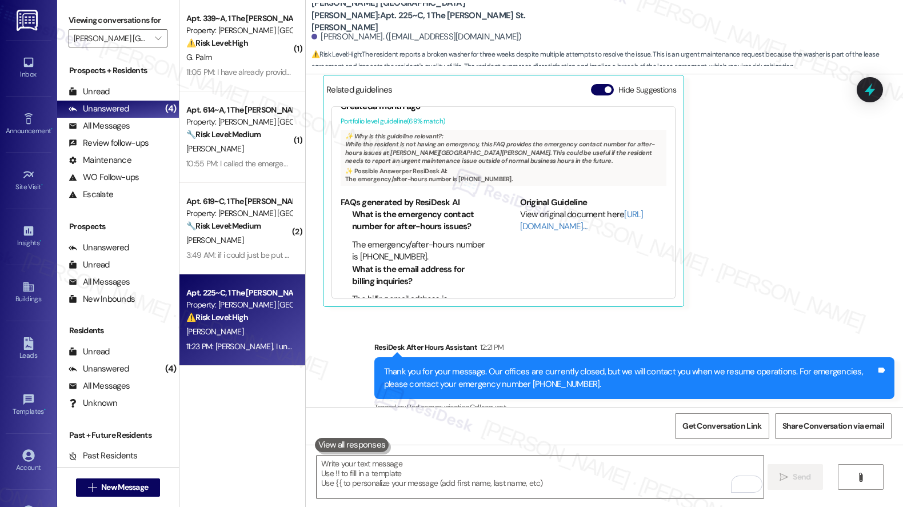
scroll to position [671, 0]
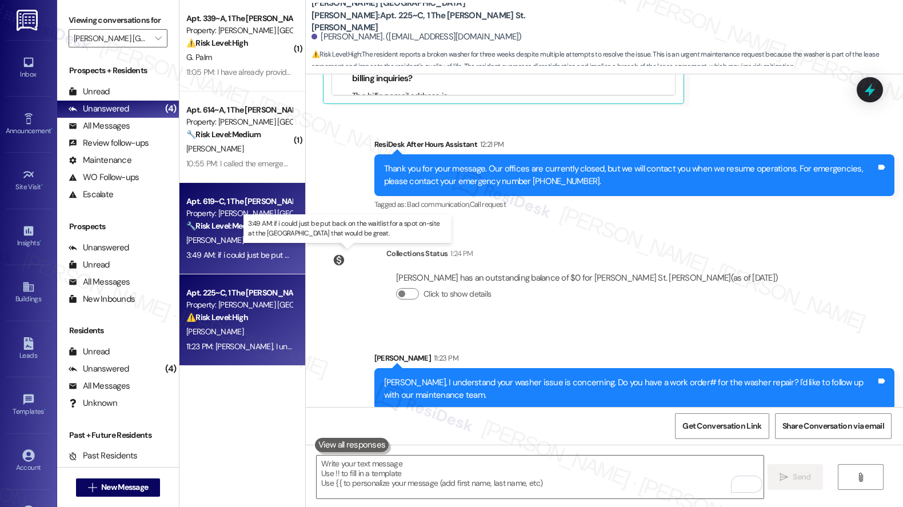
click at [226, 258] on div "3:49 AM: if i could just be put back on the waitlist for a spot on-site at the …" at bounding box center [379, 255] width 386 height 10
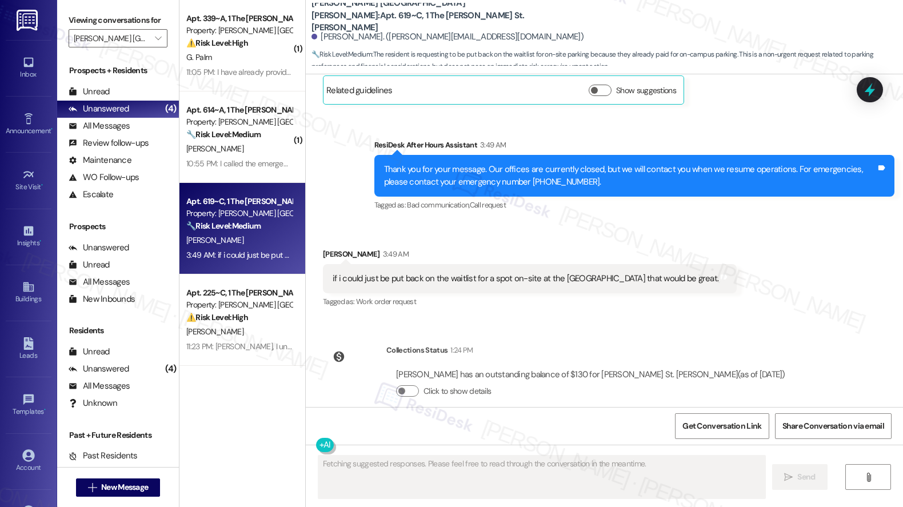
scroll to position [360, 0]
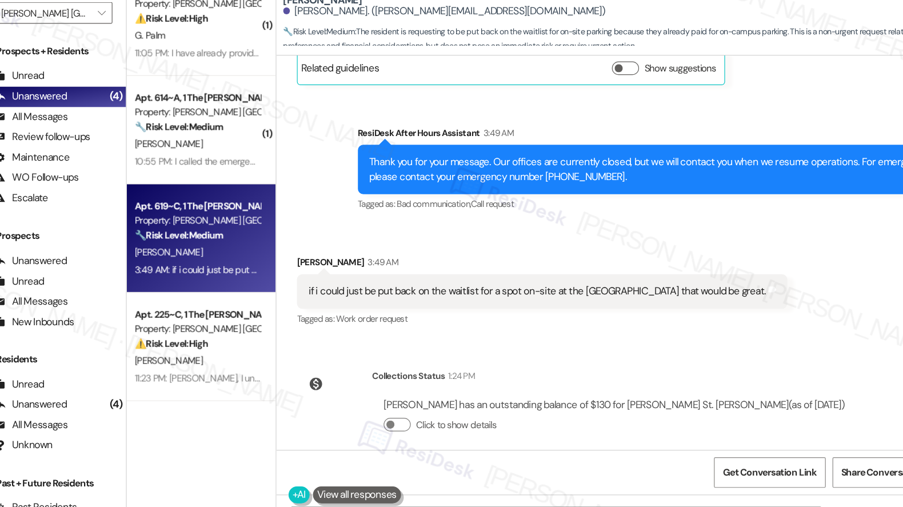
click at [366, 267] on div "if i could just be put back on the waitlist for a spot on-site at the Marshall …" at bounding box center [526, 273] width 386 height 12
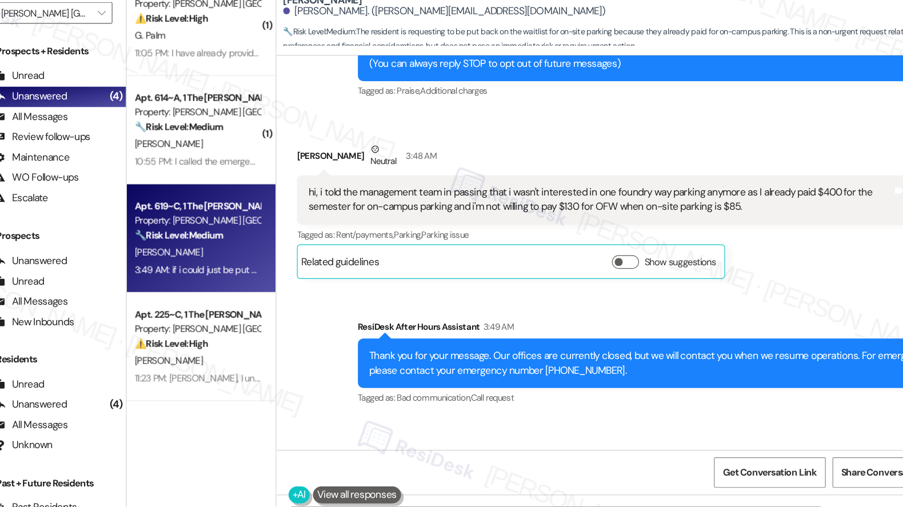
scroll to position [193, 0]
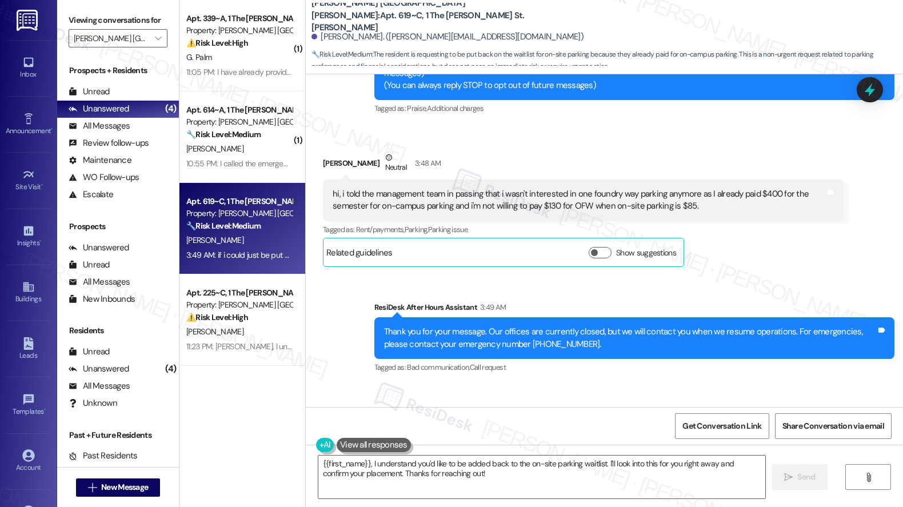
click at [550, 188] on div "hi, i told the management team in passing that i wasn't interested in one found…" at bounding box center [579, 200] width 492 height 25
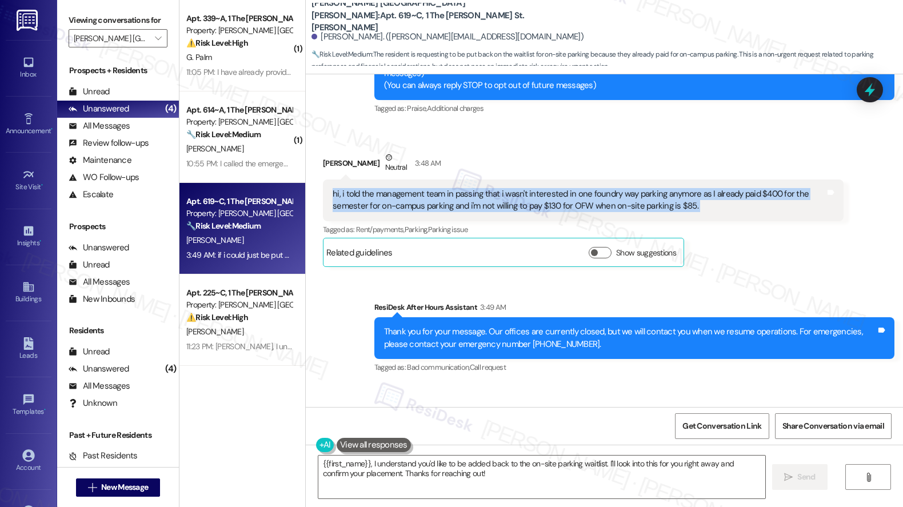
copy div "hi, i told the management team in passing that i wasn't interested in one found…"
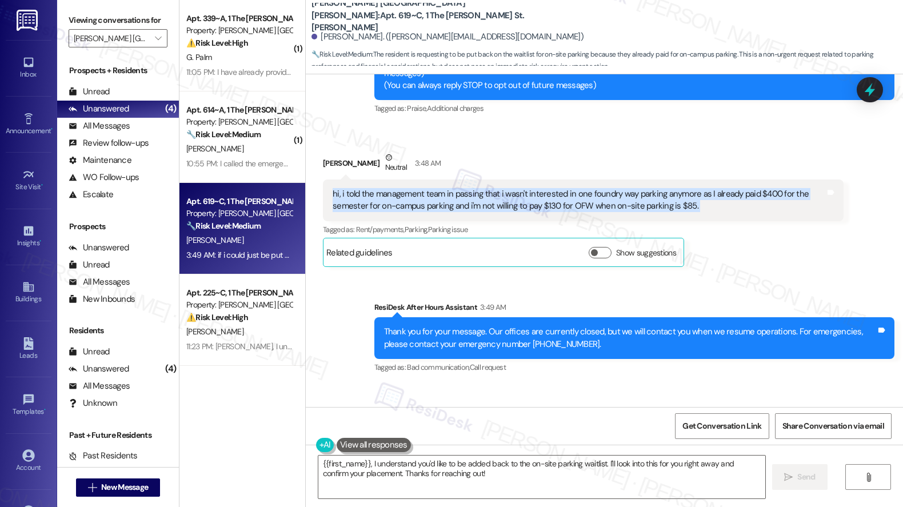
scroll to position [360, 0]
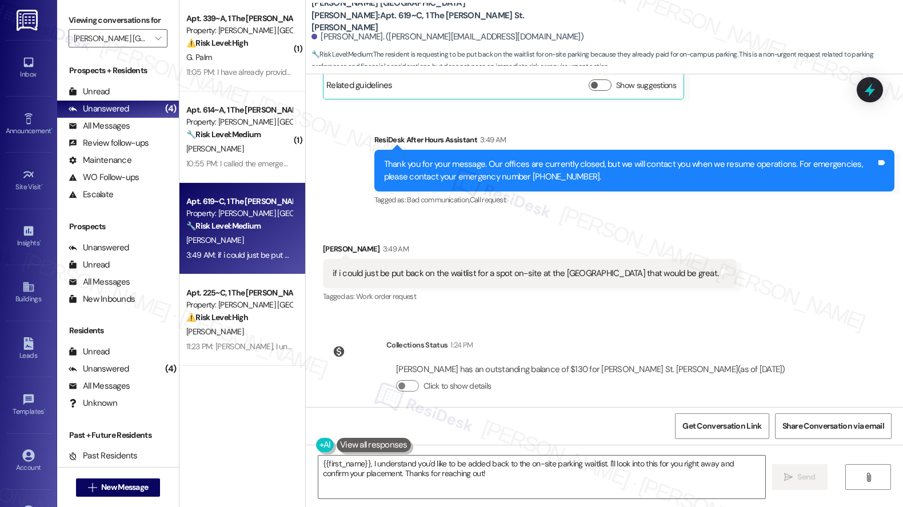
click at [436, 267] on div "if i could just be put back on the waitlist for a spot on-site at the Marshall …" at bounding box center [526, 273] width 386 height 12
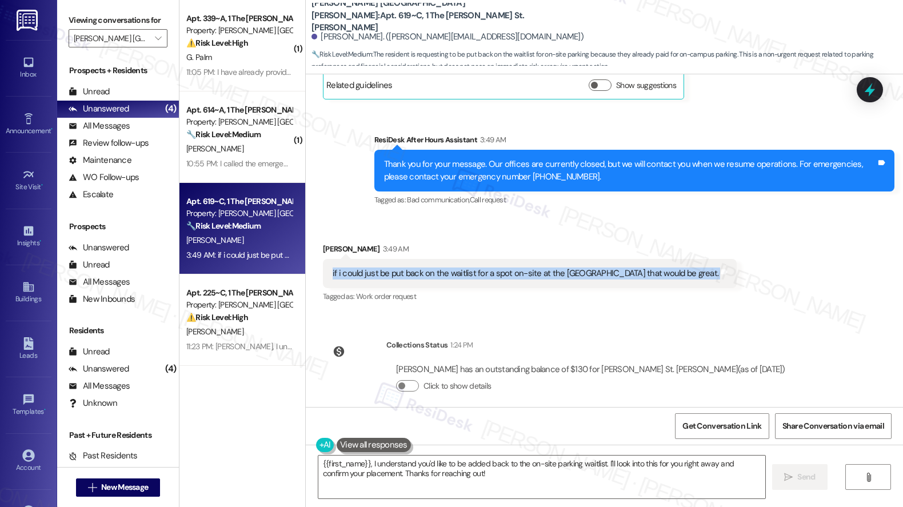
copy div "if i could just be put back on the waitlist for a spot on-site at the Marshall …"
click at [488, 479] on textarea "{{first_name}}, I understand you'd like to be added back to the on-site parking…" at bounding box center [541, 476] width 447 height 43
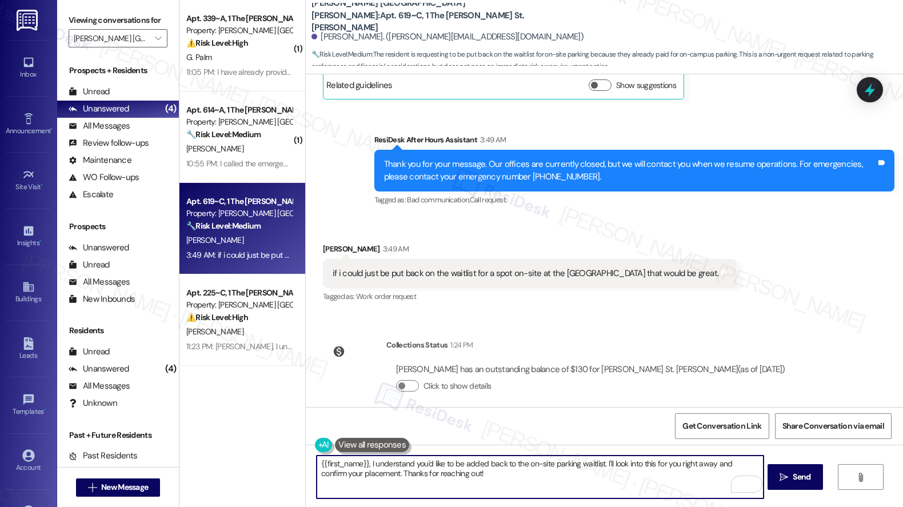
click at [726, 466] on textarea "{{first_name}}, I understand you'd like to be added back to the on-site parking…" at bounding box center [540, 476] width 447 height 43
click at [726, 465] on textarea "{{first_name}}, I understand you'd like to be added back to the on-site parking…" at bounding box center [540, 476] width 447 height 43
drag, startPoint x: 726, startPoint y: 465, endPoint x: 719, endPoint y: 476, distance: 13.0
click at [719, 476] on textarea "{{first_name}}, I understand you'd like to be added back to the on-site parking…" at bounding box center [540, 476] width 447 height 43
click at [712, 467] on textarea "{{first_name}}, I understand you'd like to be added back to the on-site parking…" at bounding box center [540, 476] width 447 height 43
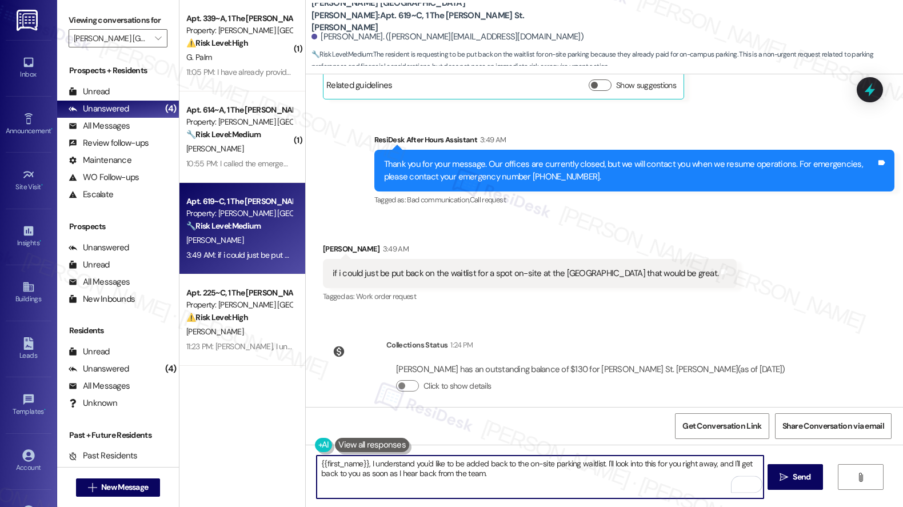
click at [620, 481] on textarea "{{first_name}}, I understand you'd like to be added back to the on-site parking…" at bounding box center [540, 476] width 447 height 43
type textarea "{{first_name}}, I understand you'd like to be added back to the on-site parking…"
click at [801, 478] on span "Send" at bounding box center [801, 477] width 18 height 12
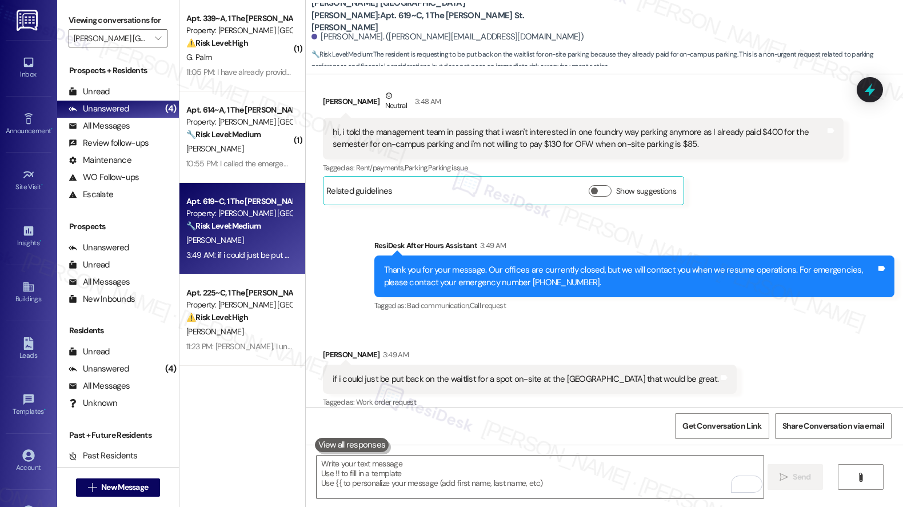
scroll to position [452, 0]
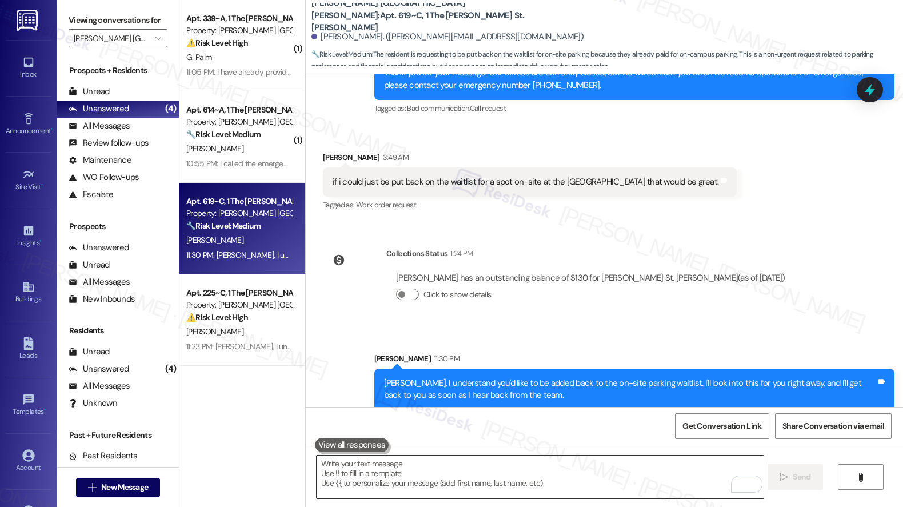
click at [488, 473] on textarea "To enrich screen reader interactions, please activate Accessibility in Grammarl…" at bounding box center [540, 476] width 447 height 43
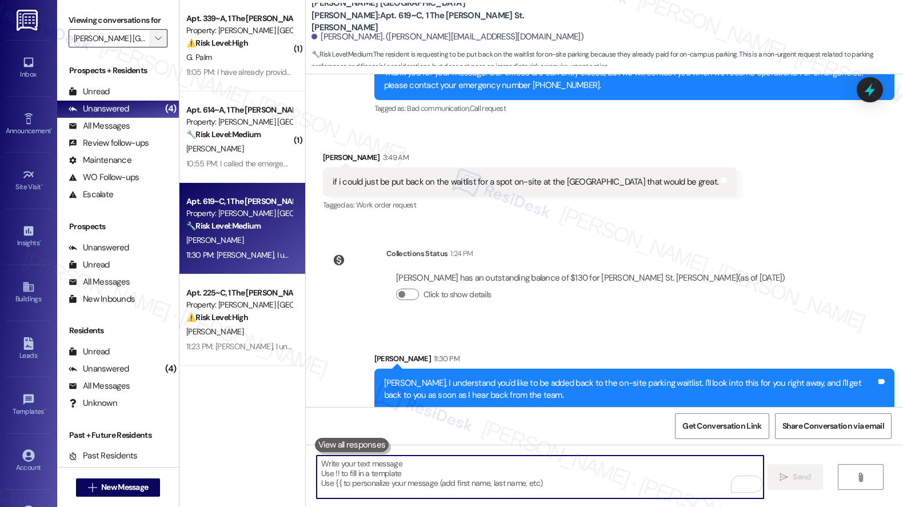
click at [155, 43] on icon "" at bounding box center [158, 38] width 6 height 9
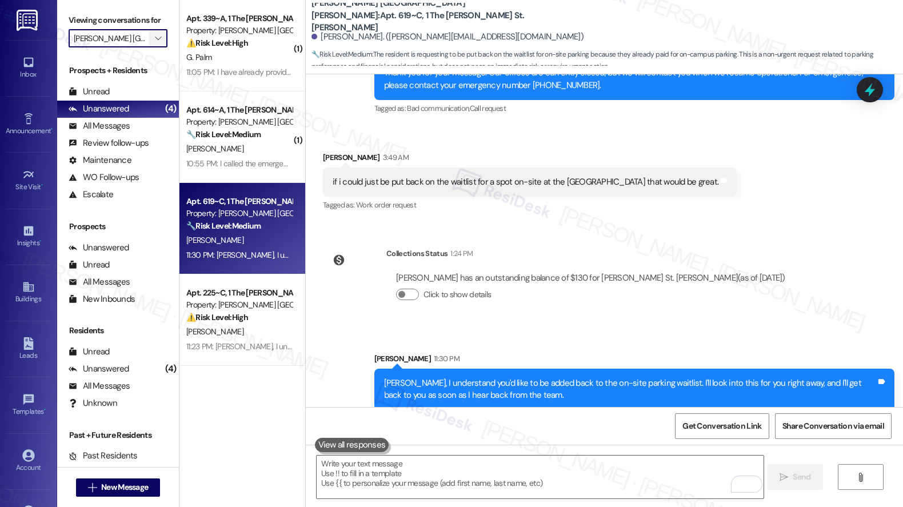
click at [155, 43] on icon "" at bounding box center [158, 38] width 6 height 9
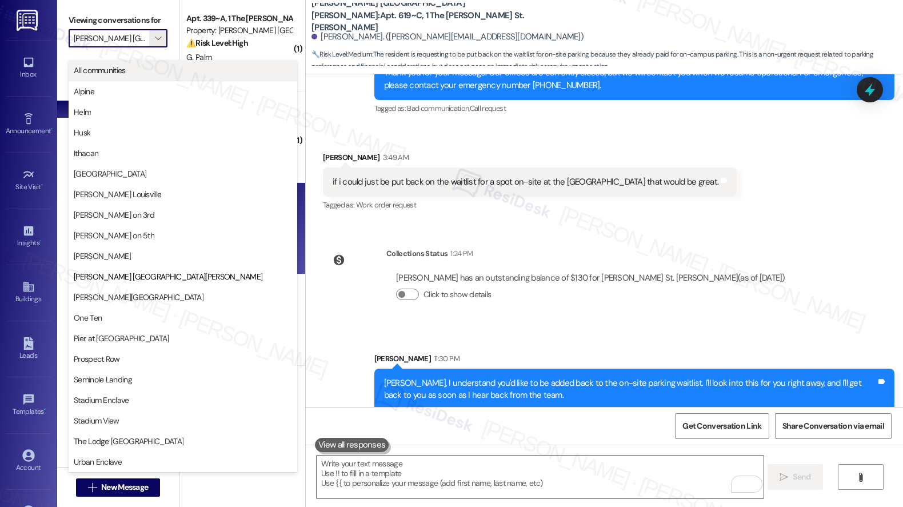
click at [141, 73] on span "All communities" at bounding box center [183, 70] width 218 height 11
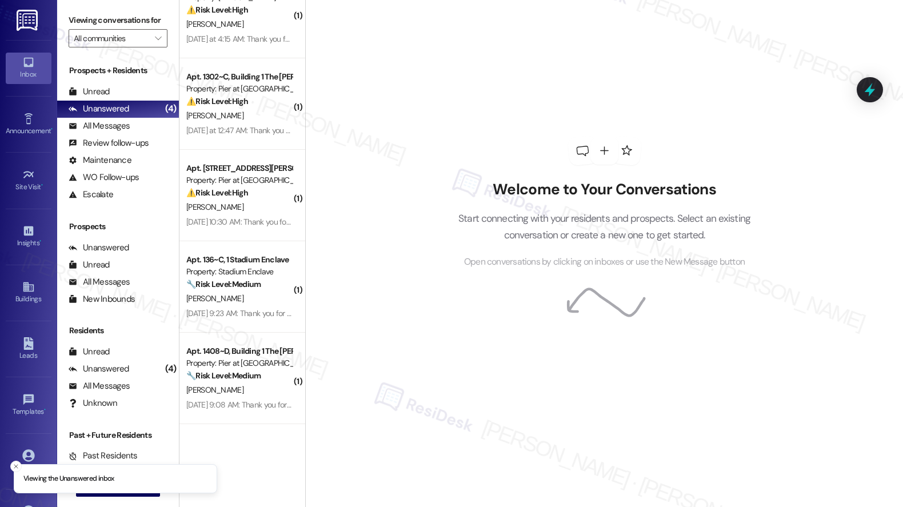
scroll to position [1585, 0]
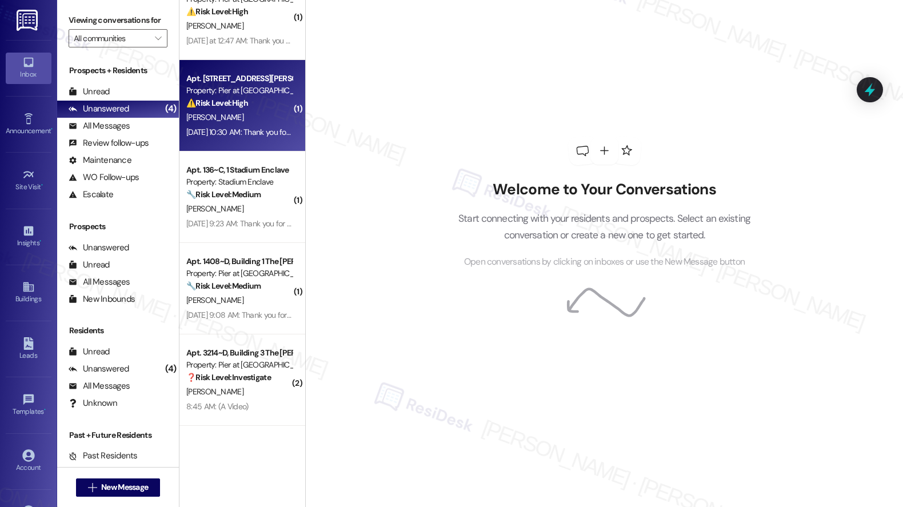
click at [230, 117] on div "B. Poyer" at bounding box center [239, 117] width 108 height 14
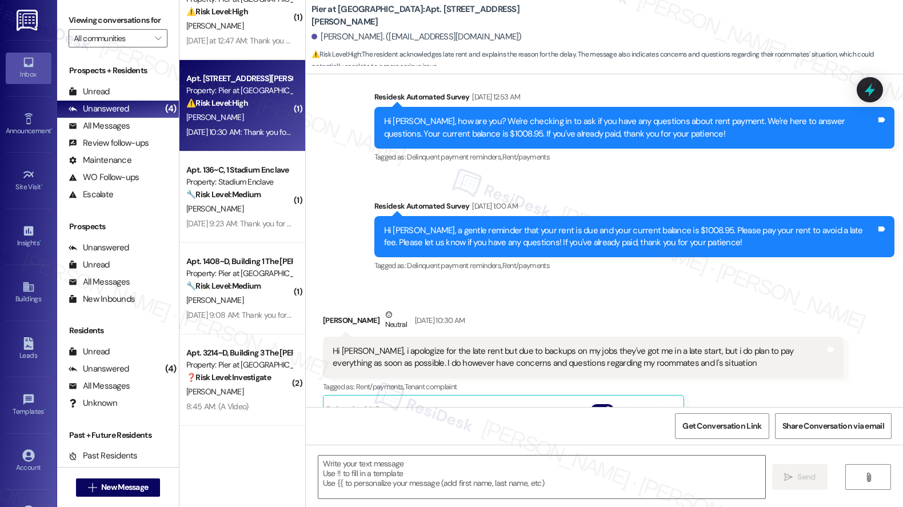
type textarea "Fetching suggested responses. Please feel free to read through the conversation…"
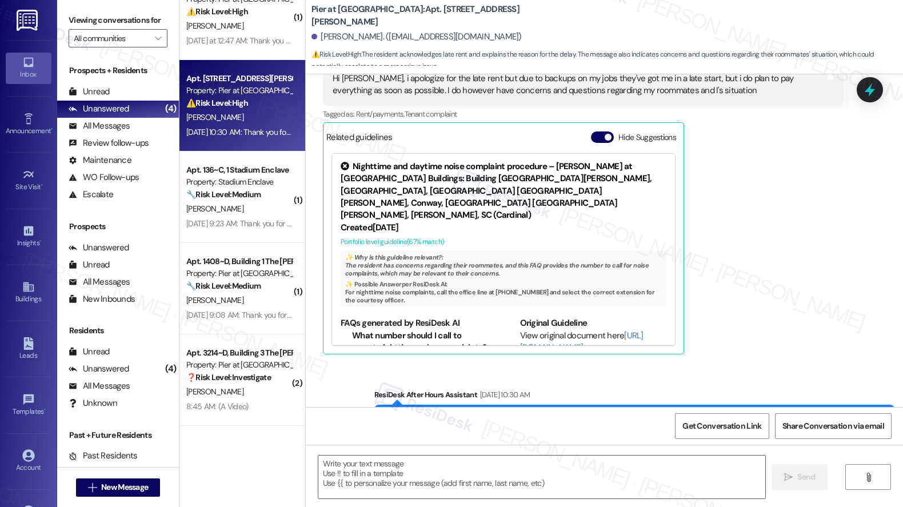
scroll to position [619, 0]
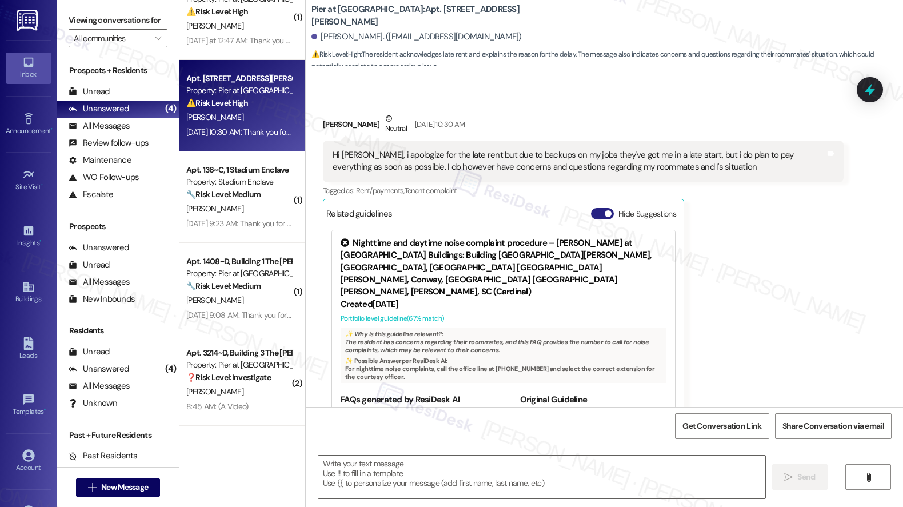
click at [592, 211] on button "Hide Suggestions" at bounding box center [602, 213] width 23 height 11
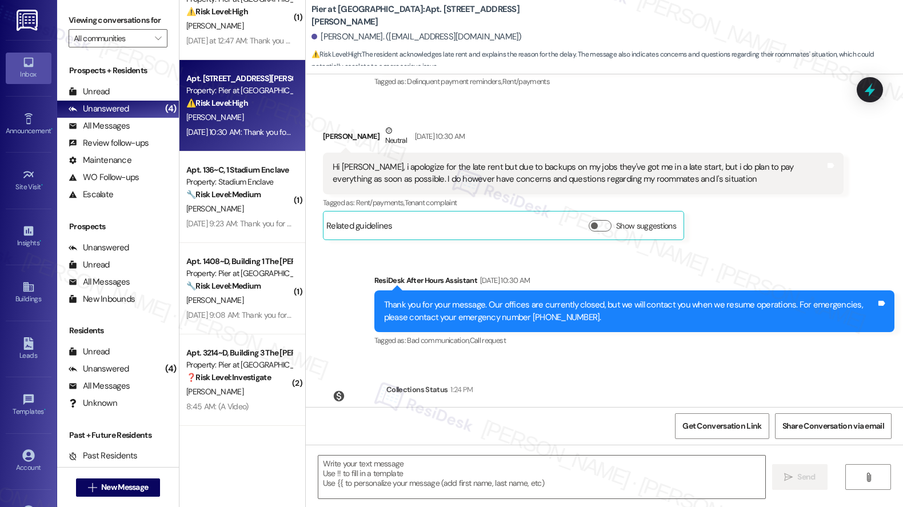
scroll to position [606, 0]
click at [596, 167] on div "Hi Sarah, i apologize for the late rent but due to backups on my jobs they've g…" at bounding box center [579, 174] width 492 height 25
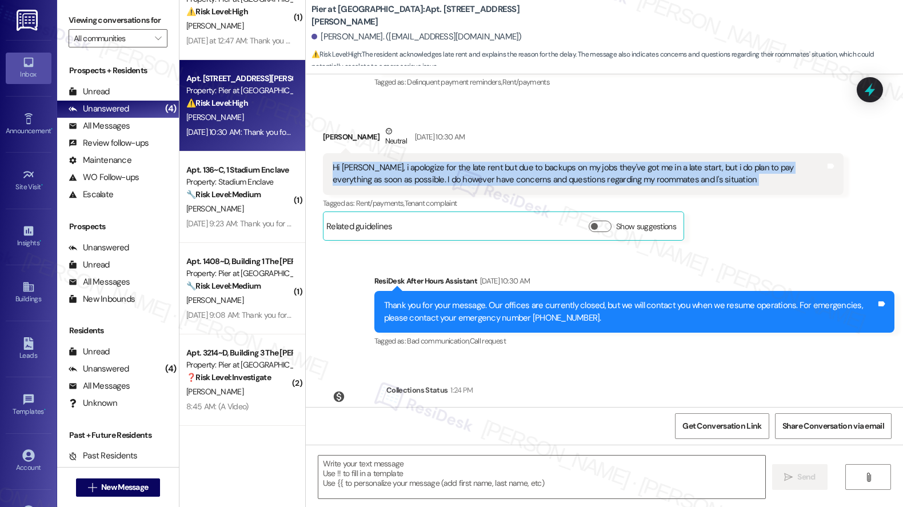
click at [596, 167] on div "Hi Sarah, i apologize for the late rent but due to backups on my jobs they've g…" at bounding box center [579, 174] width 492 height 25
click at [507, 184] on div "Hi Sarah, i apologize for the late rent but due to backups on my jobs they've g…" at bounding box center [579, 174] width 492 height 25
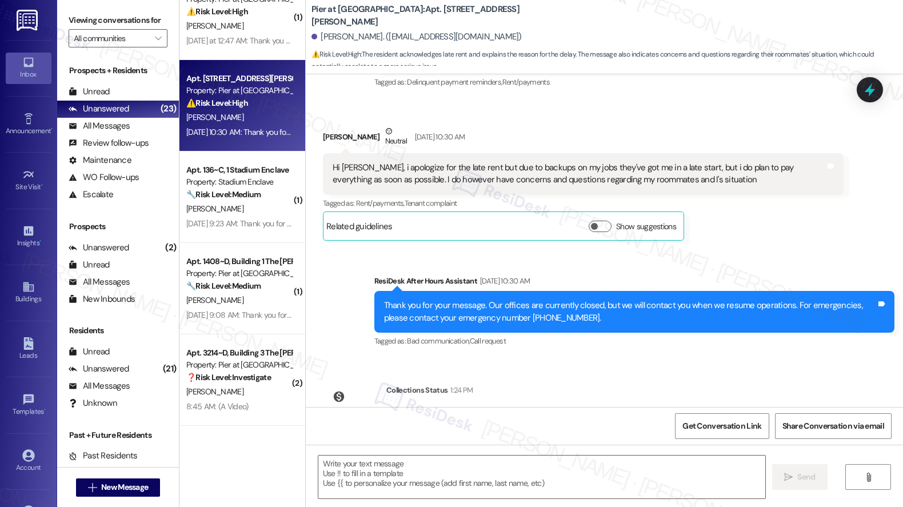
click at [471, 167] on div "Hi Sarah, i apologize for the late rent but due to backups on my jobs they've g…" at bounding box center [579, 174] width 492 height 25
click at [471, 166] on div "Hi Sarah, i apologize for the late rent but due to backups on my jobs they've g…" at bounding box center [579, 174] width 492 height 25
click at [471, 165] on div "Hi Sarah, i apologize for the late rent but due to backups on my jobs they've g…" at bounding box center [579, 174] width 492 height 25
click at [471, 166] on div "Hi Sarah, i apologize for the late rent but due to backups on my jobs they've g…" at bounding box center [579, 174] width 492 height 25
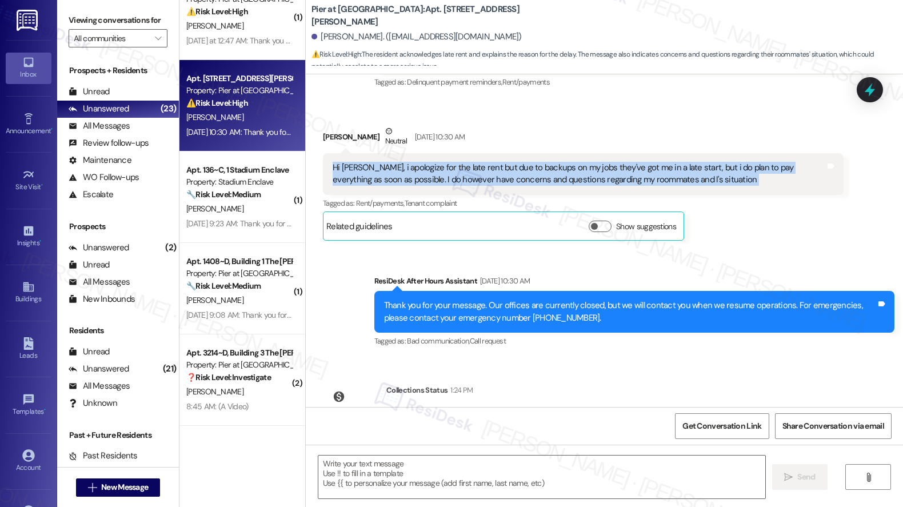
click at [471, 166] on div "Hi Sarah, i apologize for the late rent but due to backups on my jobs they've g…" at bounding box center [579, 174] width 492 height 25
drag, startPoint x: 462, startPoint y: 173, endPoint x: 483, endPoint y: 175, distance: 21.3
click at [467, 171] on div "Hi Sarah, i apologize for the late rent but due to backups on my jobs they've g…" at bounding box center [579, 174] width 492 height 25
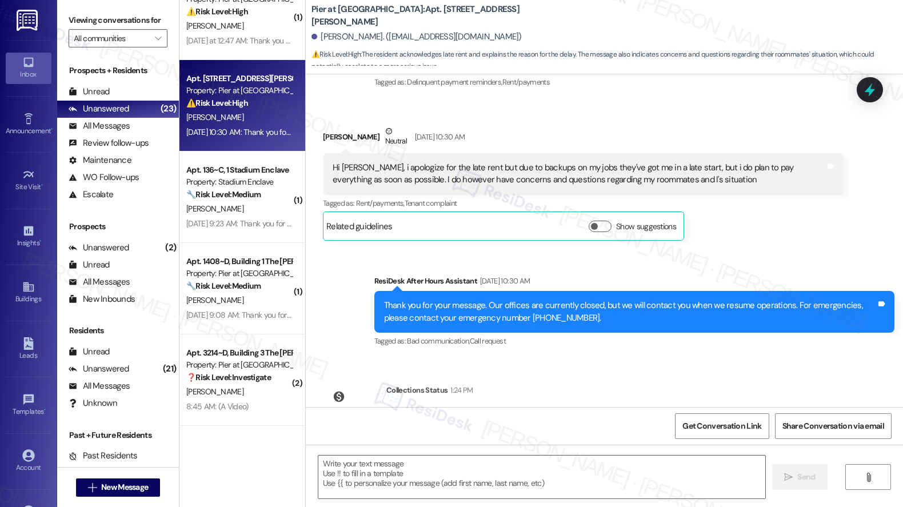
click at [490, 166] on div "Hi Sarah, i apologize for the late rent but due to backups on my jobs they've g…" at bounding box center [579, 174] width 492 height 25
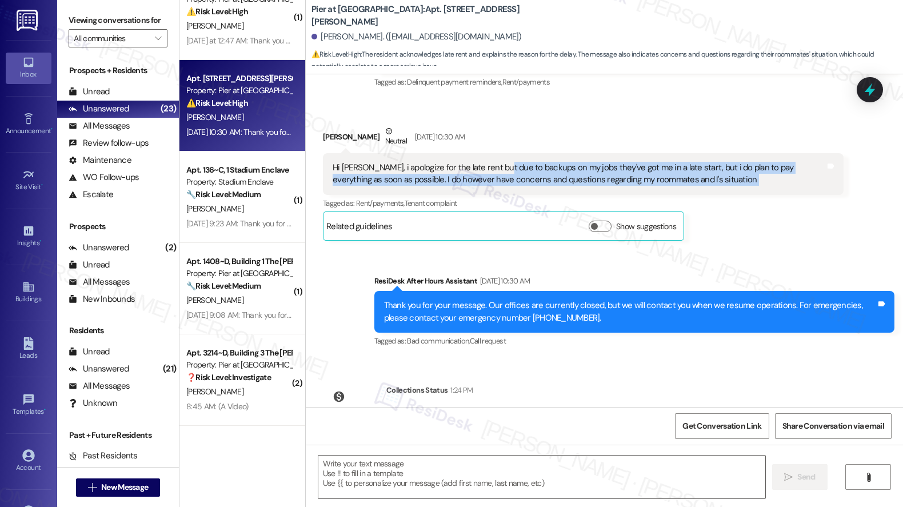
click at [492, 162] on div "Hi Sarah, i apologize for the late rent but due to backups on my jobs they've g…" at bounding box center [579, 174] width 492 height 25
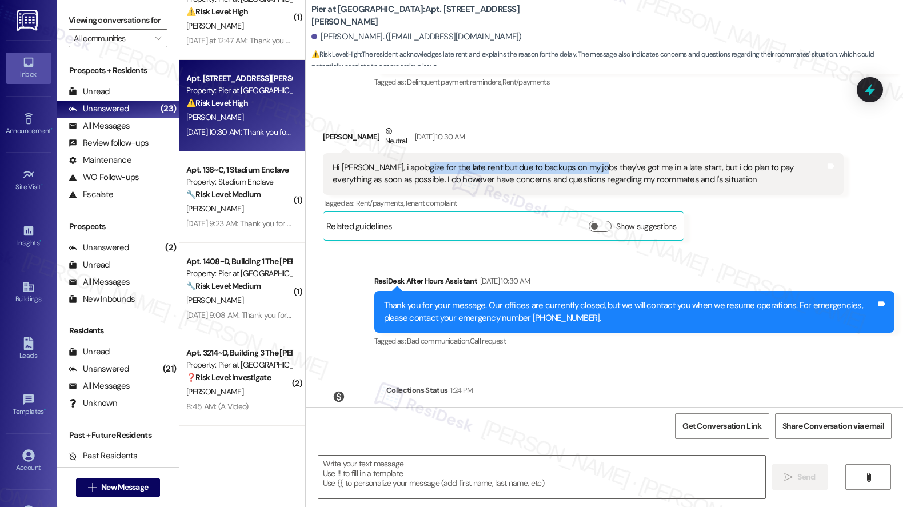
drag, startPoint x: 406, startPoint y: 166, endPoint x: 582, endPoint y: 172, distance: 176.1
click at [582, 172] on div "Hi Sarah, i apologize for the late rent but due to backups on my jobs they've g…" at bounding box center [579, 174] width 492 height 25
click at [435, 163] on div "Hi Sarah, i apologize for the late rent but due to backups on my jobs they've g…" at bounding box center [579, 174] width 492 height 25
click at [434, 162] on div "Hi Sarah, i apologize for the late rent but due to backups on my jobs they've g…" at bounding box center [579, 174] width 492 height 25
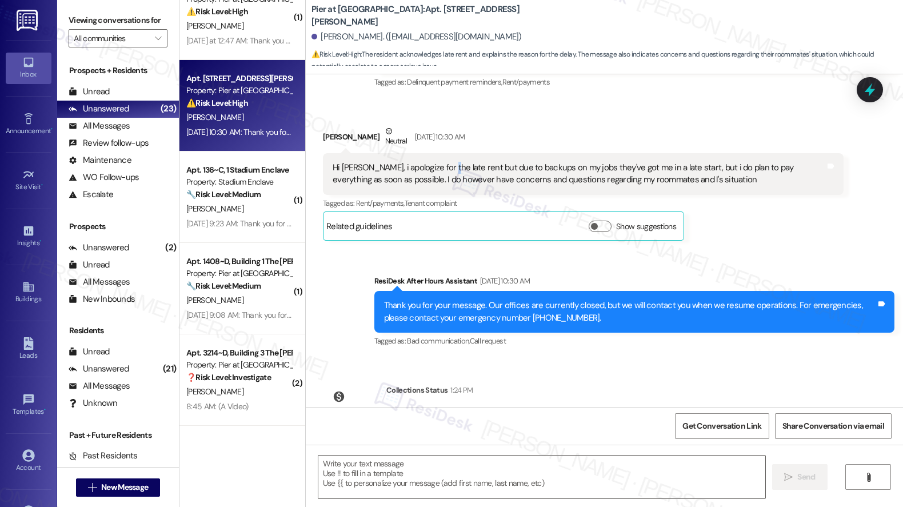
click at [434, 162] on div "Hi Sarah, i apologize for the late rent but due to backups on my jobs they've g…" at bounding box center [579, 174] width 492 height 25
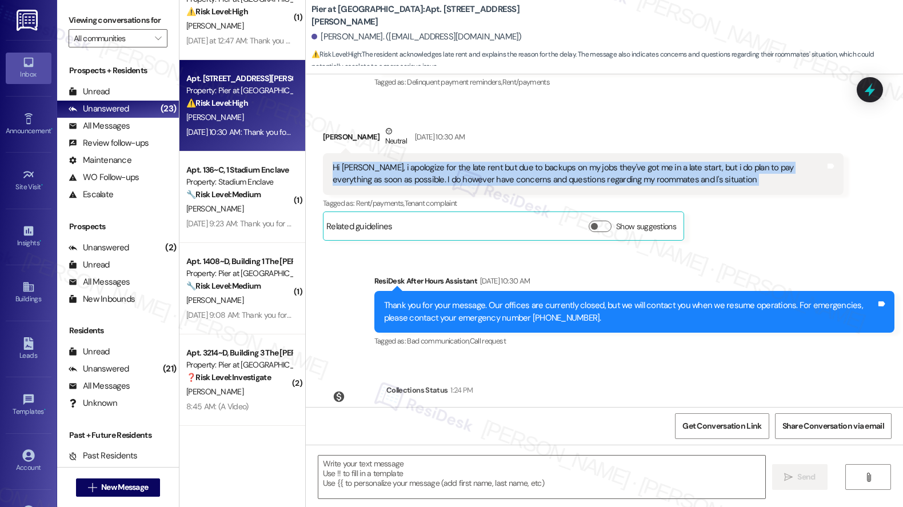
click at [434, 162] on div "Hi Sarah, i apologize for the late rent but due to backups on my jobs they've g…" at bounding box center [579, 174] width 492 height 25
click at [435, 162] on div "Hi Sarah, i apologize for the late rent but due to backups on my jobs they've g…" at bounding box center [579, 174] width 492 height 25
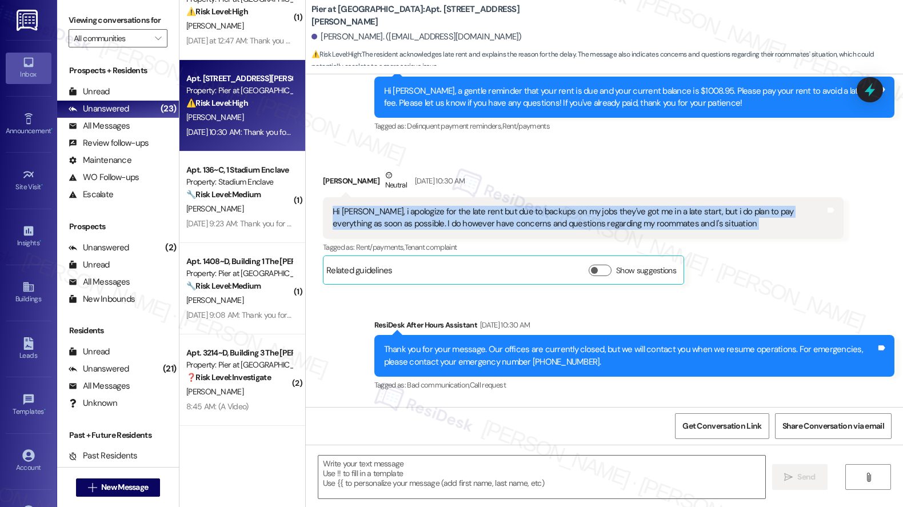
scroll to position [563, 0]
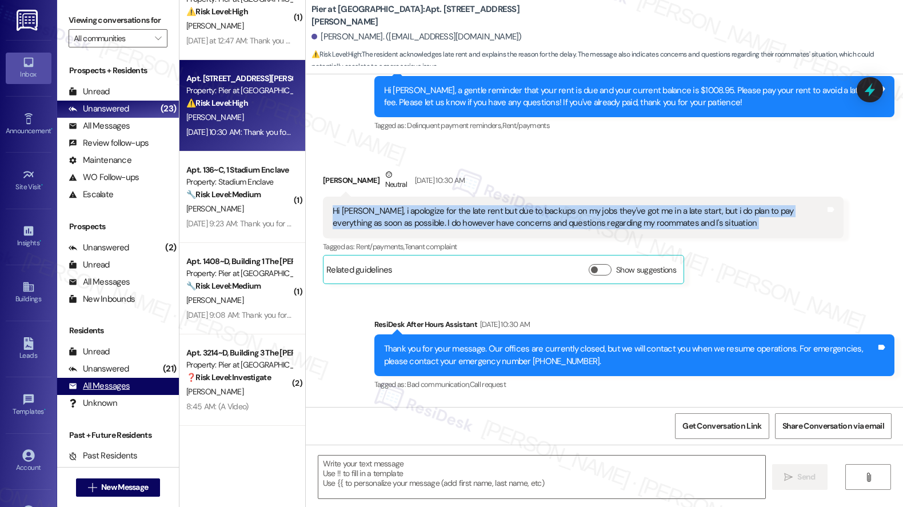
copy div "Hi Sarah, i apologize for the late rent but due to backups on my jobs they've g…"
click at [416, 469] on textarea at bounding box center [541, 476] width 447 height 43
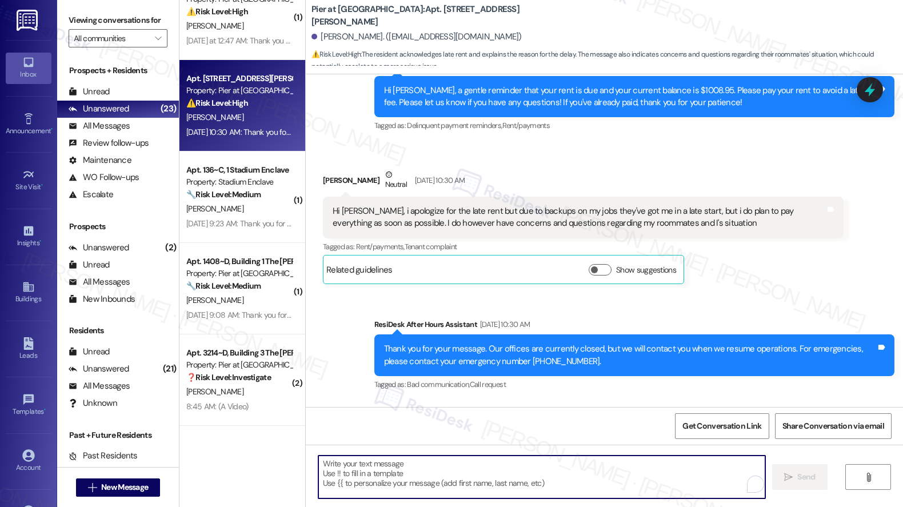
click at [416, 469] on textarea "To enrich screen reader interactions, please activate Accessibility in Grammarl…" at bounding box center [541, 476] width 447 height 43
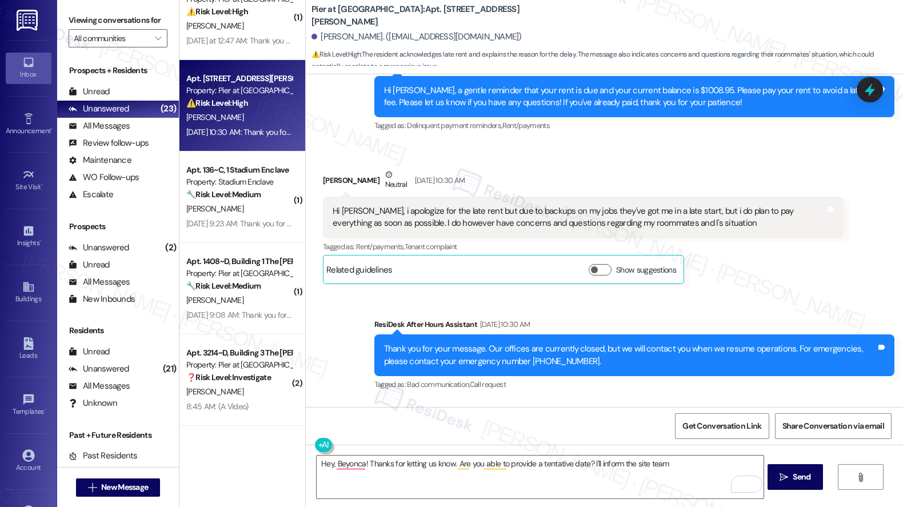
click at [473, 212] on div "Hi Sarah, i apologize for the late rent but due to backups on my jobs they've g…" at bounding box center [579, 217] width 492 height 25
drag, startPoint x: 524, startPoint y: 212, endPoint x: 675, endPoint y: 221, distance: 150.5
click at [696, 217] on div "Hi Sarah, i apologize for the late rent but due to backups on my jobs they've g…" at bounding box center [579, 217] width 492 height 25
click at [392, 224] on div "Hi Sarah, i apologize for the late rent but due to backups on my jobs they've g…" at bounding box center [579, 217] width 492 height 25
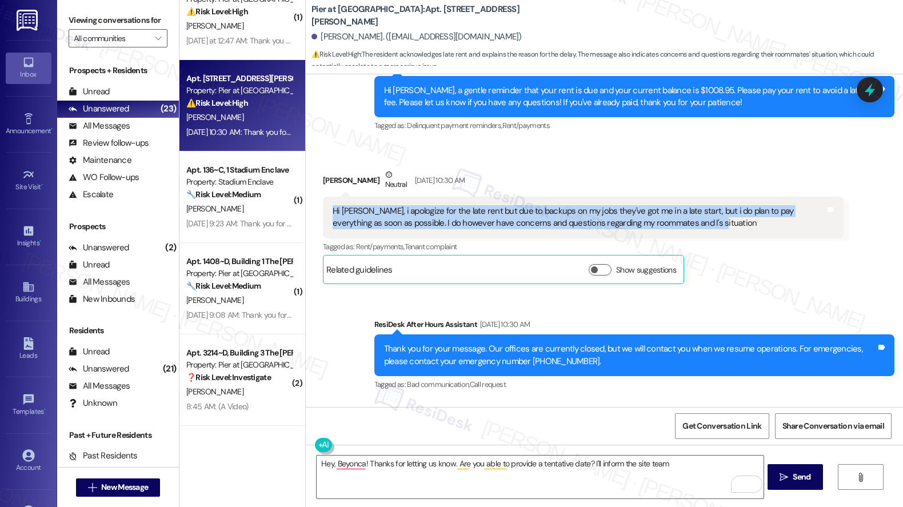
drag, startPoint x: 319, startPoint y: 210, endPoint x: 666, endPoint y: 224, distance: 346.5
click at [666, 224] on div "Hi Sarah, i apologize for the late rent but due to backups on my jobs they've g…" at bounding box center [583, 218] width 520 height 42
click at [605, 221] on div "Hi Sarah, i apologize for the late rent but due to backups on my jobs they've g…" at bounding box center [579, 217] width 492 height 25
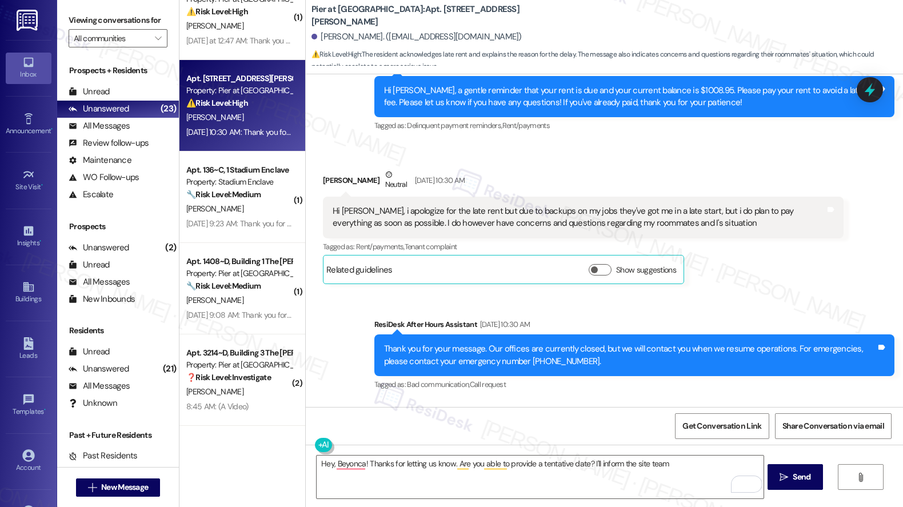
click at [423, 212] on div "Hi Sarah, i apologize for the late rent but due to backups on my jobs they've g…" at bounding box center [579, 217] width 492 height 25
click at [451, 213] on div "Hi Sarah, i apologize for the late rent but due to backups on my jobs they've g…" at bounding box center [579, 217] width 492 height 25
click at [451, 214] on div "Hi Sarah, i apologize for the late rent but due to backups on my jobs they've g…" at bounding box center [579, 217] width 492 height 25
click at [410, 222] on div "Hi Sarah, i apologize for the late rent but due to backups on my jobs they've g…" at bounding box center [579, 217] width 492 height 25
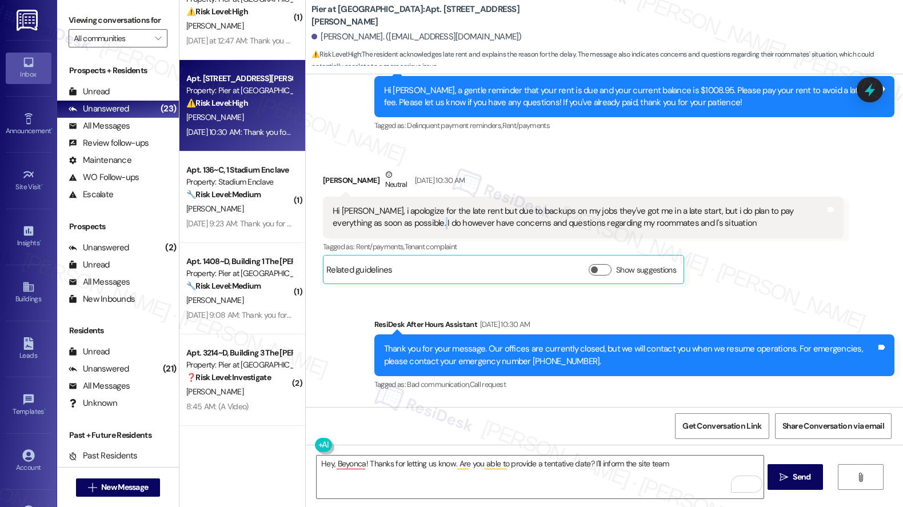
click at [384, 221] on div "Hi Sarah, i apologize for the late rent but due to backups on my jobs they've g…" at bounding box center [579, 217] width 492 height 25
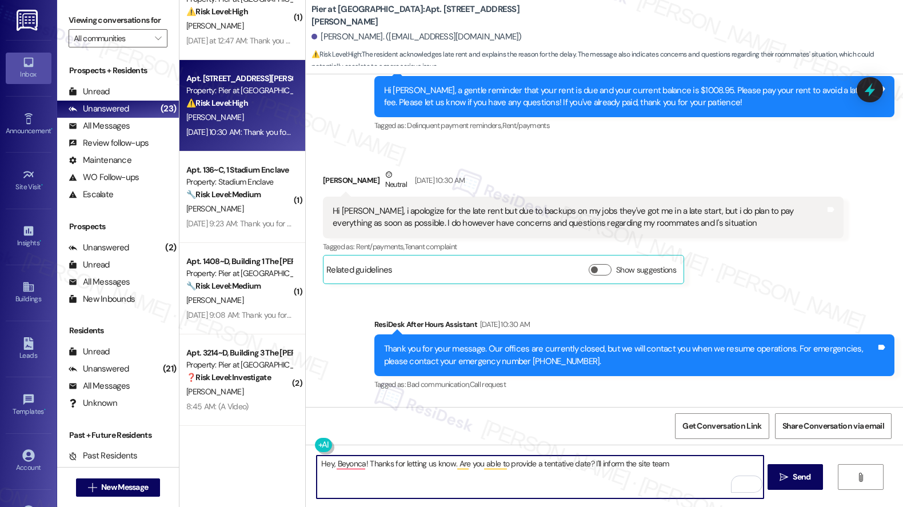
drag, startPoint x: 533, startPoint y: 478, endPoint x: 600, endPoint y: 480, distance: 66.9
click at [533, 477] on textarea "Hey, Beyonca! Thanks for letting us know. Are you able to provide a tentative d…" at bounding box center [540, 476] width 447 height 43
type textarea "Hey, Beyonca! Thanks for letting us know. Are you able to provide a tentative d…"
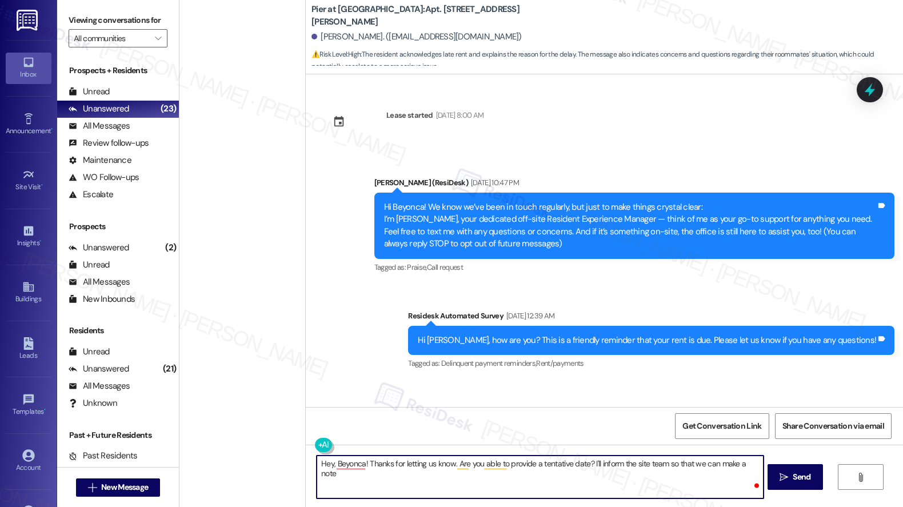
scroll to position [563, 0]
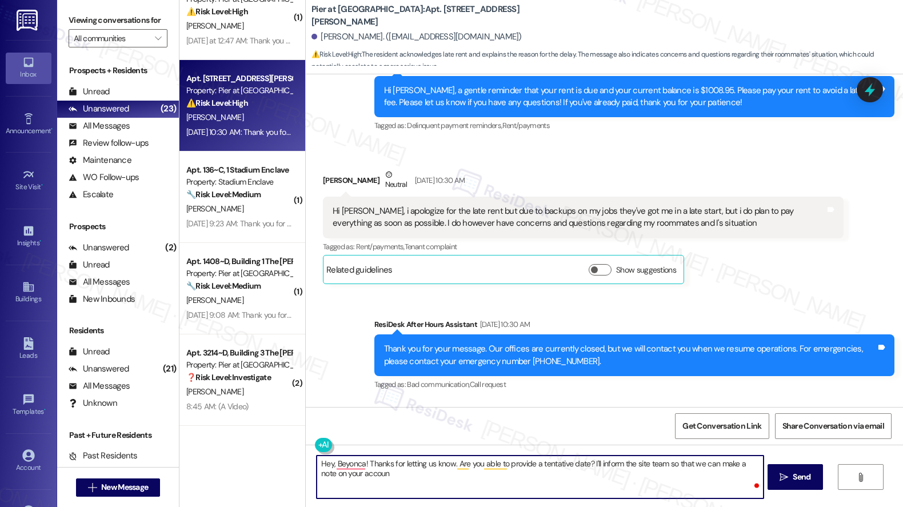
type textarea "Hey, Beyonca! Thanks for letting us know. Are you able to provide a tentative d…"
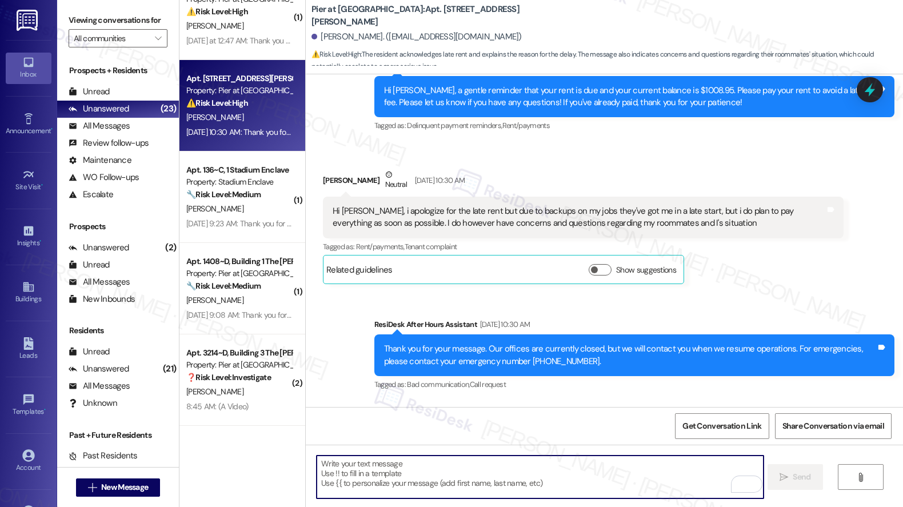
paste textarea "Hi [PERSON_NAME], thanks for keeping us updated! Do you have a tentative date i…"
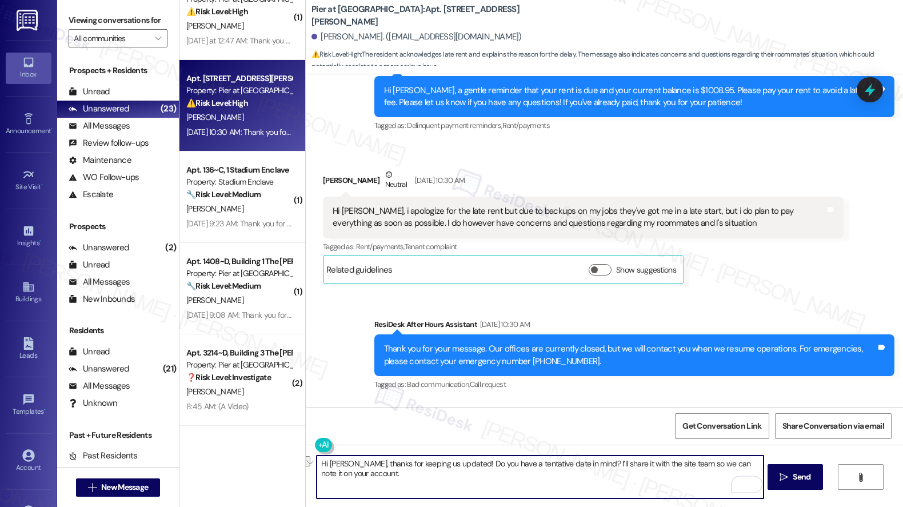
drag, startPoint x: 362, startPoint y: 466, endPoint x: 427, endPoint y: 466, distance: 65.1
click at [427, 466] on textarea "Hi [PERSON_NAME], thanks for keeping us updated! Do you have a tentative date i…" at bounding box center [540, 476] width 447 height 43
click at [439, 464] on textarea "Hi Beyonca, thanks for keeping us updated! Do you have a tentative date in mind…" at bounding box center [540, 476] width 447 height 43
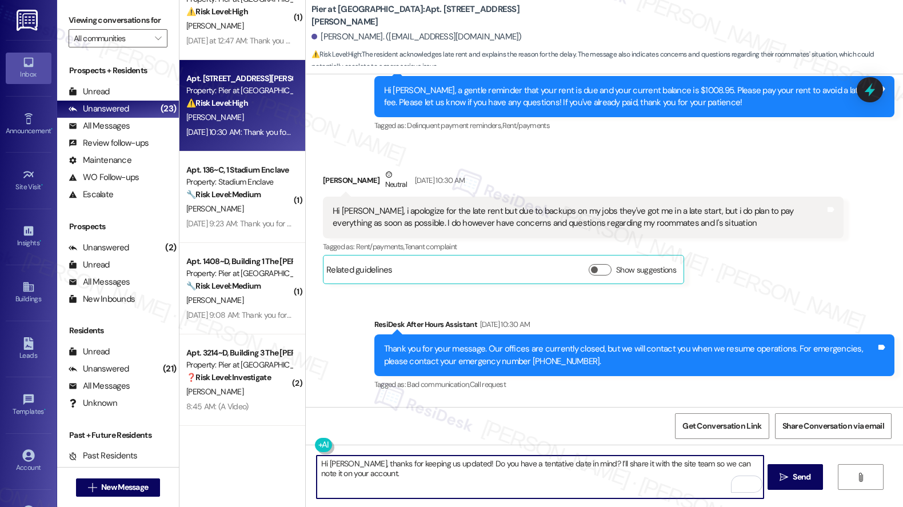
click at [514, 480] on textarea "Hi Beyonca, thanks for keeping us updated! Do you have a tentative date in mind…" at bounding box center [540, 476] width 447 height 43
click at [613, 467] on textarea "Hi Beyonca, thanks for keeping us updated! Do you have a tentative date in mind…" at bounding box center [540, 476] width 447 height 43
drag, startPoint x: 593, startPoint y: 467, endPoint x: 705, endPoint y: 467, distance: 112.0
click at [705, 467] on textarea "Hi Beyonca, thanks for keeping us updated! Do you have a tentative date in mind…" at bounding box center [540, 476] width 447 height 43
click at [440, 468] on textarea "Hi Beyonca, thanks for keeping us updated! Do you have a tentative date in mind…" at bounding box center [540, 476] width 447 height 43
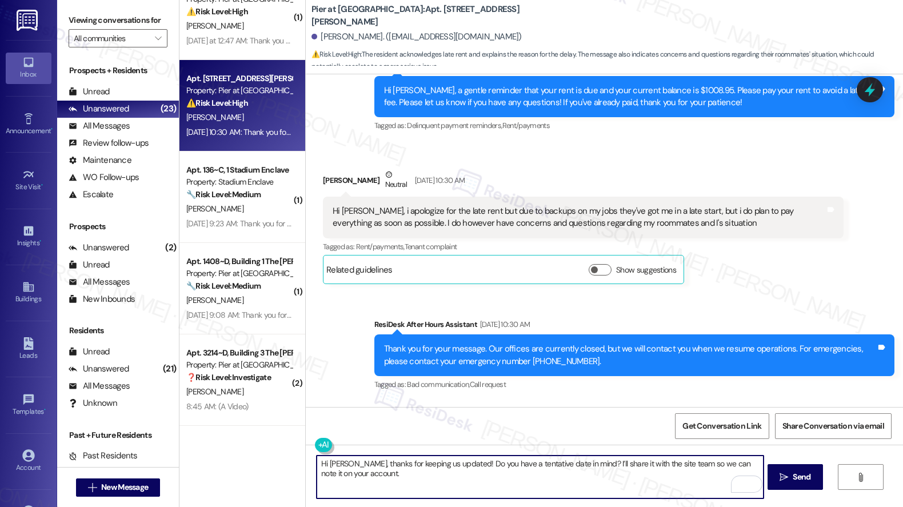
click at [615, 468] on textarea "Hi Beyonca, thanks for keeping us updated! Do you have a tentative date in mind…" at bounding box center [540, 476] width 447 height 43
drag, startPoint x: 591, startPoint y: 467, endPoint x: 677, endPoint y: 467, distance: 85.7
click at [677, 467] on textarea "Hi Beyonca, thanks for keeping us updated! Do you have a tentative date in mind…" at bounding box center [540, 476] width 447 height 43
click at [674, 472] on textarea "Hi Beyonca, thanks for keeping us updated! Do you have a tentative date in mind…" at bounding box center [540, 476] width 447 height 43
type textarea "Hi Beyonca, thanks for keeping us updated! Do you have a tentative date in mind…"
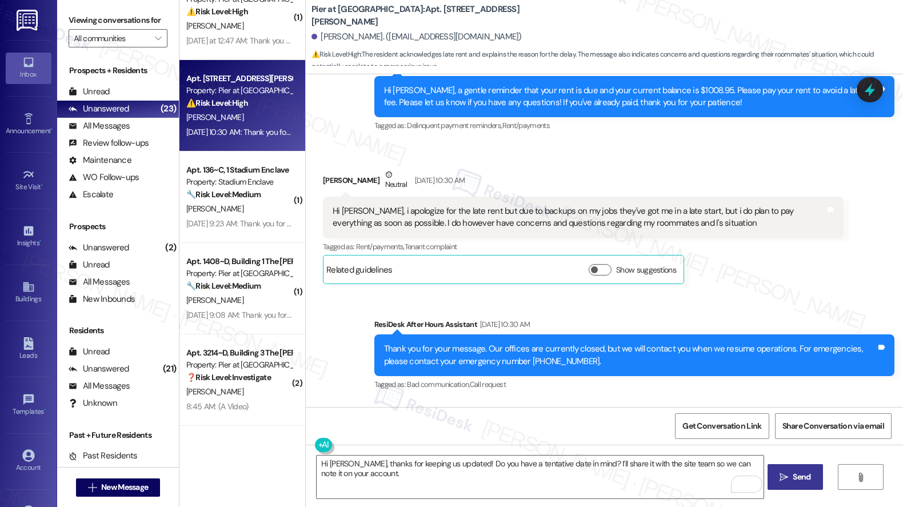
click at [788, 480] on span " Send" at bounding box center [795, 477] width 36 height 12
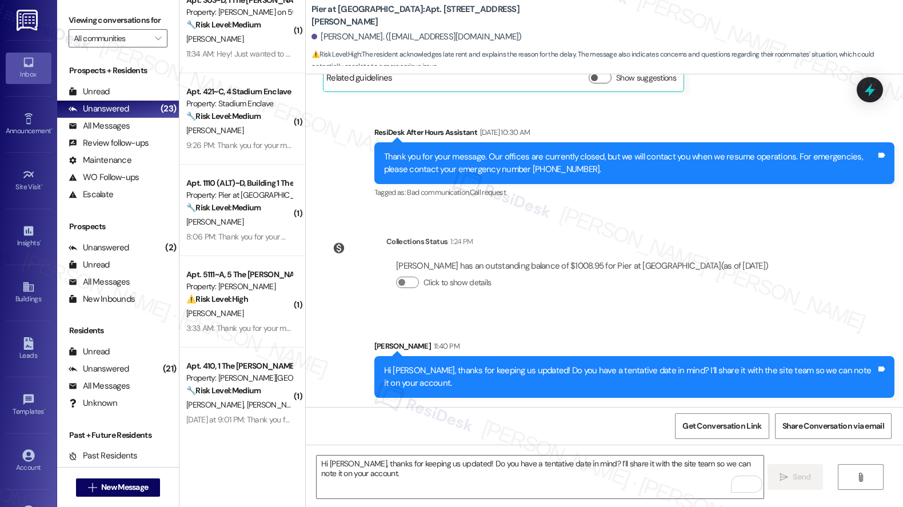
scroll to position [1494, 0]
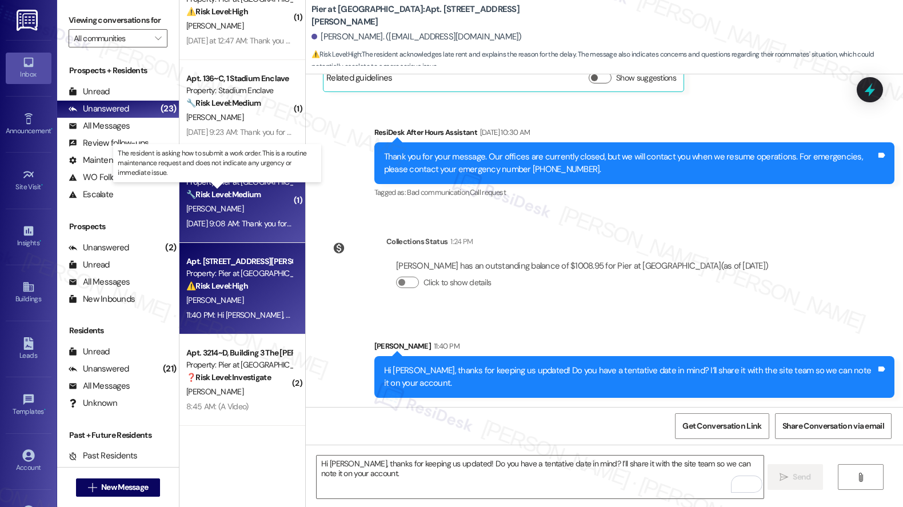
click at [210, 196] on strong "🔧 Risk Level: Medium" at bounding box center [223, 194] width 74 height 10
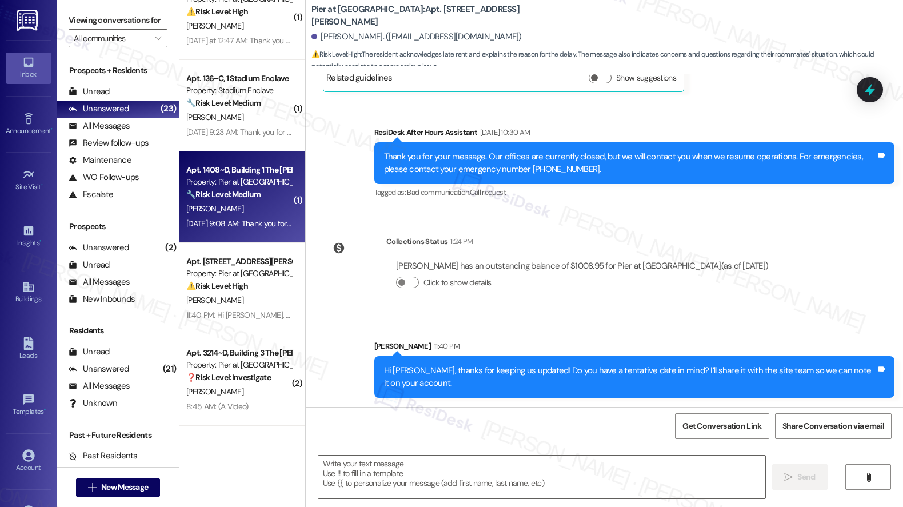
type textarea "Fetching suggested responses. Please feel free to read through the conversation…"
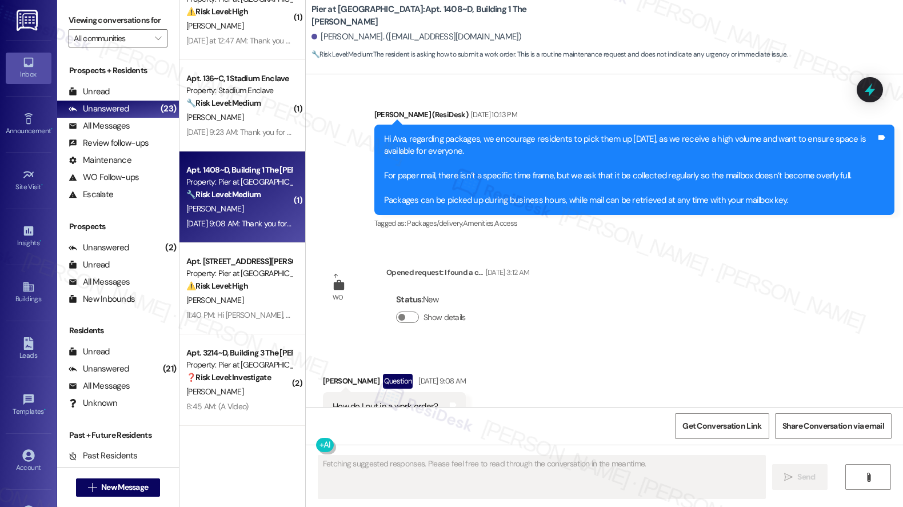
scroll to position [1423, 0]
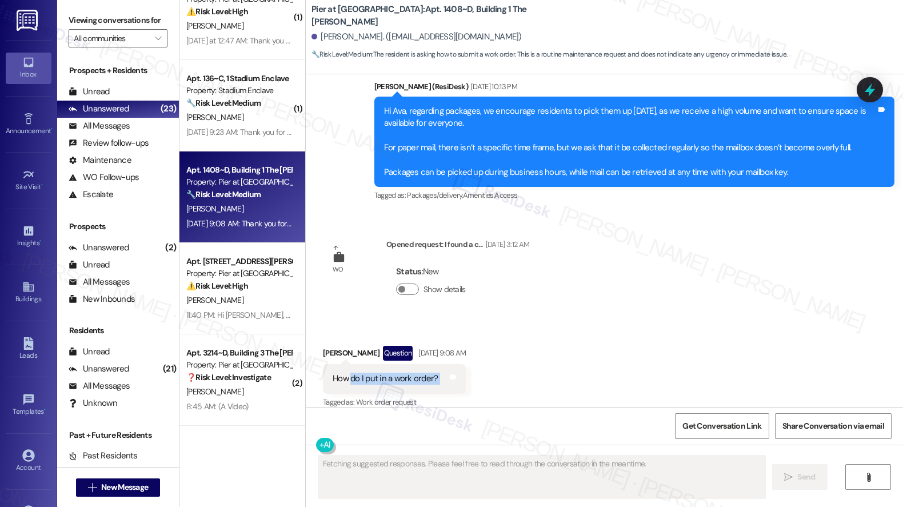
drag, startPoint x: 342, startPoint y: 366, endPoint x: 444, endPoint y: 374, distance: 102.6
click at [444, 374] on div "How do I put in a work order? Tags and notes" at bounding box center [394, 378] width 143 height 29
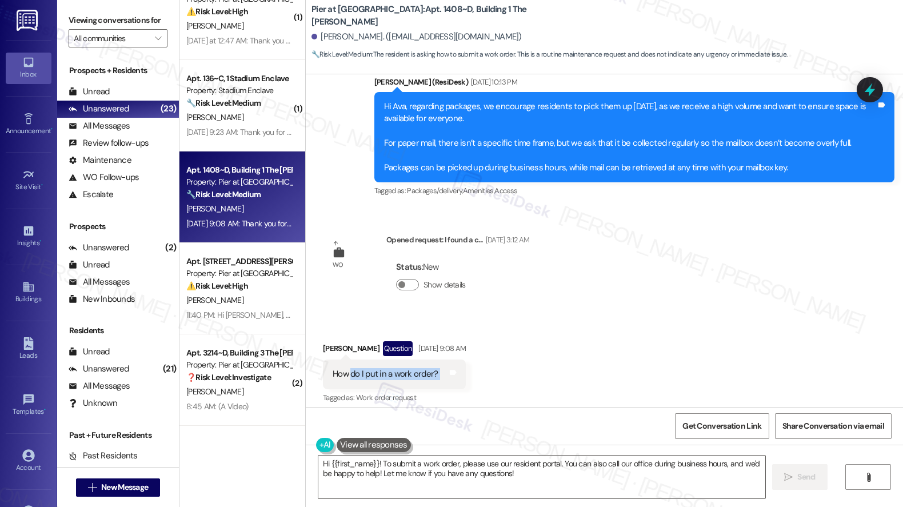
scroll to position [1427, 0]
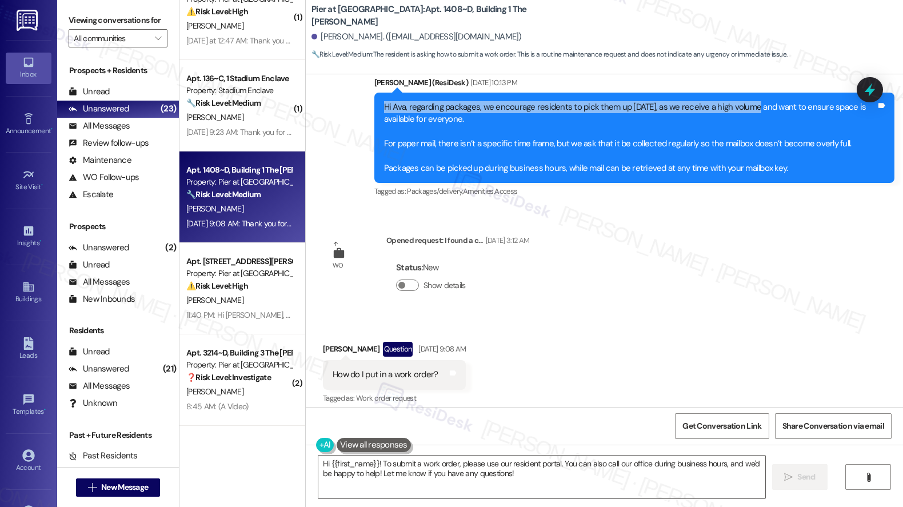
drag, startPoint x: 476, startPoint y: 84, endPoint x: 738, endPoint y: 95, distance: 261.3
click at [738, 95] on div "Hi Ava, regarding packages, we encourage residents to pick them up within 7 day…" at bounding box center [634, 138] width 520 height 91
click at [672, 101] on div "Hi Ava, regarding packages, we encourage residents to pick them up within 7 day…" at bounding box center [630, 138] width 492 height 74
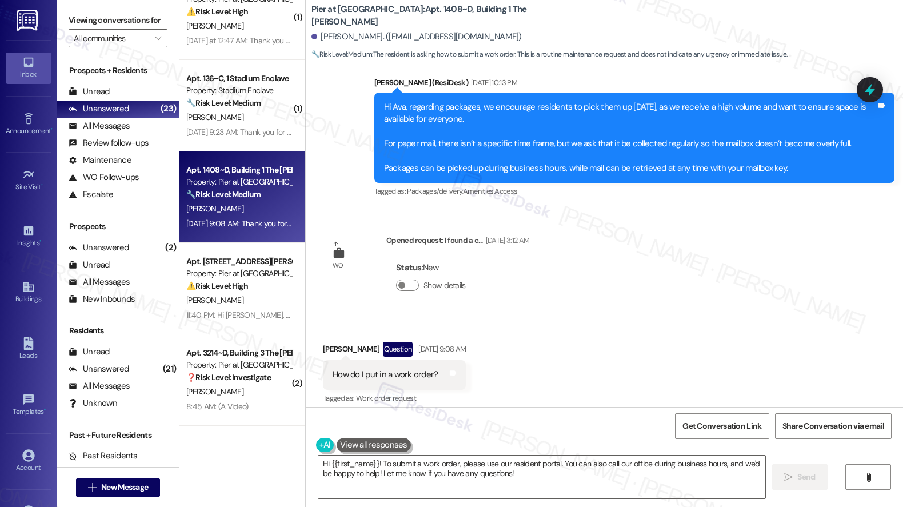
click at [612, 101] on div "Hi Ava, regarding packages, we encourage residents to pick them up within 7 day…" at bounding box center [630, 138] width 492 height 74
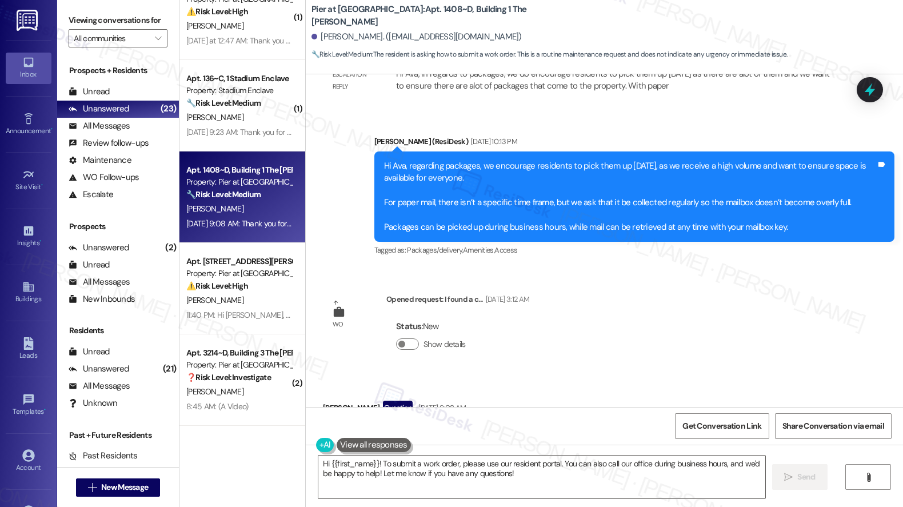
scroll to position [1278, 0]
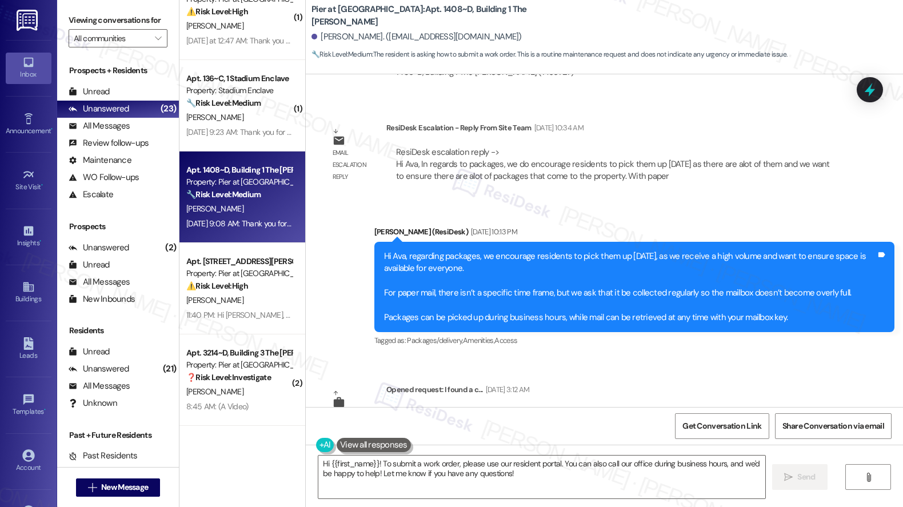
drag, startPoint x: 388, startPoint y: 250, endPoint x: 474, endPoint y: 260, distance: 85.7
click at [474, 260] on div "Hi Ava, regarding packages, we encourage residents to pick them up within 7 day…" at bounding box center [630, 287] width 492 height 74
drag, startPoint x: 372, startPoint y: 282, endPoint x: 492, endPoint y: 281, distance: 120.0
click at [492, 281] on div "Hi Ava, regarding packages, we encourage residents to pick them up within 7 day…" at bounding box center [634, 287] width 520 height 91
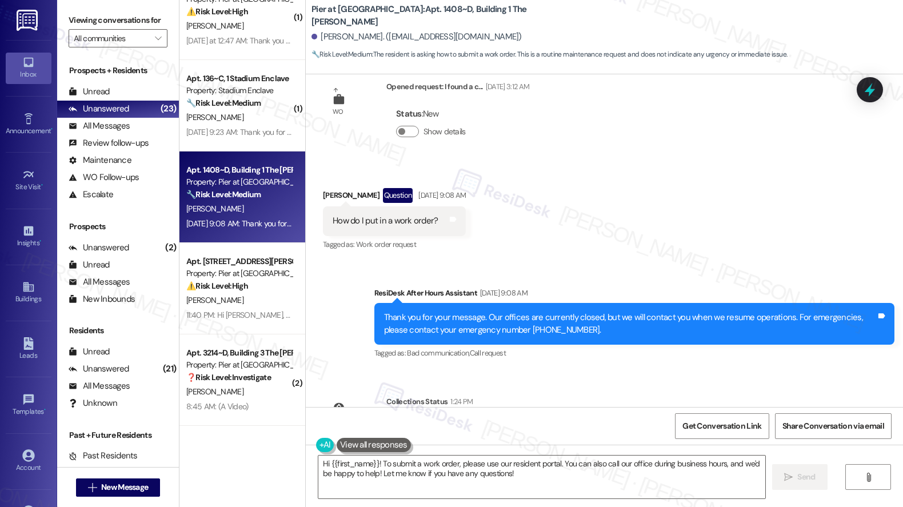
scroll to position [1637, 0]
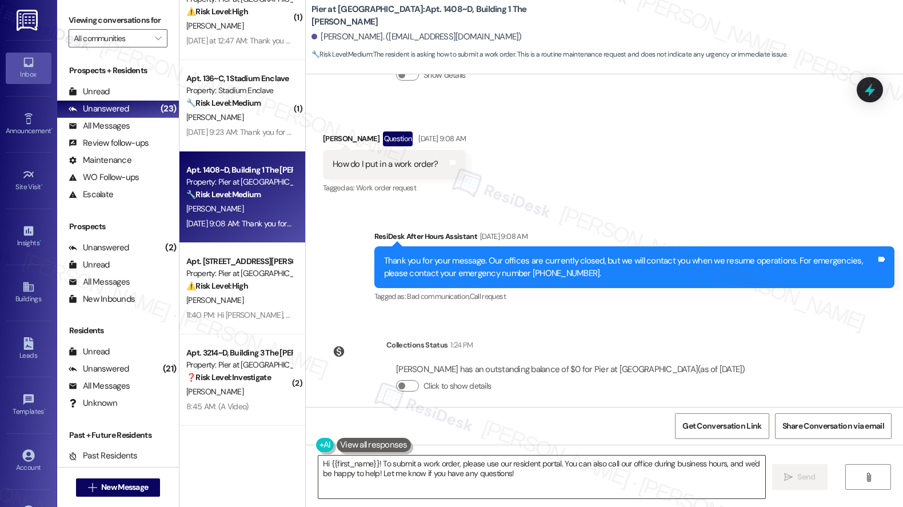
click at [422, 476] on textarea "Hi {{first_name}}! To submit a work order, please use our resident portal. You …" at bounding box center [541, 476] width 447 height 43
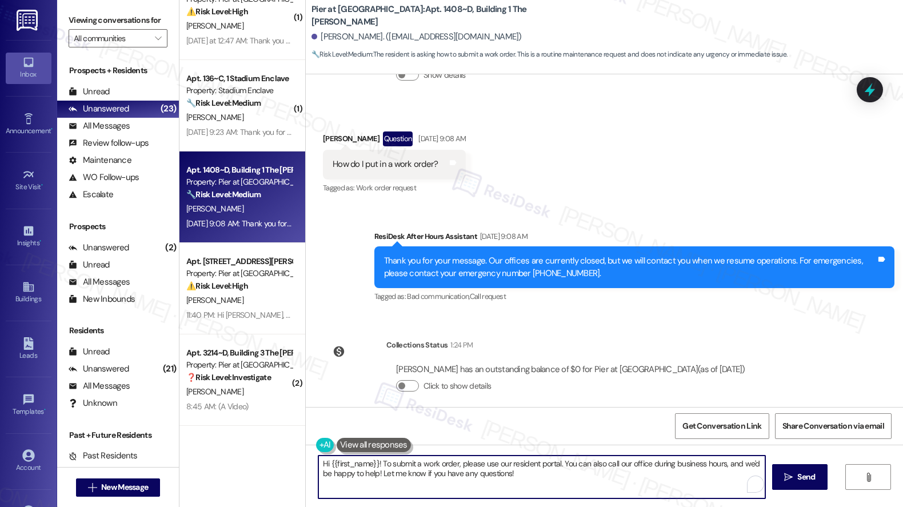
click at [422, 476] on textarea "Hi {{first_name}}! To submit a work order, please use our resident portal. You …" at bounding box center [541, 476] width 447 height 43
click at [558, 484] on textarea "Hi {{first_name}}! To submit a work order, please use our resident portal. You …" at bounding box center [540, 476] width 447 height 43
click at [504, 481] on textarea "Hi {{first_name}}! To submit a work order, please use our resident portal. You …" at bounding box center [540, 476] width 447 height 43
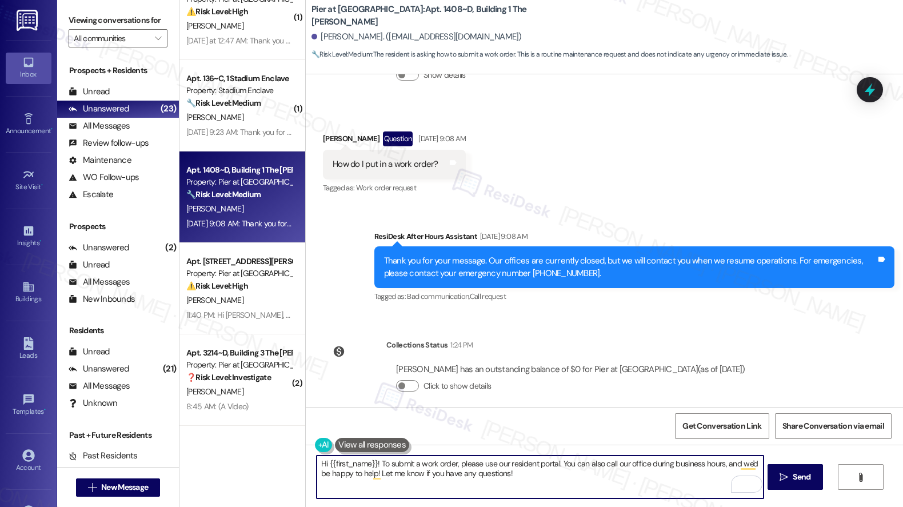
click at [504, 481] on textarea "Hi {{first_name}}! To submit a work order, please use our resident portal. You …" at bounding box center [540, 476] width 447 height 43
type textarea "Hey Ava! I can help you submit one. Can you let me know your concern?"
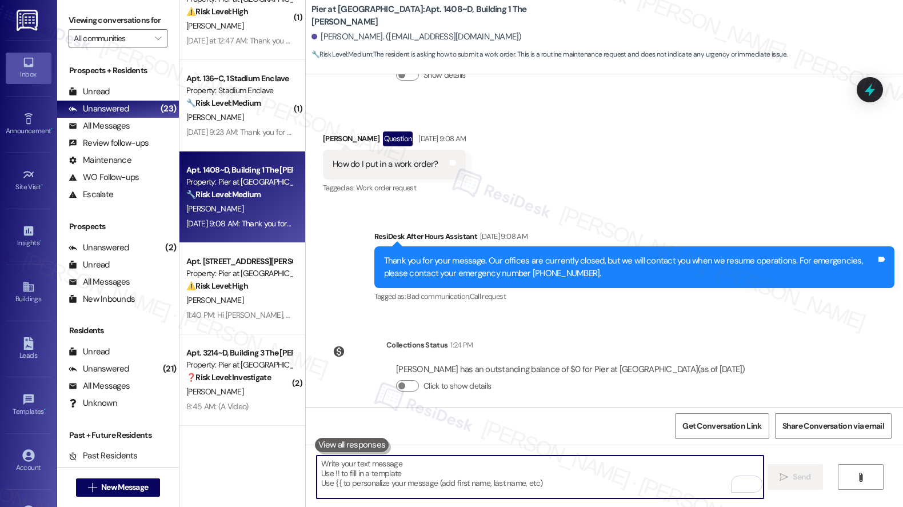
click at [394, 480] on textarea "To enrich screen reader interactions, please activate Accessibility in Grammarl…" at bounding box center [540, 476] width 447 height 43
paste textarea "Hi Ava! I’d be happy to help you submit a request. Could you share a bit more a…"
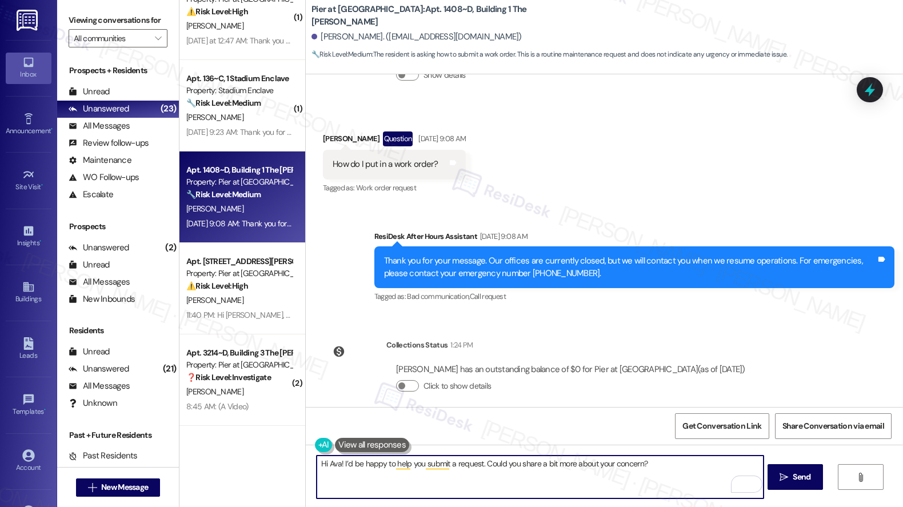
drag, startPoint x: 365, startPoint y: 468, endPoint x: 448, endPoint y: 471, distance: 83.4
click at [448, 471] on textarea "Hi Ava! I’d be happy to help you submit a request. Could you share a bit more a…" at bounding box center [540, 476] width 447 height 43
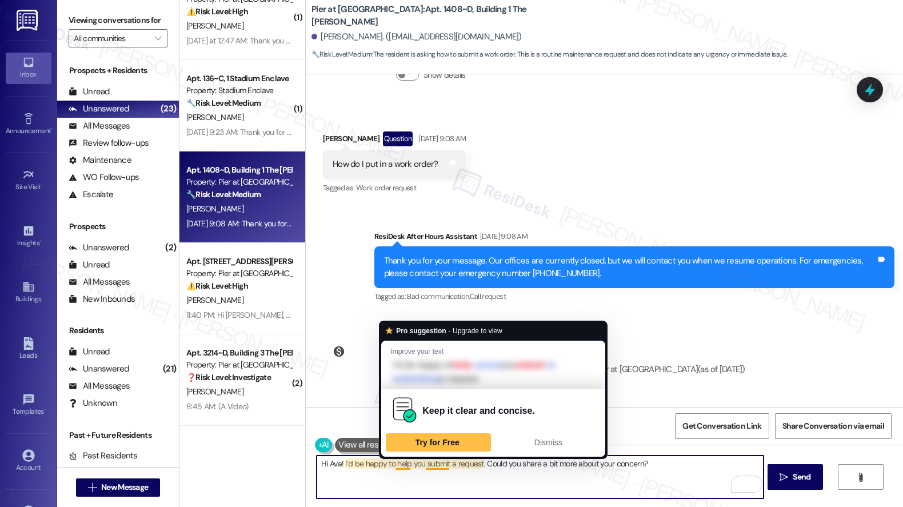
drag, startPoint x: 388, startPoint y: 464, endPoint x: 473, endPoint y: 467, distance: 84.6
click at [473, 467] on textarea "Hi Ava! I’d be happy to help you submit a request. Could you share a bit more a…" at bounding box center [540, 476] width 447 height 43
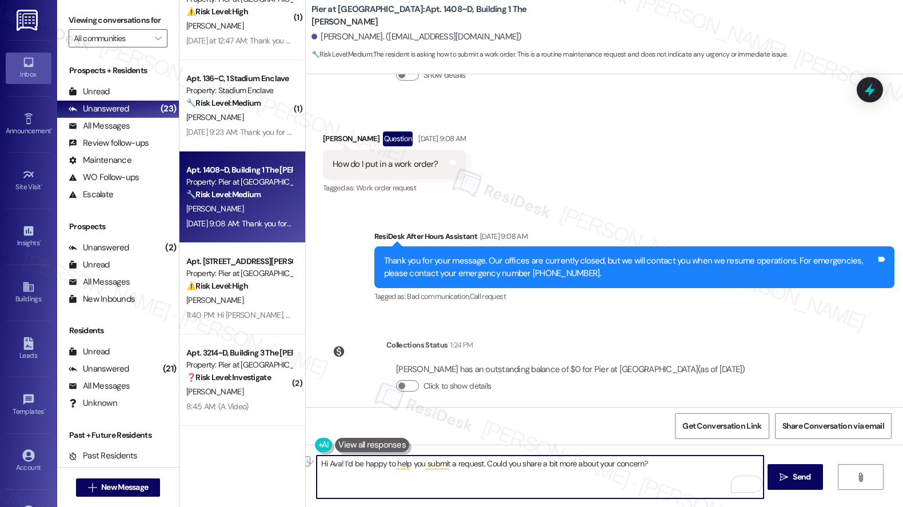
click at [466, 476] on textarea "Hi Ava! I’d be happy to help you submit a request. Could you share a bit more a…" at bounding box center [540, 476] width 447 height 43
click at [681, 470] on textarea "Hi Ava! I’d be happy to help you submit a request. Could you share a bit more a…" at bounding box center [540, 476] width 447 height 43
drag, startPoint x: 483, startPoint y: 463, endPoint x: 613, endPoint y: 469, distance: 129.8
click at [613, 469] on textarea "Hi Ava! I’d be happy to help you submit a request. Could you share a bit more a…" at bounding box center [540, 476] width 447 height 43
click at [675, 470] on textarea "Hi Ava! I’d be happy to help you submit a request. Could you share a bit more a…" at bounding box center [540, 476] width 447 height 43
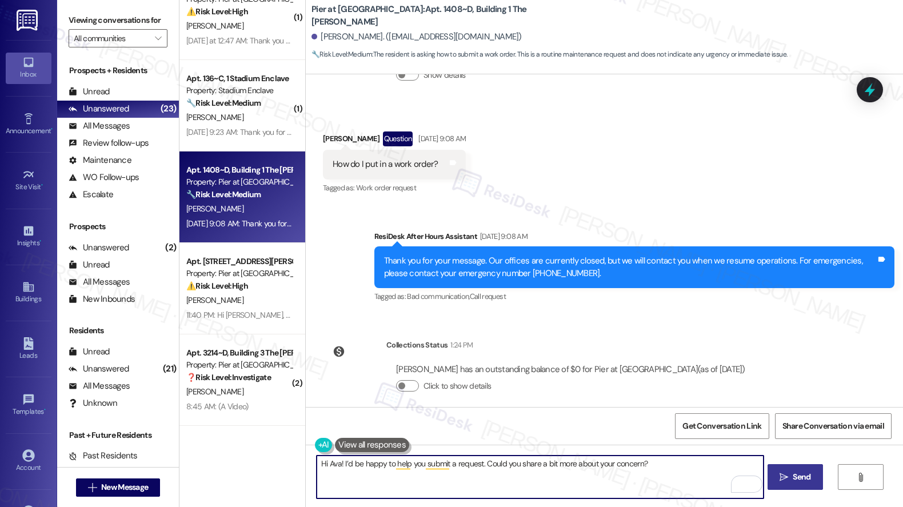
type textarea "Hi Ava! I’d be happy to help you submit a request. Could you share a bit more a…"
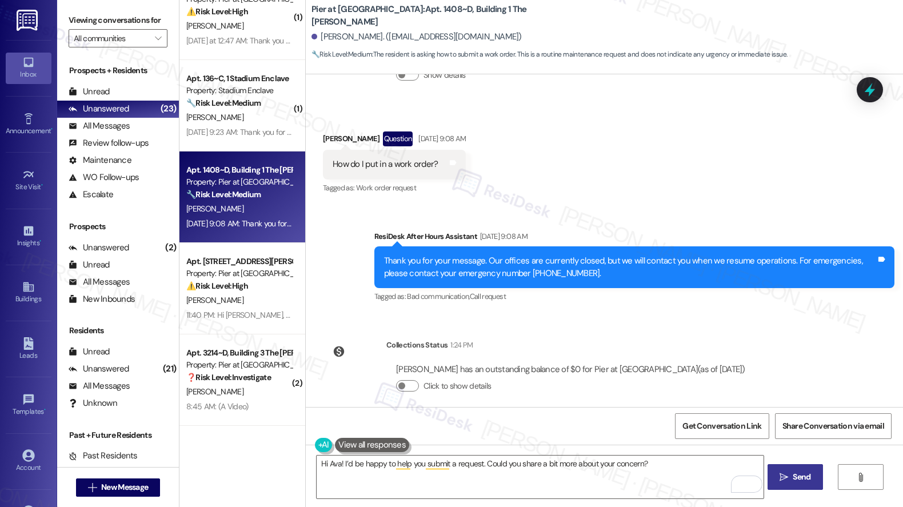
click at [801, 483] on span "Send" at bounding box center [801, 477] width 18 height 12
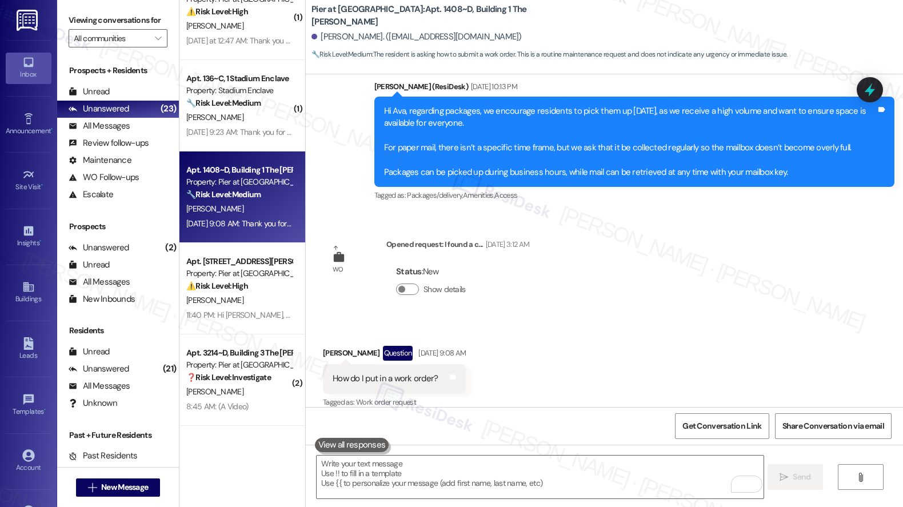
scroll to position [1717, 0]
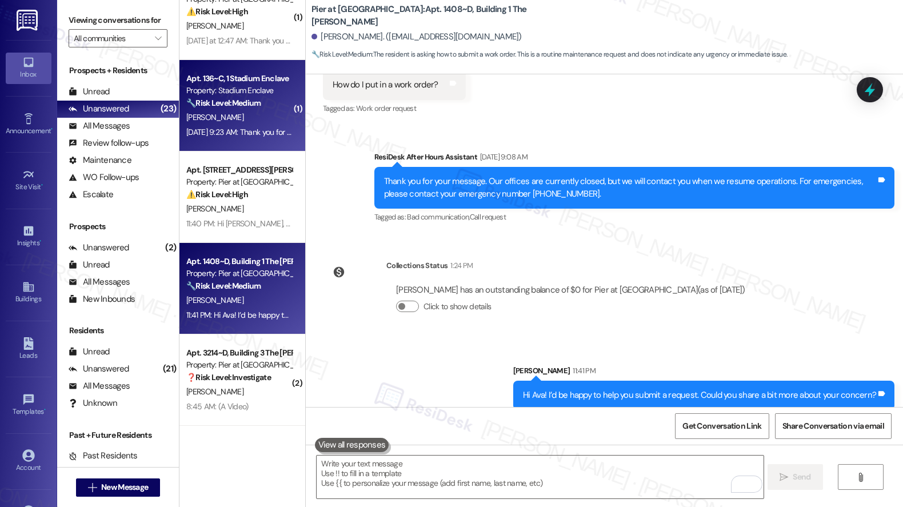
click at [221, 118] on div "S. Andresen" at bounding box center [239, 117] width 108 height 14
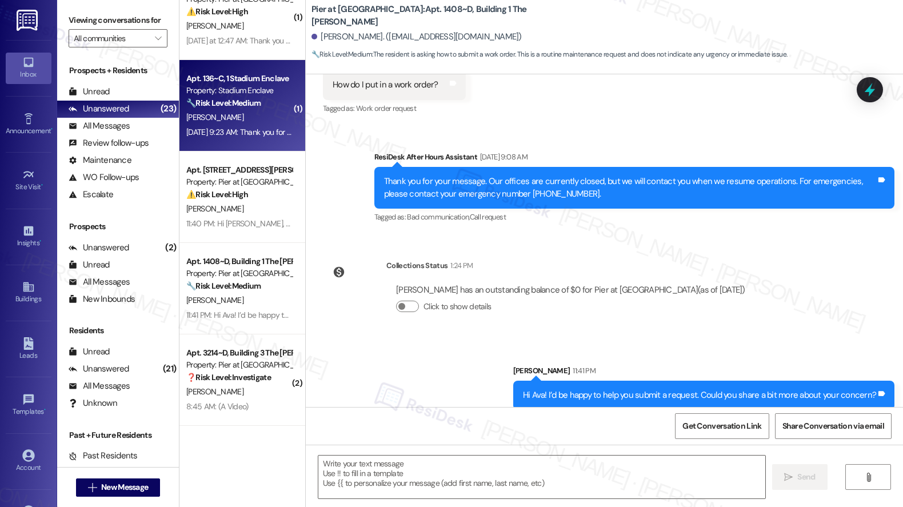
type textarea "Fetching suggested responses. Please feel free to read through the conversation…"
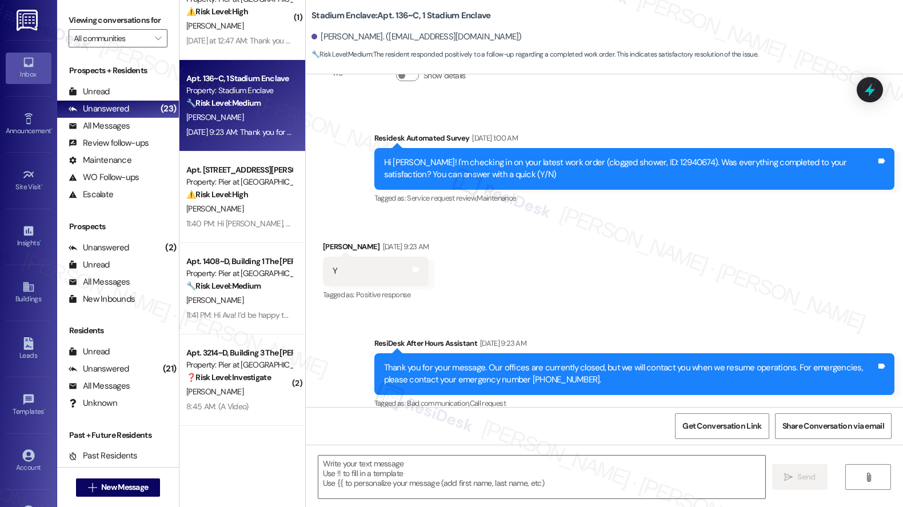
scroll to position [1180, 0]
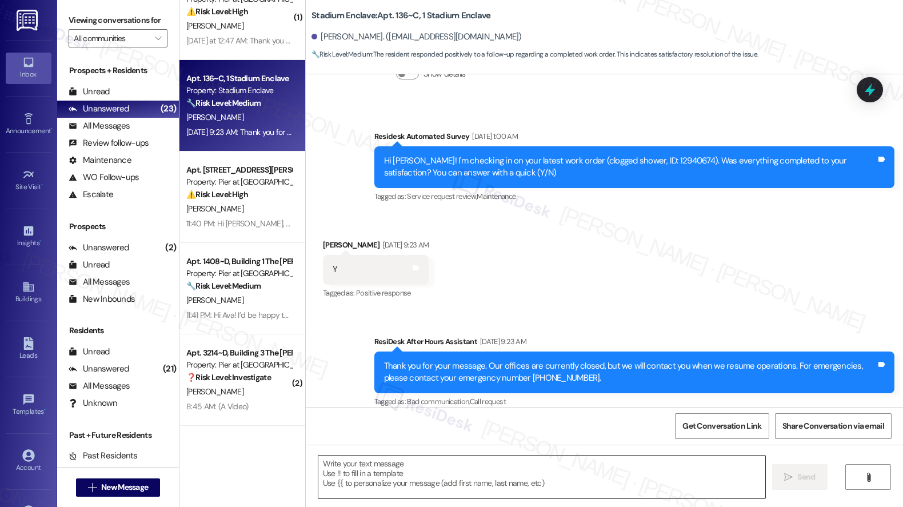
click at [323, 483] on textarea at bounding box center [541, 476] width 447 height 43
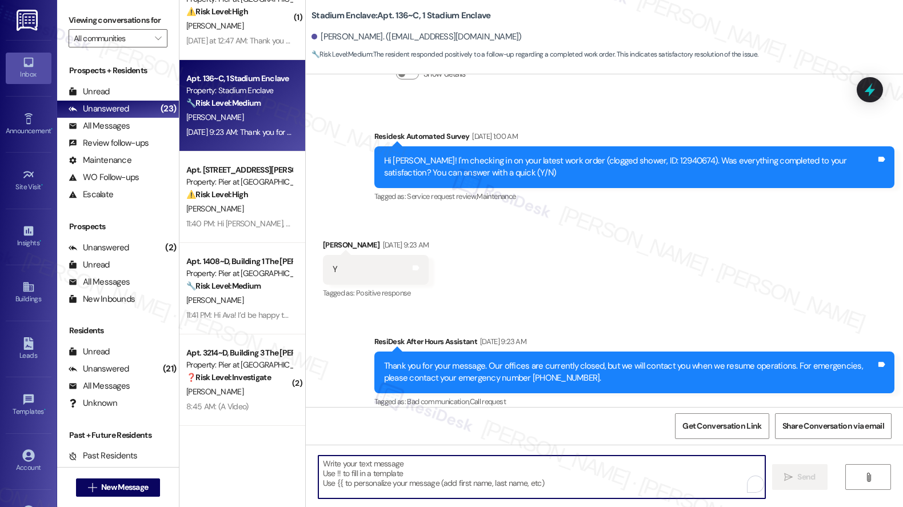
click at [323, 483] on textarea "To enrich screen reader interactions, please activate Accessibility in Grammarl…" at bounding box center [541, 476] width 447 height 43
paste textarea "Hi {{first_name}}, I'm so glad to hear the work order was completed to your sat…"
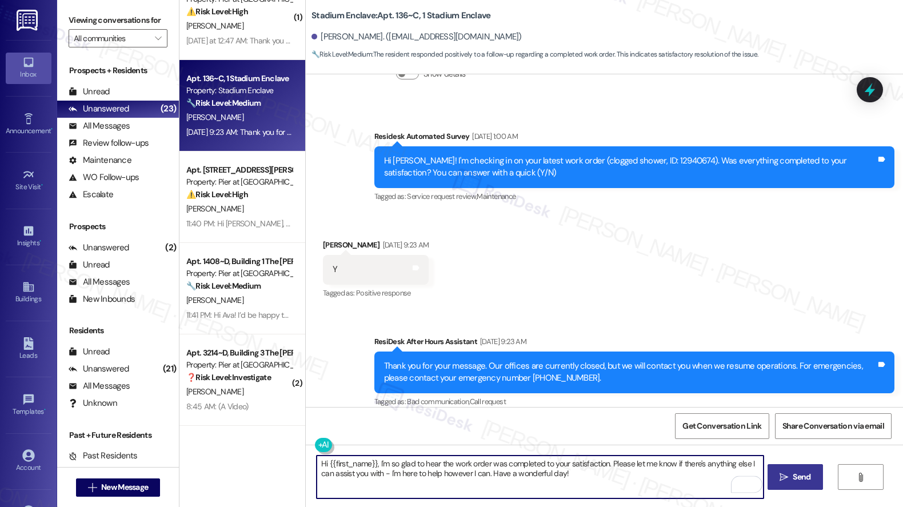
click at [606, 464] on textarea "Hi {{first_name}}, I'm so glad to hear the work order was completed to your sat…" at bounding box center [540, 476] width 447 height 43
click at [571, 478] on textarea "Hi {{first_name}}, I'm so glad to hear the work order was completed to your sat…" at bounding box center [540, 476] width 447 height 43
type textarea "Hi {{first_name}}, I'm so glad to hear the work order was completed to your sat…"
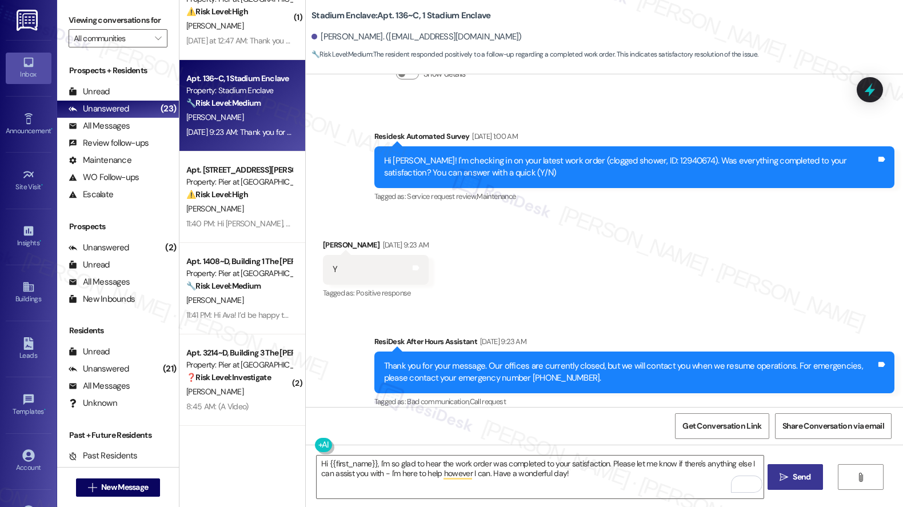
click at [792, 476] on span "Send" at bounding box center [801, 477] width 18 height 12
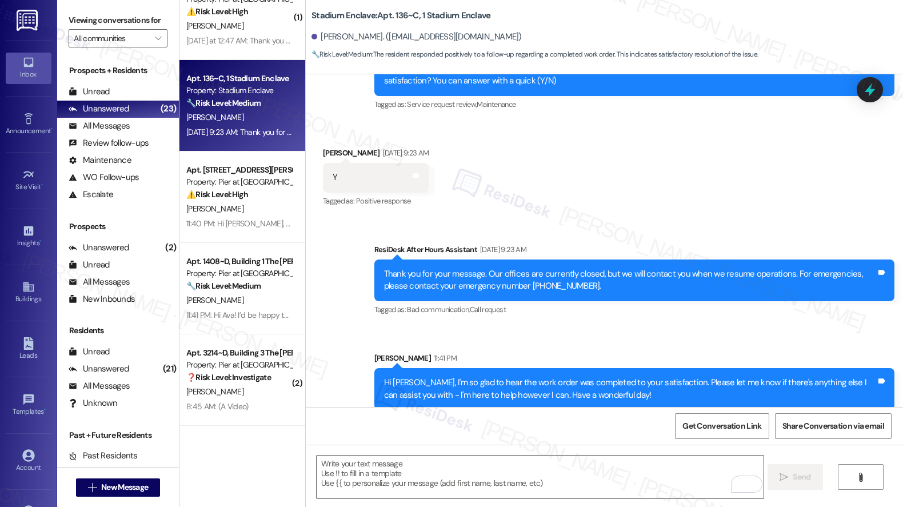
scroll to position [1403, 0]
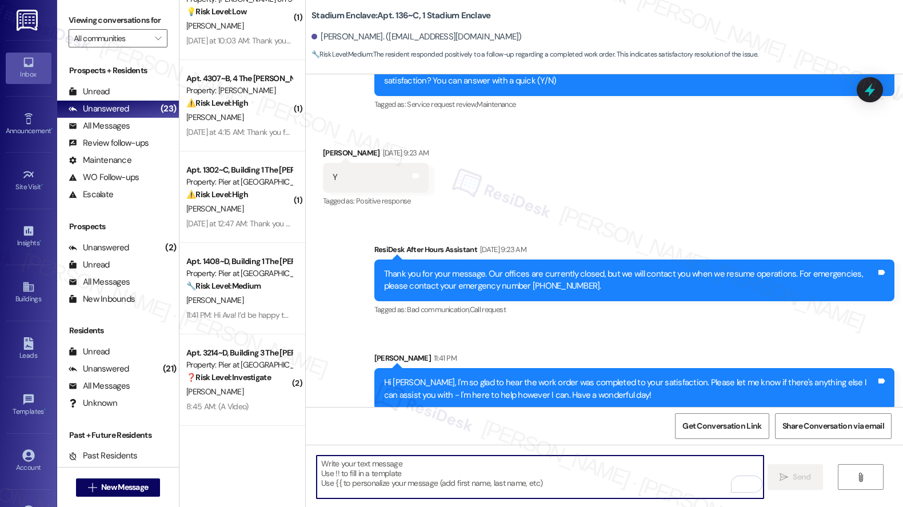
click at [410, 476] on textarea "To enrich screen reader interactions, please activate Accessibility in Grammarl…" at bounding box center [540, 476] width 447 height 43
paste textarea "If I may ask...has {{property}} lived up to your expectations?"
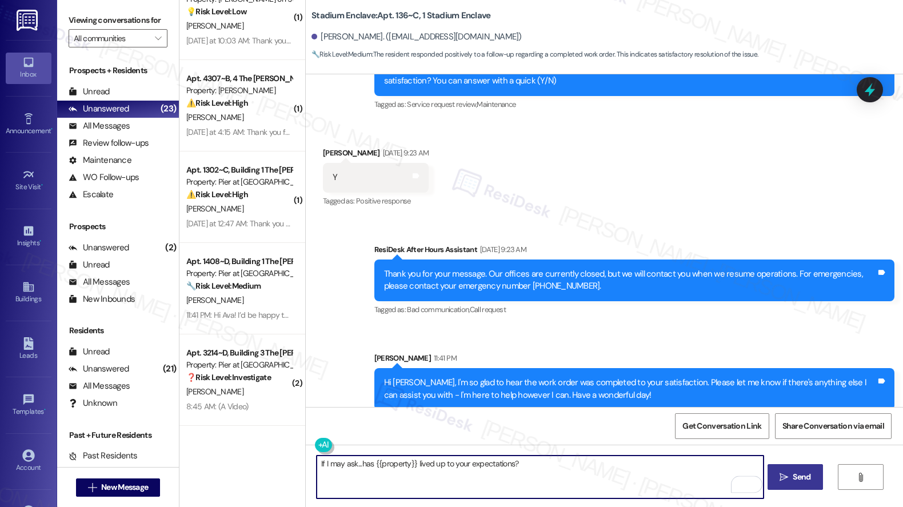
type textarea "If I may ask...has {{property}} lived up to your expectations?"
click at [806, 474] on span "Send" at bounding box center [801, 477] width 18 height 12
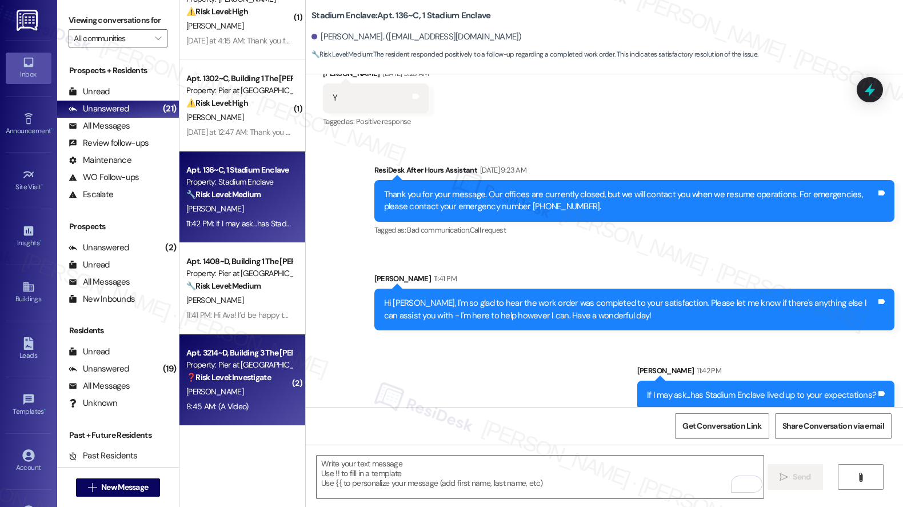
click at [259, 407] on div "8:45 AM: (A Video) 8:45 AM: (A Video)" at bounding box center [239, 406] width 108 height 14
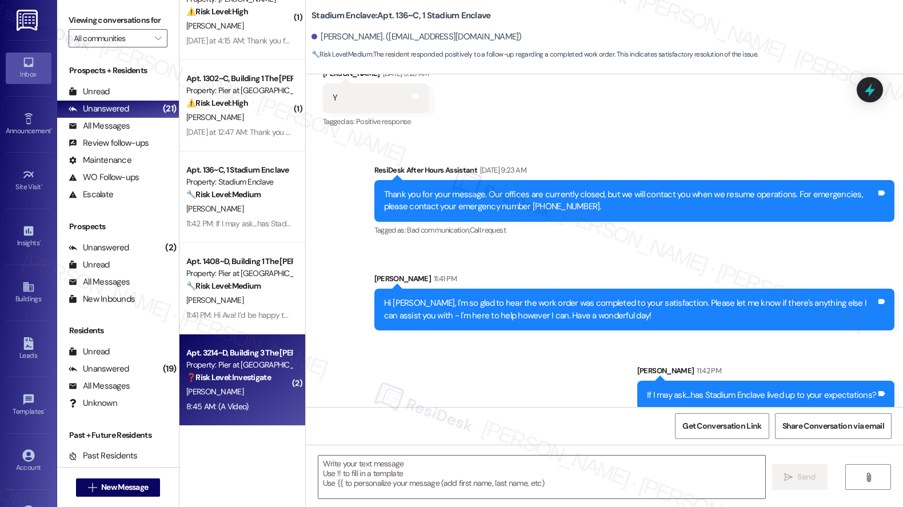
type textarea "Fetching suggested responses. Please feel free to read through the conversation…"
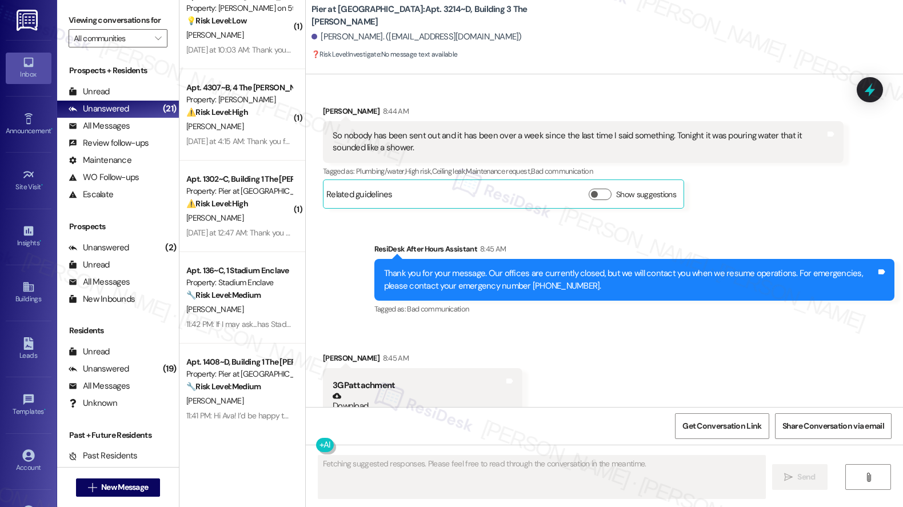
scroll to position [2670, 0]
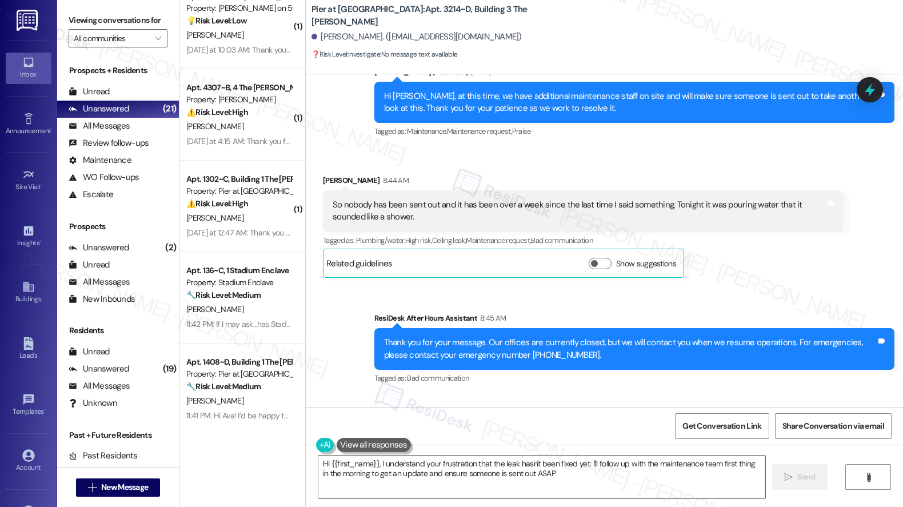
type textarea "Hi {{first_name}}, I understand your frustration that the leak hasn't been fixe…"
drag, startPoint x: 326, startPoint y: 189, endPoint x: 444, endPoint y: 194, distance: 118.3
click at [444, 199] on div "So nobody has been sent out and it has been over a week since the last time I s…" at bounding box center [579, 211] width 492 height 25
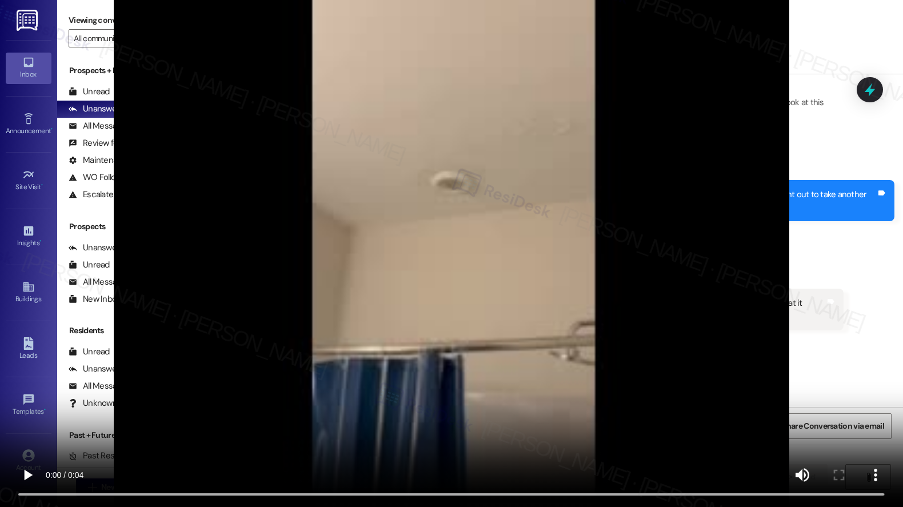
scroll to position [2545, 0]
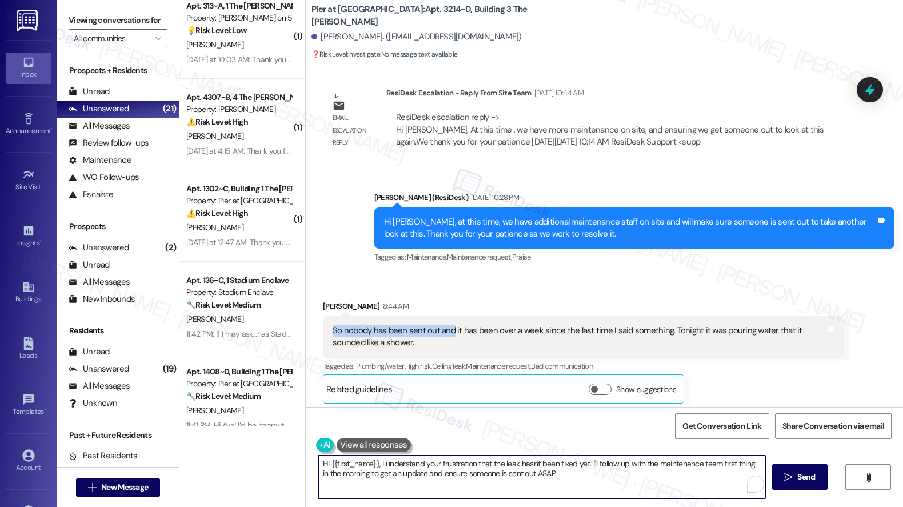
click at [575, 474] on textarea "Hi {{first_name}}, I understand your frustration that the leak hasn't been fixe…" at bounding box center [541, 476] width 447 height 43
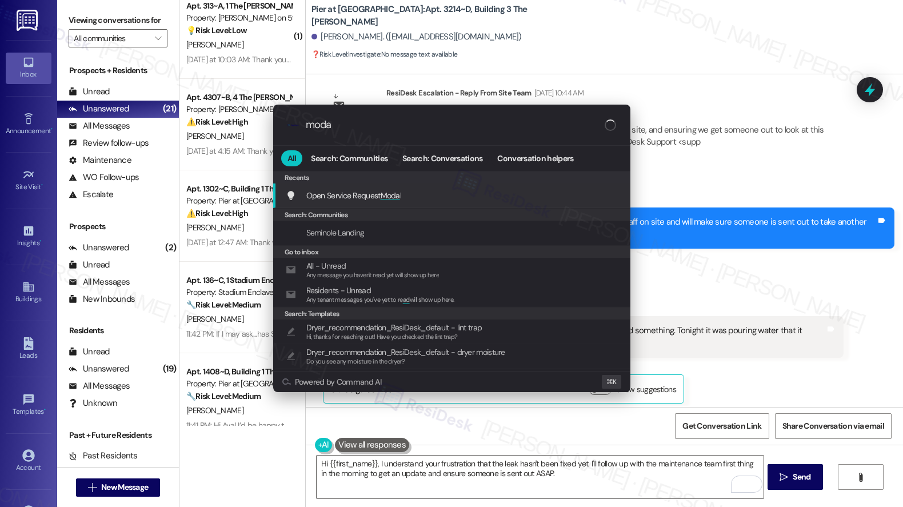
type input "modal"
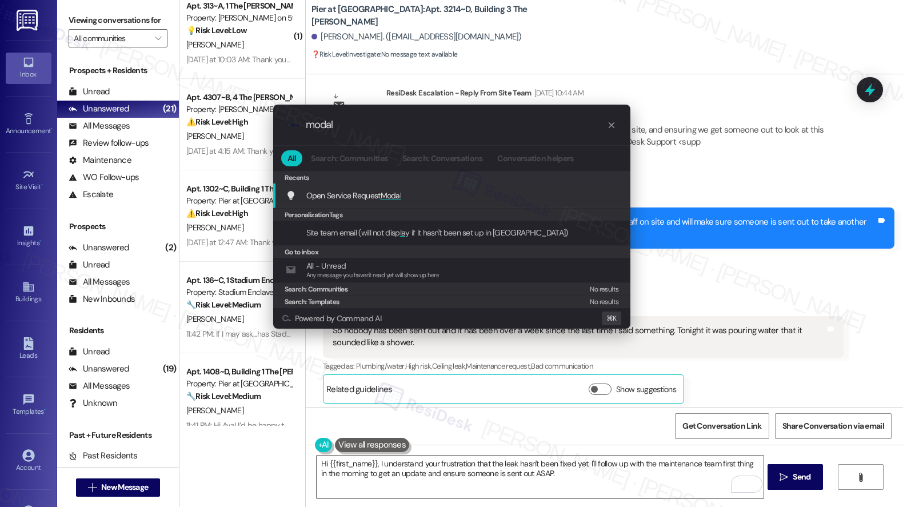
click at [481, 195] on div "Open Service Request Modal Add shortcut" at bounding box center [453, 195] width 334 height 13
click at [481, 207] on div "Hi Brandon, at this time, we have additional maintenance staff on site and will…" at bounding box center [634, 228] width 520 height 42
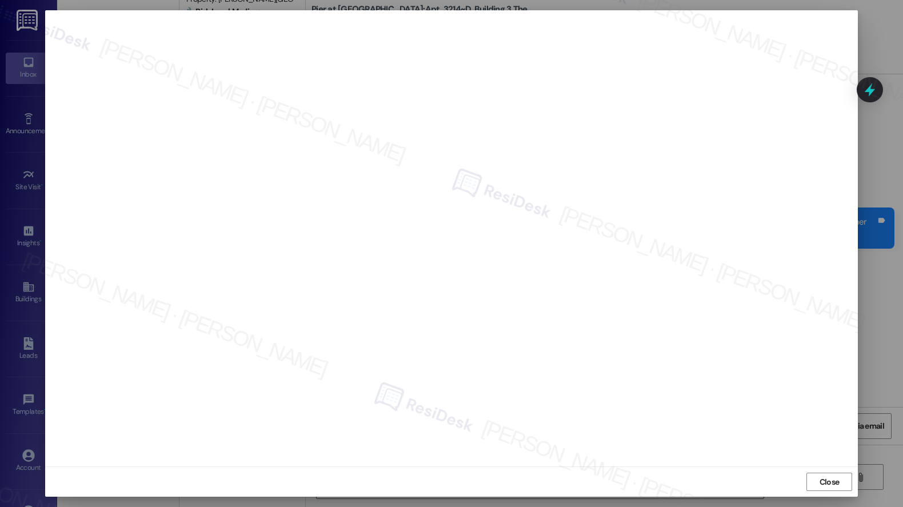
scroll to position [1220, 0]
click at [820, 485] on span "Close" at bounding box center [829, 482] width 20 height 12
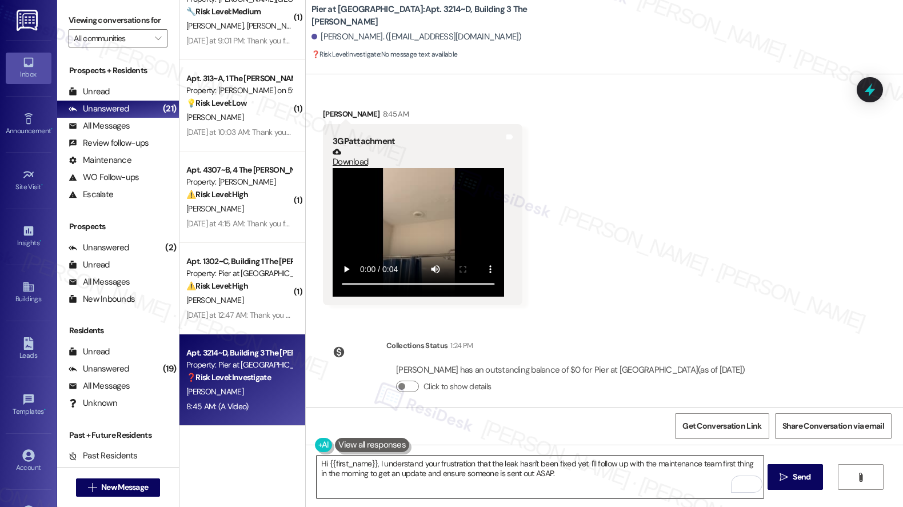
scroll to position [2984, 0]
click at [397, 475] on textarea "Hi {{first_name}}, I understand your frustration that the leak hasn't been fixe…" at bounding box center [540, 476] width 447 height 43
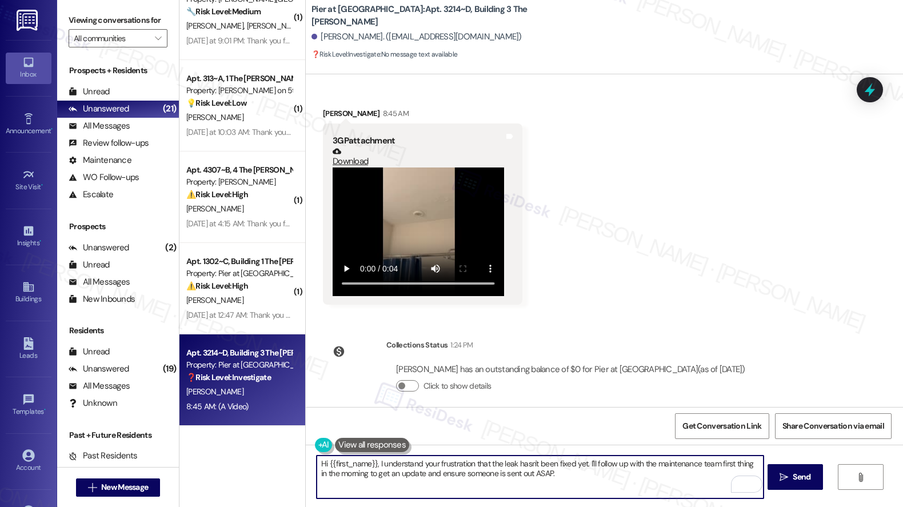
click at [397, 475] on textarea "Hi {{first_name}}, I understand your frustration that the leak hasn't been fixe…" at bounding box center [540, 476] width 447 height 43
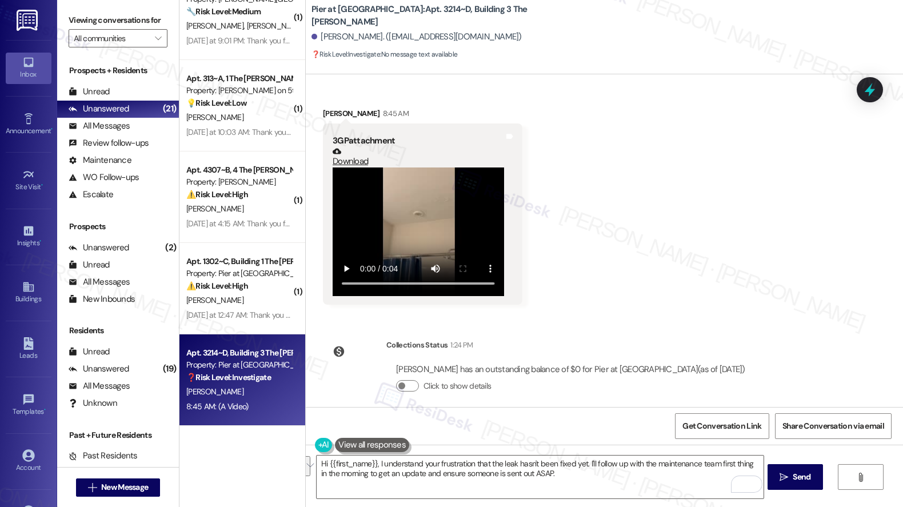
click at [321, 37] on div "Brandon Cavitt. (brandoncavitt17@gmail.com)" at bounding box center [416, 37] width 210 height 12
copy div "Brandon"
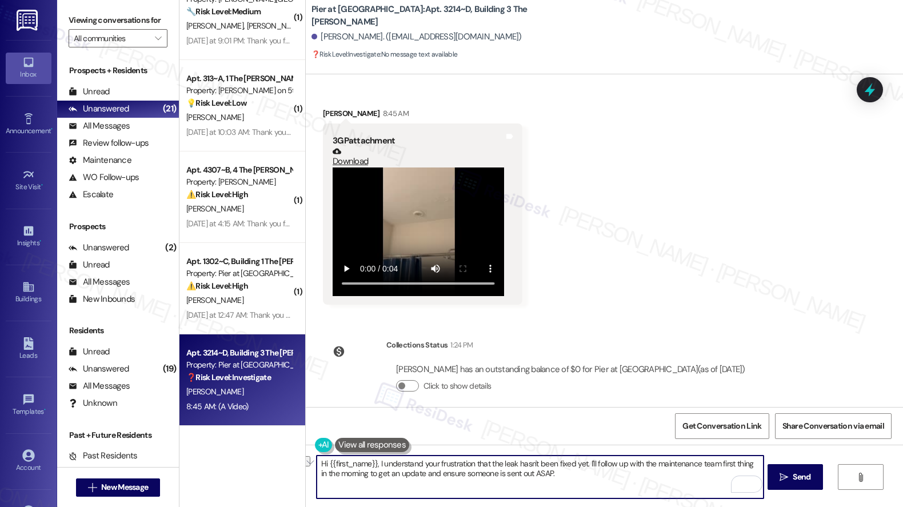
drag, startPoint x: 375, startPoint y: 463, endPoint x: 483, endPoint y: 466, distance: 107.4
click at [483, 466] on textarea "Hi {{first_name}}, I understand your frustration that the leak hasn't been fixe…" at bounding box center [540, 476] width 447 height 43
click at [666, 470] on textarea "Hi {{first_name}}, I am so sorry the leak hasn't been fixed yet. I'll follow up…" at bounding box center [540, 476] width 447 height 43
drag, startPoint x: 646, startPoint y: 463, endPoint x: 728, endPoint y: 465, distance: 81.7
click at [728, 465] on textarea "Hi {{first_name}}, I am so sorry the leak hasn't been fixed yet. I'll follow up…" at bounding box center [540, 476] width 447 height 43
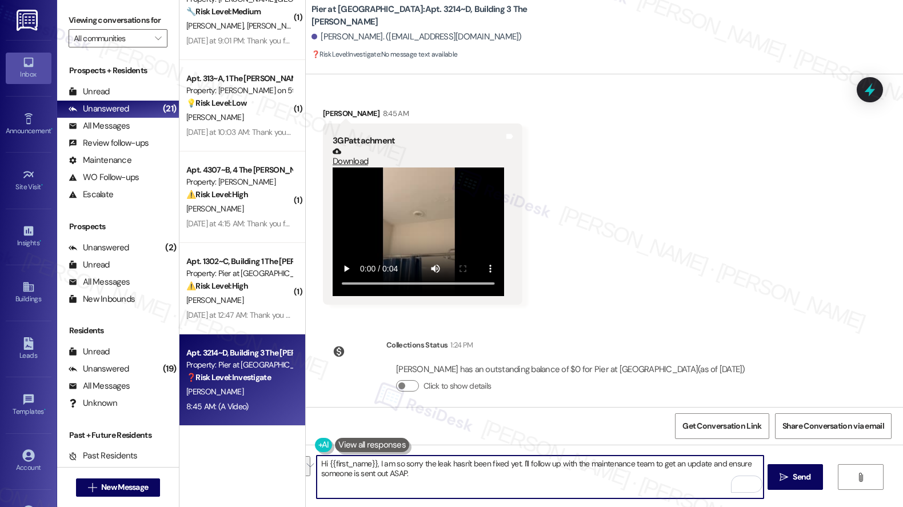
drag, startPoint x: 431, startPoint y: 476, endPoint x: 718, endPoint y: 462, distance: 287.2
click at [718, 462] on textarea "Hi {{first_name}}, I am so sorry the leak hasn't been fixed yet. I'll follow up…" at bounding box center [540, 476] width 447 height 43
type textarea "Hi {{first_name}}, I am so sorry the leak hasn't been fixed yet. I'll follow up…"
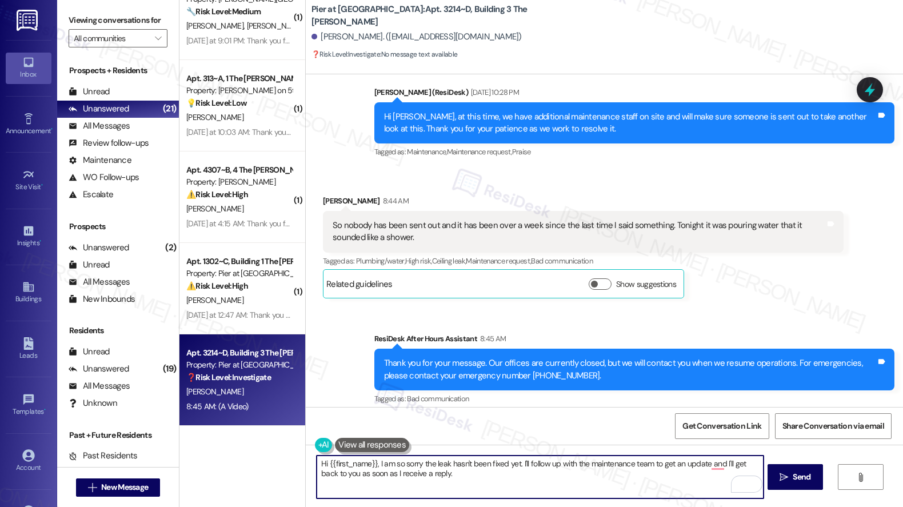
scroll to position [2640, 0]
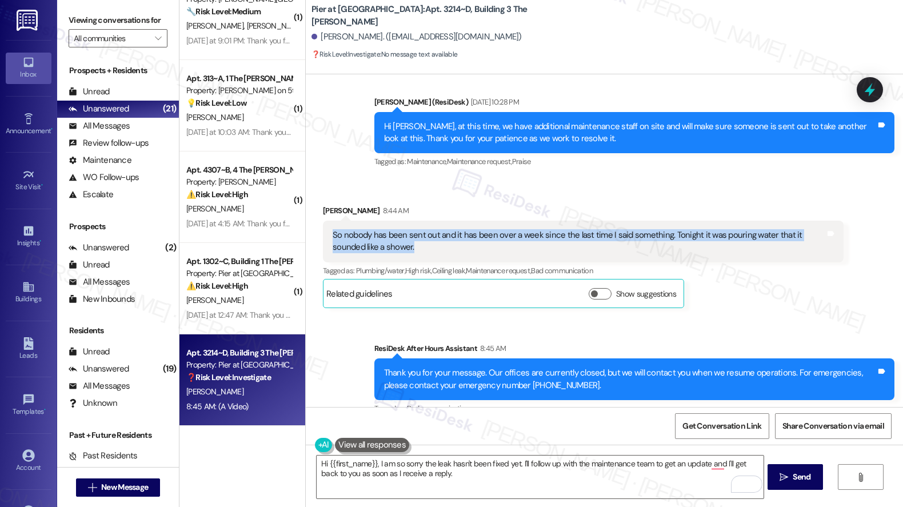
drag, startPoint x: 326, startPoint y: 221, endPoint x: 475, endPoint y: 238, distance: 150.7
click at [475, 238] on div "So nobody has been sent out and it has been over a week since the last time I s…" at bounding box center [579, 241] width 492 height 25
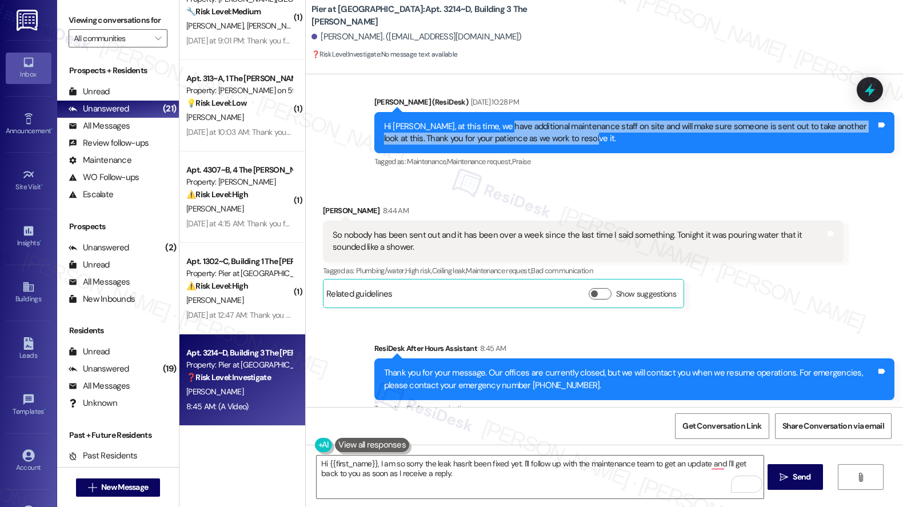
drag, startPoint x: 498, startPoint y: 115, endPoint x: 688, endPoint y: 125, distance: 189.9
click at [688, 125] on div "Hi Brandon, at this time, we have additional maintenance staff on site and will…" at bounding box center [630, 133] width 492 height 25
click at [492, 128] on div "Hi Brandon, at this time, we have additional maintenance staff on site and will…" at bounding box center [630, 133] width 492 height 25
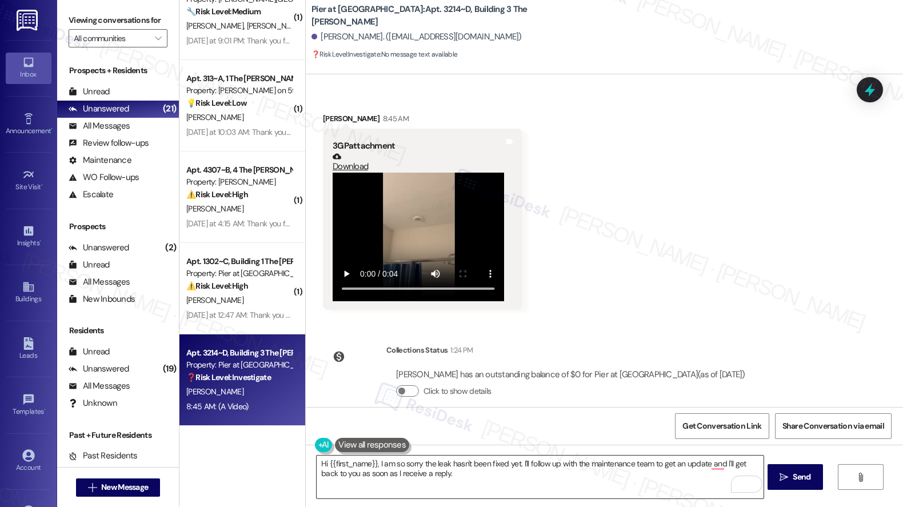
scroll to position [2984, 0]
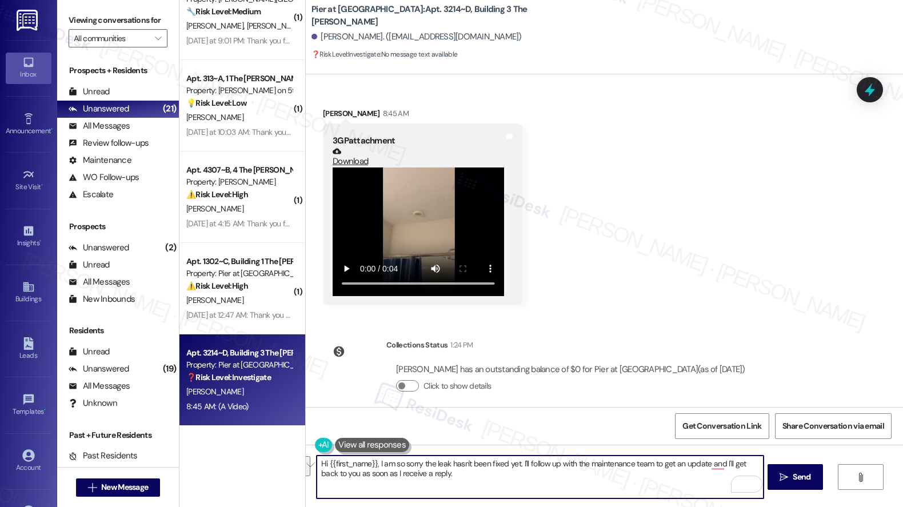
drag, startPoint x: 431, startPoint y: 455, endPoint x: 544, endPoint y: 478, distance: 115.4
click at [544, 478] on textarea "Hi {{first_name}}, I am so sorry the leak hasn't been fixed yet. I'll follow up…" at bounding box center [540, 476] width 447 height 43
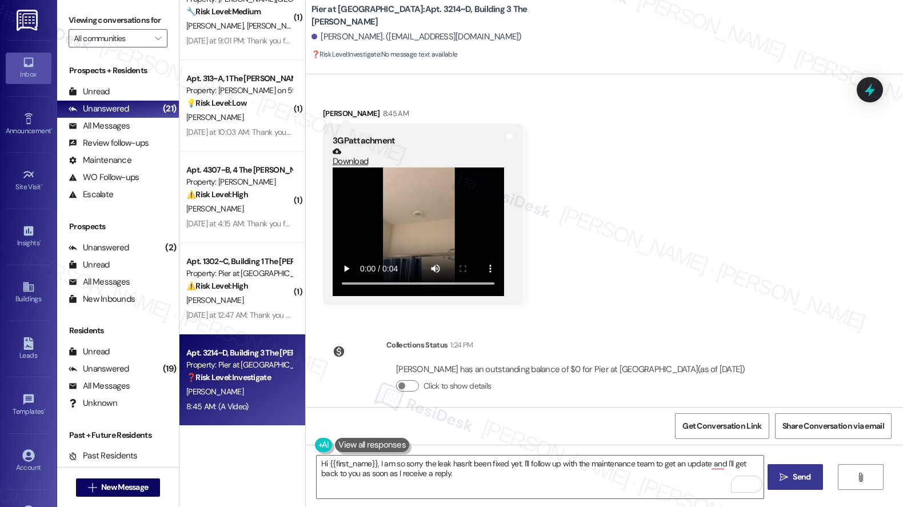
click at [800, 474] on span "Send" at bounding box center [801, 477] width 18 height 12
click at [344, 13] on b "Pier at Conway: Apt. 3214~D, Building 3 The Pier Conway" at bounding box center [425, 15] width 229 height 25
click at [342, 17] on b "Pier at Conway: Apt. 3214~D, Building 3 The Pier Conway" at bounding box center [425, 15] width 229 height 25
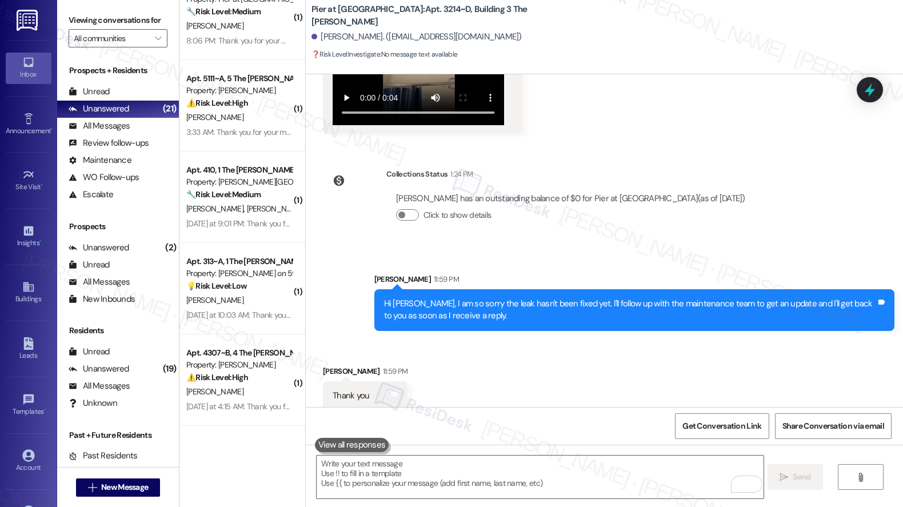
scroll to position [3155, 0]
click at [470, 474] on textarea "To enrich screen reader interactions, please activate Accessibility in Grammarl…" at bounding box center [540, 476] width 447 height 43
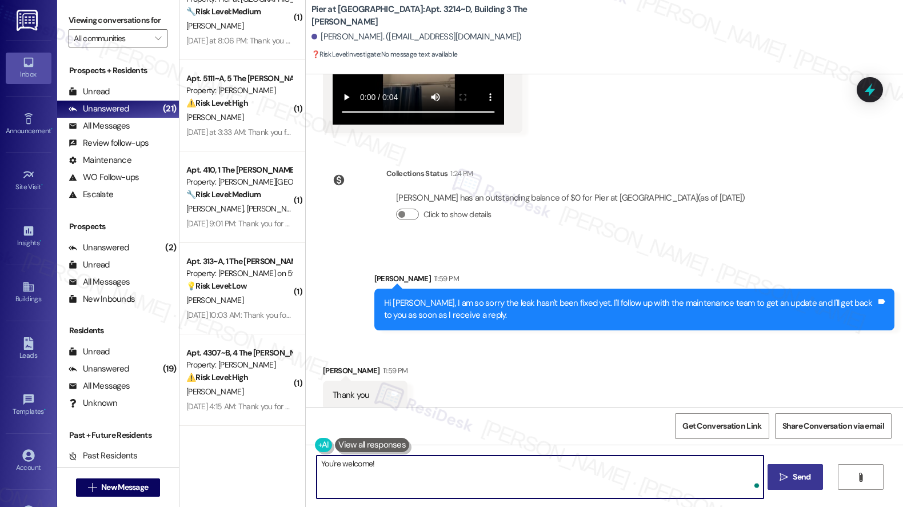
type textarea "You're welcome!"
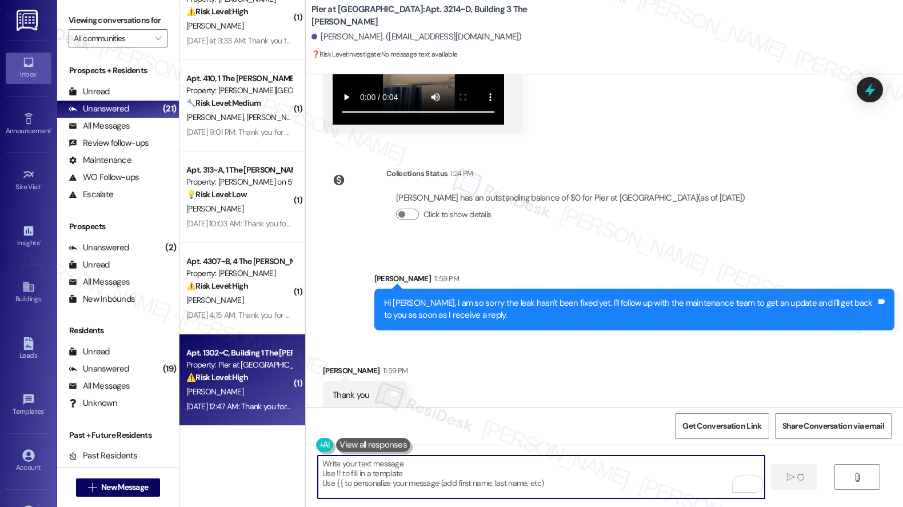
scroll to position [3155, 0]
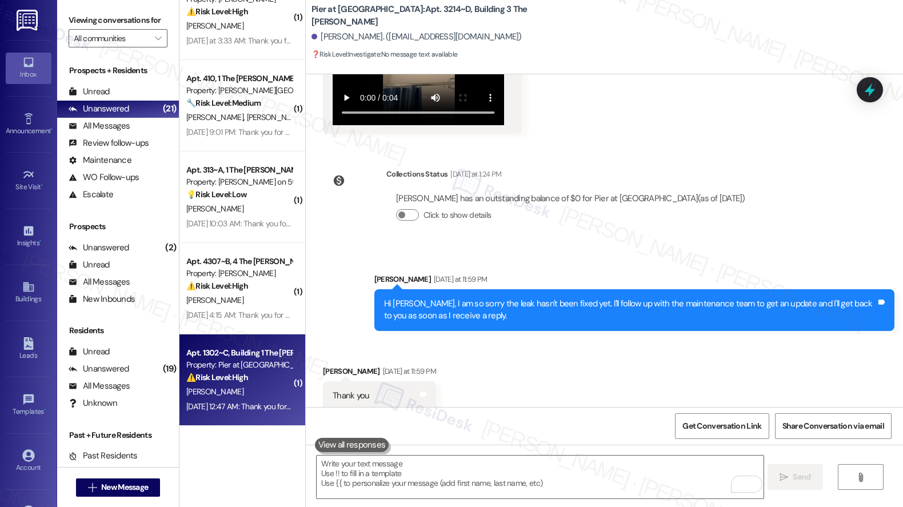
click at [246, 402] on div "Sep 14, 2025 at 12:47 AM: Thank you for your message. Our offices are currently…" at bounding box center [533, 406] width 694 height 10
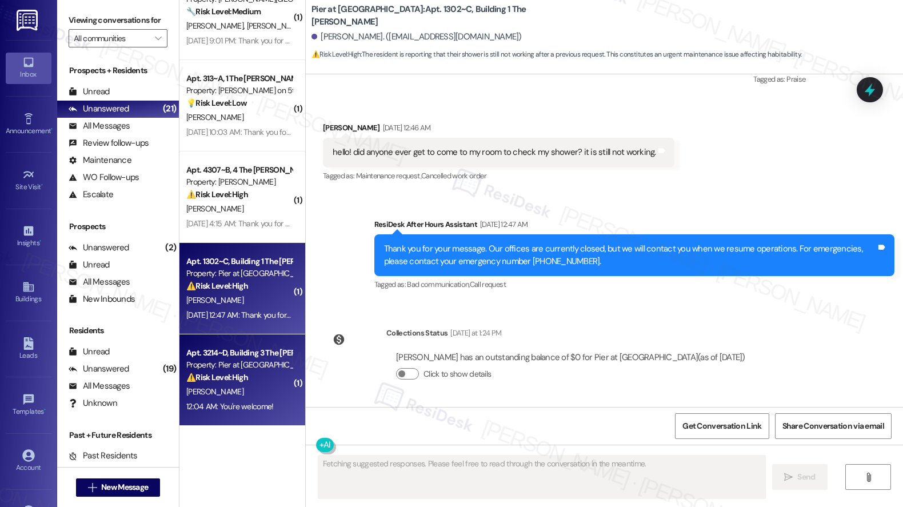
scroll to position [1558, 0]
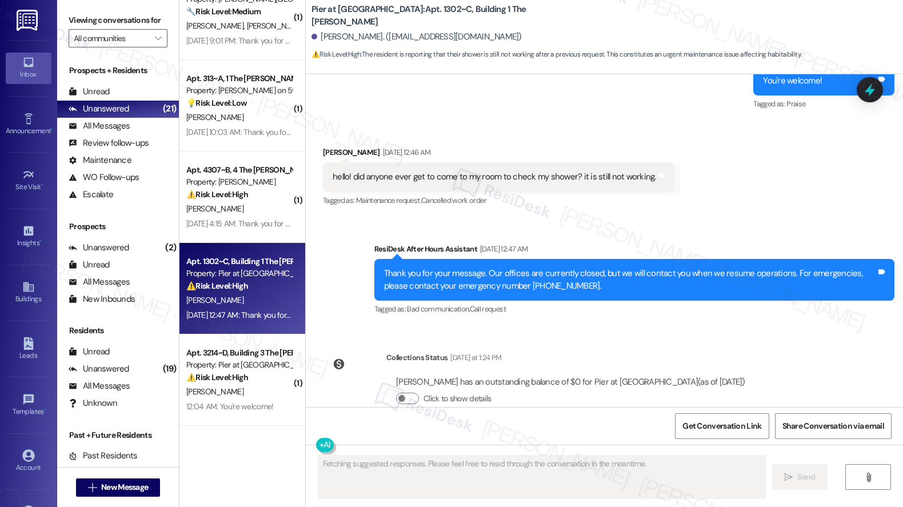
click at [232, 294] on div "[PERSON_NAME]" at bounding box center [239, 300] width 108 height 14
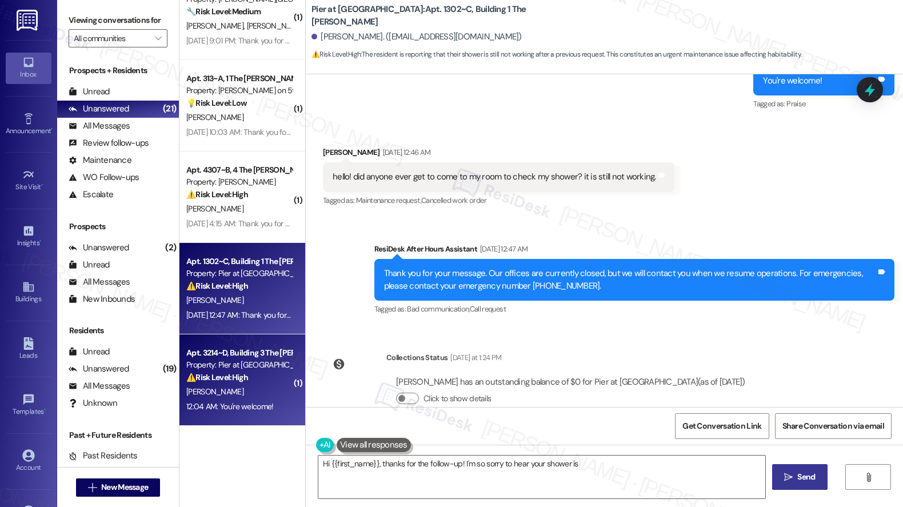
type textarea "Hi {{first_name}}, thanks for the follow-up! I'm so sorry to hear your shower is"
click at [240, 390] on div "B. Cavitt" at bounding box center [239, 391] width 108 height 14
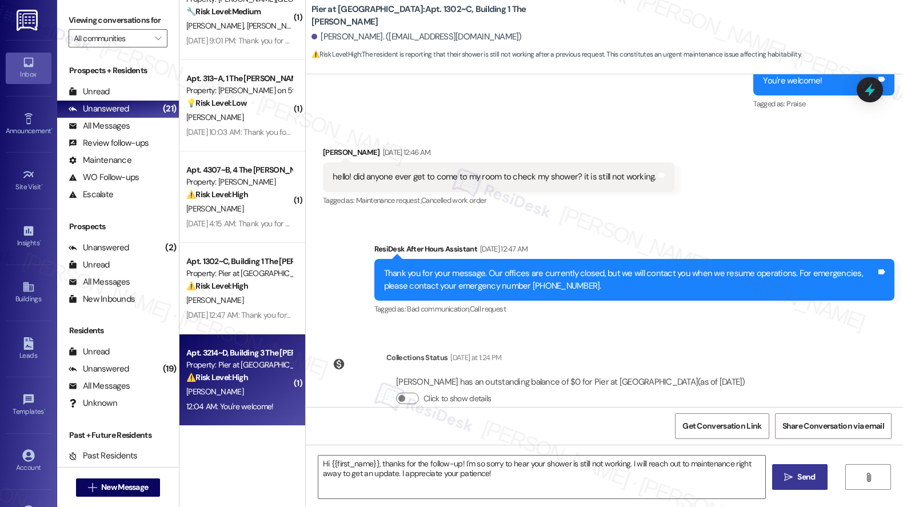
type textarea "Fetching suggested responses. Please feel free to read through the conversation…"
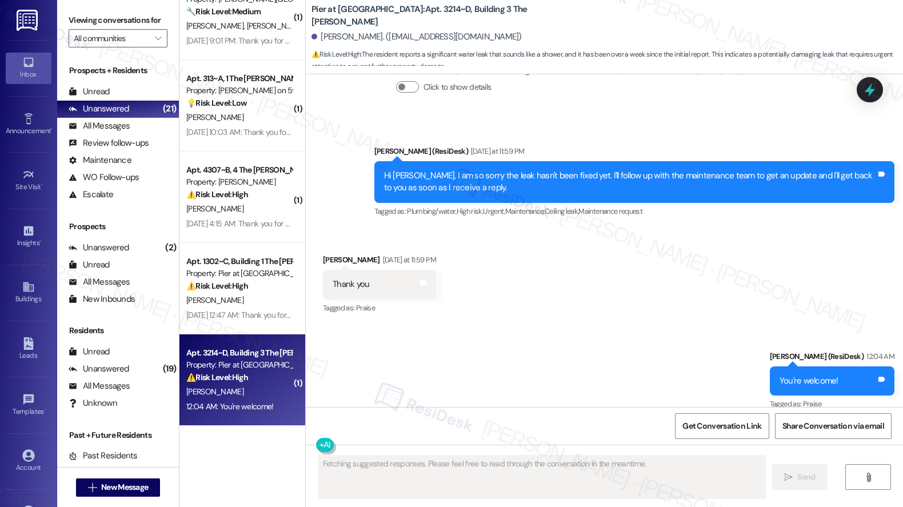
scroll to position [3285, 0]
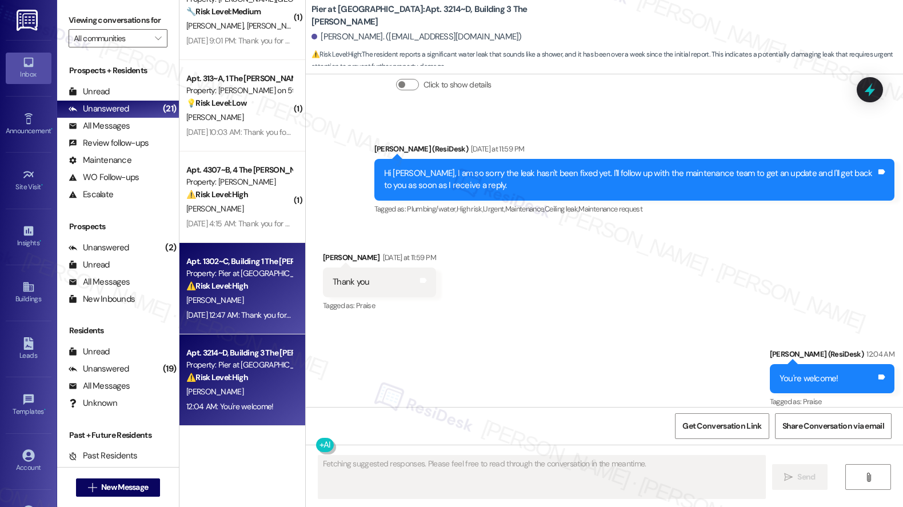
click at [241, 311] on div "Sep 14, 2025 at 12:47 AM: Thank you for your message. Our offices are currently…" at bounding box center [533, 315] width 694 height 10
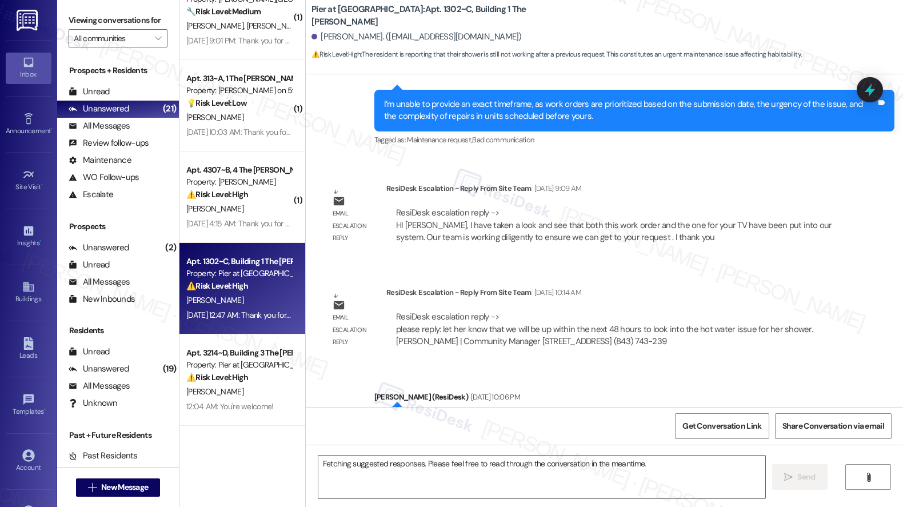
click at [240, 313] on div "Sep 14, 2025 at 12:47 AM: Thank you for your message. Our offices are currently…" at bounding box center [533, 315] width 694 height 10
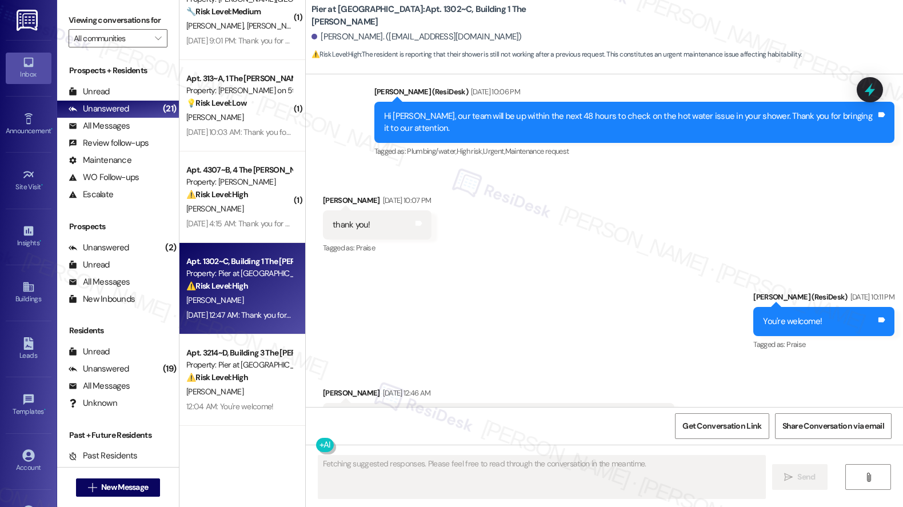
scroll to position [1344, 0]
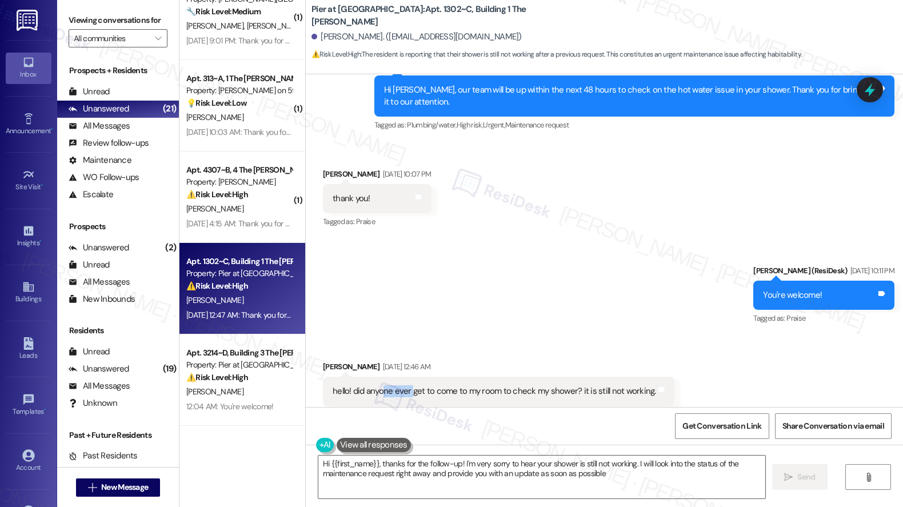
type textarea "Hi {{first_name}}, thanks for the follow-up! I'm very sorry to hear your shower…"
drag, startPoint x: 376, startPoint y: 362, endPoint x: 495, endPoint y: 374, distance: 119.4
click at [495, 376] on div "hello! did anyone ever get to come to my room to check my shower? it is still n…" at bounding box center [498, 390] width 351 height 29
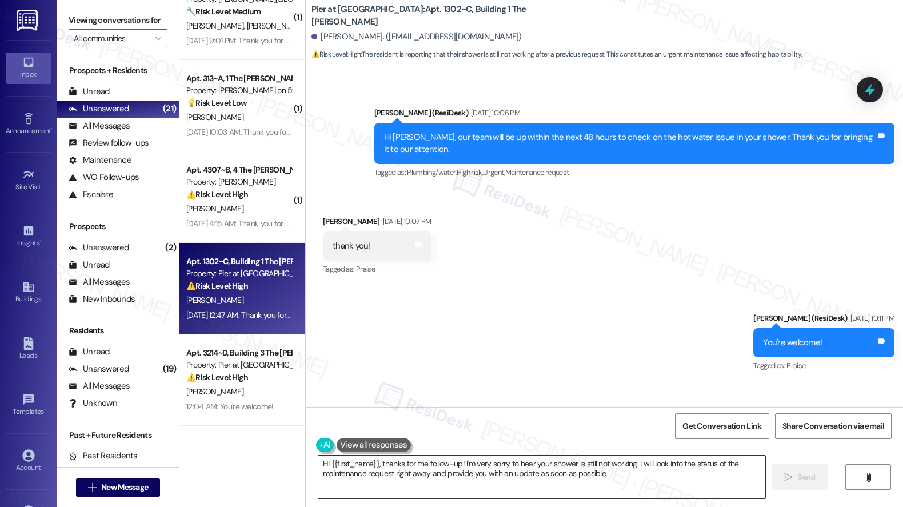
scroll to position [1399, 0]
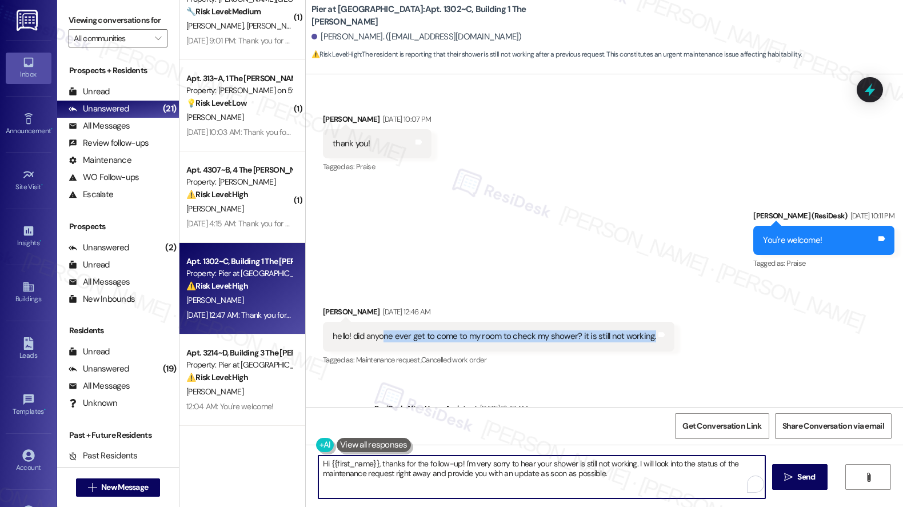
click at [618, 476] on textarea "Hi {{first_name}}, thanks for the follow-up! I'm very sorry to hear your shower…" at bounding box center [541, 476] width 447 height 43
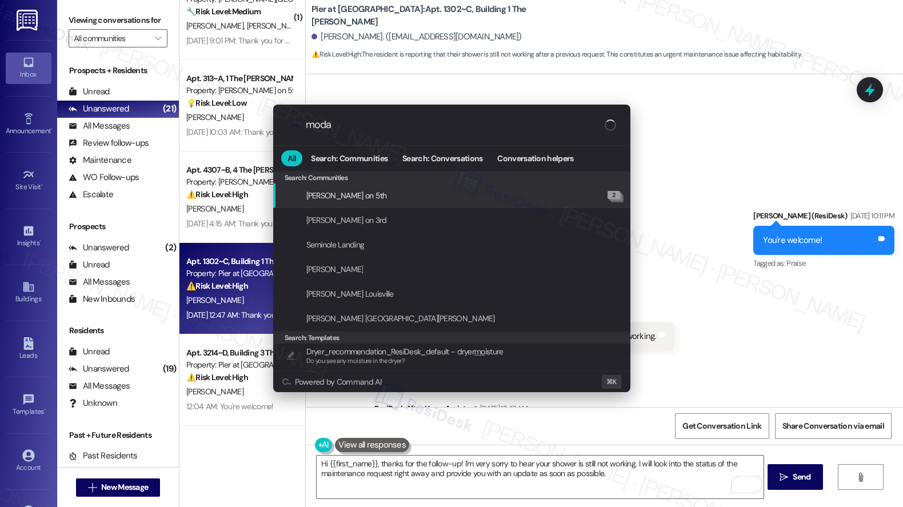
type input "modal"
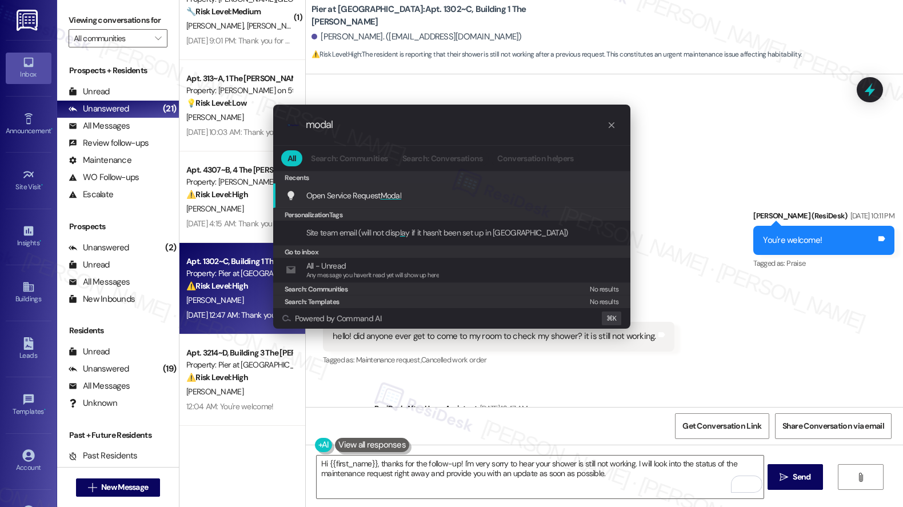
click at [496, 195] on div "Open Service Request Modal Add shortcut" at bounding box center [453, 195] width 334 height 13
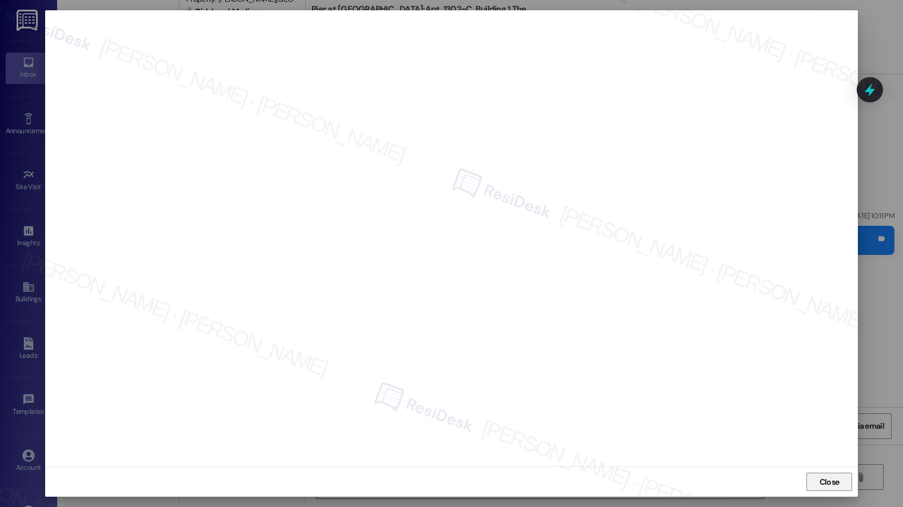
click at [823, 483] on span "Close" at bounding box center [829, 482] width 20 height 12
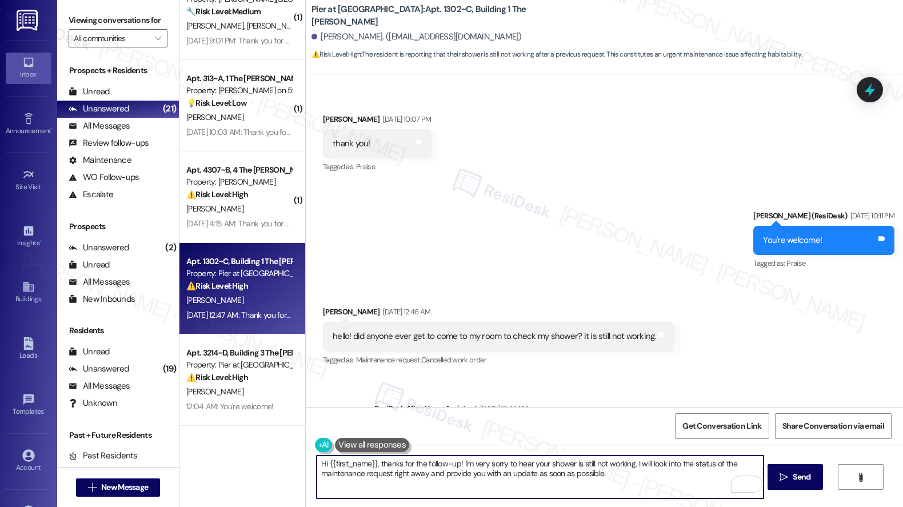
scroll to position [1558, 0]
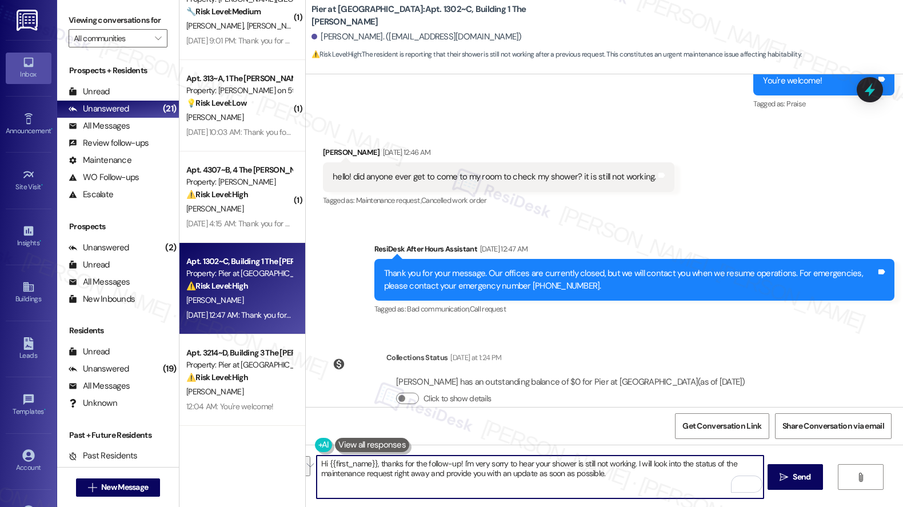
drag, startPoint x: 644, startPoint y: 463, endPoint x: 644, endPoint y: 474, distance: 10.9
click at [644, 474] on textarea "Hi {{first_name}}, thanks for the follow-up! I'm very sorry to hear your shower…" at bounding box center [540, 476] width 447 height 43
click at [596, 474] on textarea "Hi {{first_name}}, thanks for the follow-up! I'm very sorry to hear your shower…" at bounding box center [540, 476] width 447 height 43
drag, startPoint x: 330, startPoint y: 476, endPoint x: 468, endPoint y: 472, distance: 137.7
click at [468, 472] on textarea "Hi {{first_name}}, thanks for the follow-up! I'm very sorry to hear your shower…" at bounding box center [540, 476] width 447 height 43
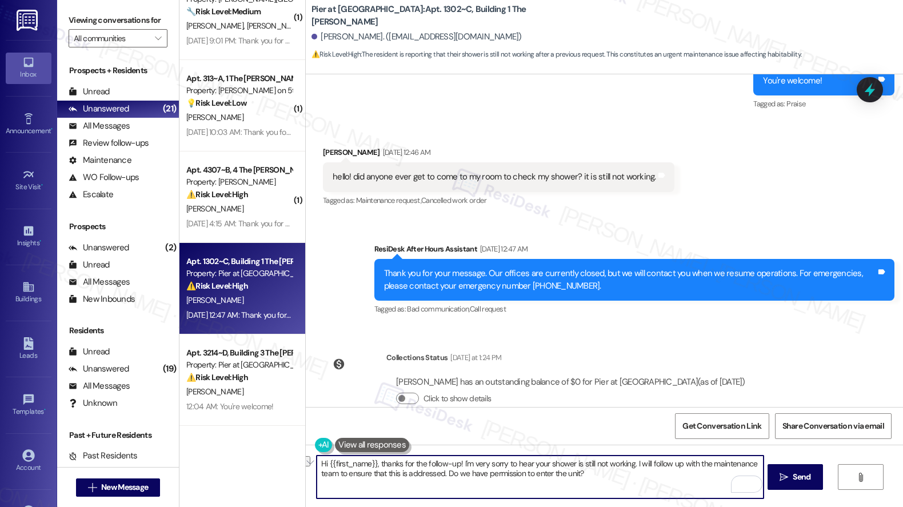
click at [624, 492] on textarea "Hi {{first_name}}, thanks for the follow-up! I'm very sorry to hear your shower…" at bounding box center [540, 476] width 447 height 43
click at [628, 482] on textarea "Hi {{first_name}}, thanks for the follow-up! I'm very sorry to hear your shower…" at bounding box center [540, 476] width 447 height 43
type textarea "Hi {{first_name}}, thanks for the follow-up! I'm very sorry to hear your shower…"
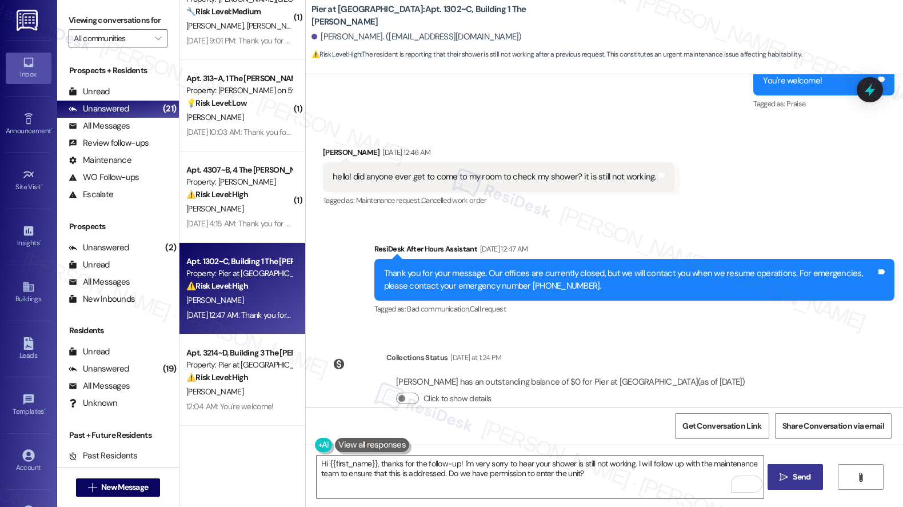
click at [787, 476] on span " Send" at bounding box center [795, 477] width 36 height 12
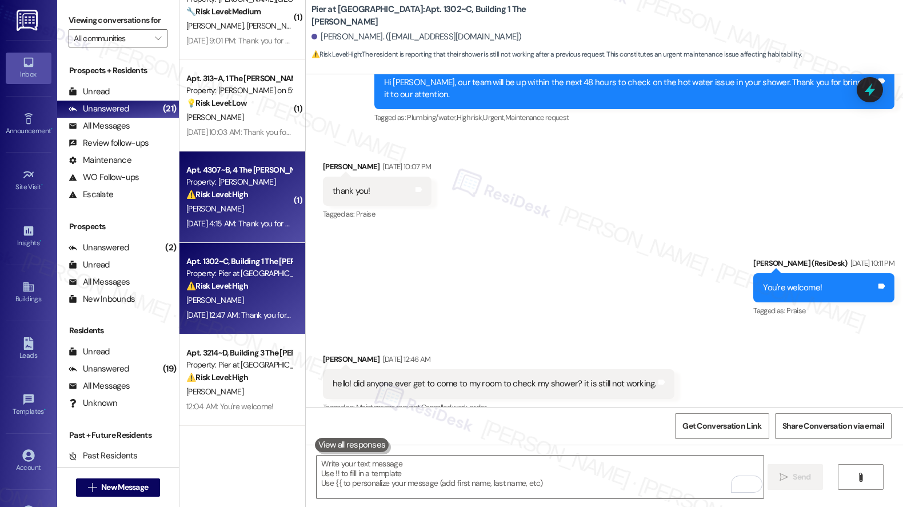
scroll to position [1344, 0]
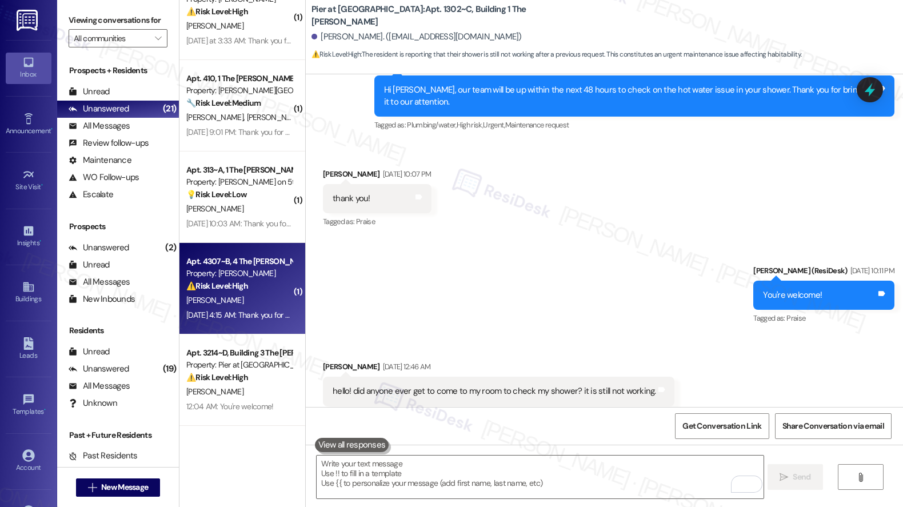
click at [235, 319] on div "Sep 14, 2025 at 4:15 AM: Thank you for your message. Our offices are currently …" at bounding box center [531, 315] width 691 height 10
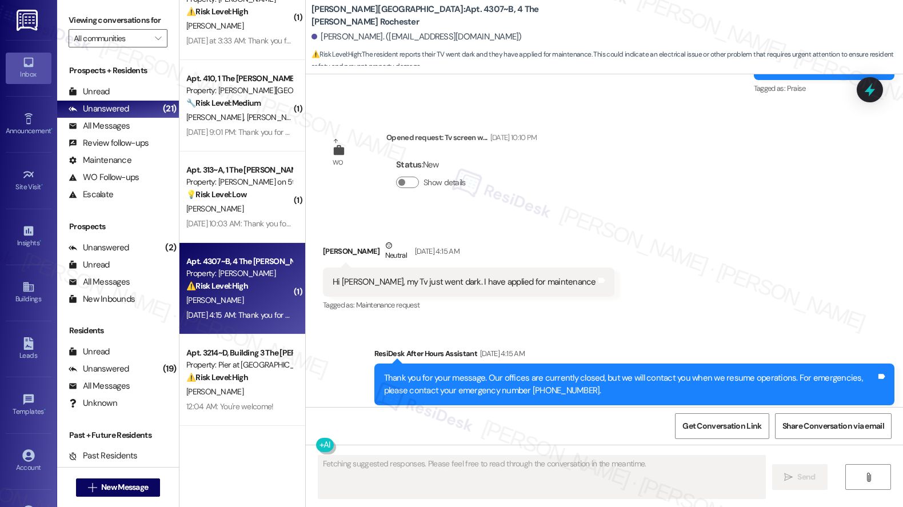
click at [257, 299] on div "C. Mbaka" at bounding box center [239, 300] width 108 height 14
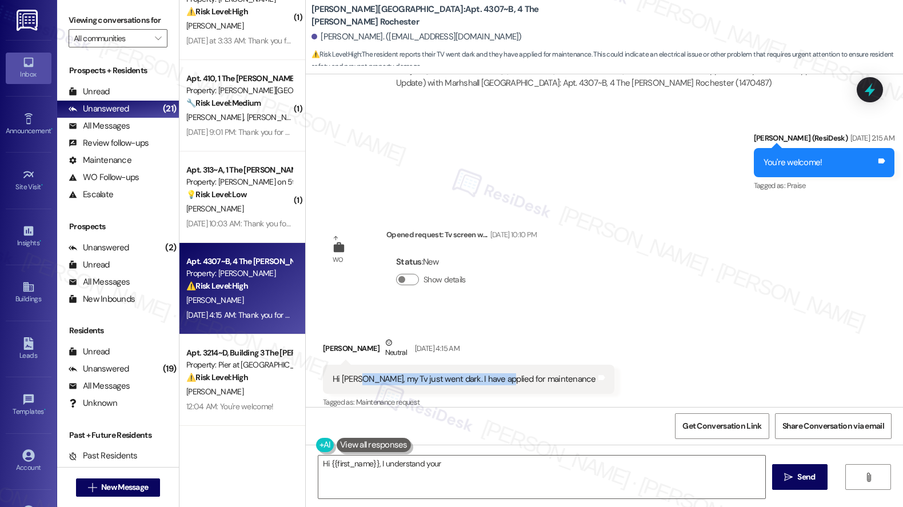
drag, startPoint x: 350, startPoint y: 365, endPoint x: 488, endPoint y: 368, distance: 137.7
click at [488, 373] on div "Hi Emily, my Tv just went dark. I have applied for maintenance" at bounding box center [464, 379] width 263 height 12
click at [424, 373] on div "Hi Emily, my Tv just went dark. I have applied for maintenance" at bounding box center [464, 379] width 263 height 12
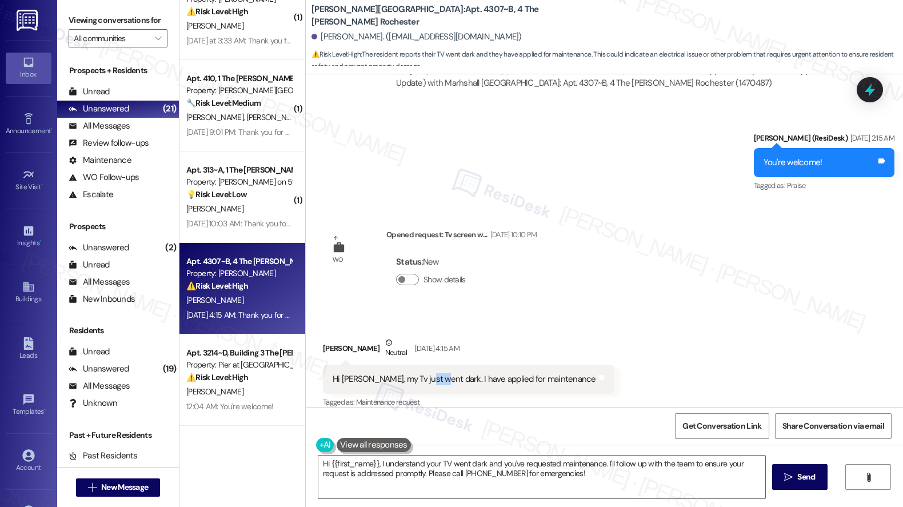
click at [424, 373] on div "Hi Emily, my Tv just went dark. I have applied for maintenance" at bounding box center [464, 379] width 263 height 12
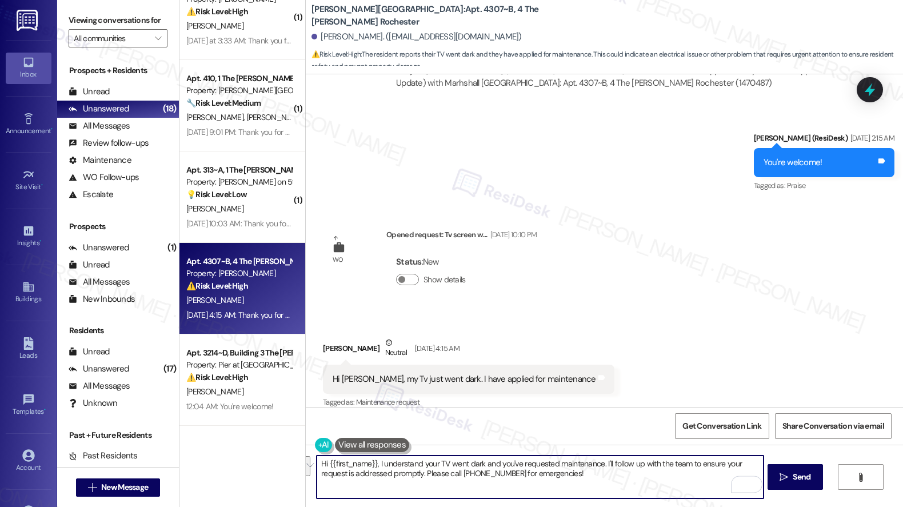
drag, startPoint x: 582, startPoint y: 470, endPoint x: 478, endPoint y: 463, distance: 104.2
click at [478, 463] on textarea "Hi {{first_name}}, I understand your TV went dark and you've requested maintena…" at bounding box center [540, 476] width 447 height 43
type textarea "Hi {{first_name}}, I understand your TV went dark, what do you mean you applied…"
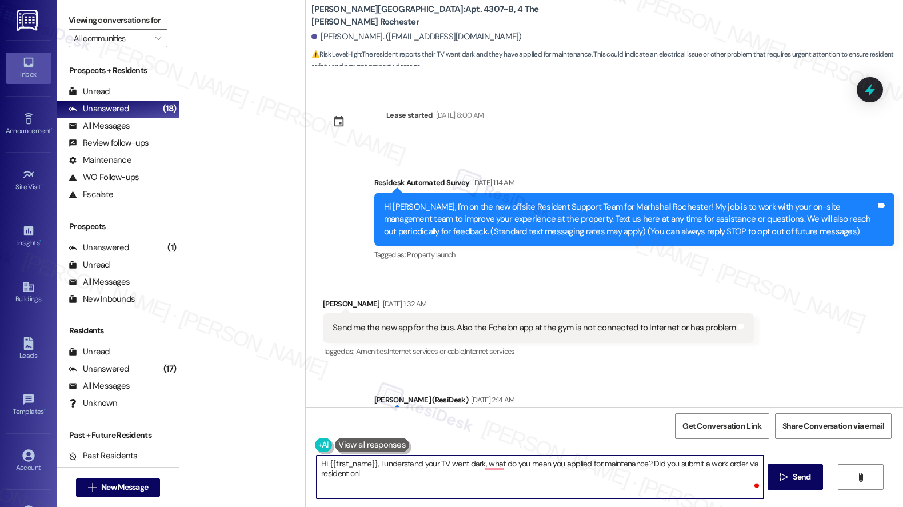
scroll to position [620, 0]
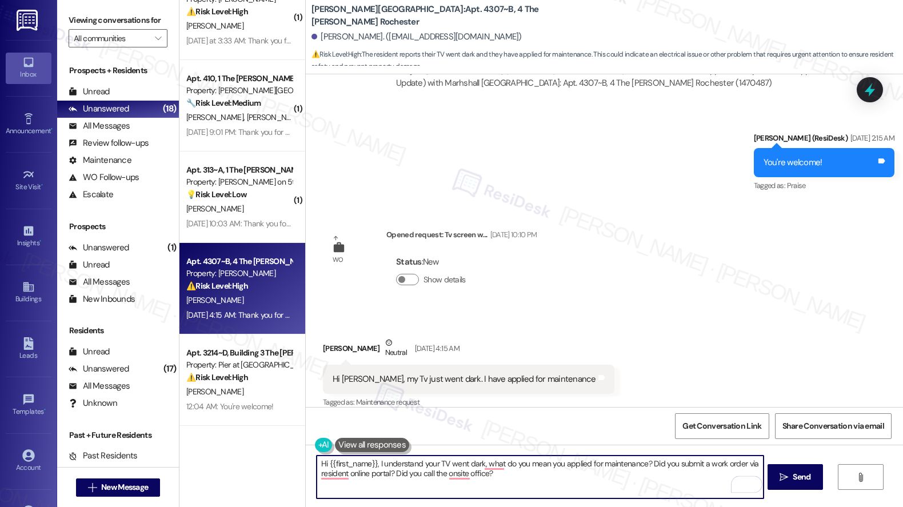
click at [326, 338] on div "[PERSON_NAME] Neutral [DATE] 4:15 AM" at bounding box center [468, 351] width 291 height 28
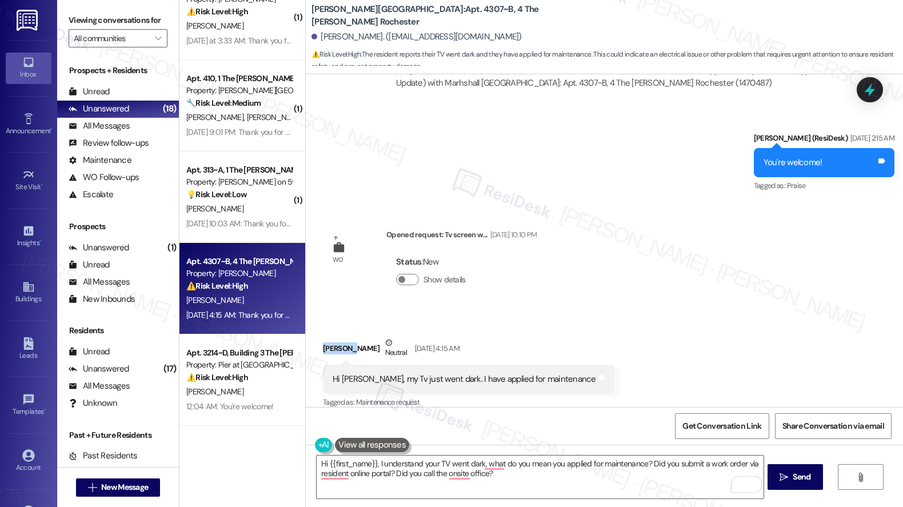
click at [326, 338] on div "[PERSON_NAME] Neutral [DATE] 4:15 AM" at bounding box center [468, 351] width 291 height 28
copy div "[PERSON_NAME]"
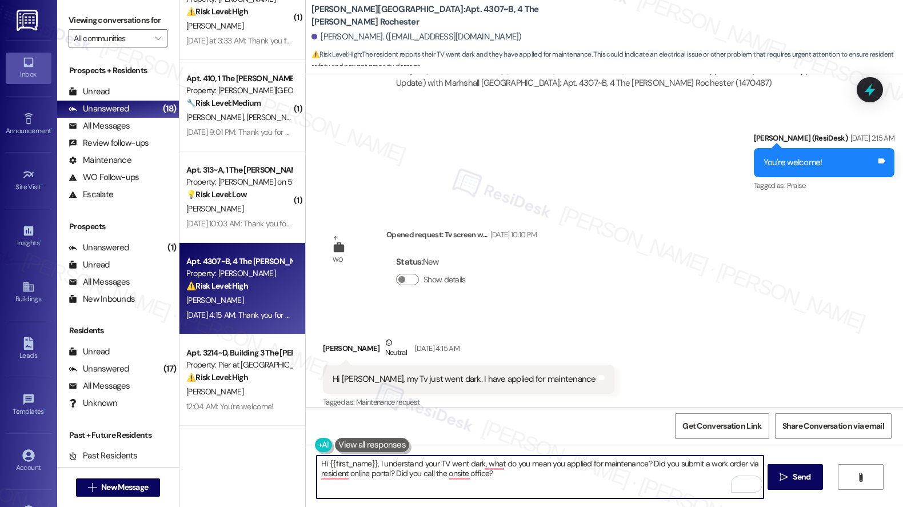
drag, startPoint x: 328, startPoint y: 460, endPoint x: 368, endPoint y: 461, distance: 40.6
click at [368, 461] on textarea "Hi {{first_name}}, I understand your TV went dark, what do you mean you applied…" at bounding box center [540, 476] width 447 height 43
paste textarea "[PERSON_NAME]"
type textarea "Hi [PERSON_NAME], I understand your TV went dark, what do you mean you applied …"
drag, startPoint x: 501, startPoint y: 480, endPoint x: 225, endPoint y: 451, distance: 278.0
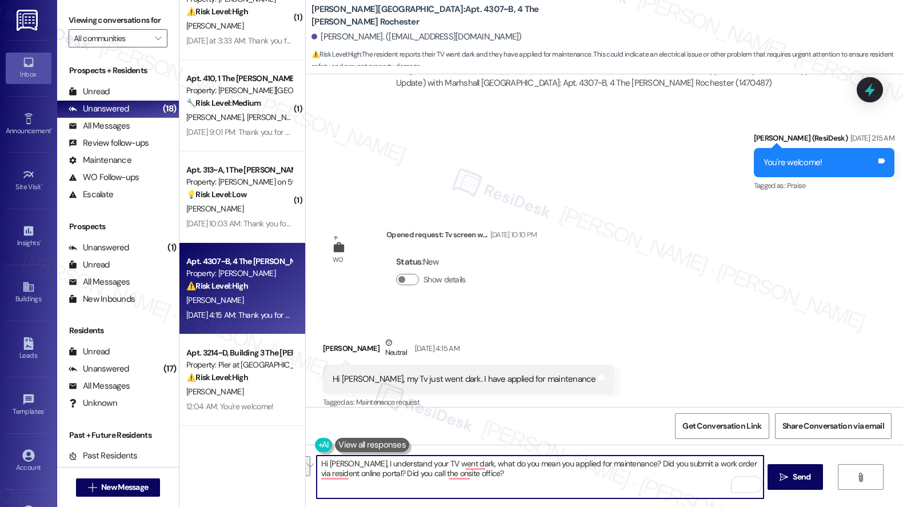
click at [225, 451] on div "( 1 ) Apt. 421~C, 4 Stadium Enclave Property: Stadium Enclave 🔧 Risk Level: Med…" at bounding box center [540, 253] width 723 height 507
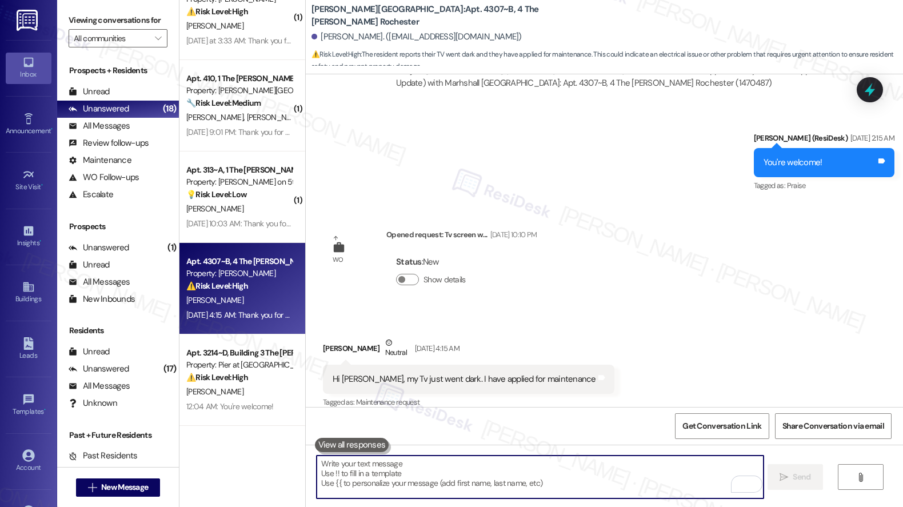
paste textarea "Hi [PERSON_NAME], I’m sorry to hear your TV went dark. When you say you applied…"
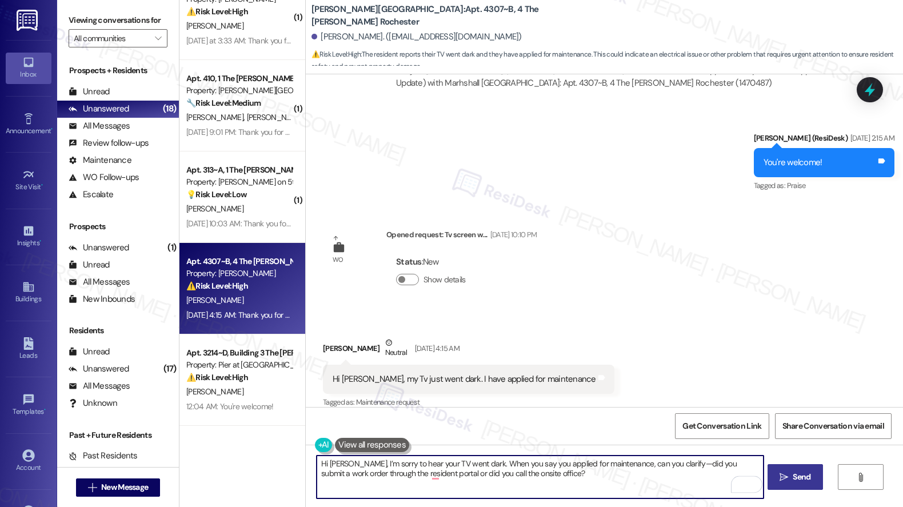
type textarea "Hi [PERSON_NAME], I’m sorry to hear your TV went dark. When you say you applied…"
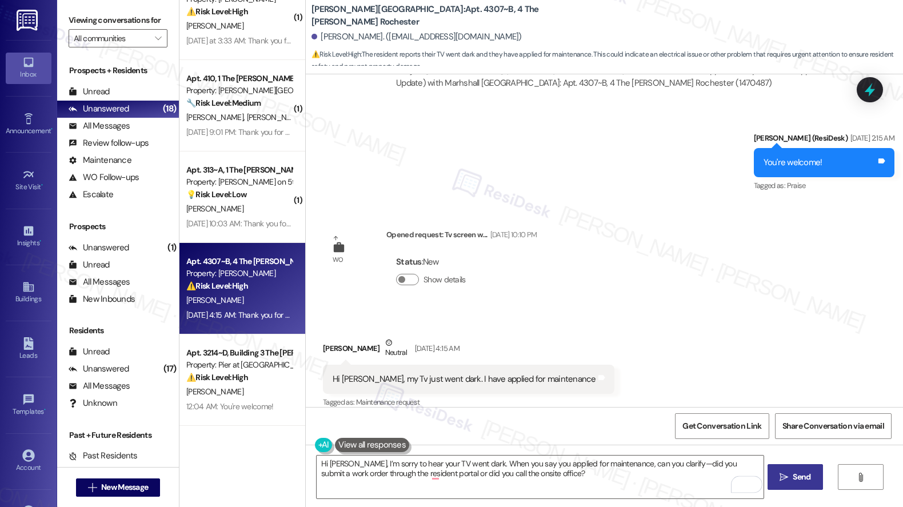
click at [785, 474] on icon "" at bounding box center [783, 476] width 9 height 9
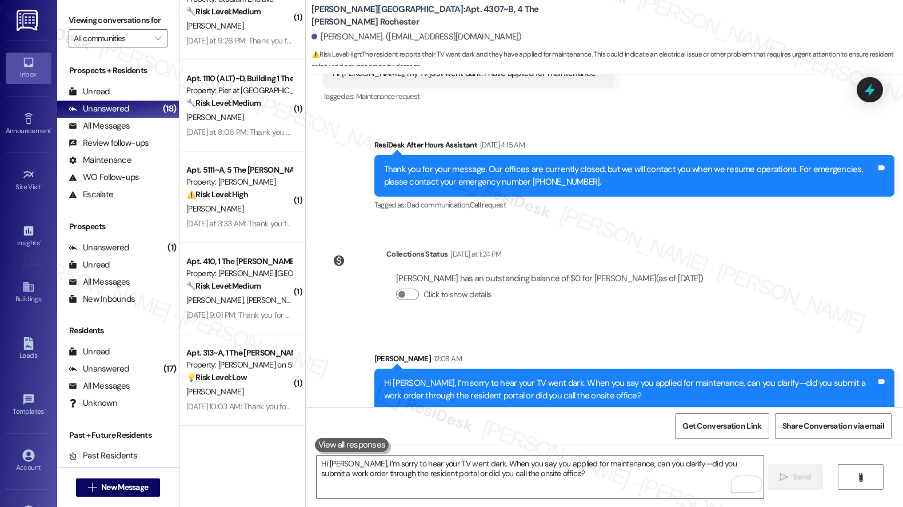
scroll to position [926, 0]
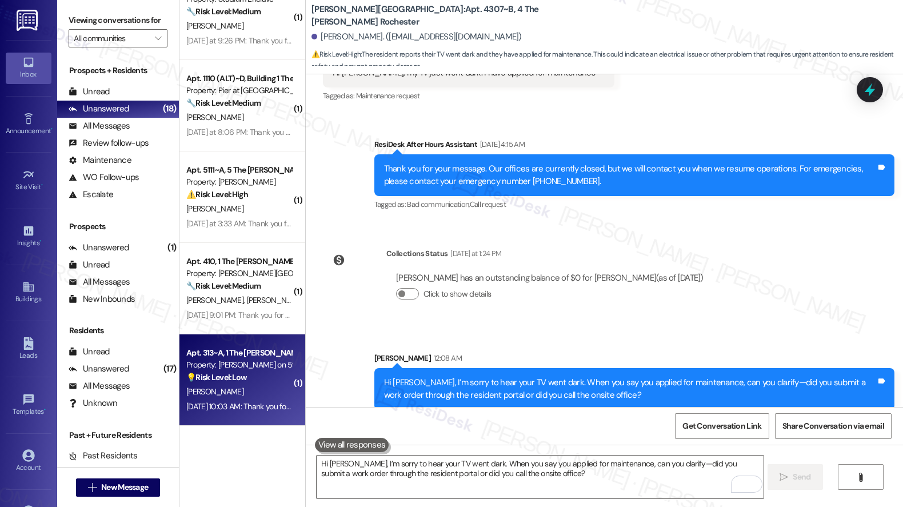
click at [227, 399] on div "[DATE] 10:03 AM: Thank you for your message. Our offices are currently closed, …" at bounding box center [239, 406] width 108 height 14
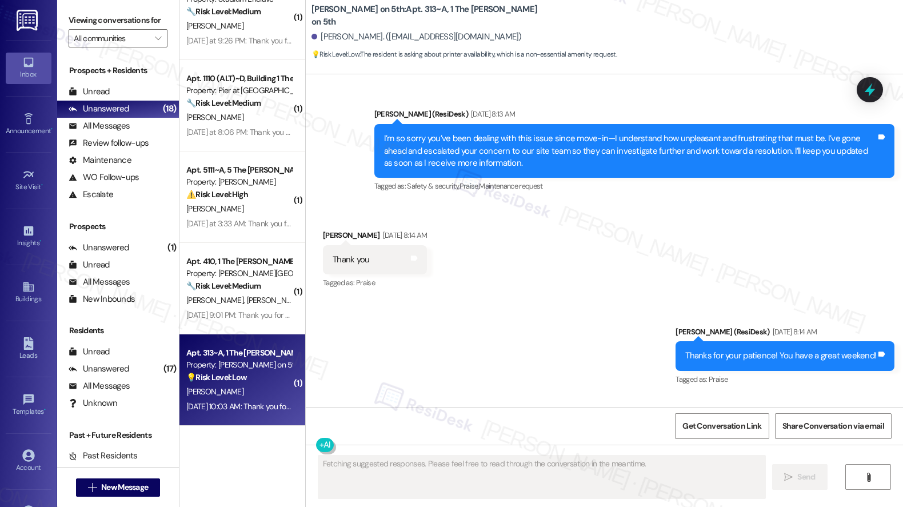
scroll to position [2250, 0]
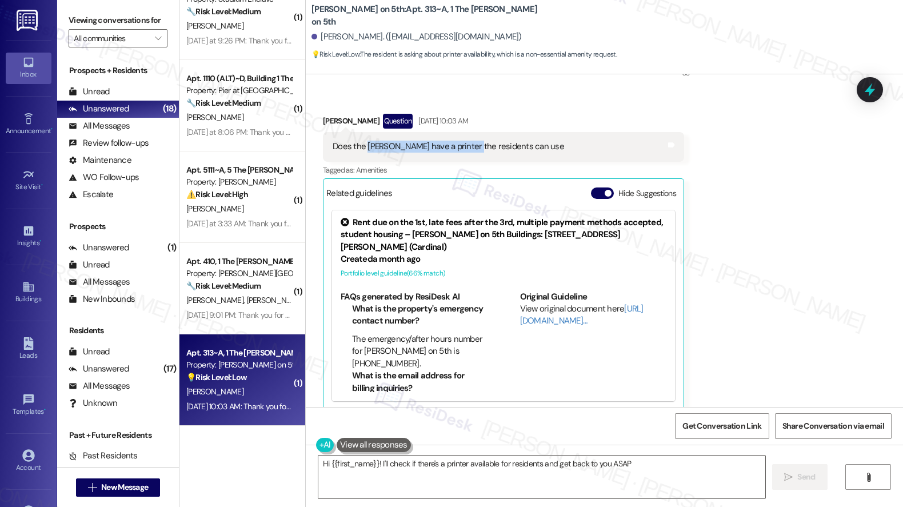
type textarea "Hi {{first_name}}! I'll check if there's a printer available for residents and …"
drag, startPoint x: 360, startPoint y: 137, endPoint x: 510, endPoint y: 137, distance: 149.7
click at [510, 141] on div "Does the [PERSON_NAME] have a printer the residents can use" at bounding box center [448, 147] width 231 height 12
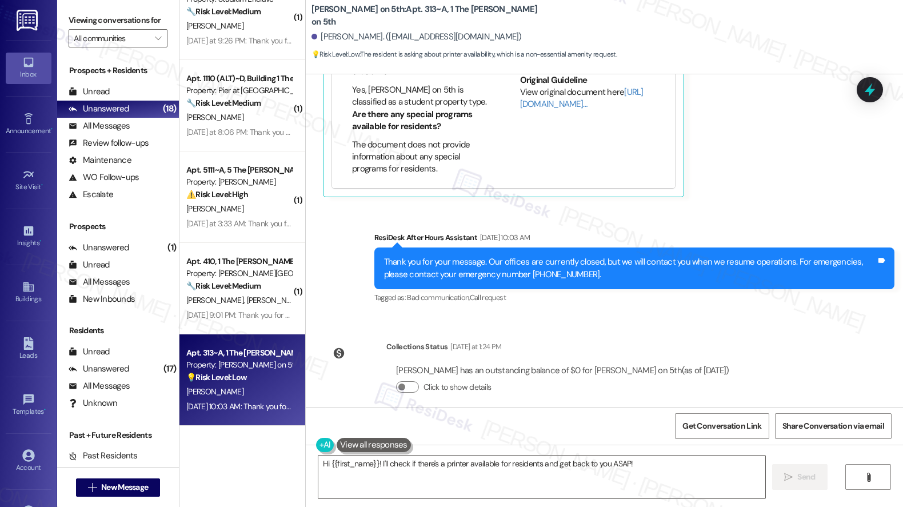
scroll to position [2465, 0]
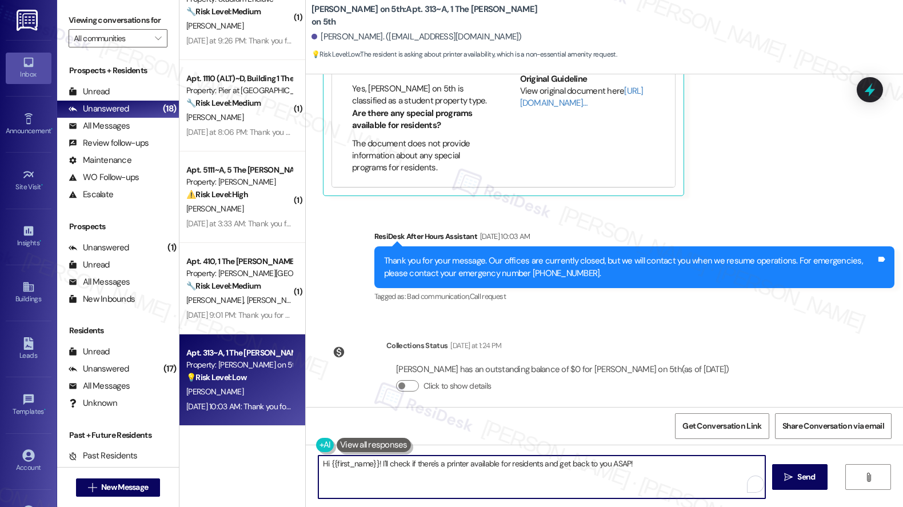
drag, startPoint x: 406, startPoint y: 463, endPoint x: 579, endPoint y: 464, distance: 173.1
click at [579, 464] on textarea "Hi {{first_name}}! I'll check if there's a printer available for residents and …" at bounding box center [541, 476] width 447 height 43
click at [658, 469] on textarea "Hi {{first_name}}! I'll check if there's a printer available for residents and …" at bounding box center [541, 476] width 447 height 43
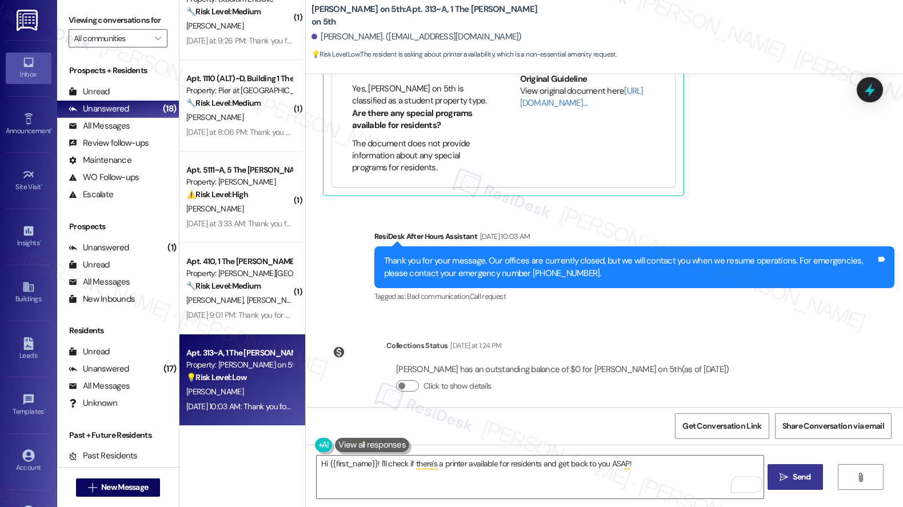
click at [800, 478] on span "Send" at bounding box center [801, 477] width 18 height 12
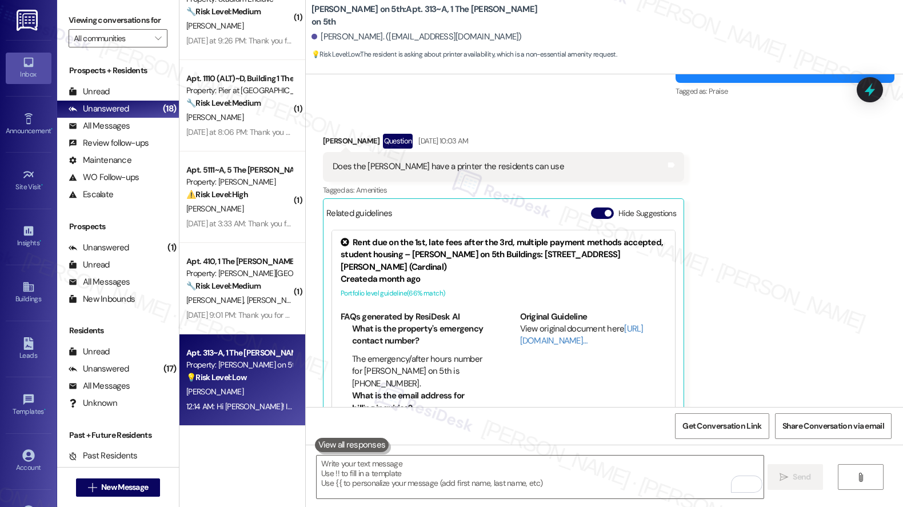
scroll to position [2222, 0]
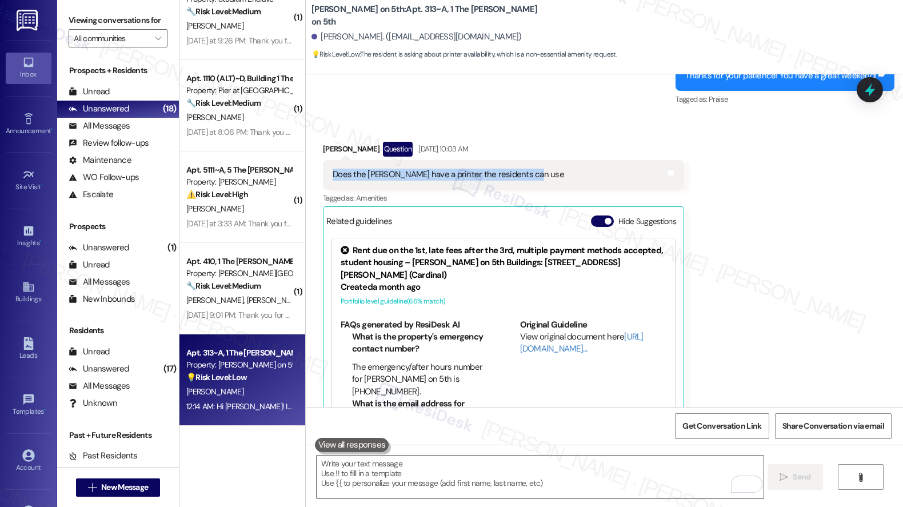
drag, startPoint x: 325, startPoint y: 162, endPoint x: 524, endPoint y: 169, distance: 198.9
click at [524, 169] on div "Does the [PERSON_NAME] have a printer the residents can use Tags and notes" at bounding box center [503, 174] width 361 height 29
copy div "Does the [PERSON_NAME] have a printer the residents can use"
click at [440, 479] on textarea "To enrich screen reader interactions, please activate Accessibility in Grammarl…" at bounding box center [540, 476] width 447 height 43
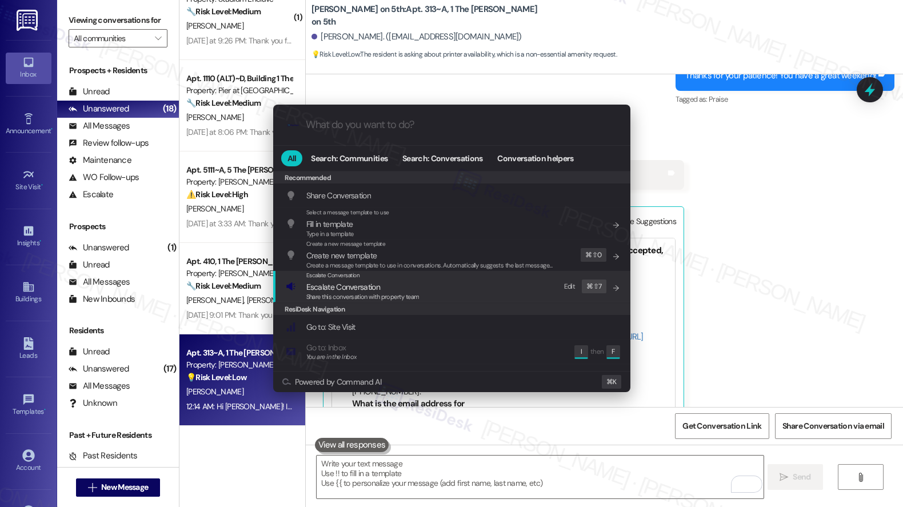
click at [327, 287] on span "Escalate Conversation" at bounding box center [343, 287] width 74 height 10
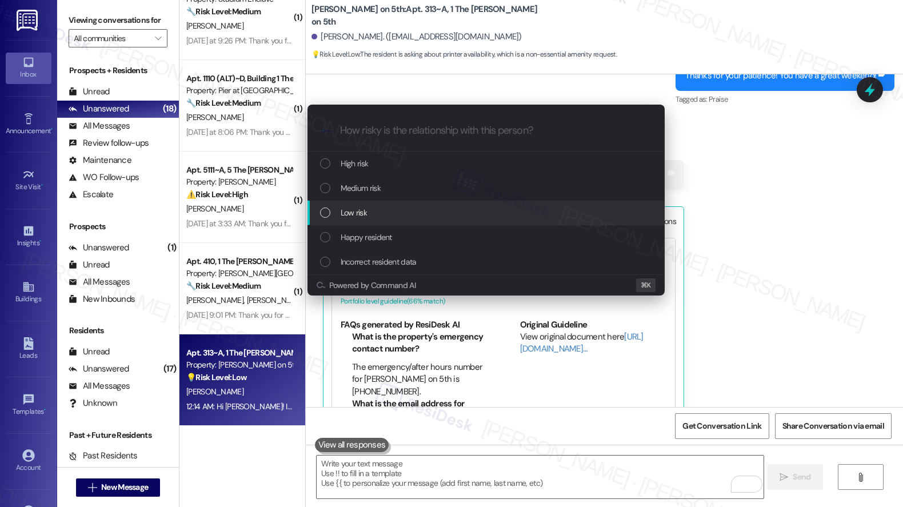
click at [364, 207] on span "Low risk" at bounding box center [354, 212] width 26 height 13
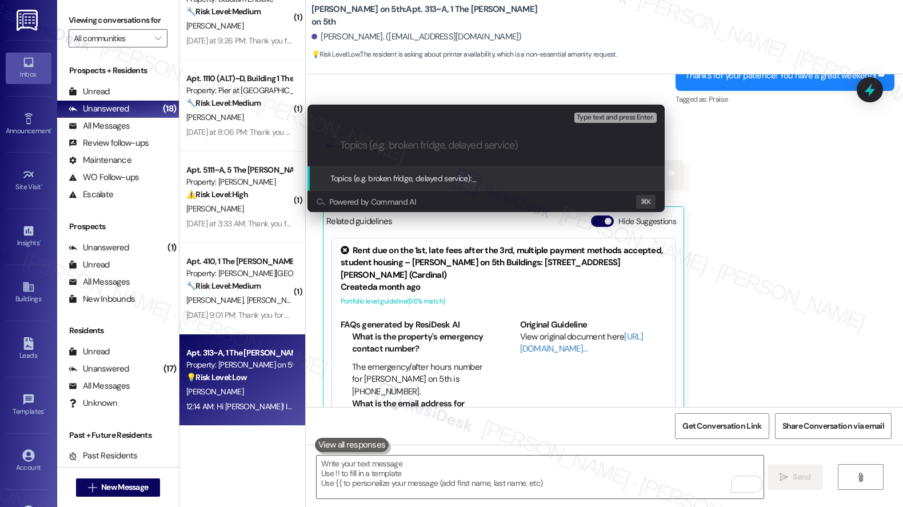
paste input "Does the [PERSON_NAME] have a printer the residents can use"
type input "Does the [PERSON_NAME] have a printer the residents can use"
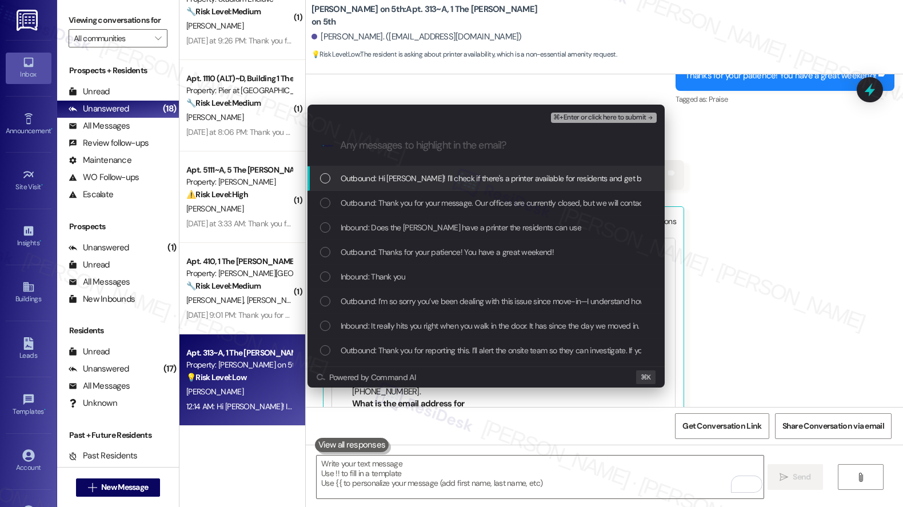
drag, startPoint x: 418, startPoint y: 177, endPoint x: 413, endPoint y: 206, distance: 29.0
click at [418, 177] on span "Outbound: Hi [PERSON_NAME]! I'll check if there's a printer available for resid…" at bounding box center [519, 178] width 357 height 13
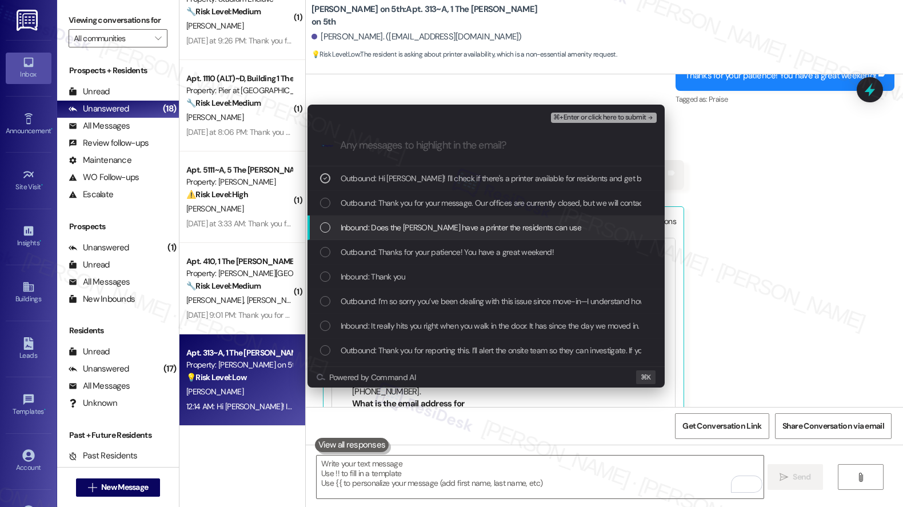
click at [408, 229] on span "Inbound: Does the [PERSON_NAME] have a printer the residents can use" at bounding box center [461, 227] width 241 height 13
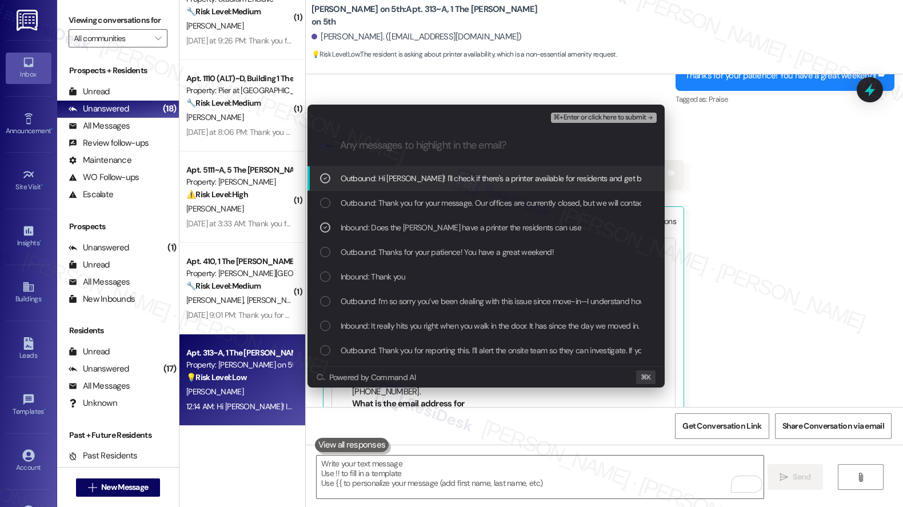
click at [585, 118] on span "⌘+Enter or click here to submit" at bounding box center [599, 118] width 93 height 8
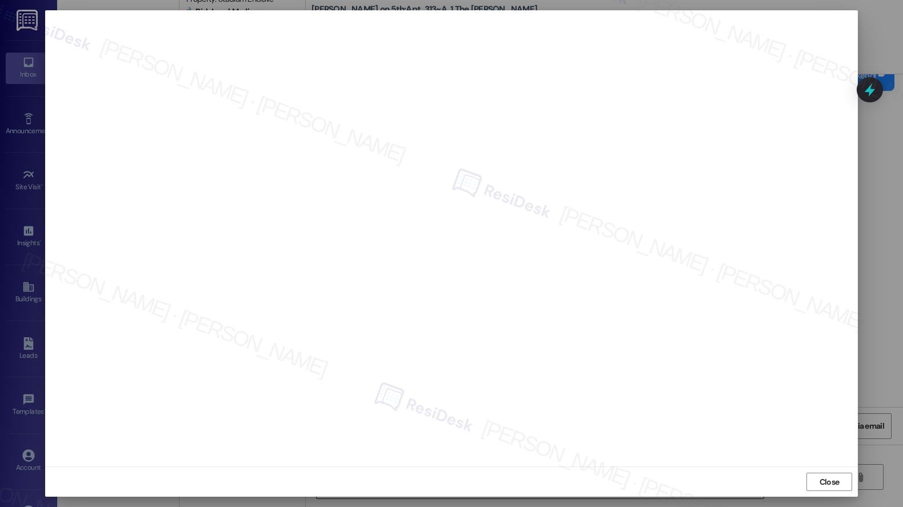
drag, startPoint x: 815, startPoint y: 480, endPoint x: 556, endPoint y: 456, distance: 260.5
click at [815, 480] on button "Close" at bounding box center [829, 481] width 46 height 18
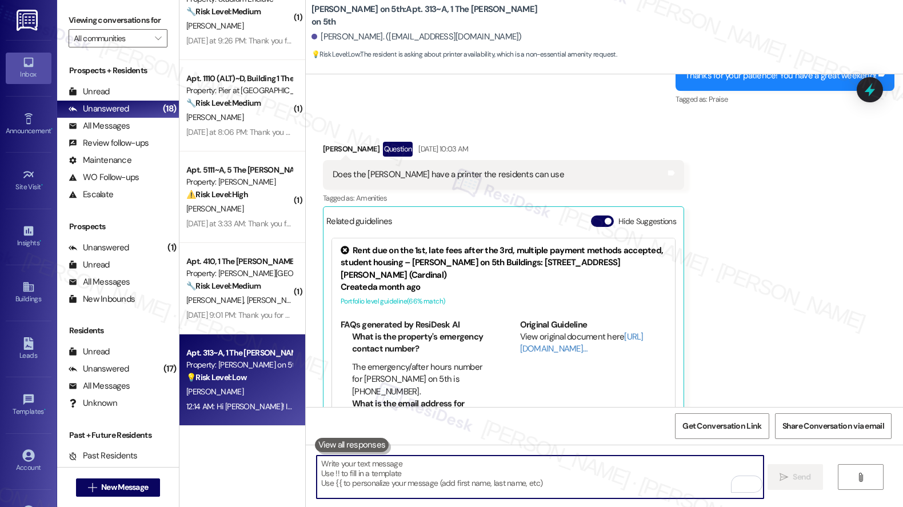
click at [457, 459] on textarea "To enrich screen reader interactions, please activate Accessibility in Grammarl…" at bounding box center [540, 476] width 447 height 43
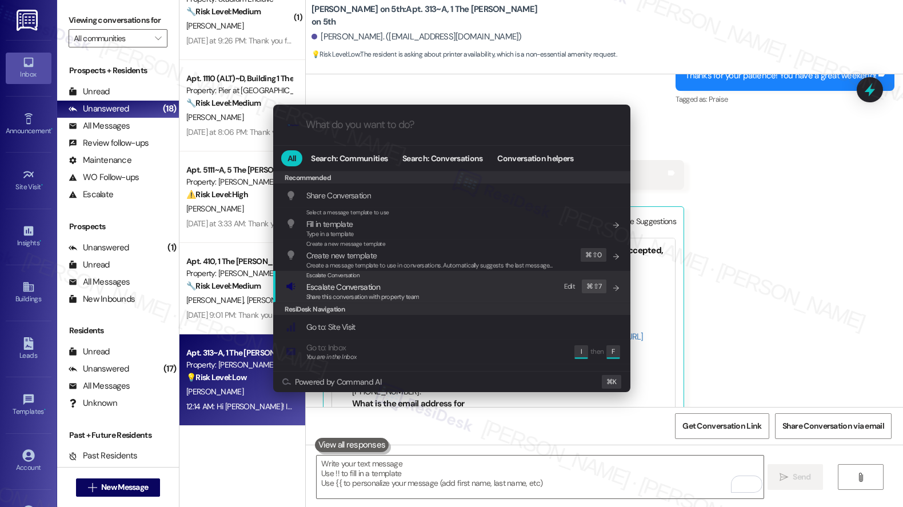
click at [325, 287] on span "Escalate Conversation" at bounding box center [343, 287] width 74 height 10
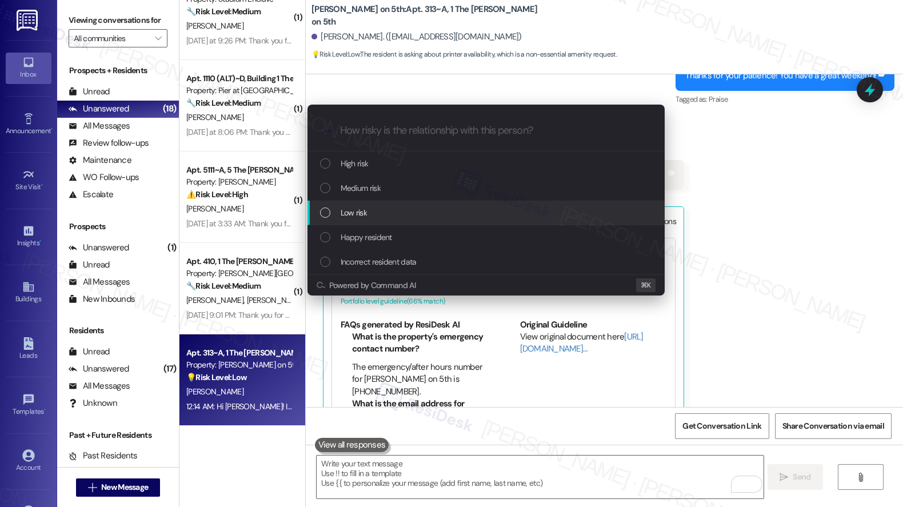
click at [373, 210] on div "Low risk" at bounding box center [487, 212] width 334 height 13
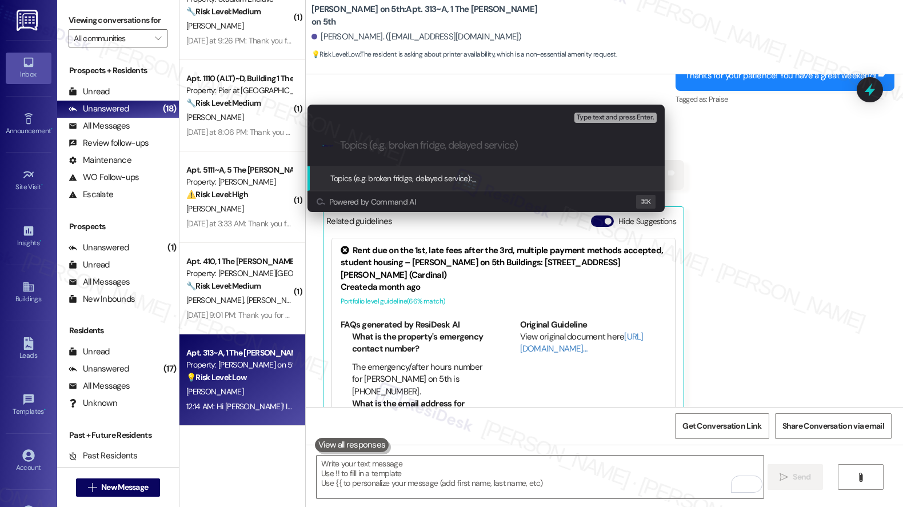
paste input "Does the [PERSON_NAME] have a printer the residents can use"
type input "Does the [PERSON_NAME] have a printer the residents can use"
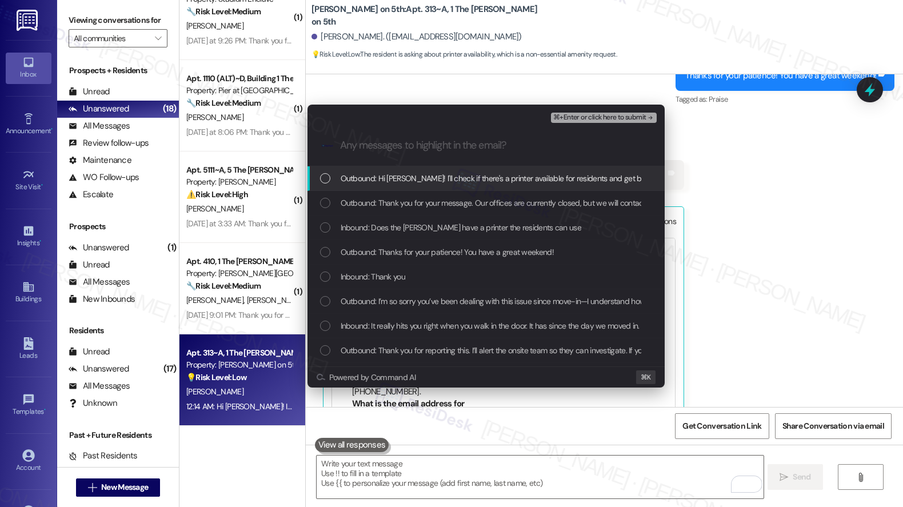
click at [381, 174] on span "Outbound: Hi [PERSON_NAME]! I'll check if there's a printer available for resid…" at bounding box center [519, 178] width 357 height 13
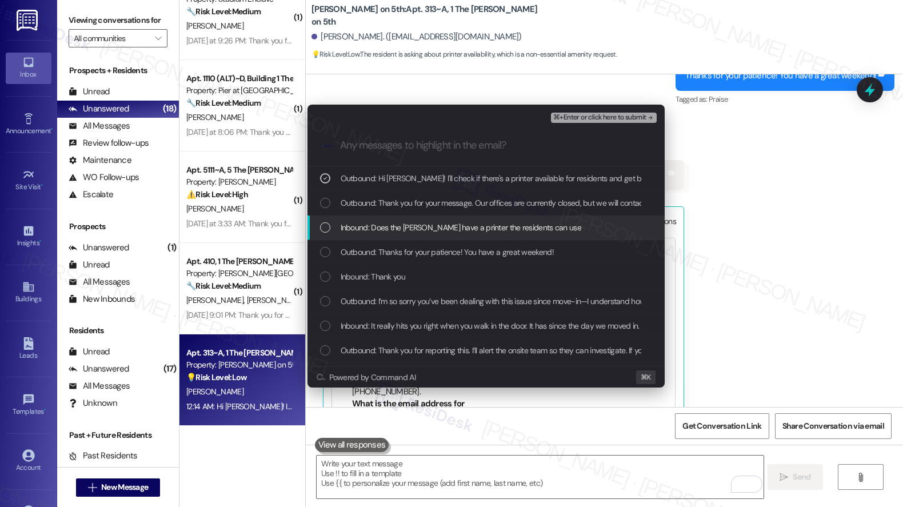
click at [384, 235] on div "Inbound: Does the [PERSON_NAME] have a printer the residents can use" at bounding box center [485, 227] width 357 height 25
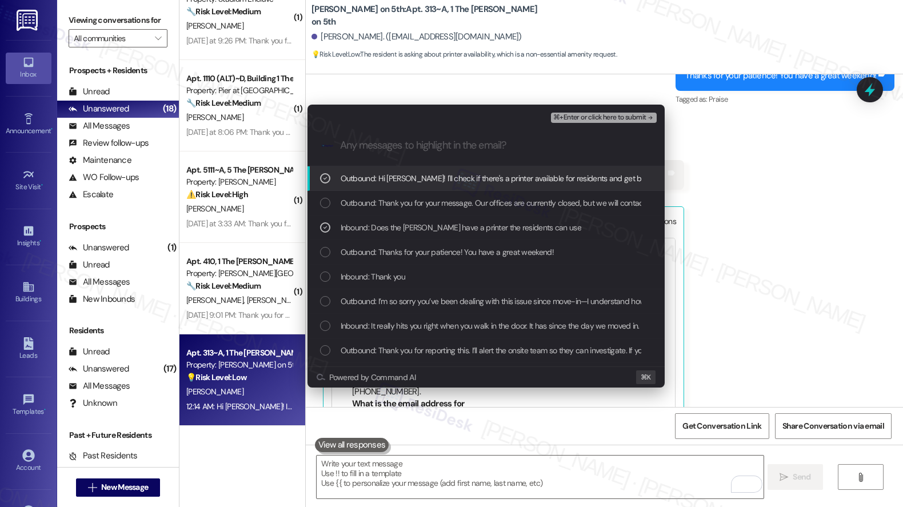
click at [608, 116] on span "⌘+Enter or click here to submit" at bounding box center [599, 118] width 93 height 8
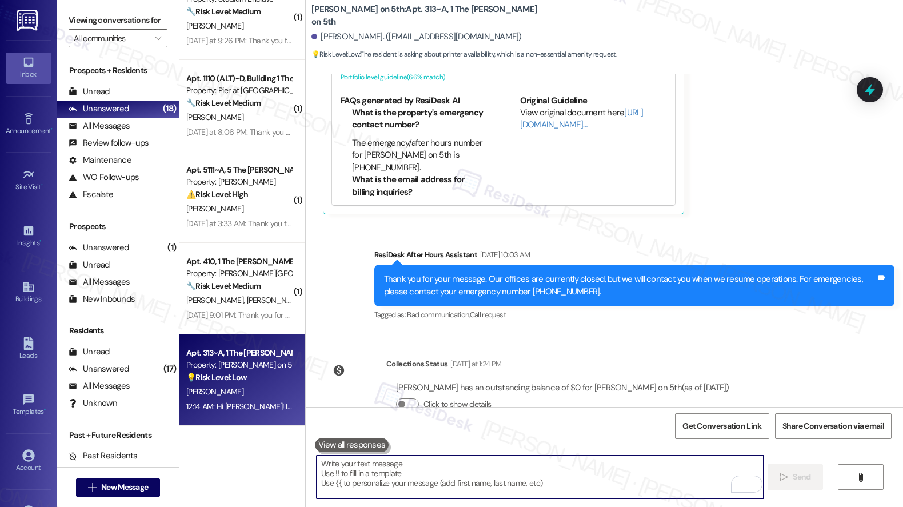
scroll to position [2561, 0]
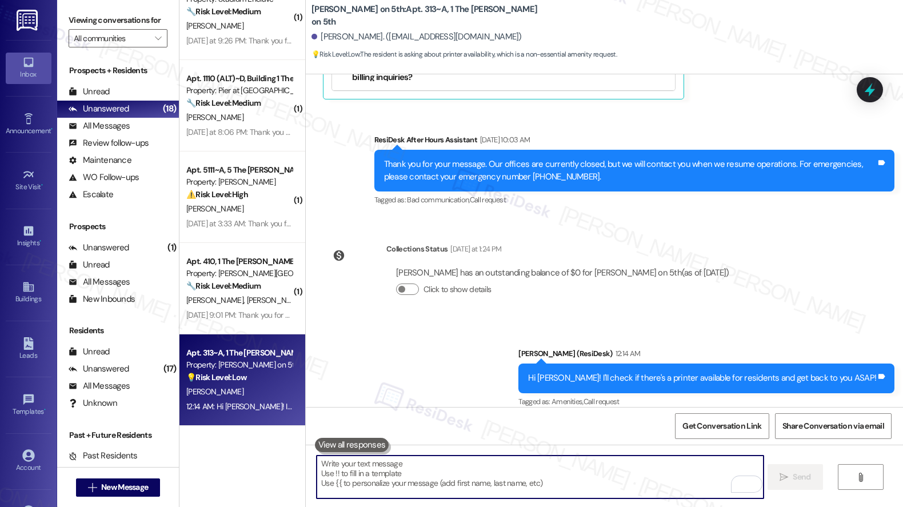
click at [382, 480] on textarea "To enrich screen reader interactions, please activate Accessibility in Grammarl…" at bounding box center [540, 476] width 447 height 43
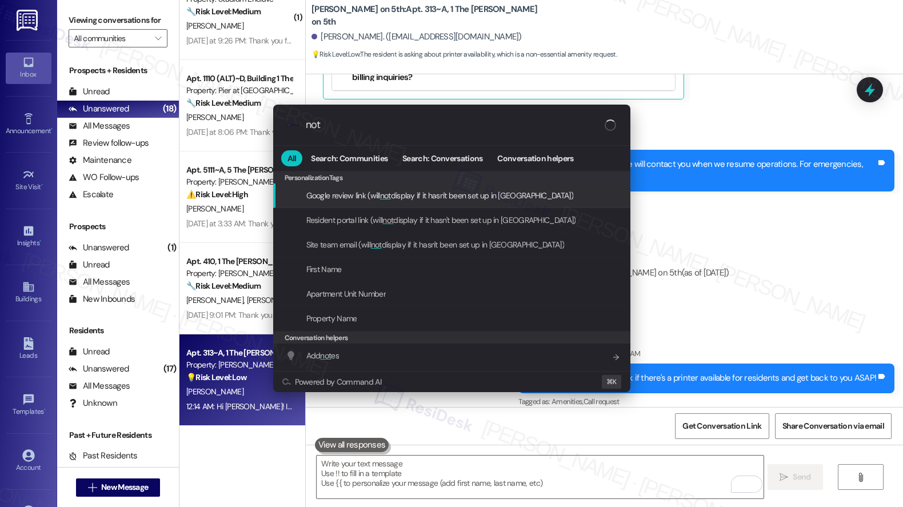
type input "note"
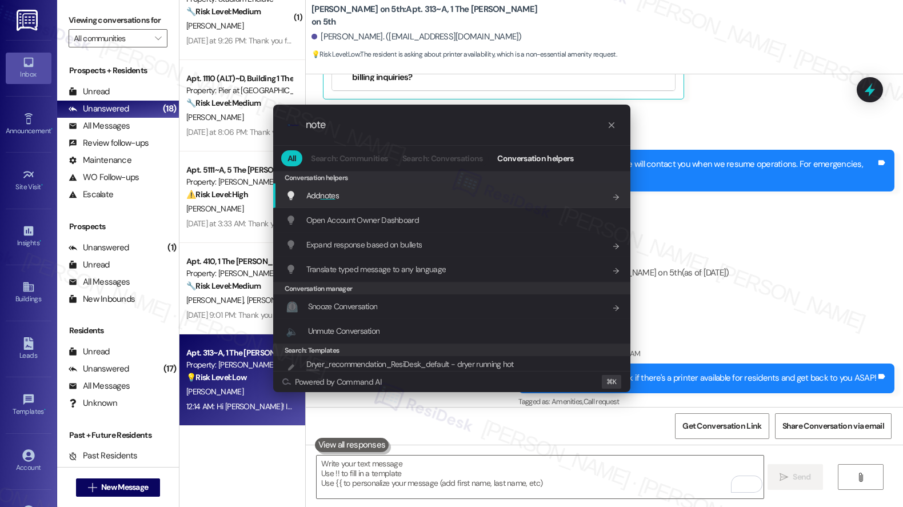
click at [391, 201] on div "Add note s Add shortcut" at bounding box center [453, 195] width 334 height 13
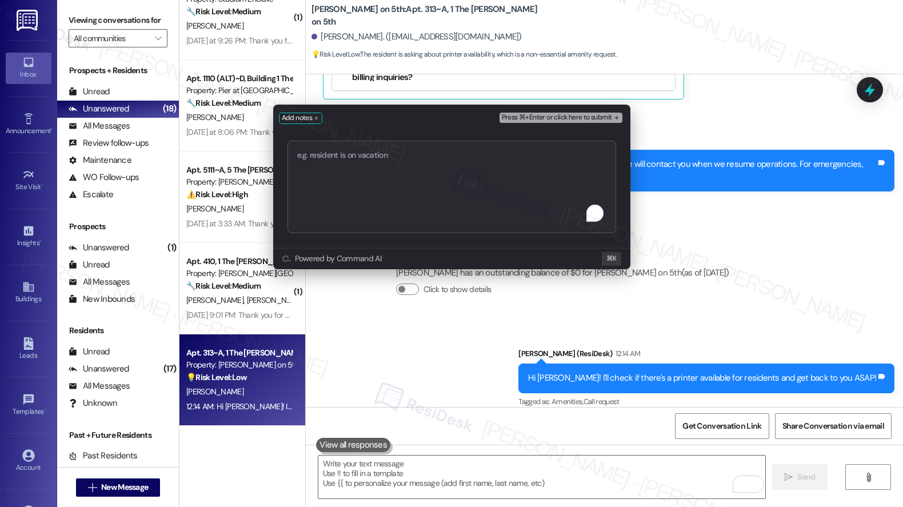
type textarea "Does the [PERSON_NAME] have a printer the residents can use"
click at [548, 118] on span "Press ⌘+Enter or click here to submit" at bounding box center [557, 118] width 110 height 8
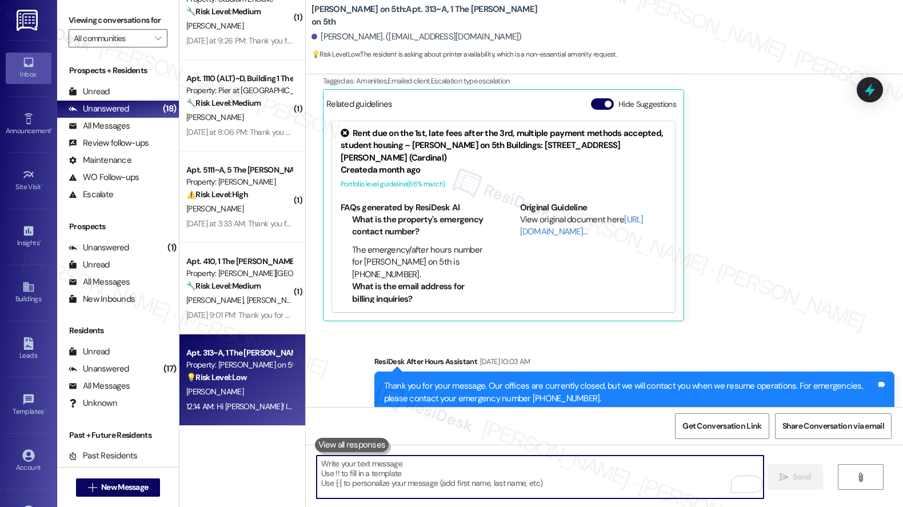
scroll to position [2798, 0]
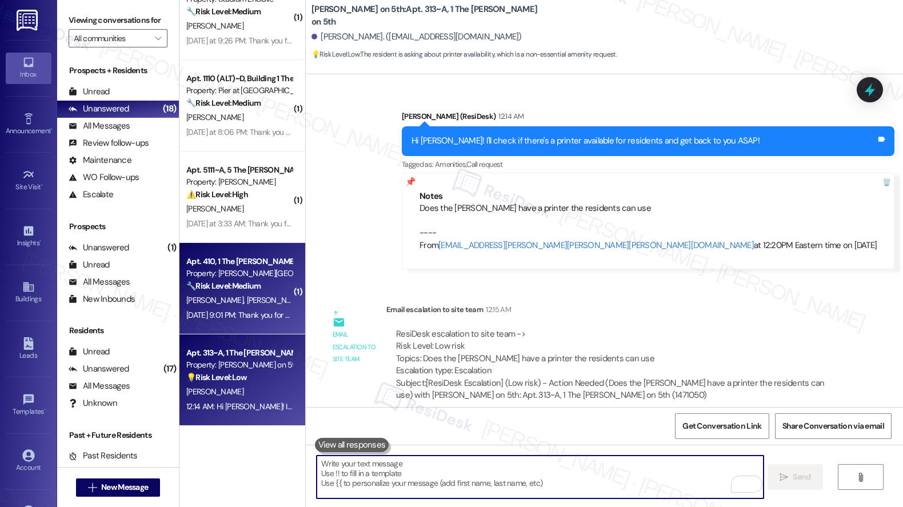
click at [307, 299] on span "[PERSON_NAME]" at bounding box center [335, 300] width 57 height 10
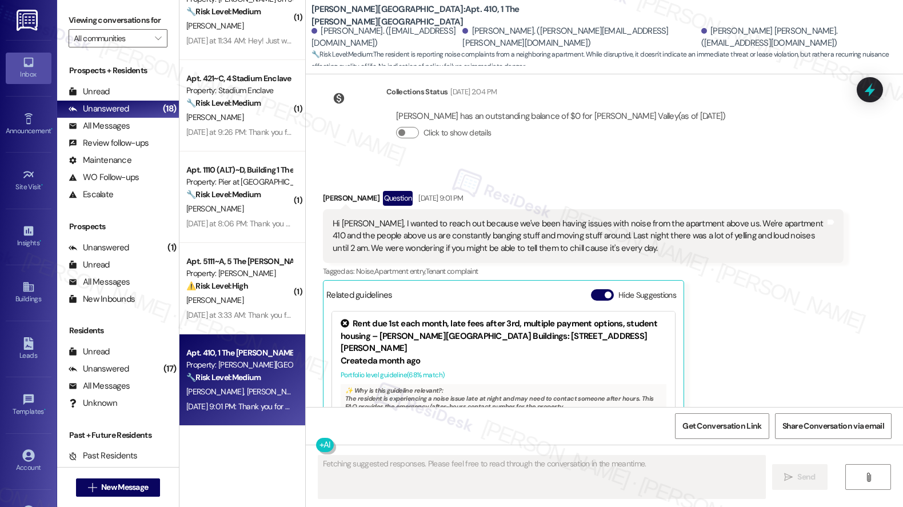
scroll to position [243, 0]
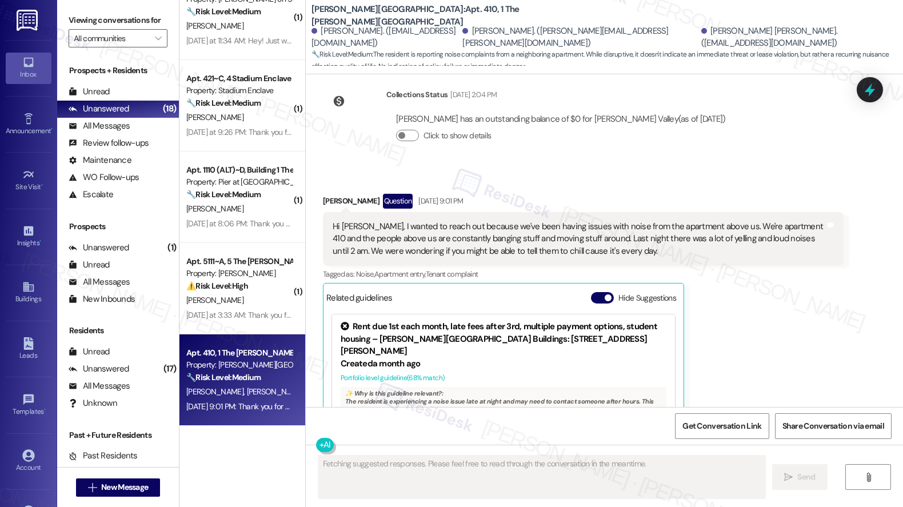
click at [418, 221] on div "Hi [PERSON_NAME], I wanted to reach out because we've been having issues with n…" at bounding box center [579, 239] width 492 height 37
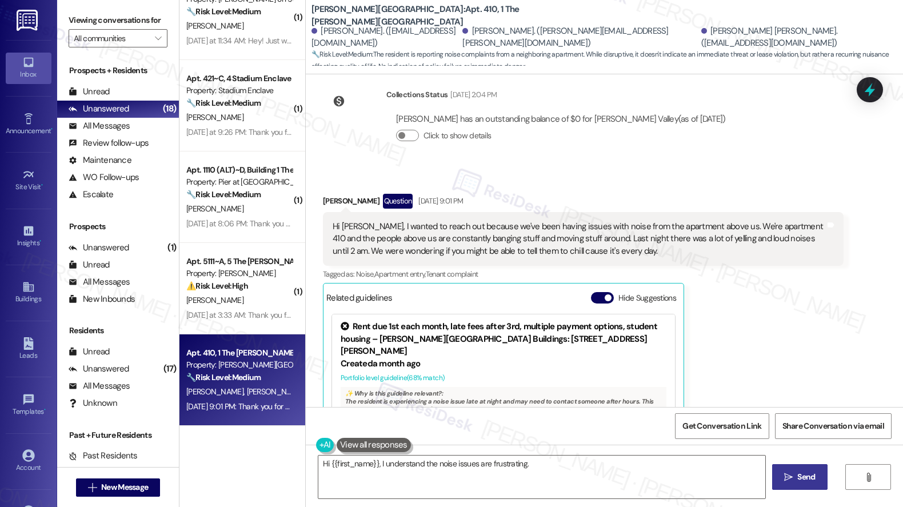
click at [418, 221] on div "Hi [PERSON_NAME], I wanted to reach out because we've been having issues with n…" at bounding box center [579, 239] width 492 height 37
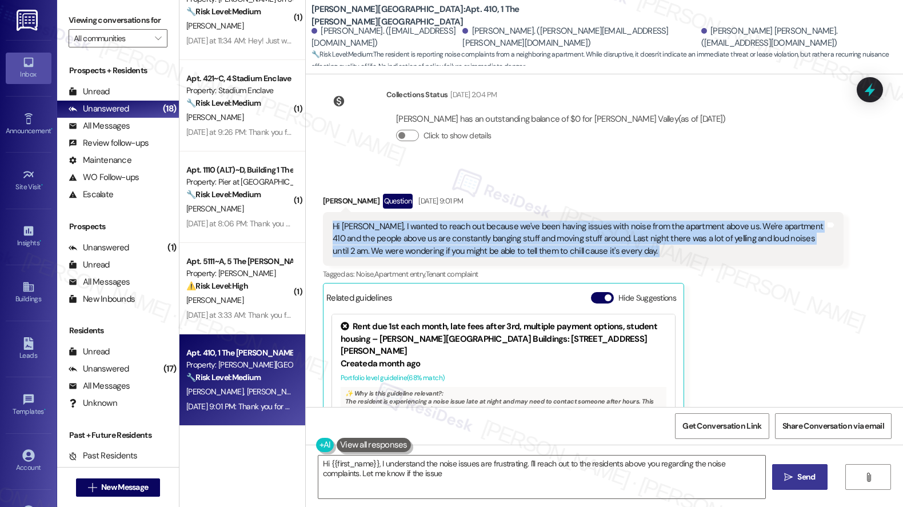
click at [418, 221] on div "Hi [PERSON_NAME], I wanted to reach out because we've been having issues with n…" at bounding box center [579, 239] width 492 height 37
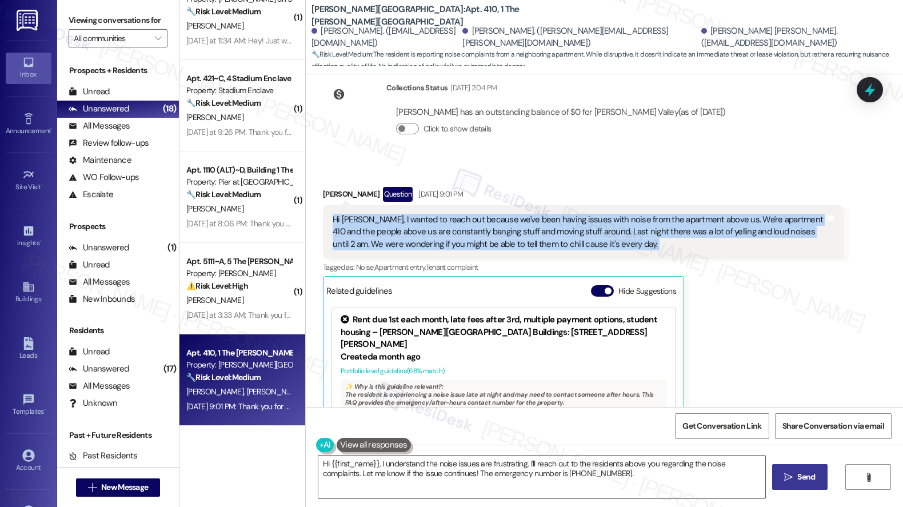
scroll to position [251, 0]
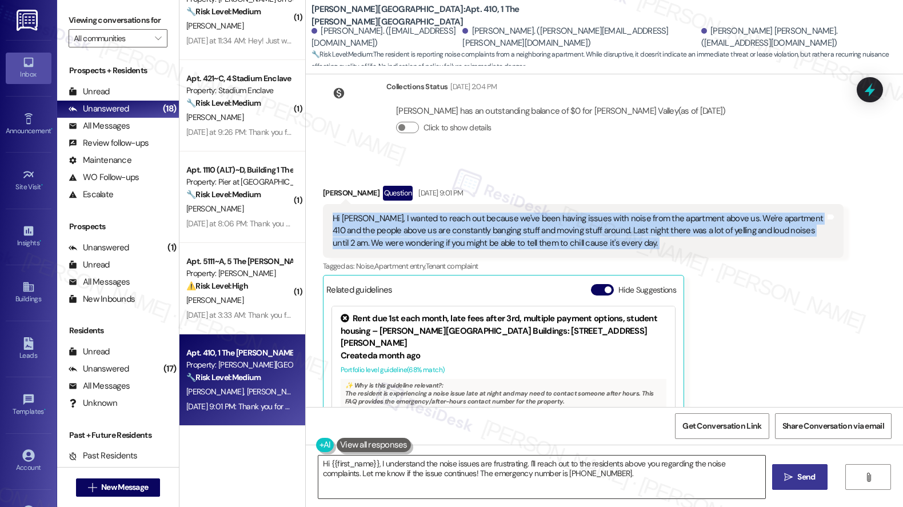
click at [587, 476] on textarea "Hi {{first_name}}, I understand the noise issues are frustrating. I'll reach ou…" at bounding box center [541, 476] width 447 height 43
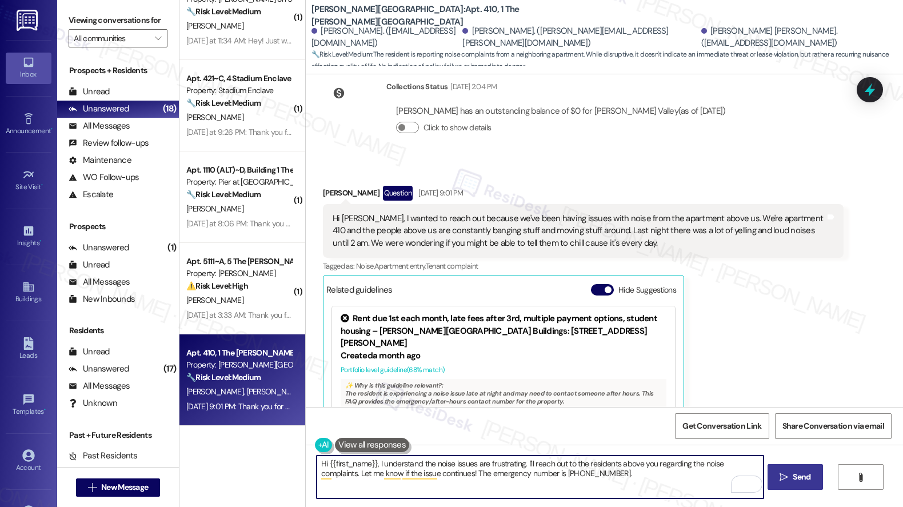
drag, startPoint x: 547, startPoint y: 465, endPoint x: 566, endPoint y: 475, distance: 21.2
click at [566, 475] on textarea "Hi {{first_name}}, I understand the noise issues are frustrating. I'll reach ou…" at bounding box center [540, 476] width 447 height 43
drag, startPoint x: 546, startPoint y: 464, endPoint x: 560, endPoint y: 474, distance: 17.6
click at [560, 474] on textarea "Hi {{first_name}}, I understand the noise issues are frustrating. I'll reach ou…" at bounding box center [540, 476] width 447 height 43
click at [579, 466] on textarea "Hi {{first_name}}, I understand the noise issues are frustrating. I'll rea40." at bounding box center [540, 476] width 447 height 43
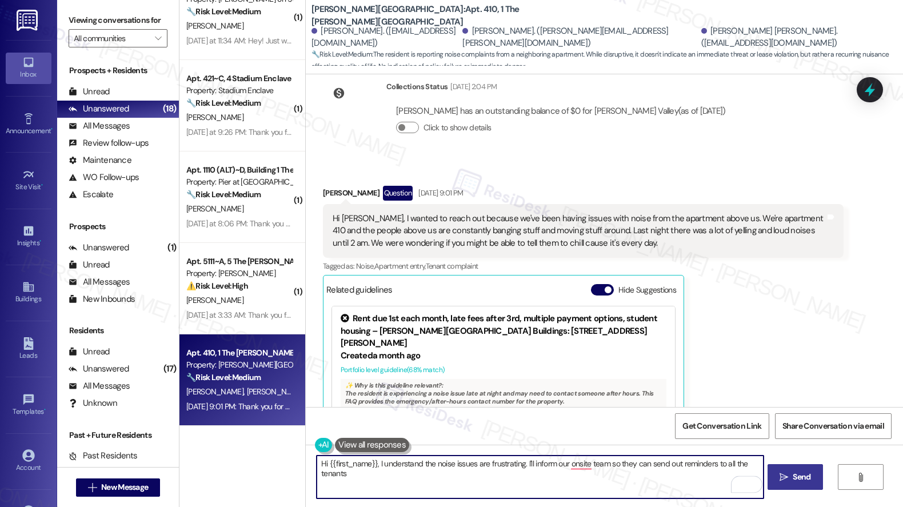
click at [323, 186] on div "[PERSON_NAME] Question [DATE] 9:01 PM" at bounding box center [583, 195] width 520 height 18
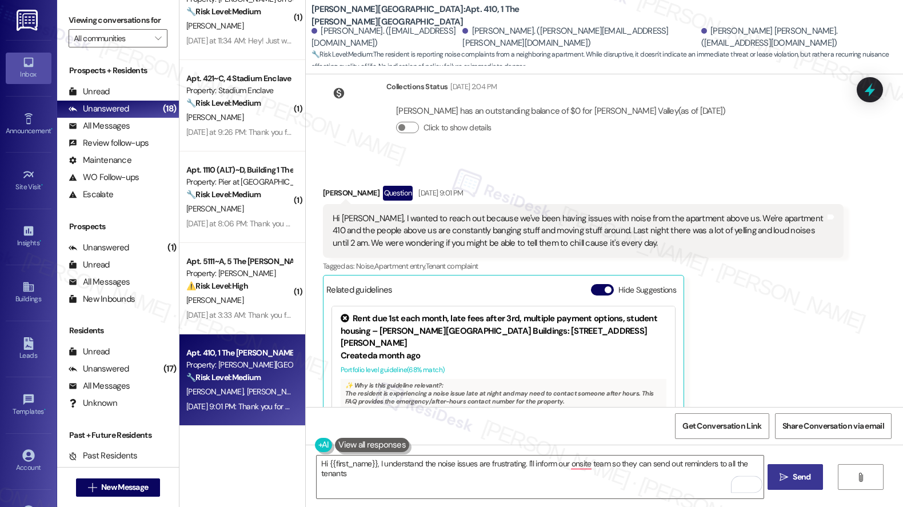
click at [323, 186] on div "[PERSON_NAME] Question [DATE] 9:01 PM" at bounding box center [583, 195] width 520 height 18
copy div "[PERSON_NAME]"
click at [389, 213] on div "Hi [PERSON_NAME], I wanted to reach out because we've been having issues with n…" at bounding box center [579, 231] width 492 height 37
click at [388, 213] on div "Hi [PERSON_NAME], I wanted to reach out because we've been having issues with n…" at bounding box center [579, 231] width 492 height 37
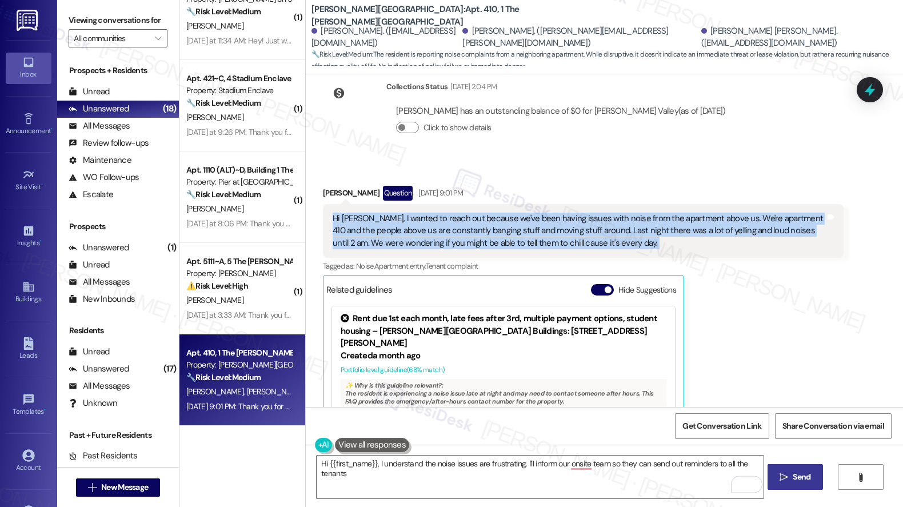
click at [388, 213] on div "Hi [PERSON_NAME], I wanted to reach out because we've been having issues with n…" at bounding box center [579, 231] width 492 height 37
copy div "Hi [PERSON_NAME], I wanted to reach out because we've been having issues with n…"
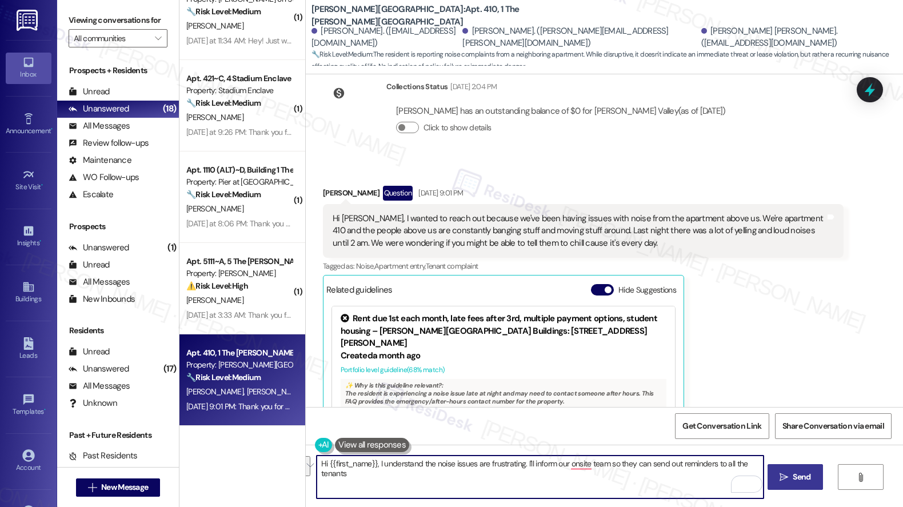
drag, startPoint x: 372, startPoint y: 464, endPoint x: 395, endPoint y: 486, distance: 31.9
click at [395, 486] on textarea "Hi {{first_name}}, I understand the noise issues are frustrating. I'll inform o…" at bounding box center [540, 476] width 447 height 43
paste textarea "thank you for reaching out and letting me know. I’m so sorry you’ve been dealin…"
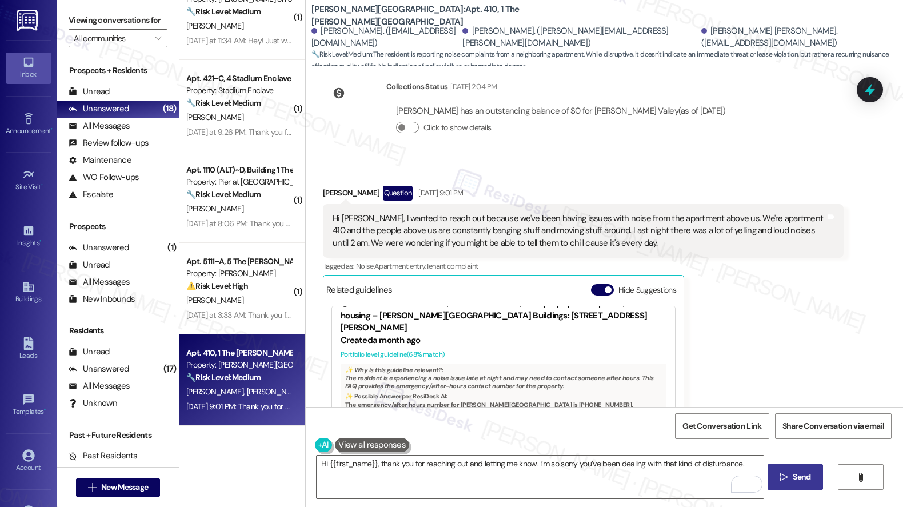
scroll to position [16, 0]
click at [361, 448] on button at bounding box center [372, 445] width 74 height 14
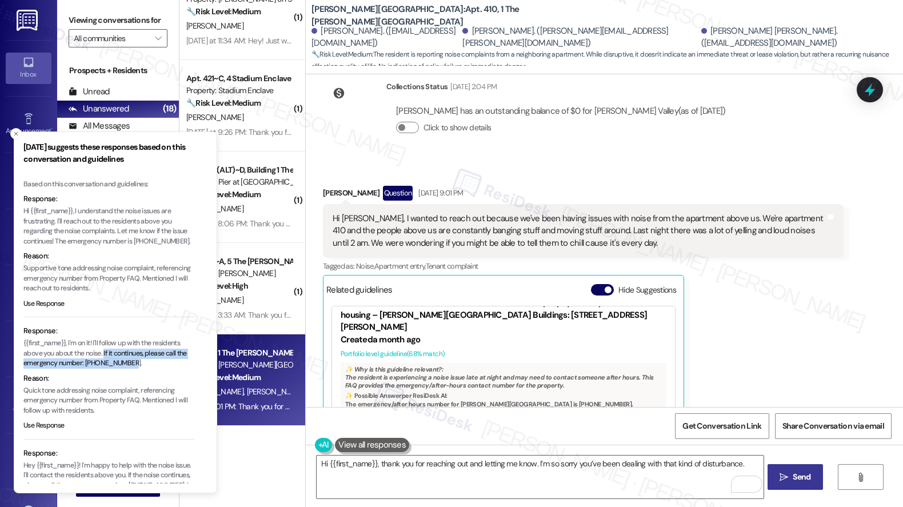
drag, startPoint x: 105, startPoint y: 354, endPoint x: 142, endPoint y: 360, distance: 37.7
click at [142, 360] on p "{{first_name}}, I'm on it! I'll follow up with the residents above you about th…" at bounding box center [108, 353] width 171 height 30
copy p "If it continues, please call the emergency number: [PHONE_NUMBER]."
click at [743, 464] on textarea "Hi {{first_name}}, thank you for reaching out and letting me know. I’m so sorry…" at bounding box center [540, 476] width 447 height 43
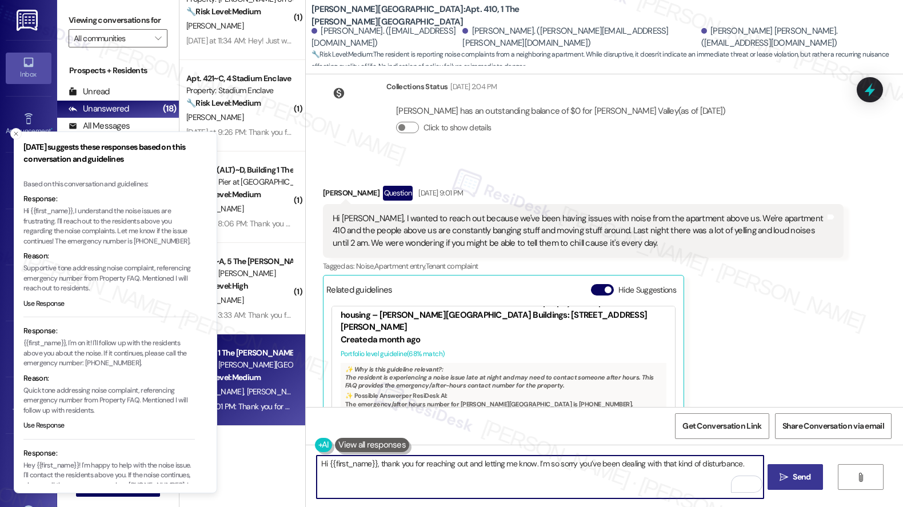
paste textarea "If it continues, please call the emergency number: [PHONE_NUMBER]."
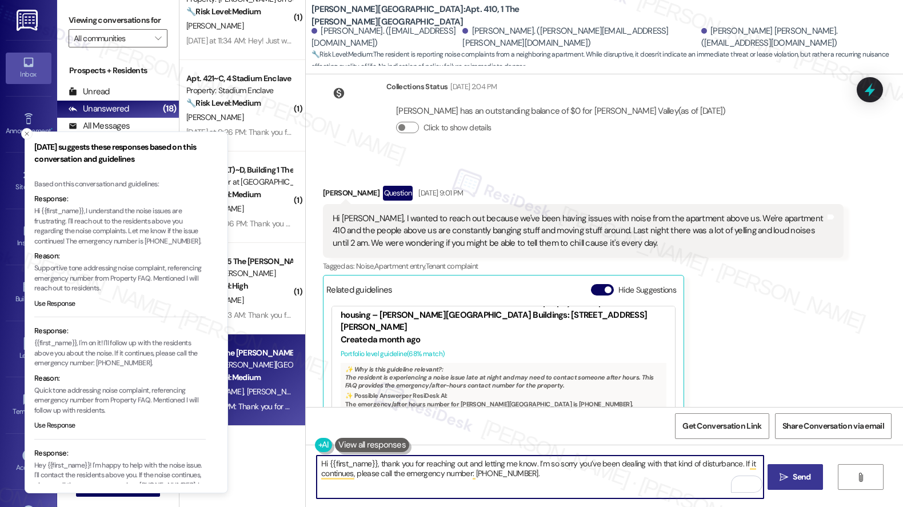
click at [735, 464] on textarea "Hi {{first_name}}, thank you for reaching out and letting me know. I’m so sorry…" at bounding box center [540, 476] width 447 height 43
paste textarea "’ll notify the onsite team so they can address the noise concern with the resid…"
click at [430, 492] on textarea "Hi {{first_name}}, thank you for reaching out and letting me know. I’m so sorry…" at bounding box center [540, 476] width 447 height 43
drag, startPoint x: 617, startPoint y: 473, endPoint x: 691, endPoint y: 469, distance: 73.8
click at [691, 469] on textarea "Hi {{first_name}}, thank you for reaching out and letting me know. I’m so sorry…" at bounding box center [540, 476] width 447 height 43
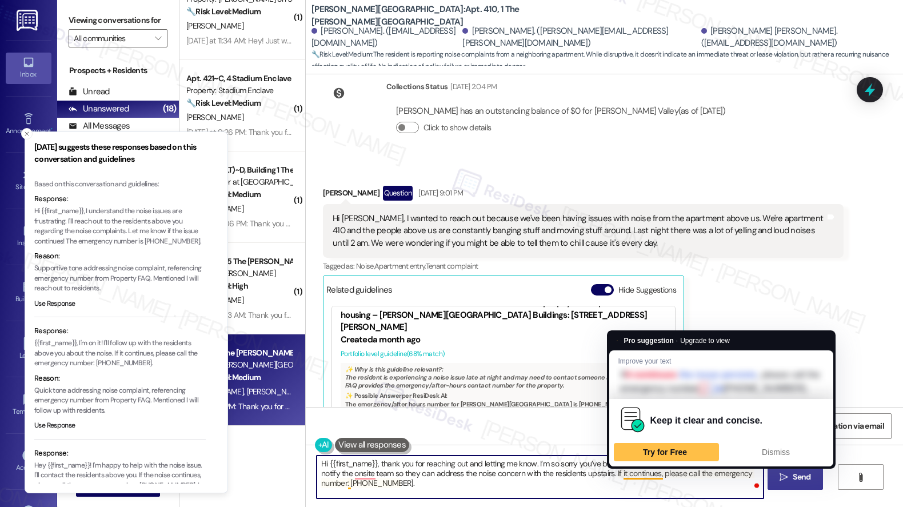
drag, startPoint x: 639, startPoint y: 470, endPoint x: 696, endPoint y: 473, distance: 57.2
click at [696, 473] on textarea "Hi {{first_name}}, thank you for reaching out and letting me know. I’m so sorry…" at bounding box center [540, 476] width 447 height 43
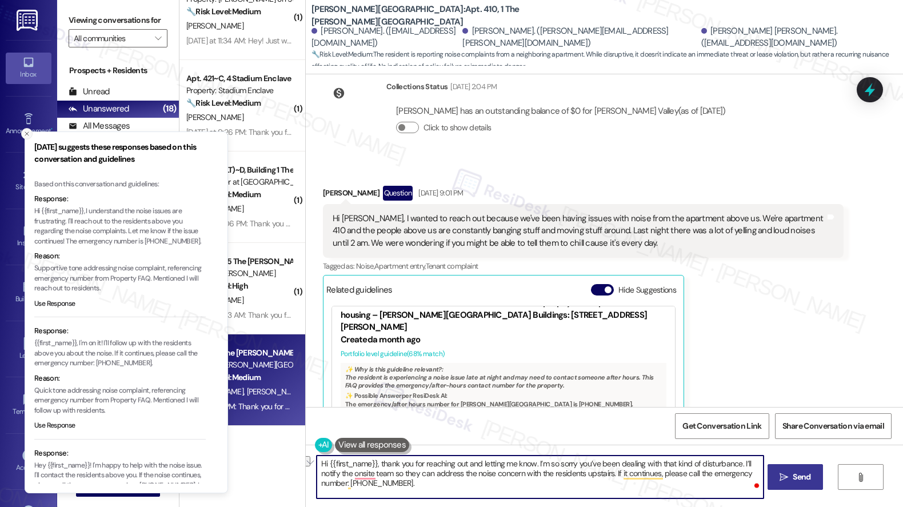
type textarea "Hi {{first_name}}, thank you for reaching out and letting me know. I’m so sorry…"
click at [26, 137] on icon "Close toast" at bounding box center [26, 133] width 7 height 7
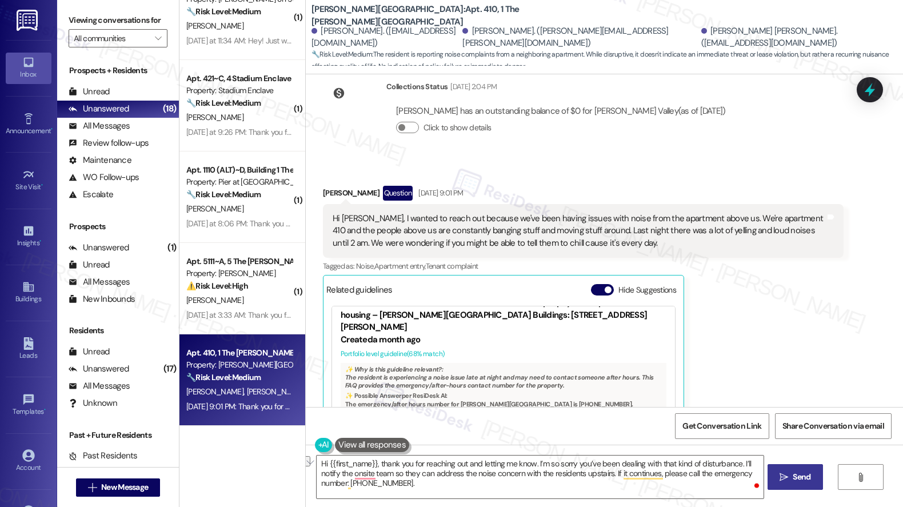
click at [460, 500] on div "Hi {{first_name}}, thank you for reaching out and letting me know. I’m so sorry…" at bounding box center [604, 487] width 597 height 86
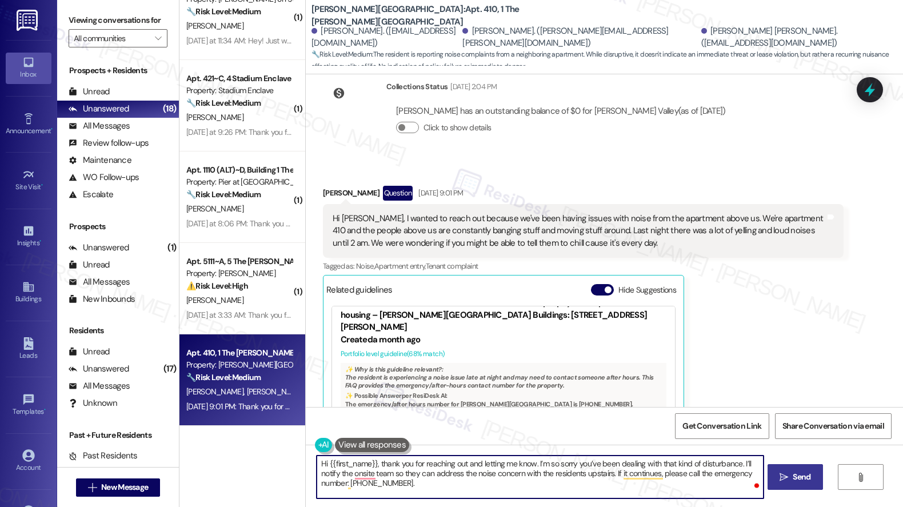
click at [448, 491] on textarea "Hi {{first_name}}, thank you for reaching out and letting me know. I’m so sorry…" at bounding box center [540, 476] width 447 height 43
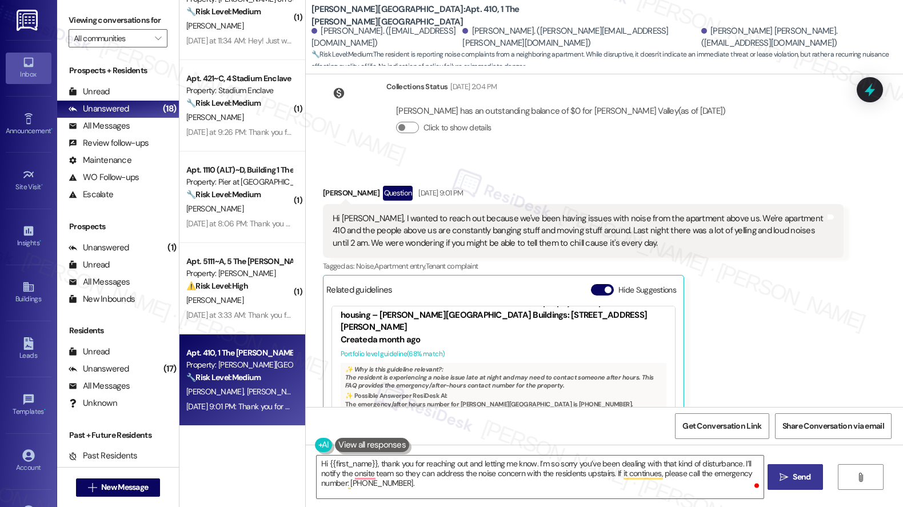
click at [783, 476] on icon "" at bounding box center [783, 476] width 9 height 9
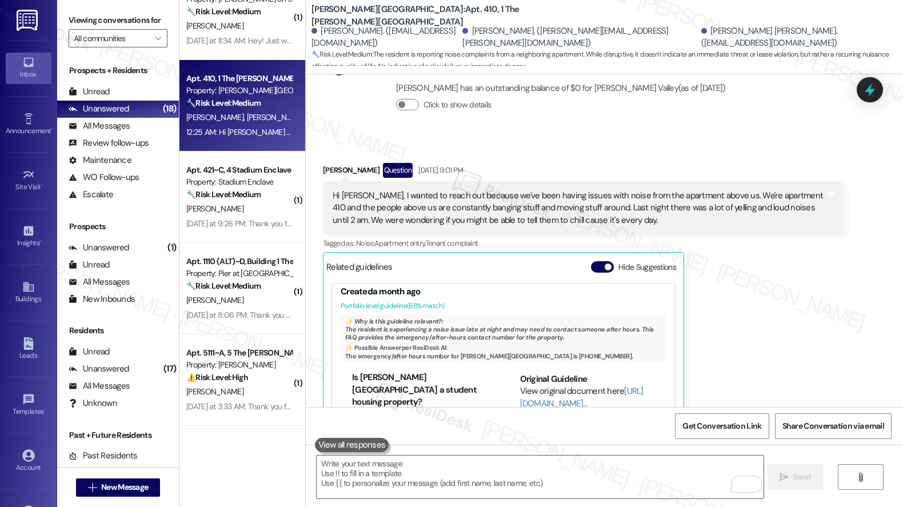
scroll to position [666, 0]
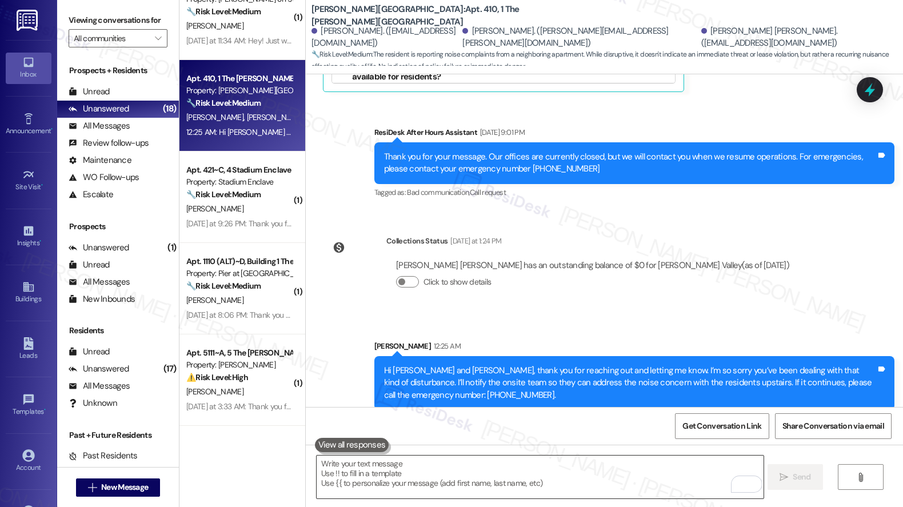
click at [657, 483] on textarea "To enrich screen reader interactions, please activate Accessibility in Grammarl…" at bounding box center [540, 476] width 447 height 43
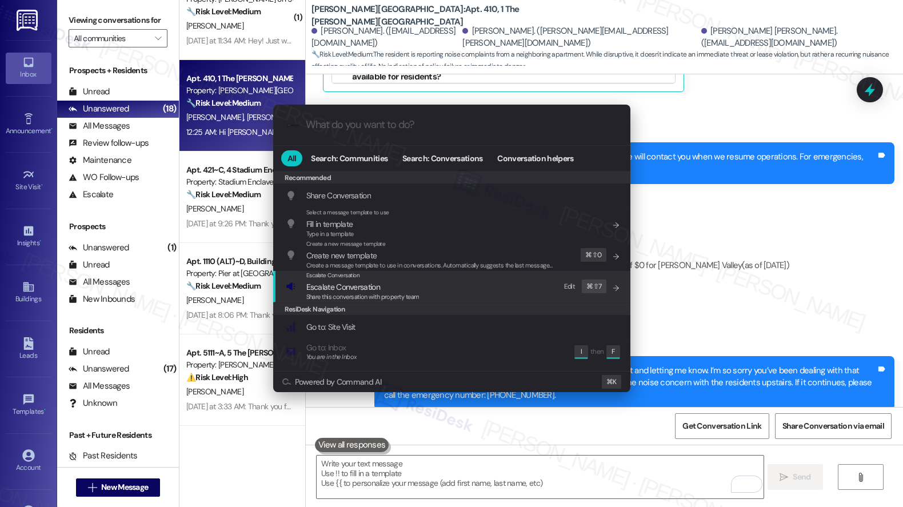
click at [395, 288] on span "Escalate Conversation" at bounding box center [362, 287] width 113 height 13
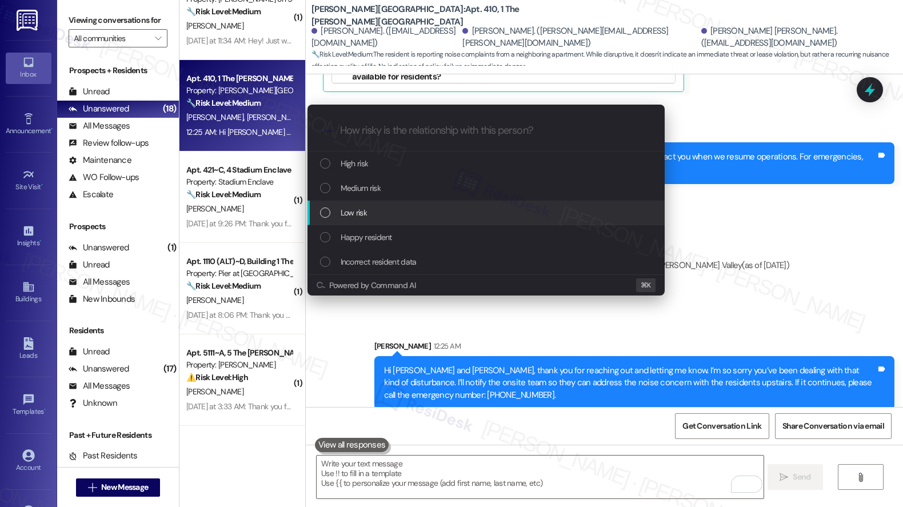
click at [400, 208] on div "Low risk" at bounding box center [487, 212] width 334 height 13
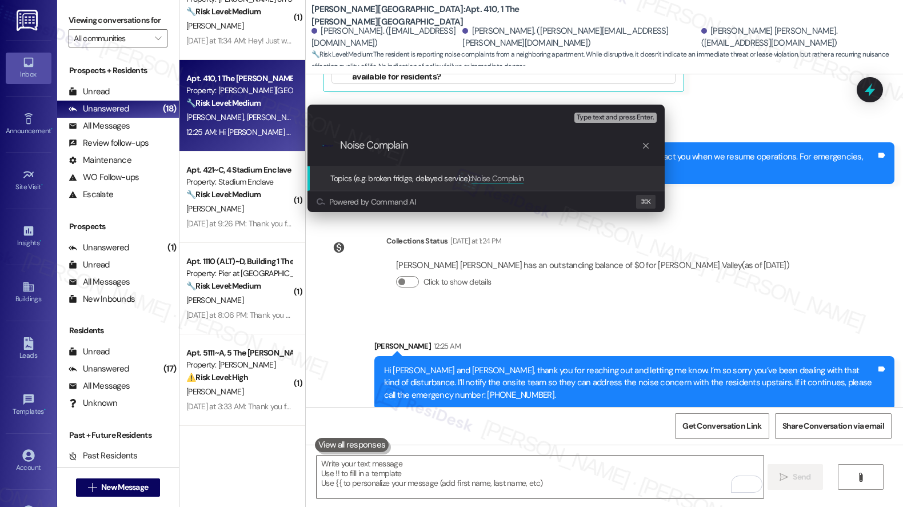
type input "Noise Complaint"
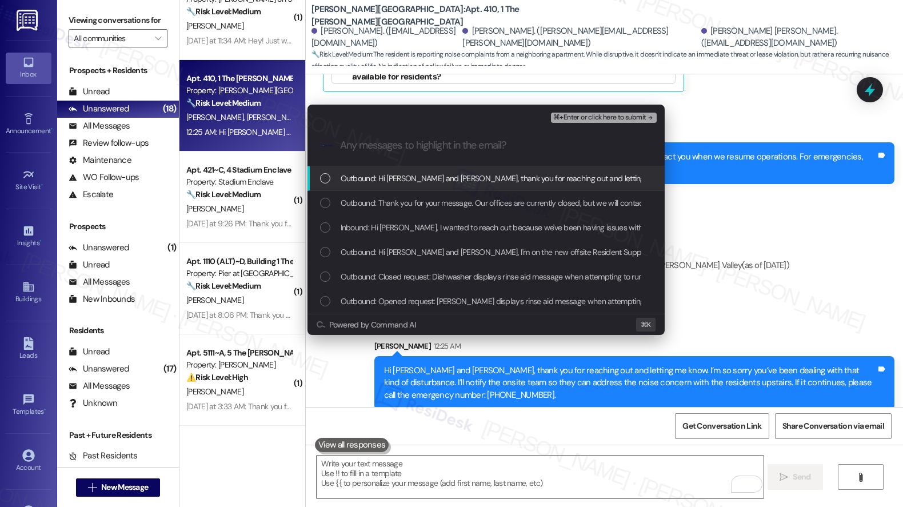
drag, startPoint x: 409, startPoint y: 177, endPoint x: 409, endPoint y: 194, distance: 16.6
click at [409, 180] on span "Outbound: Hi [PERSON_NAME] and [PERSON_NAME], thank you for reaching out and le…" at bounding box center [880, 178] width 1079 height 13
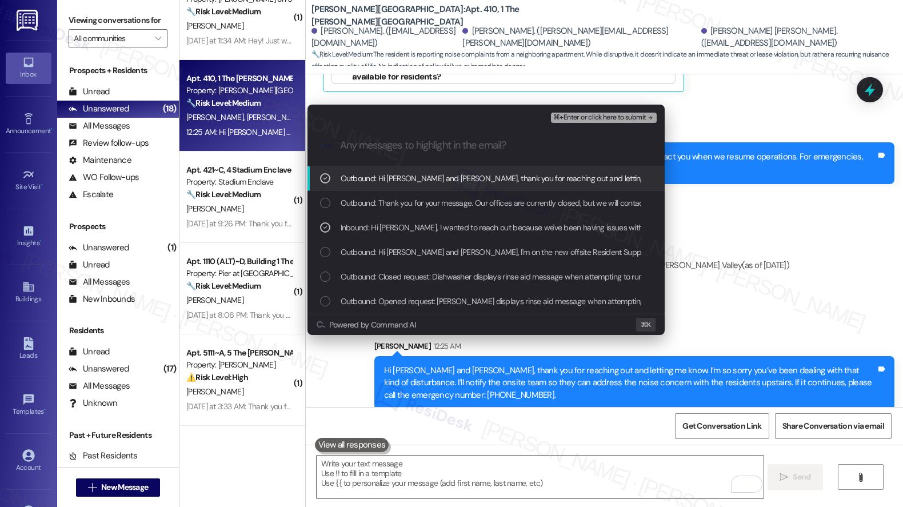
click at [584, 119] on span "⌘+Enter or click here to submit" at bounding box center [599, 118] width 93 height 8
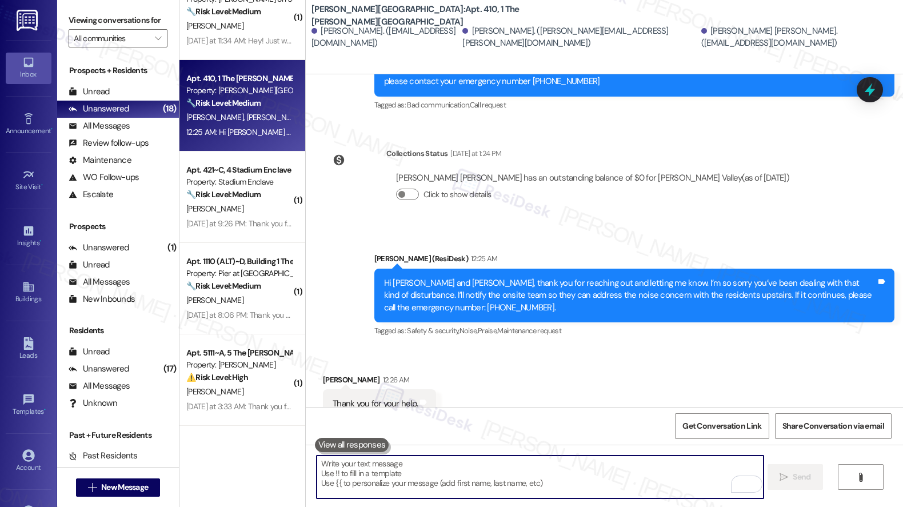
scroll to position [762, 0]
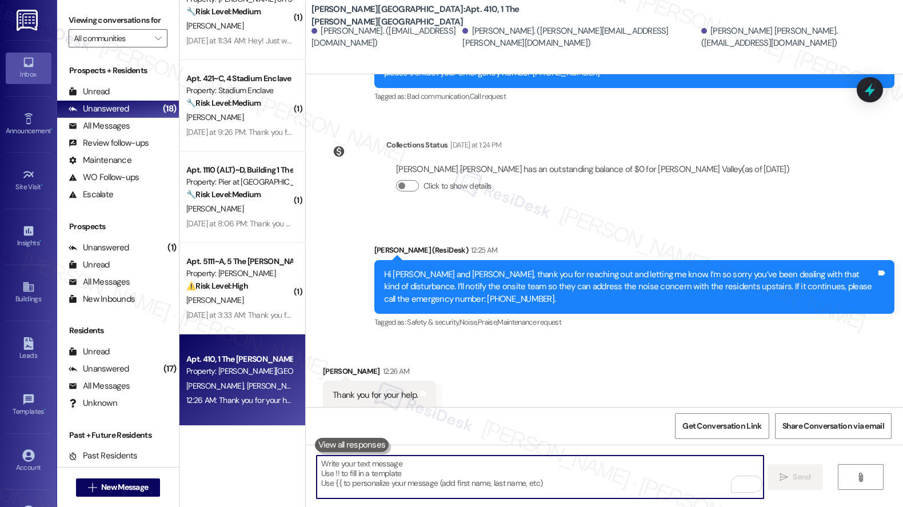
click at [379, 478] on textarea "To enrich screen reader interactions, please activate Accessibility in Grammarl…" at bounding box center [540, 476] width 447 height 43
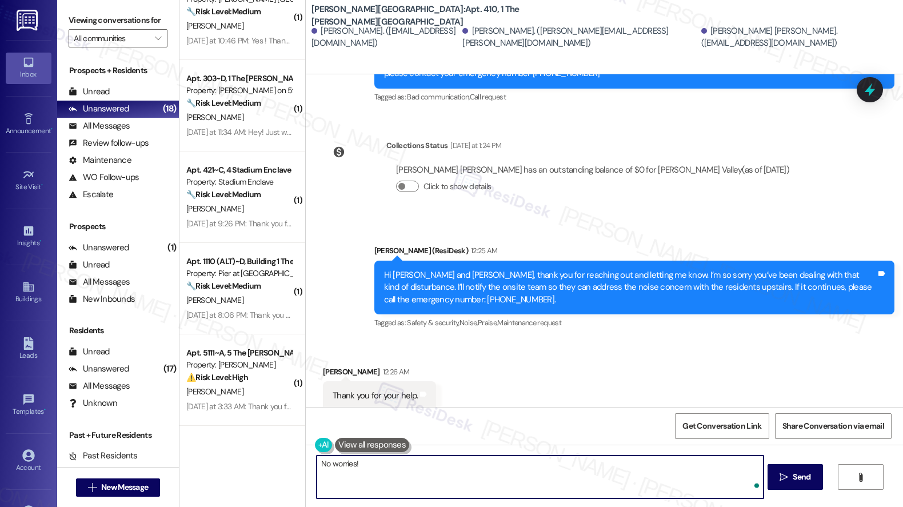
type textarea "No worries!"
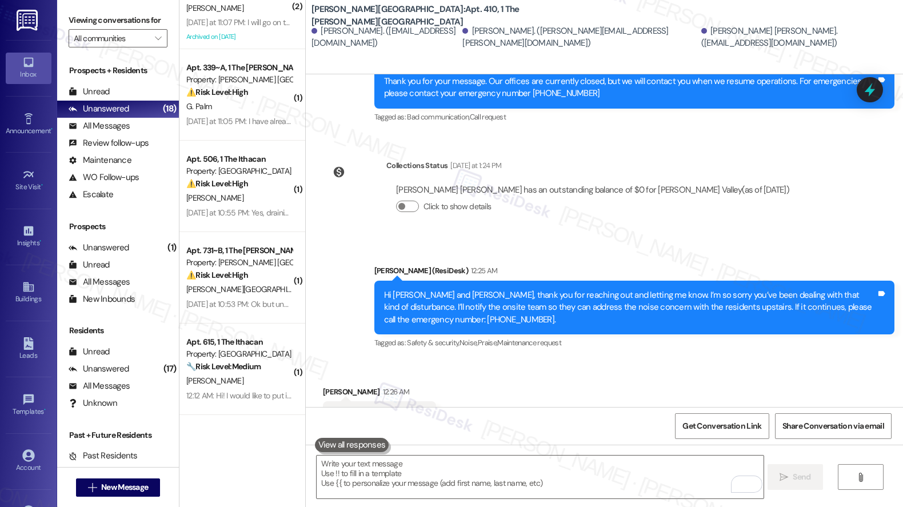
scroll to position [0, 0]
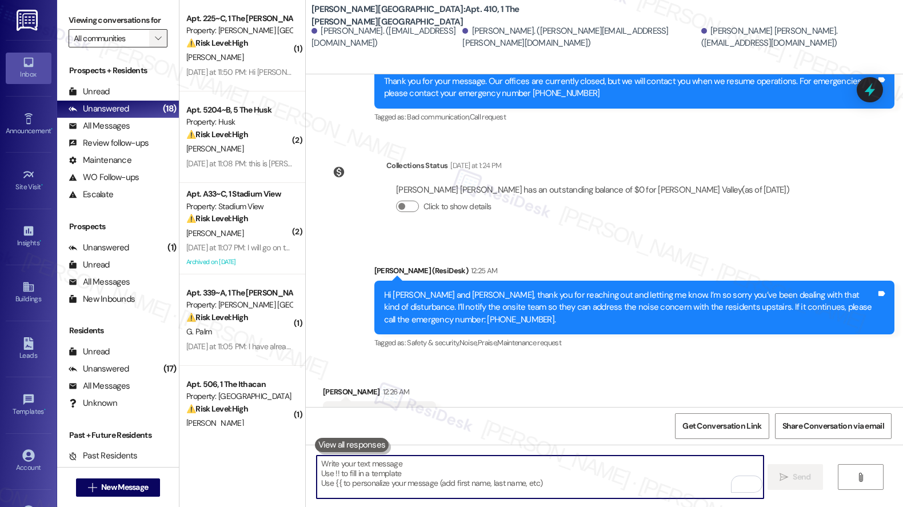
click at [155, 43] on icon "" at bounding box center [158, 38] width 6 height 9
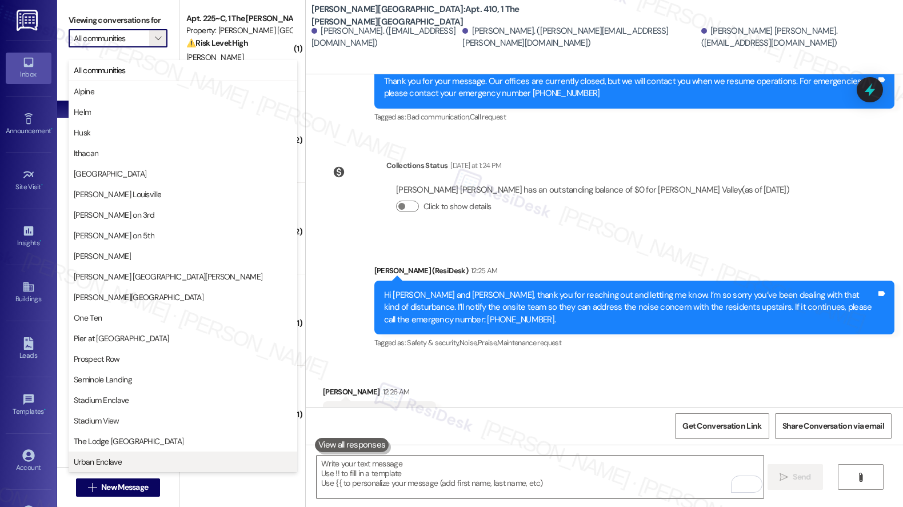
click at [115, 461] on span "Urban Enclave" at bounding box center [98, 461] width 48 height 11
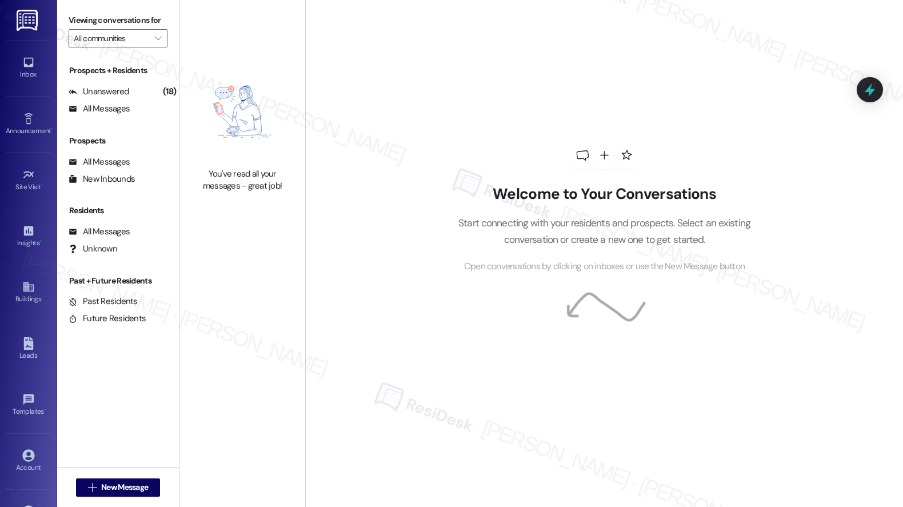
type input "Urban Enclave"
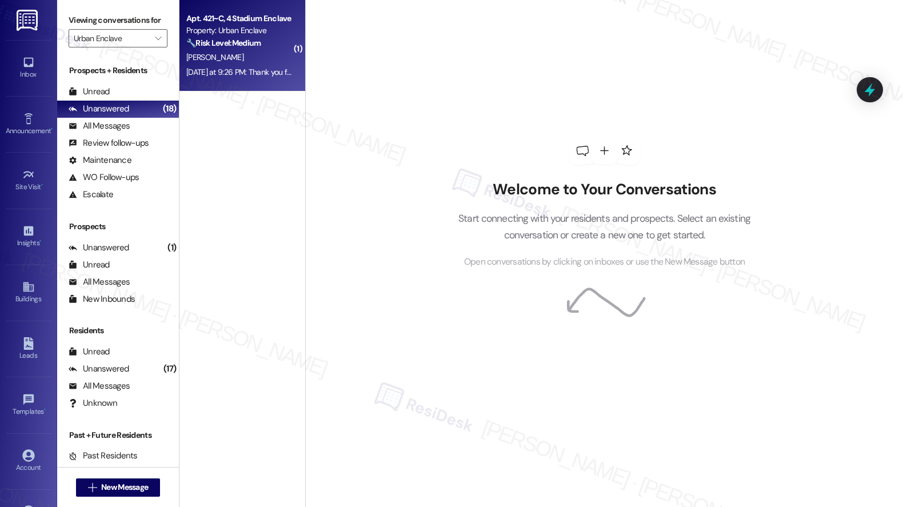
click at [243, 76] on div "[DATE] at 9:26 PM: Thank you for your message. Our offices are currently closed…" at bounding box center [536, 72] width 701 height 10
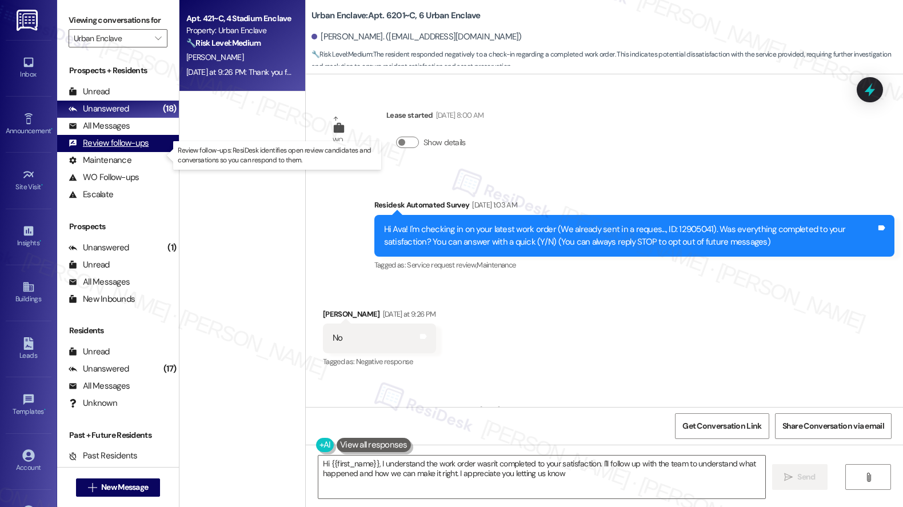
type textarea "Hi {{first_name}}, I understand the work order wasn't completed to your satisfa…"
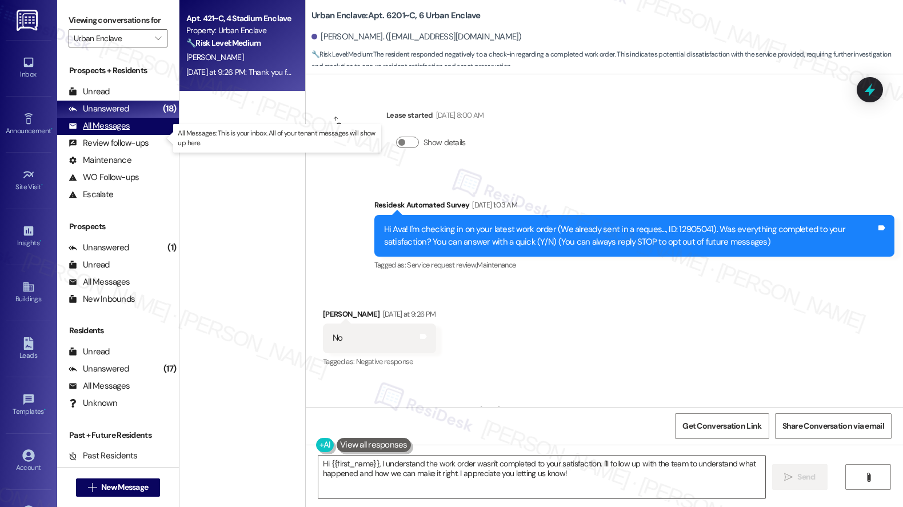
click at [109, 132] on div "All Messages" at bounding box center [99, 126] width 61 height 12
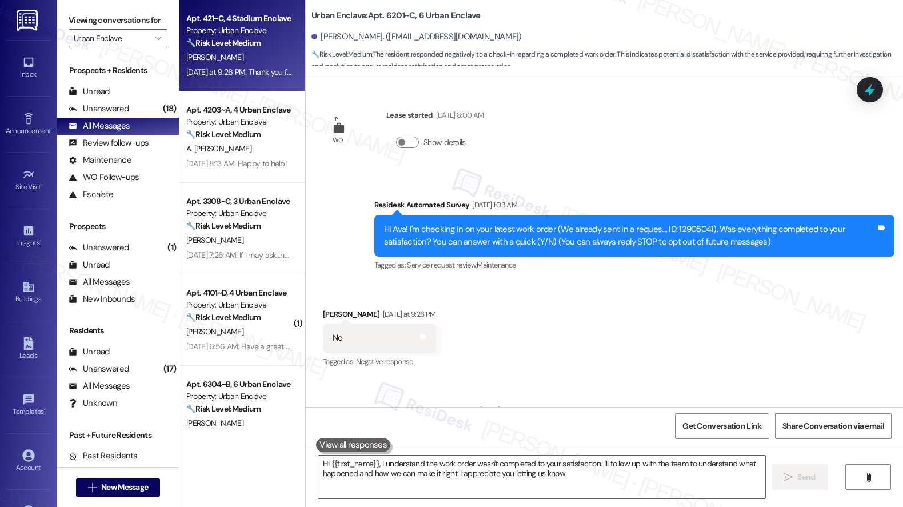
type textarea "Hi {{first_name}}, I understand the work order wasn't completed to your satisfa…"
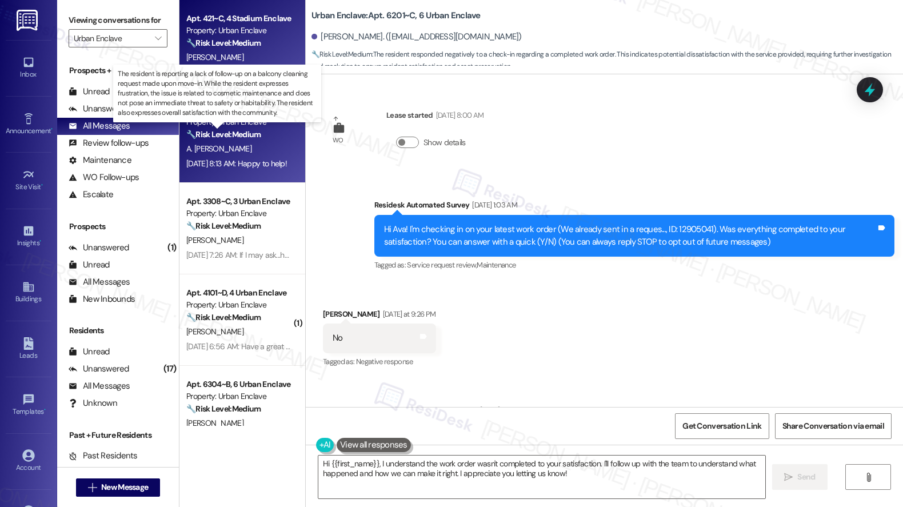
click at [227, 132] on strong "🔧 Risk Level: Medium" at bounding box center [223, 134] width 74 height 10
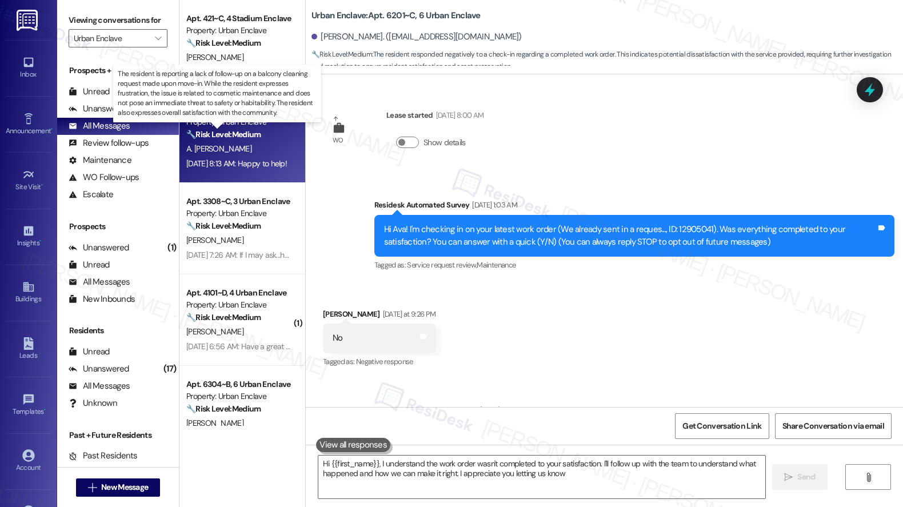
type textarea "Hi {{first_name}}, I understand the work order wasn't completed to your satisfa…"
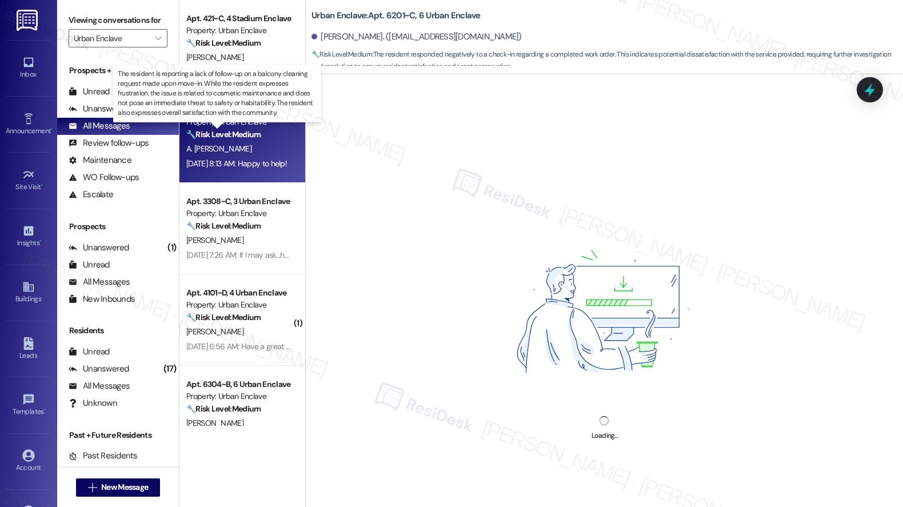
click at [229, 133] on strong "🔧 Risk Level: Medium" at bounding box center [223, 134] width 74 height 10
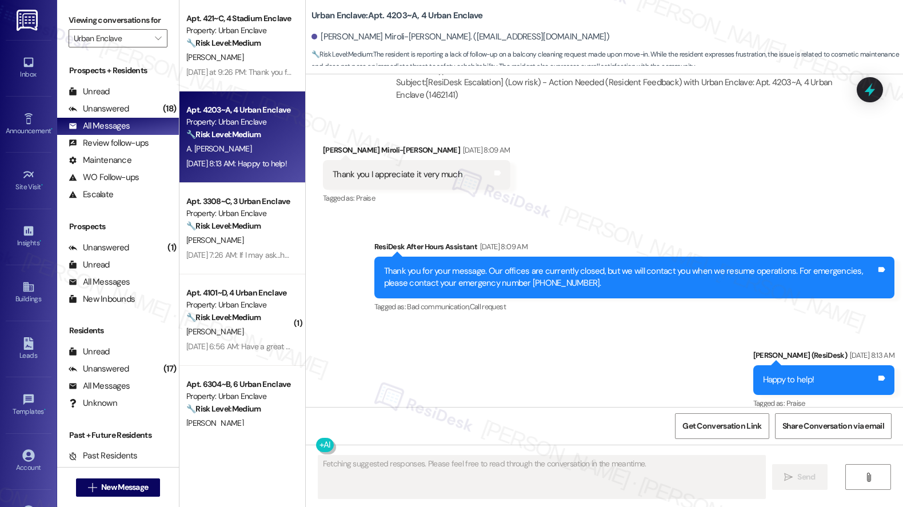
scroll to position [1295, 0]
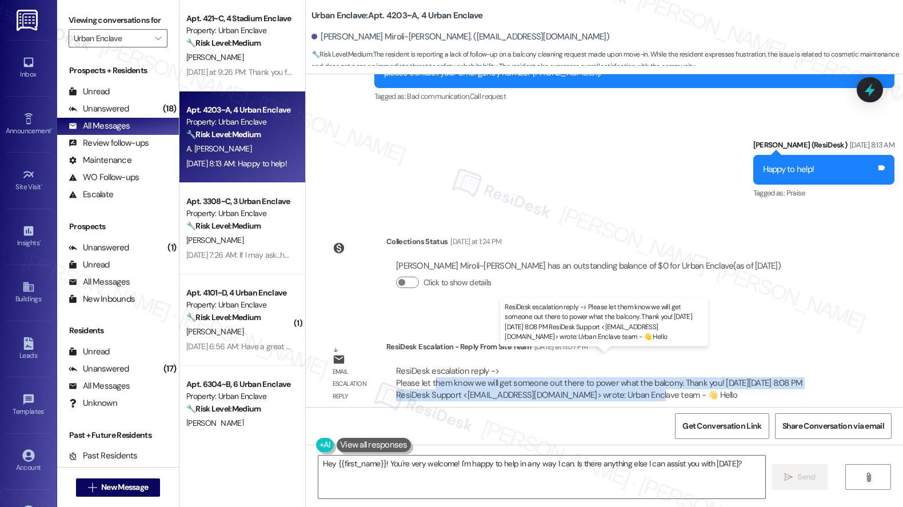
drag, startPoint x: 426, startPoint y: 375, endPoint x: 598, endPoint y: 379, distance: 172.0
click at [598, 379] on div "ResiDesk escalation reply -> Please let them know we will get someone out there…" at bounding box center [599, 383] width 406 height 36
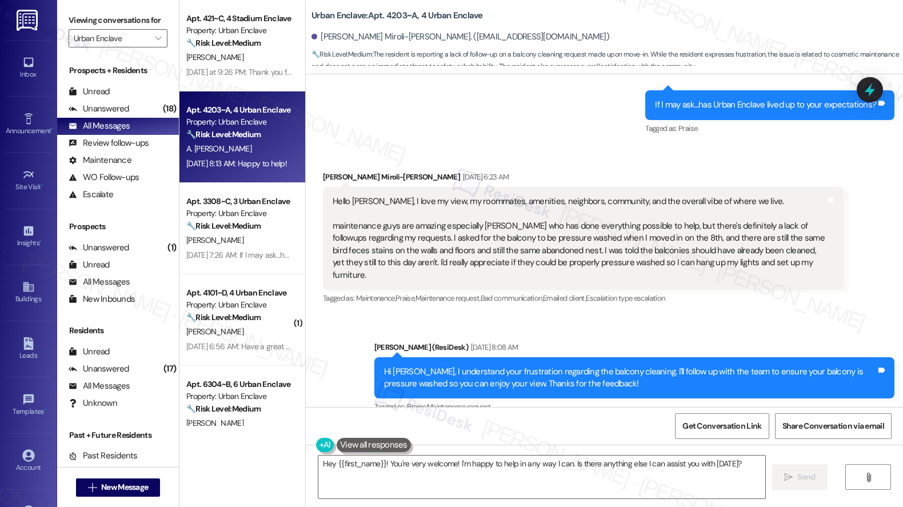
scroll to position [614, 0]
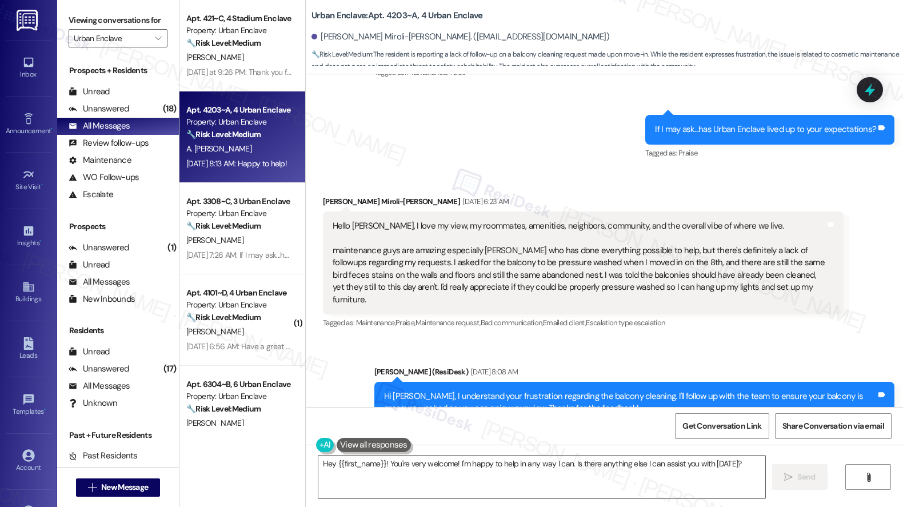
click at [516, 191] on div "Received via SMS [PERSON_NAME] Miroli-[PERSON_NAME] [DATE] 6:23 AM Hello [PERSO…" at bounding box center [583, 263] width 538 height 153
click at [415, 233] on div "Hello [PERSON_NAME], I love my view, my roommates, amenities, neighbors, commun…" at bounding box center [579, 263] width 492 height 86
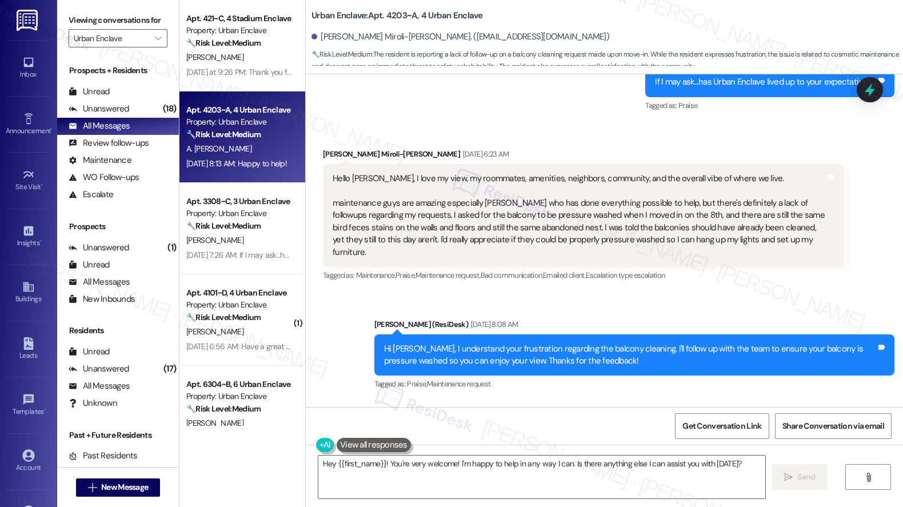
scroll to position [645, 0]
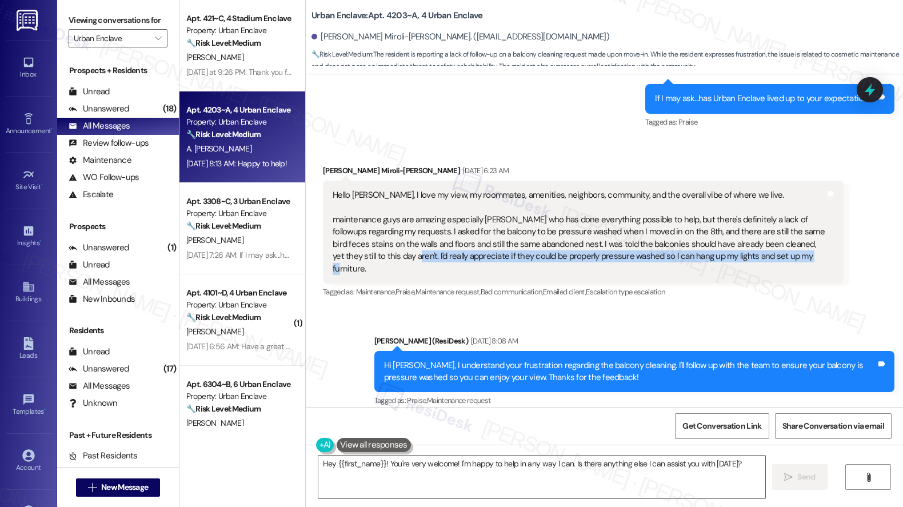
drag, startPoint x: 378, startPoint y: 254, endPoint x: 684, endPoint y: 265, distance: 306.4
click at [684, 265] on div "Hello [PERSON_NAME], I love my view, my roommates, amenities, neighbors, commun…" at bounding box center [583, 232] width 520 height 103
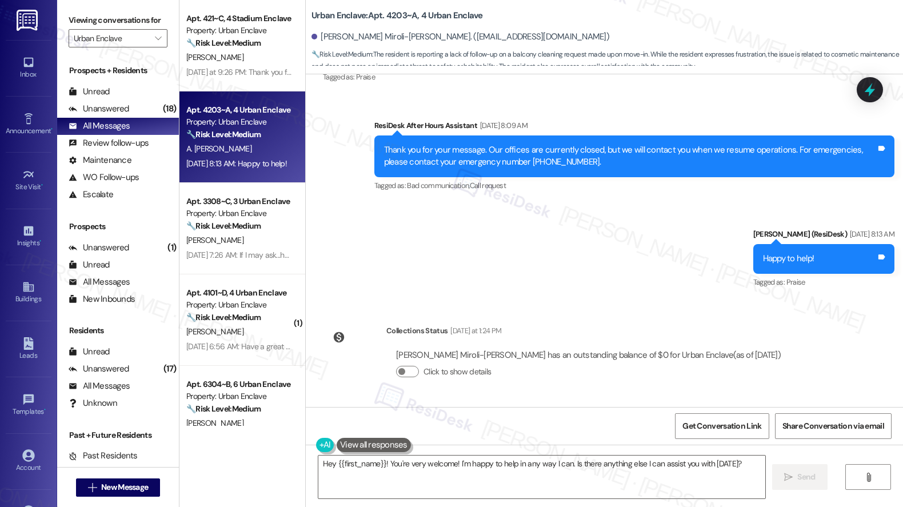
scroll to position [1295, 0]
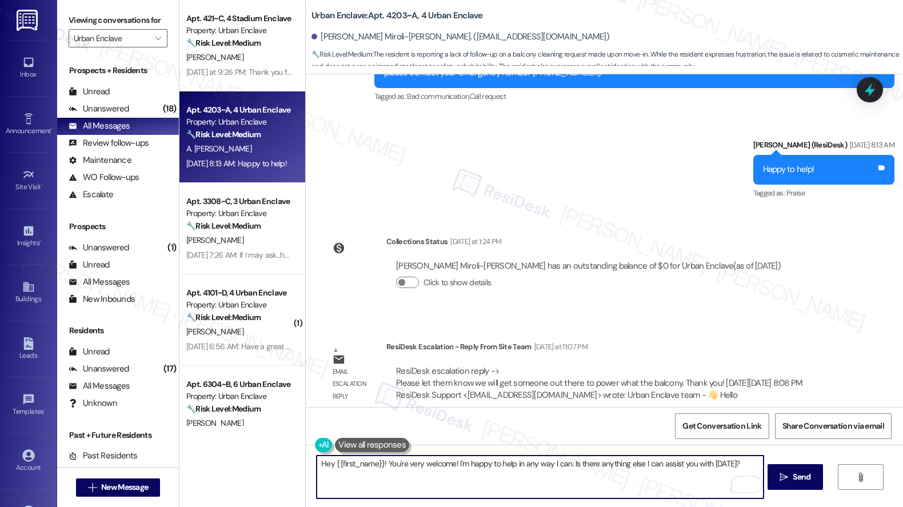
drag, startPoint x: 743, startPoint y: 464, endPoint x: 435, endPoint y: 465, distance: 308.5
click at [379, 460] on textarea "Hey {{first_name}}! You're very welcome! I'm happy to help in any way I can. Is…" at bounding box center [540, 476] width 447 height 43
type textarea "Hey {{first_name}}! quick update,"
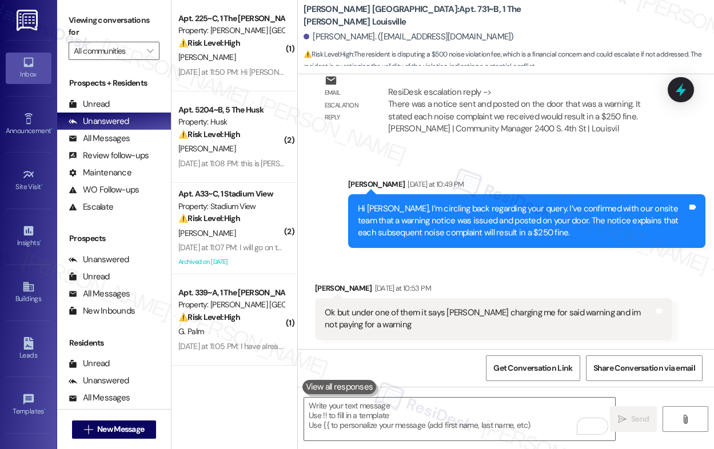
scroll to position [7444, 0]
drag, startPoint x: 409, startPoint y: 209, endPoint x: 514, endPoint y: 215, distance: 105.3
click at [514, 215] on div "Hi [PERSON_NAME], I’m circling back regarding your query. I’ve confirmed with o…" at bounding box center [522, 221] width 329 height 37
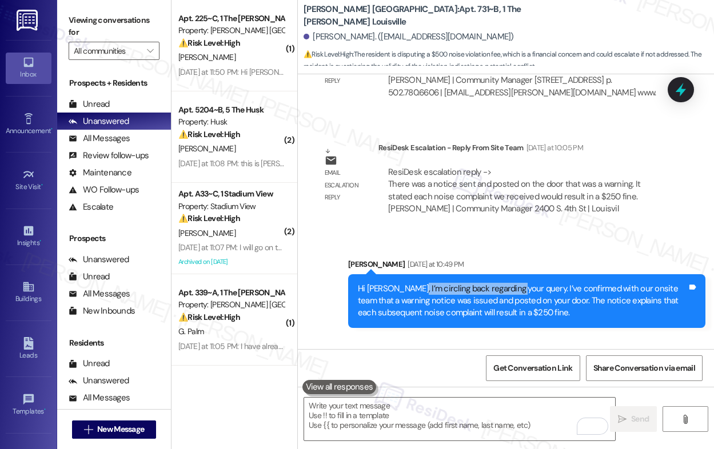
scroll to position [7362, 0]
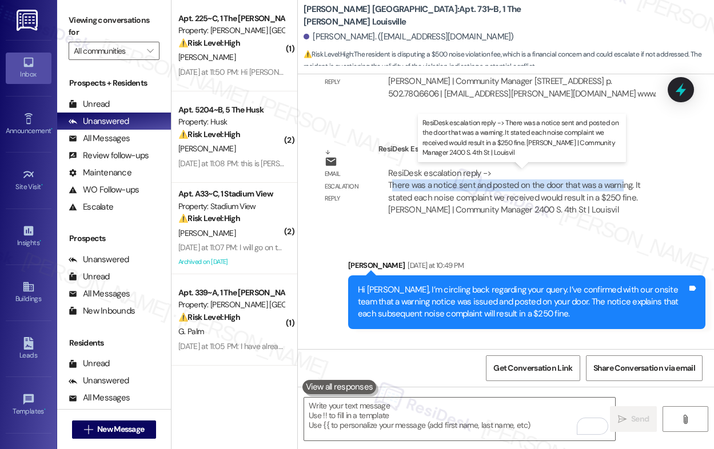
drag, startPoint x: 394, startPoint y: 189, endPoint x: 618, endPoint y: 189, distance: 224.0
click at [618, 189] on div "ResiDesk escalation reply -> There was a notice sent and posted on the door tha…" at bounding box center [514, 191] width 252 height 48
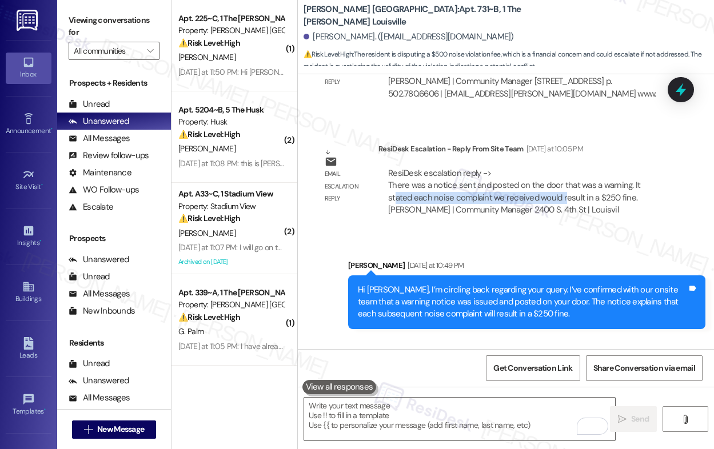
drag, startPoint x: 394, startPoint y: 201, endPoint x: 562, endPoint y: 205, distance: 168.0
click at [562, 205] on div "ResiDesk escalation reply -> There was a notice sent and posted on the door tha…" at bounding box center [525, 191] width 277 height 49
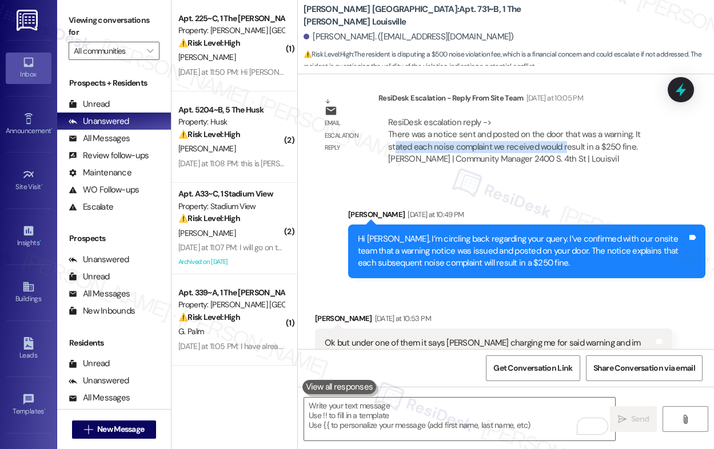
scroll to position [7444, 0]
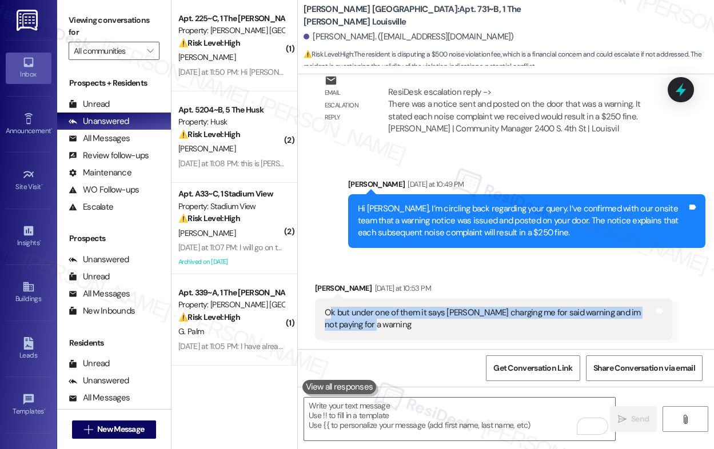
drag, startPoint x: 332, startPoint y: 318, endPoint x: 493, endPoint y: 319, distance: 161.1
click at [493, 319] on div "Ok but under one of them it says [PERSON_NAME] charging me for said warning and…" at bounding box center [489, 319] width 329 height 25
click at [354, 314] on div "Ok but under one of them it says [PERSON_NAME] charging me for said warning and…" at bounding box center [489, 319] width 329 height 25
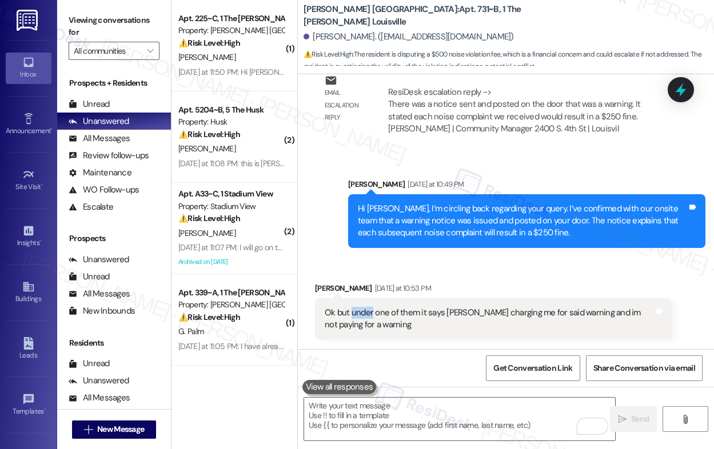
click at [354, 314] on div "Ok but under one of them it says [PERSON_NAME] charging me for said warning and…" at bounding box center [489, 319] width 329 height 25
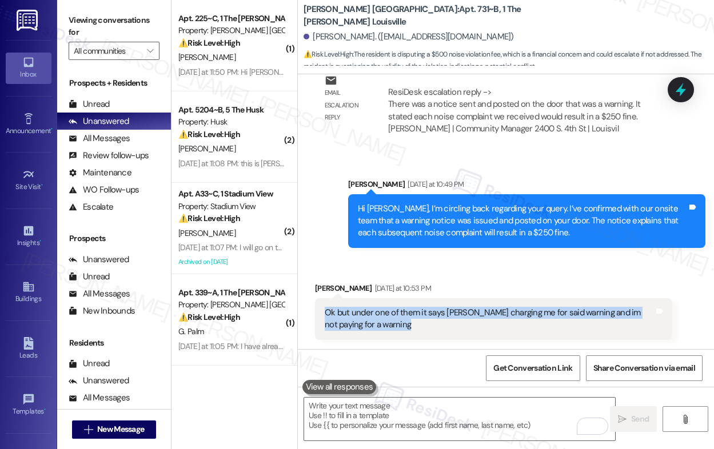
click at [354, 314] on div "Ok but under one of them it says [PERSON_NAME] charging me for said warning and…" at bounding box center [489, 319] width 329 height 25
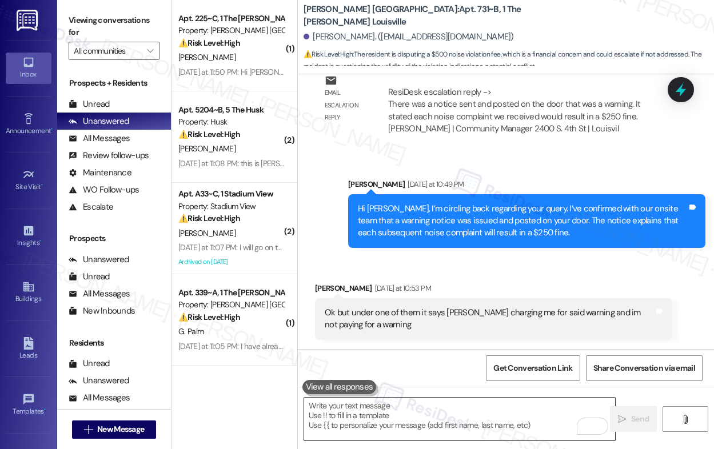
drag, startPoint x: 394, startPoint y: 418, endPoint x: 456, endPoint y: 424, distance: 62.1
click at [396, 416] on textarea "To enrich screen reader interactions, please activate Accessibility in Grammarl…" at bounding box center [459, 419] width 311 height 43
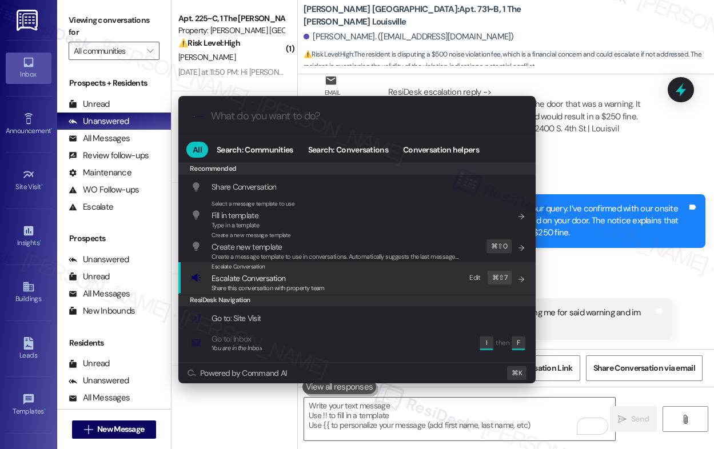
click at [246, 271] on div "Escalate Conversation" at bounding box center [267, 266] width 113 height 9
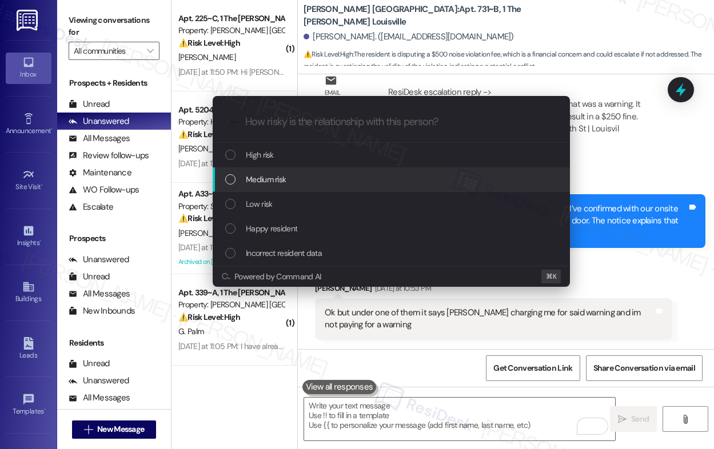
click at [293, 172] on div "Medium risk" at bounding box center [391, 179] width 357 height 25
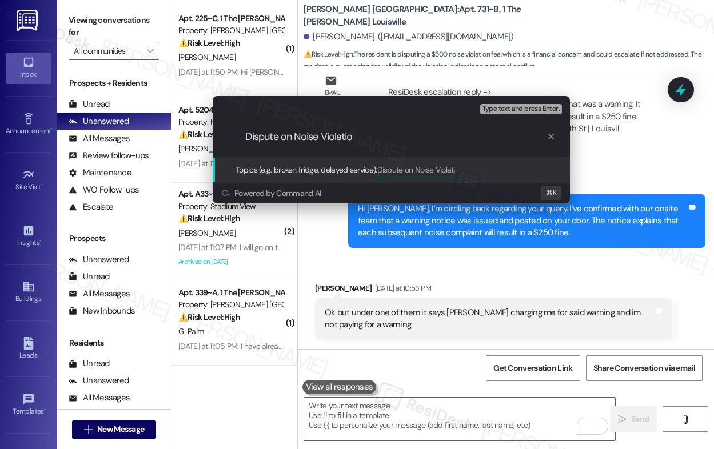
type input "Dispute on Noise Violation"
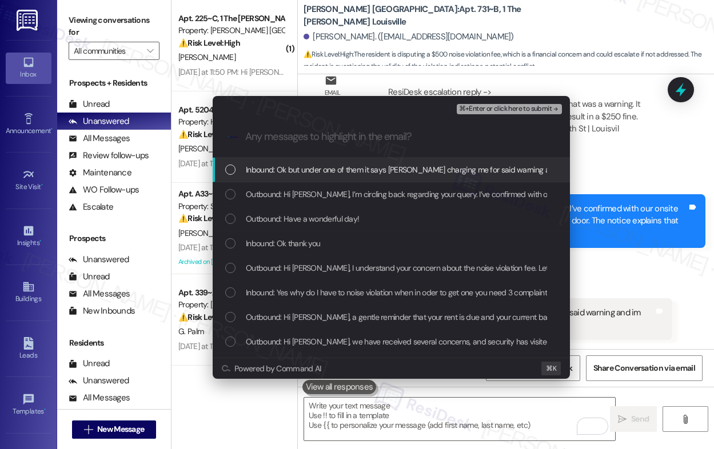
click at [328, 167] on span "Inbound: Ok but under one of them it says [PERSON_NAME] charging me for said wa…" at bounding box center [448, 169] width 404 height 13
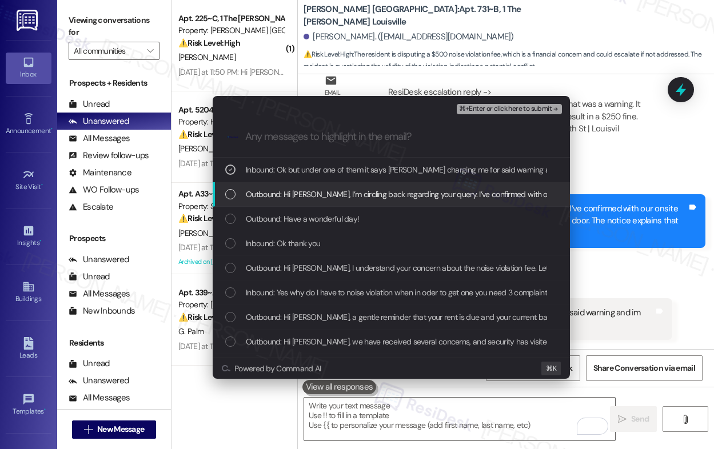
click at [328, 198] on span "Outbound: Hi [PERSON_NAME], I’m circling back regarding your query. I’ve confir…" at bounding box center [657, 194] width 822 height 13
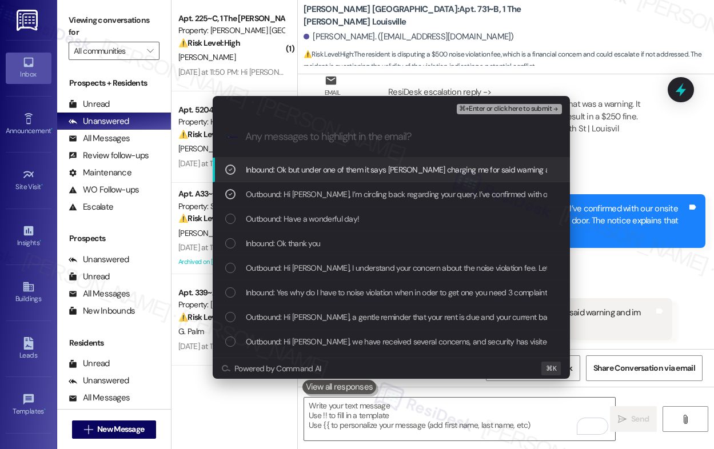
click at [504, 110] on span "⌘+Enter or click here to submit" at bounding box center [505, 109] width 93 height 8
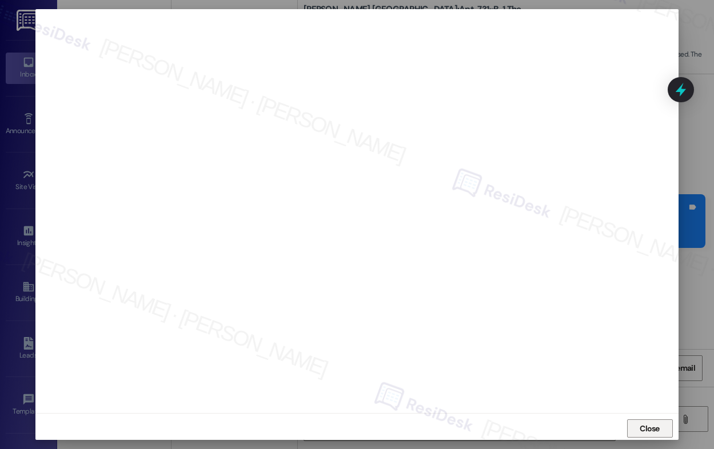
click at [640, 430] on span "Close" at bounding box center [649, 429] width 20 height 12
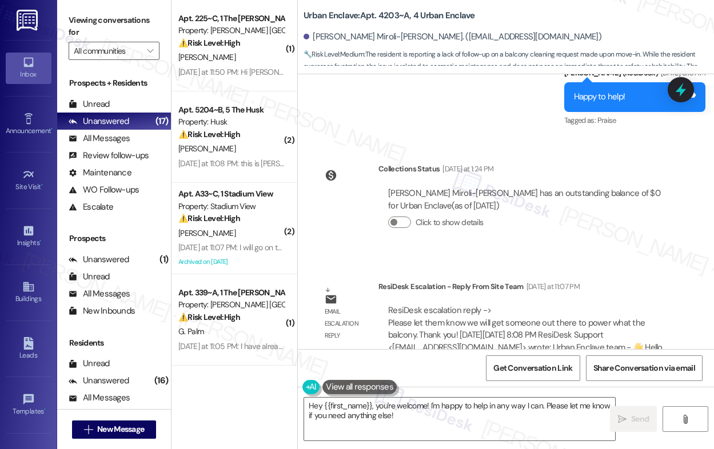
scroll to position [1471, 0]
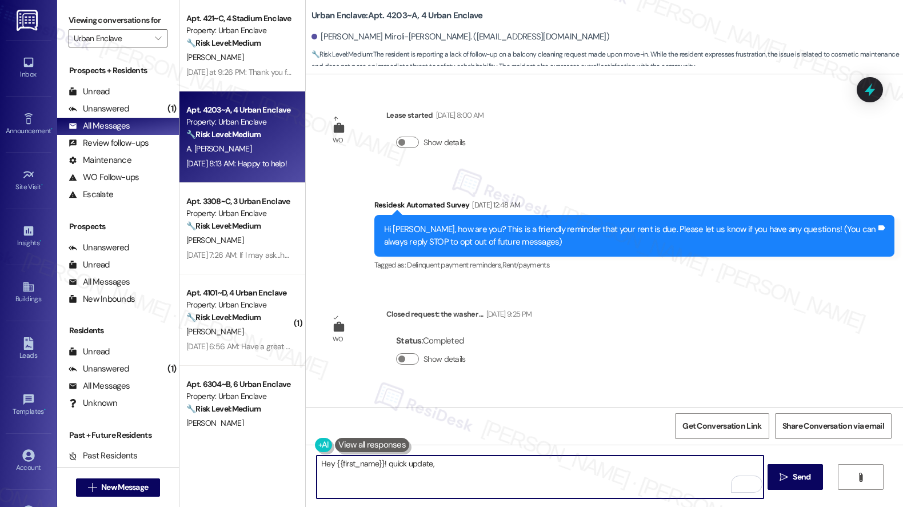
scroll to position [1295, 0]
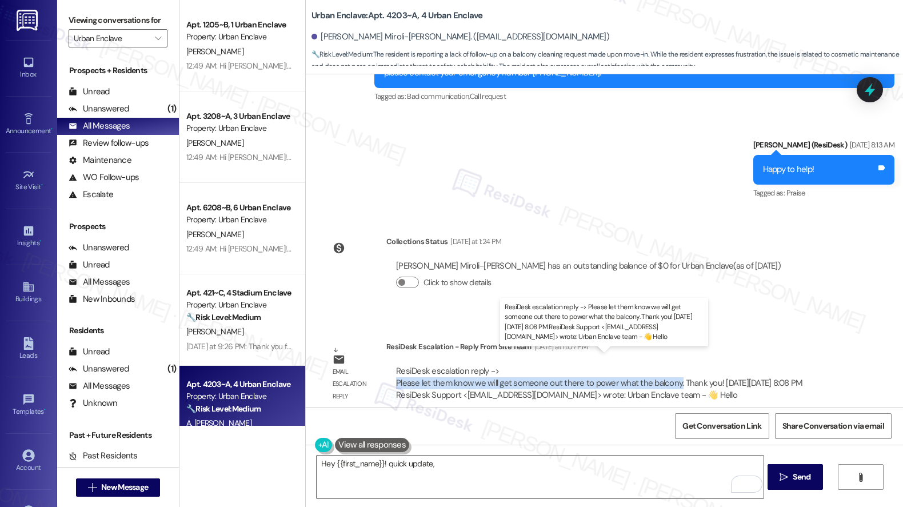
drag, startPoint x: 388, startPoint y: 371, endPoint x: 670, endPoint y: 375, distance: 282.2
click at [670, 375] on div "ResiDesk escalation reply -> Please let them know we will get someone out there…" at bounding box center [599, 383] width 406 height 36
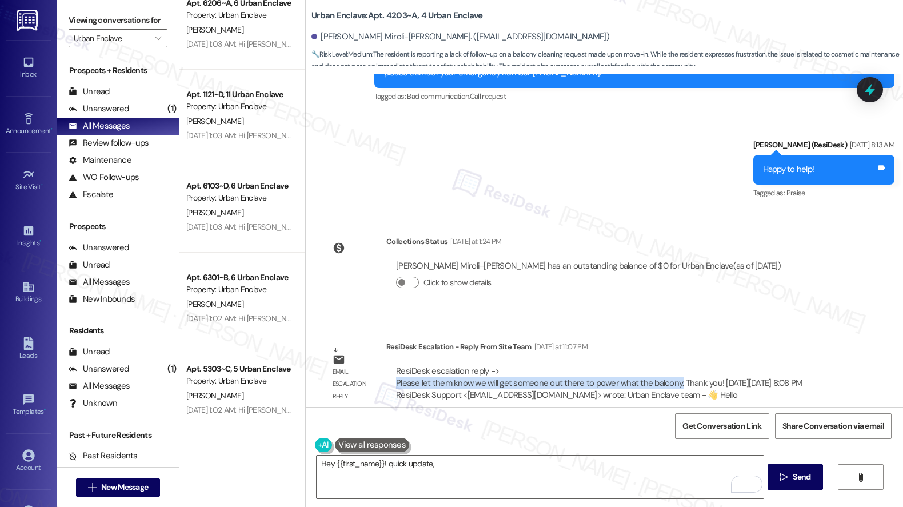
scroll to position [4145, 0]
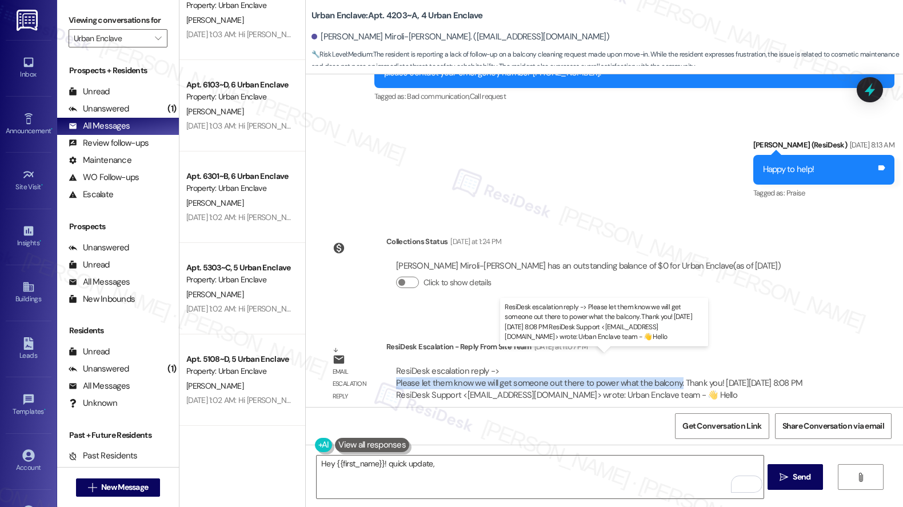
copy div "Please let them know we will get someone out there to power what the balcony."
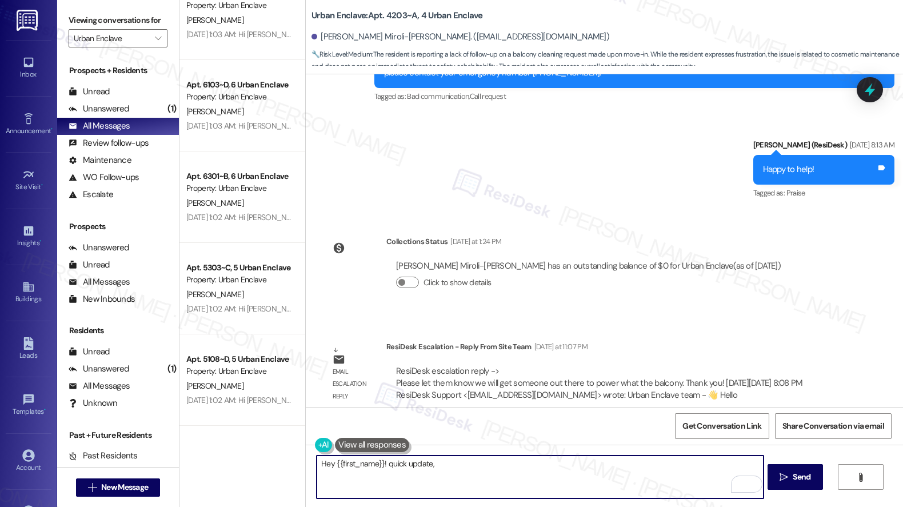
click at [435, 464] on textarea "Hey {{first_name}}! quick update," at bounding box center [540, 476] width 447 height 43
paste textarea "We’ll have someone come out to power wash the balcony for you."
click at [432, 466] on textarea "Hey {{first_name}}! quick update, We’ll have someone come out to power wash the…" at bounding box center [540, 476] width 447 height 43
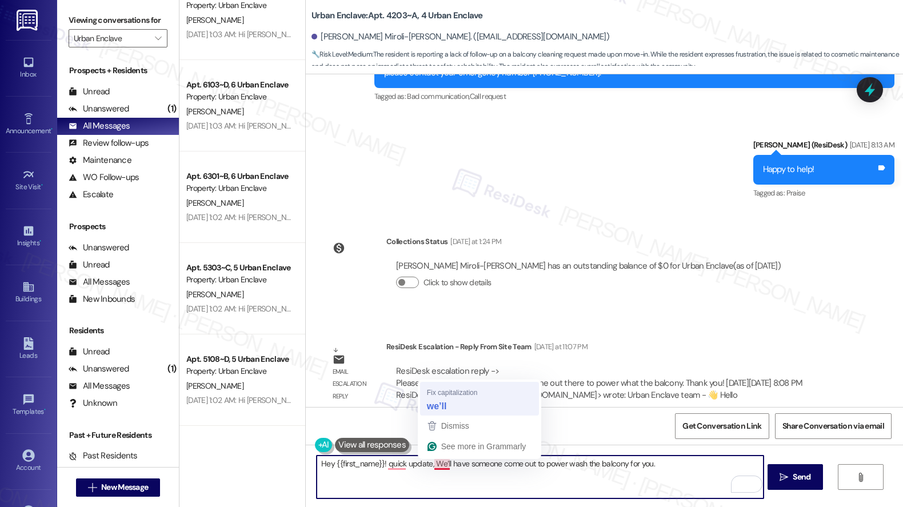
type textarea "Hey {{first_name}}! quick update, we’ll have someone come out to power wash the…"
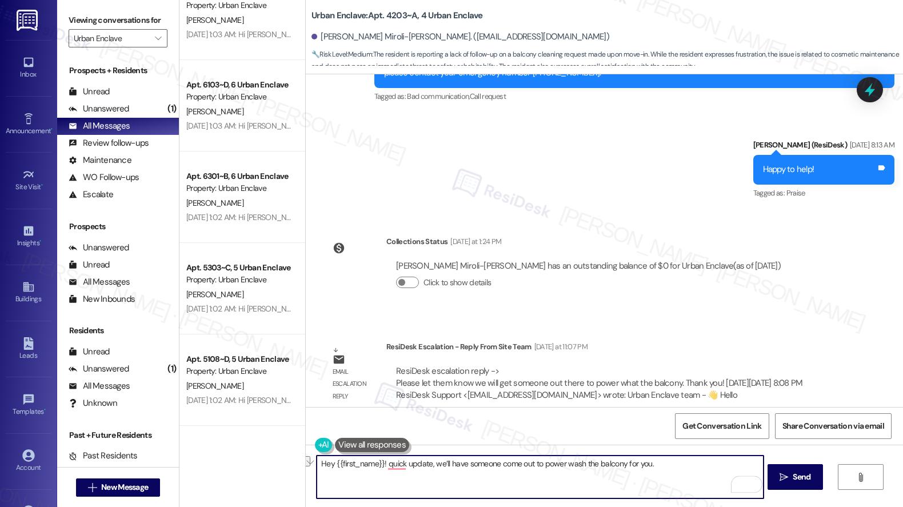
drag, startPoint x: 482, startPoint y: 464, endPoint x: 562, endPoint y: 469, distance: 80.1
click at [562, 469] on textarea "Hey {{first_name}}! quick update, we’ll have someone come out to power wash the…" at bounding box center [540, 476] width 447 height 43
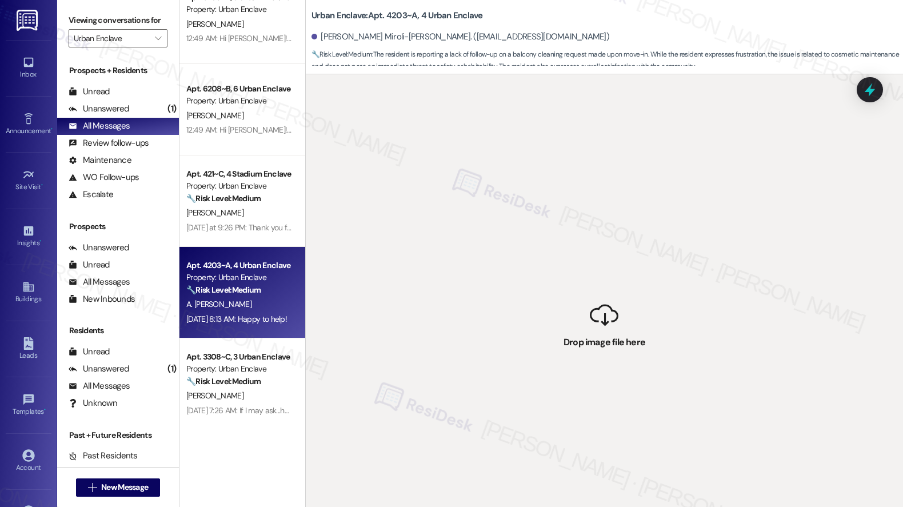
scroll to position [410, 0]
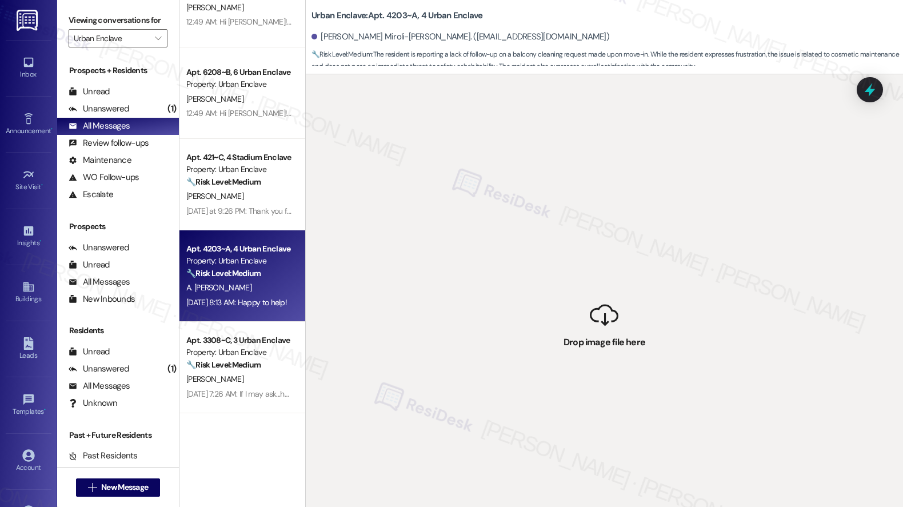
click at [237, 288] on div "A. Miroli-Aubery" at bounding box center [239, 288] width 108 height 14
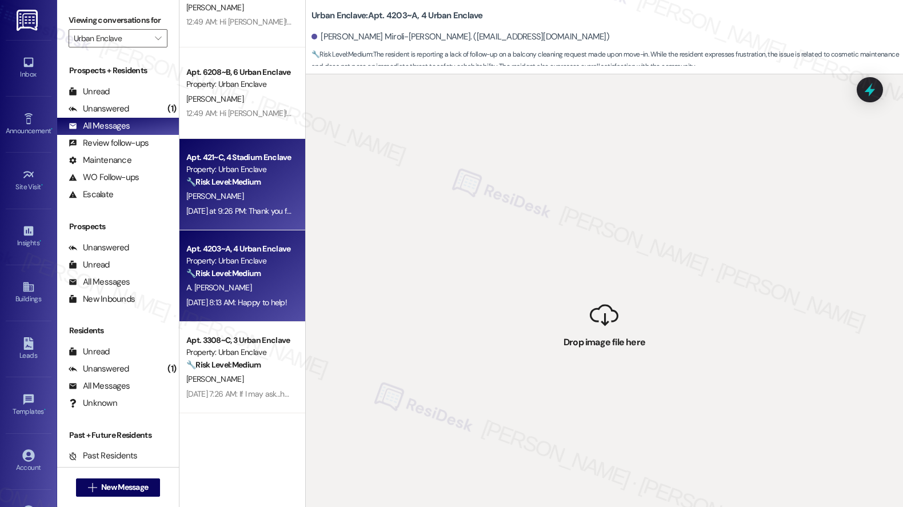
click at [239, 205] on div "Yesterday at 9:26 PM: Thank you for your message. Our offices are currently clo…" at bounding box center [239, 211] width 108 height 14
click at [244, 293] on div "A. Miroli-Aubery" at bounding box center [239, 288] width 108 height 14
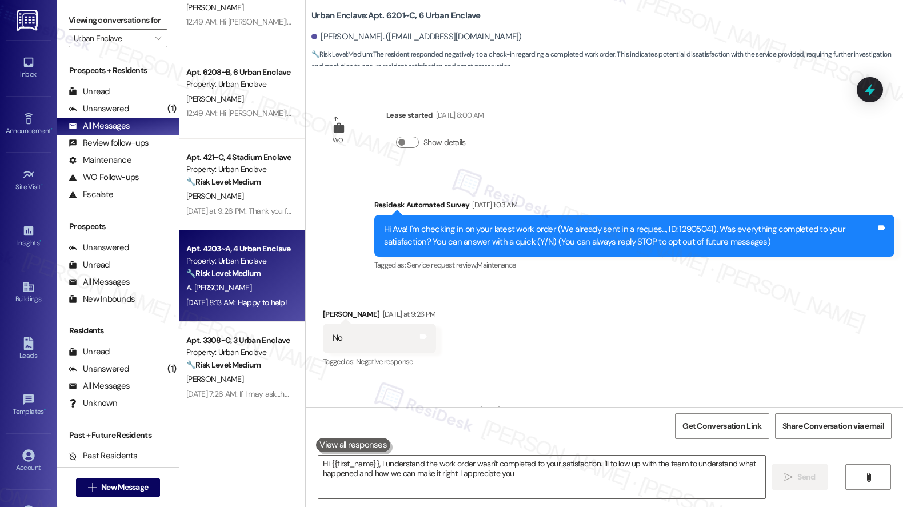
type textarea "Hi {{first_name}}, I understand the work order wasn't completed to your satisfa…"
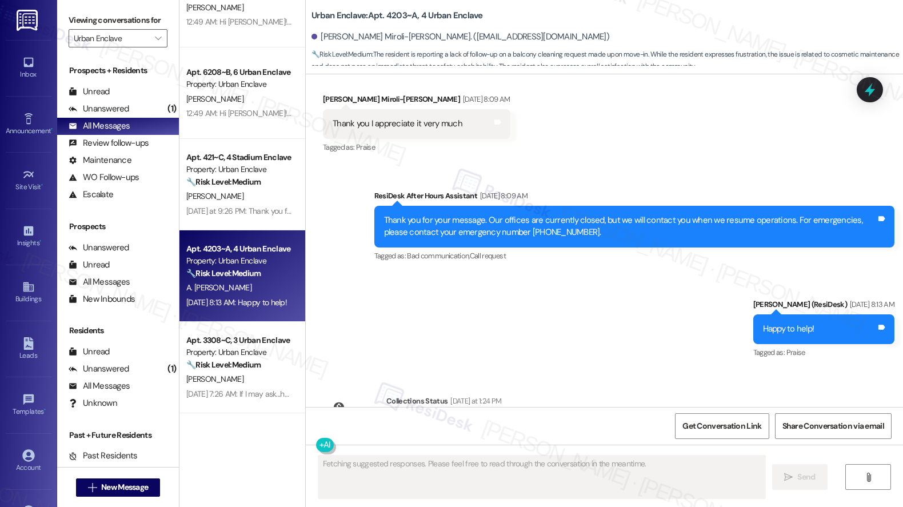
scroll to position [1295, 0]
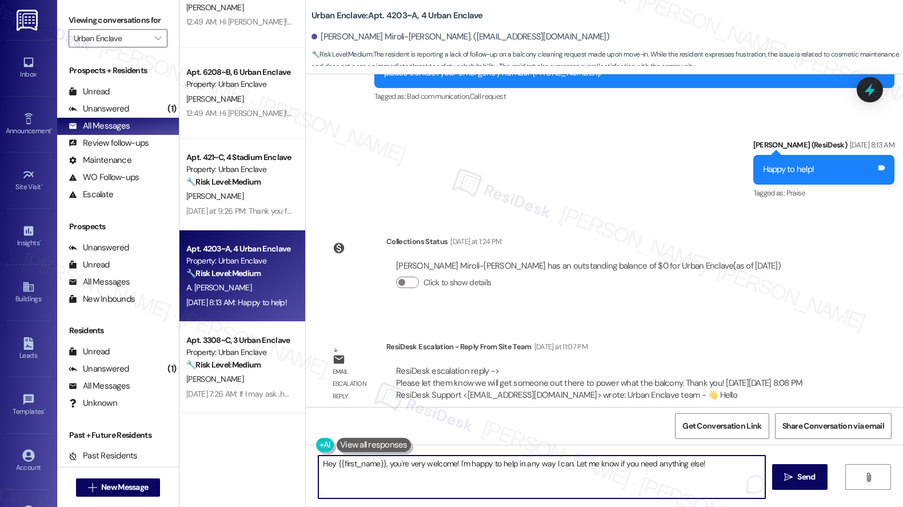
drag, startPoint x: 382, startPoint y: 462, endPoint x: 612, endPoint y: 471, distance: 230.4
click at [612, 471] on textarea "Hey {{first_name}}, you're very welcome! I'm happy to help in any way I can. Le…" at bounding box center [541, 476] width 447 height 43
paste textarea "We’ll have someone come out to power wash the balcony for you."
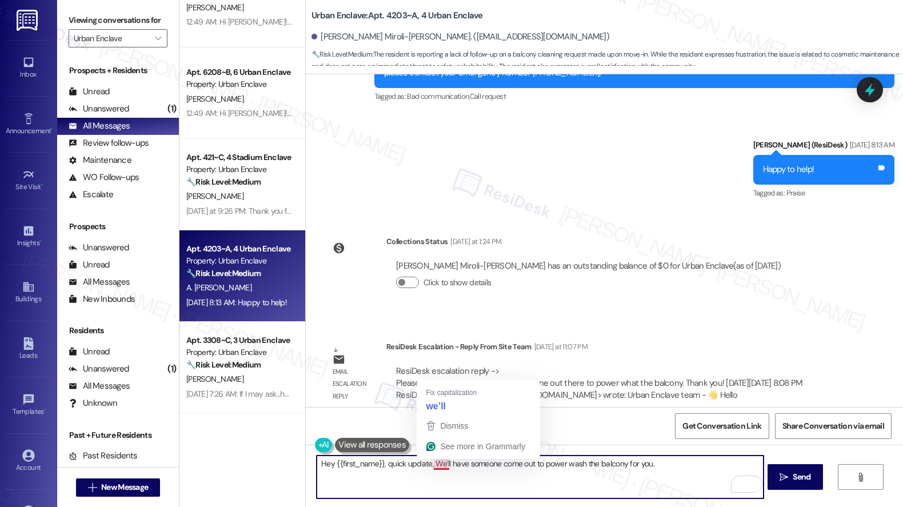
click at [434, 466] on textarea "Hey {{first_name}}, quick update, We’ll have someone come out to power wash the…" at bounding box center [540, 476] width 447 height 43
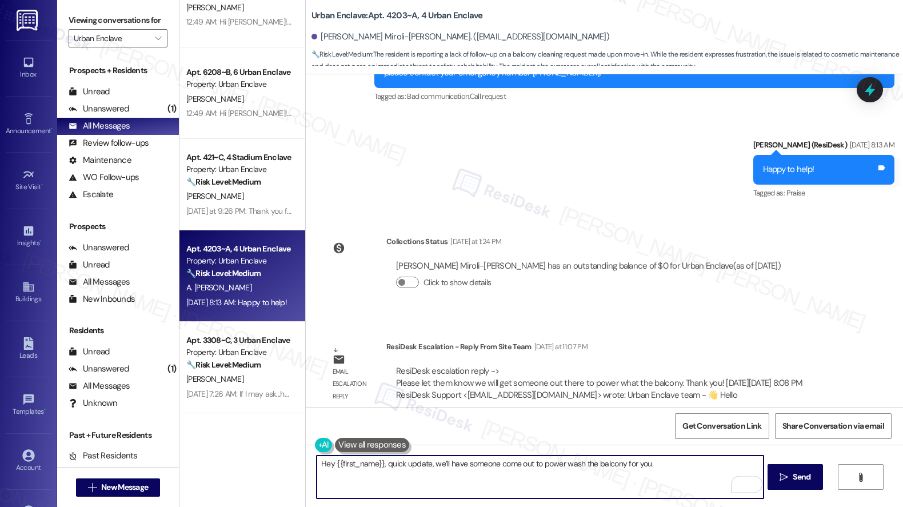
click at [659, 463] on textarea "Hey {{first_name}}, quick update, we’ll have someone come out to power wash the…" at bounding box center [540, 476] width 447 height 43
click at [732, 460] on textarea "Hey {{first_name}}, quick update, we’ll have someone come out to power wash the…" at bounding box center [540, 476] width 447 height 43
click at [434, 473] on textarea "Hey {{first_name}}, quick update, we’ll have someone come out to power wash the…" at bounding box center [540, 476] width 447 height 43
type textarea "Hey {{first_name}}, quick update, we’ll have someone come out to power wash the…"
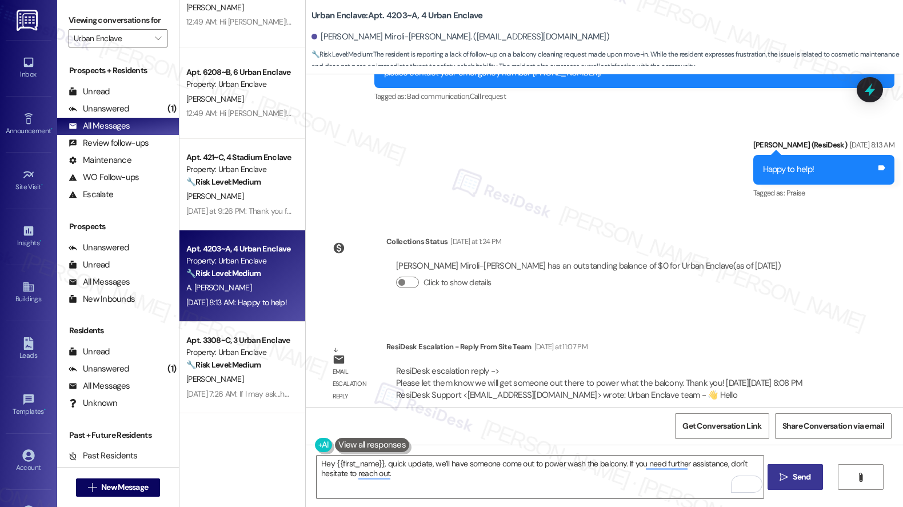
click at [794, 487] on button " Send" at bounding box center [794, 477] width 55 height 26
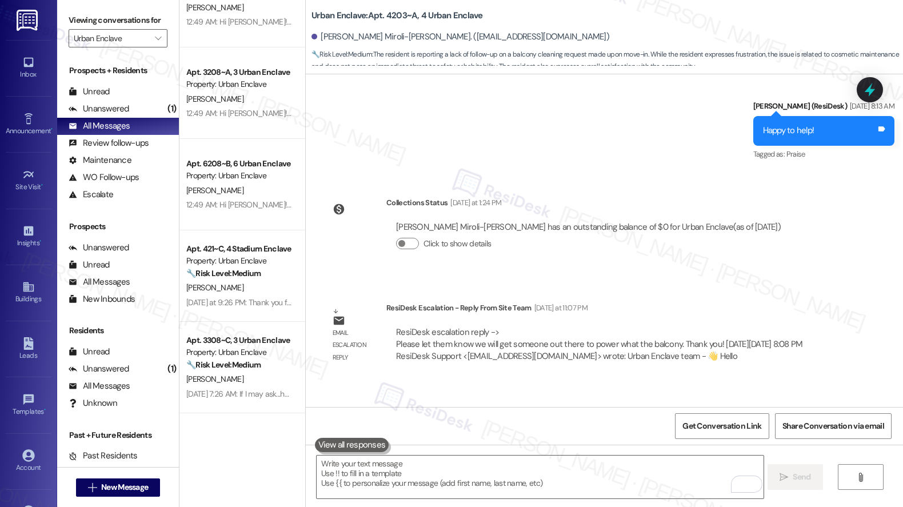
scroll to position [1387, 0]
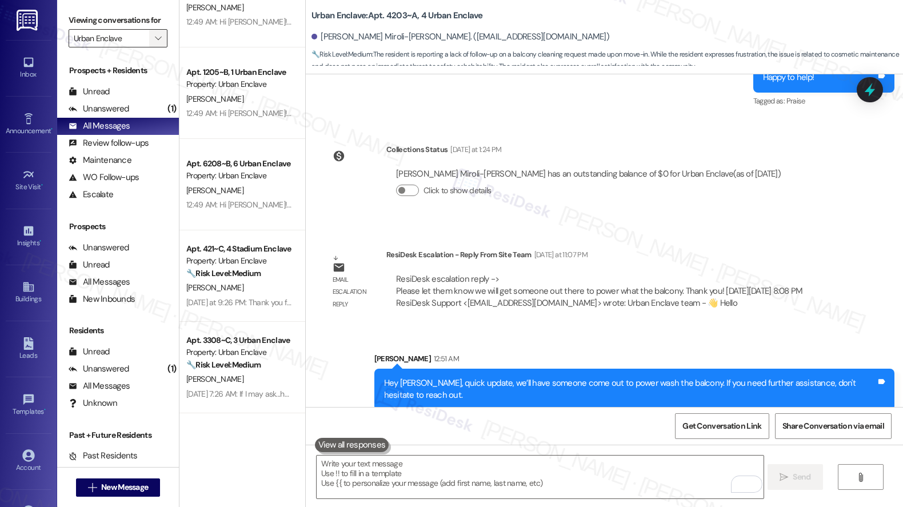
click at [155, 43] on icon "" at bounding box center [158, 38] width 6 height 9
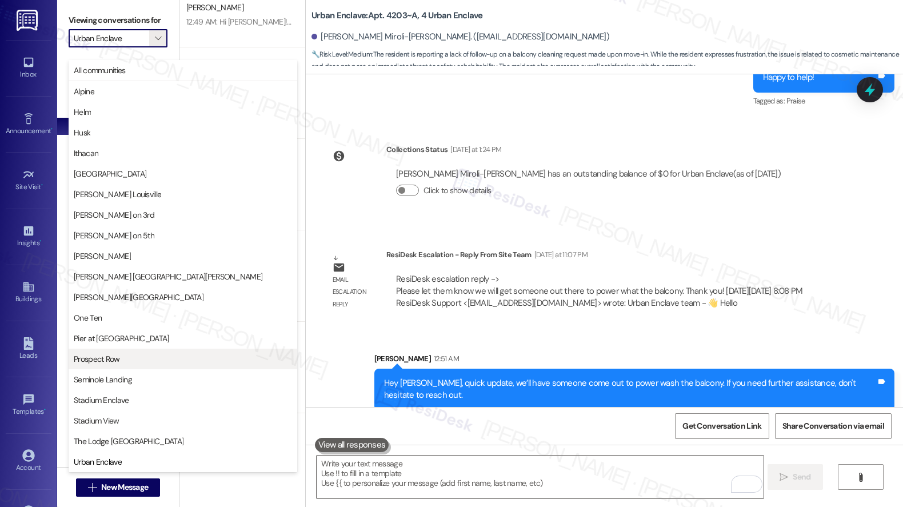
click at [134, 366] on button "Prospect Row" at bounding box center [183, 358] width 229 height 21
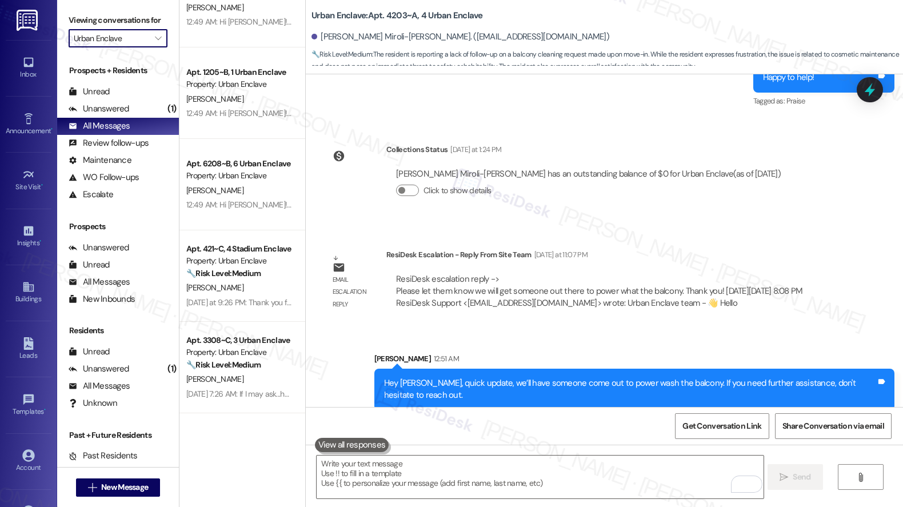
type input "Prospect Row"
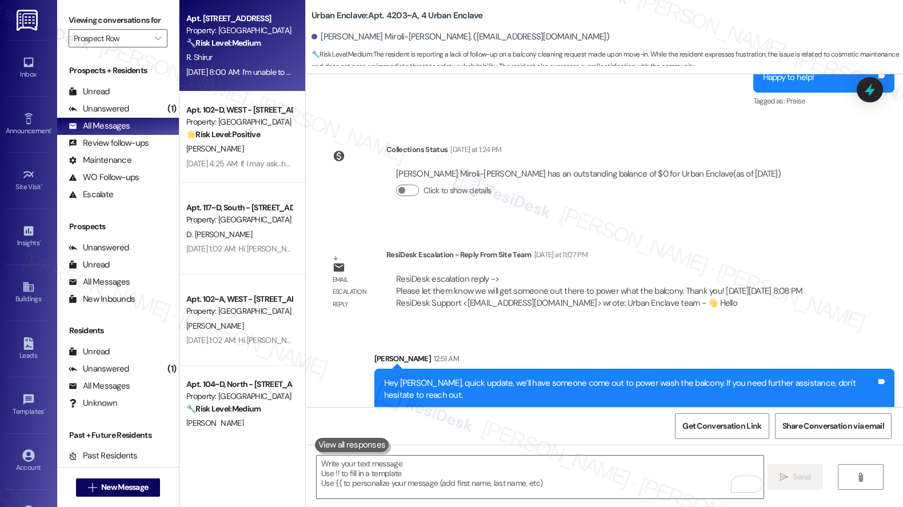
click at [234, 54] on div "R. Shirur" at bounding box center [239, 57] width 108 height 14
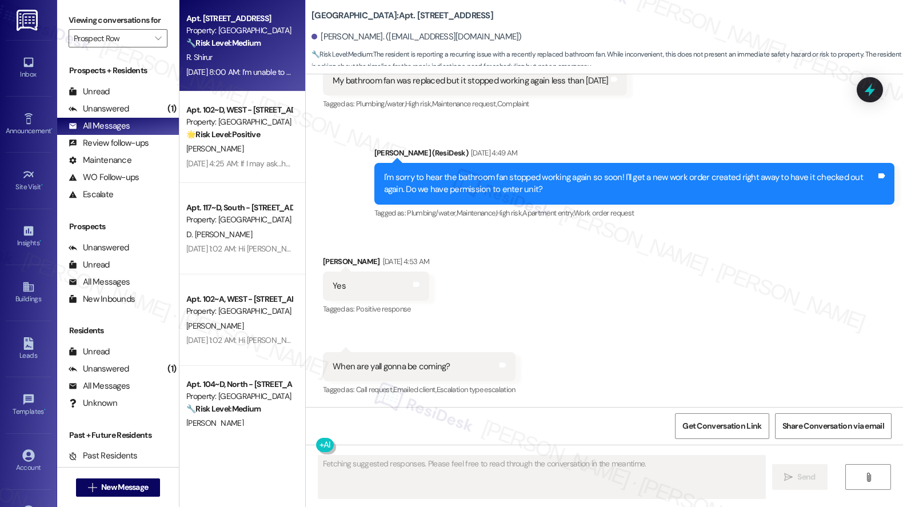
scroll to position [1032, 0]
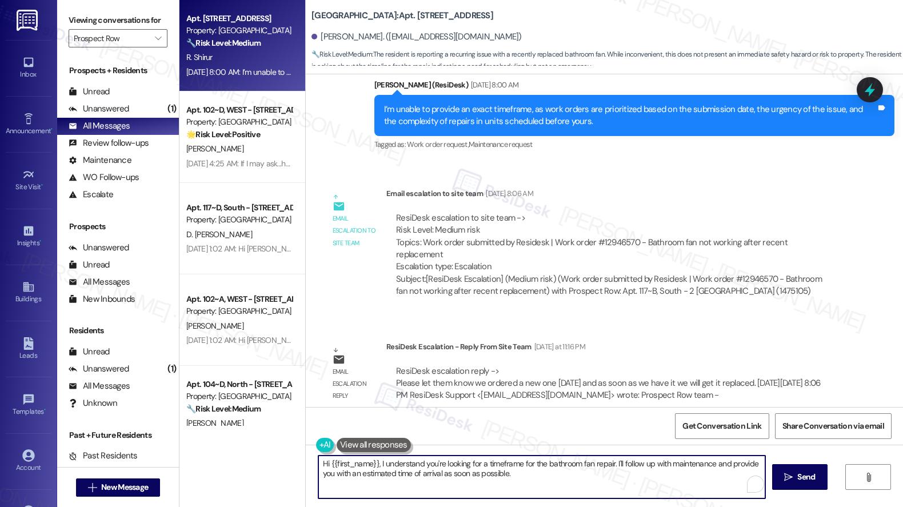
drag, startPoint x: 375, startPoint y: 463, endPoint x: 548, endPoint y: 482, distance: 174.1
click at [548, 482] on textarea "Hi {{first_name}}, I understand you're looking for a timeframe for the bathroom…" at bounding box center [541, 476] width 447 height 43
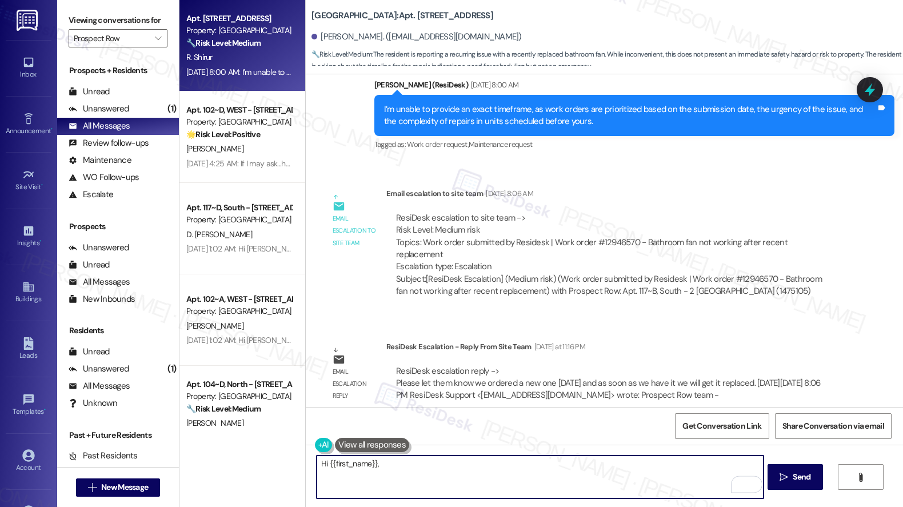
paste textarea "We ordered a new fan today, and as soon as it arrives, we’ll have it replaced f…"
click at [379, 466] on textarea "Hi {{first_name}}, We ordered a new fan today, and as soon as it arrives, we’ll…" at bounding box center [540, 476] width 447 height 43
drag, startPoint x: 311, startPoint y: 466, endPoint x: 414, endPoint y: 463, distance: 103.4
click at [414, 463] on textarea "Hi {{first_name}}, we ordered a new fan today, and as soon as it arrives, we’ll…" at bounding box center [540, 476] width 447 height 43
click at [454, 467] on textarea "Hi {{first_name}}, we ordered a new fan today, and as soon as it arrives, we’ll…" at bounding box center [540, 476] width 447 height 43
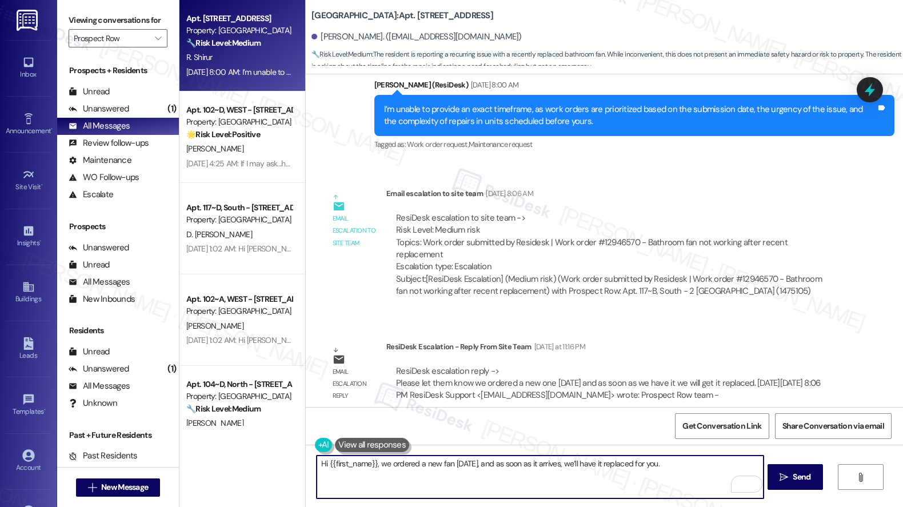
click at [663, 465] on textarea "Hi {{first_name}}, we ordered a new fan today, and as soon as it arrives, we’ll…" at bounding box center [540, 476] width 447 height 43
type textarea "Hi {{first_name}}, we ordered a new fan today, and as soon as it arrives, we’ll…"
click at [779, 476] on icon "" at bounding box center [783, 476] width 9 height 9
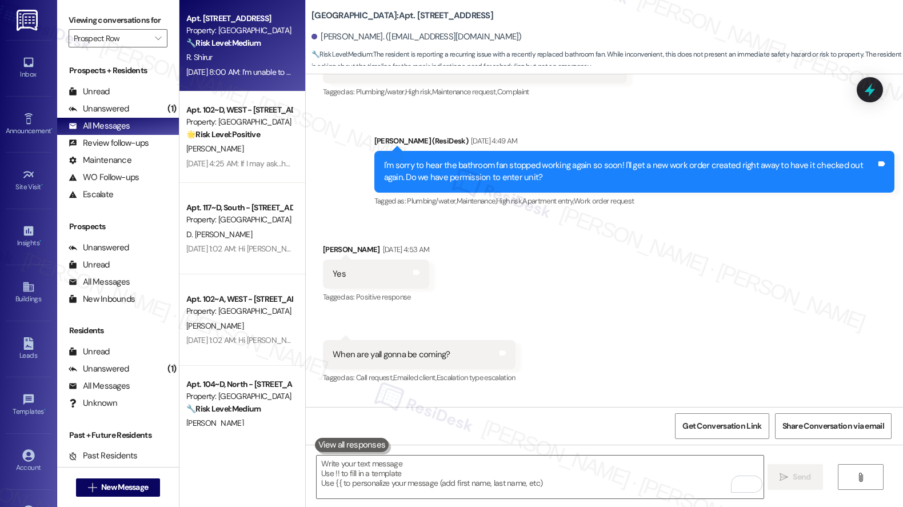
scroll to position [678, 0]
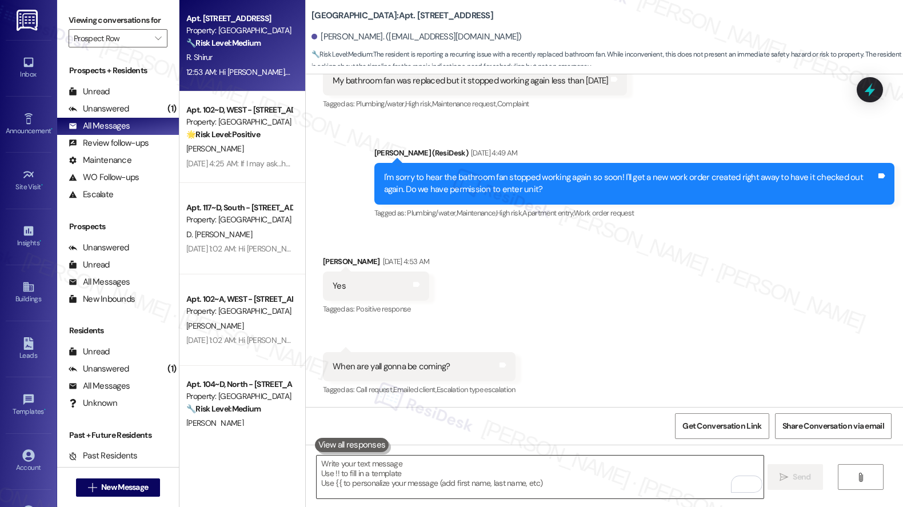
click at [386, 476] on textarea "To enrich screen reader interactions, please activate Accessibility in Grammarl…" at bounding box center [540, 476] width 447 height 43
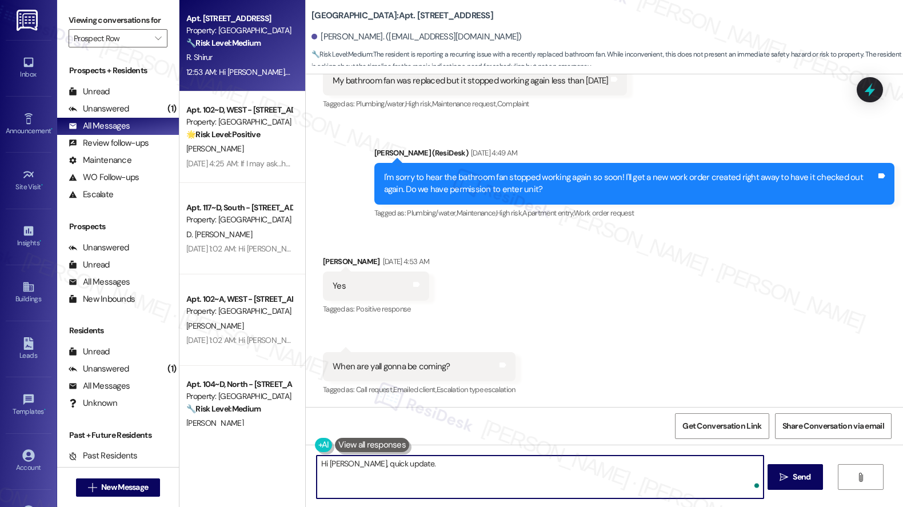
paste textarea "All letter mail and envelopes sent through USPS are currently being held at the…"
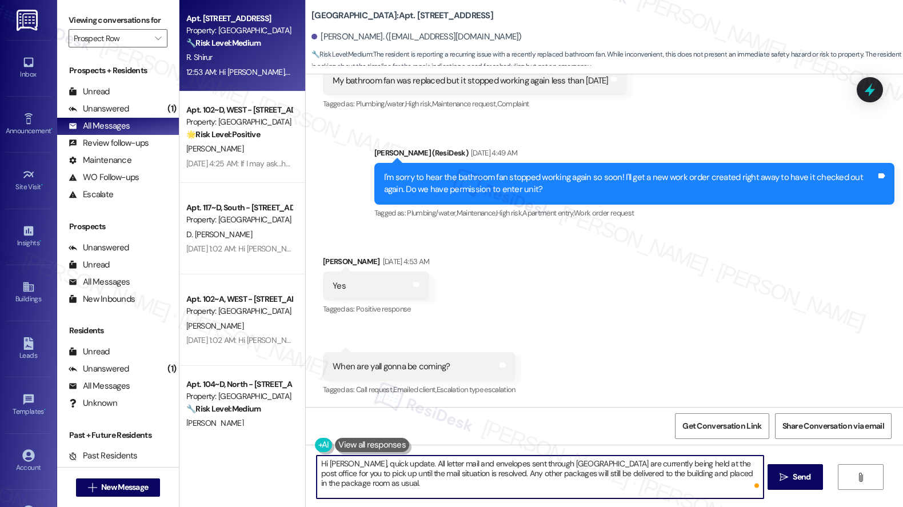
click at [396, 467] on textarea "Hi Rohan, quick update. All letter mail and envelopes sent through USPS are cur…" at bounding box center [540, 476] width 447 height 43
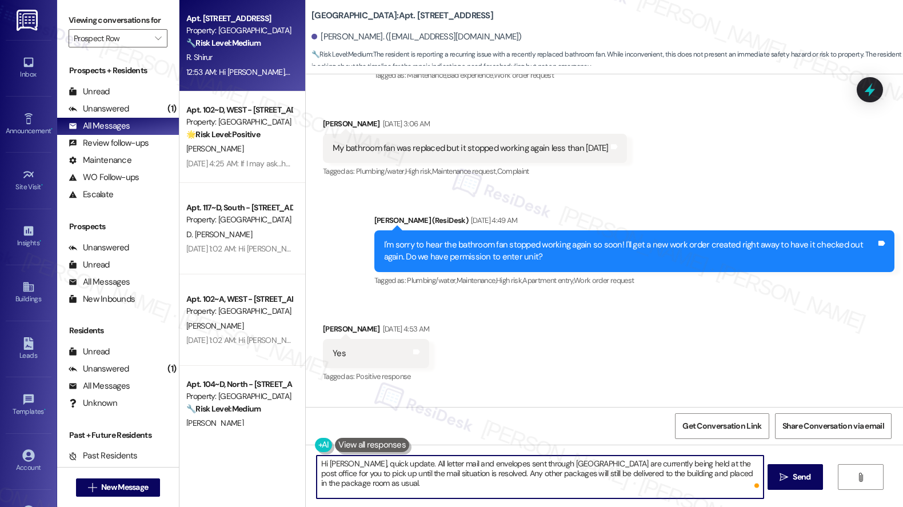
scroll to position [1007, 0]
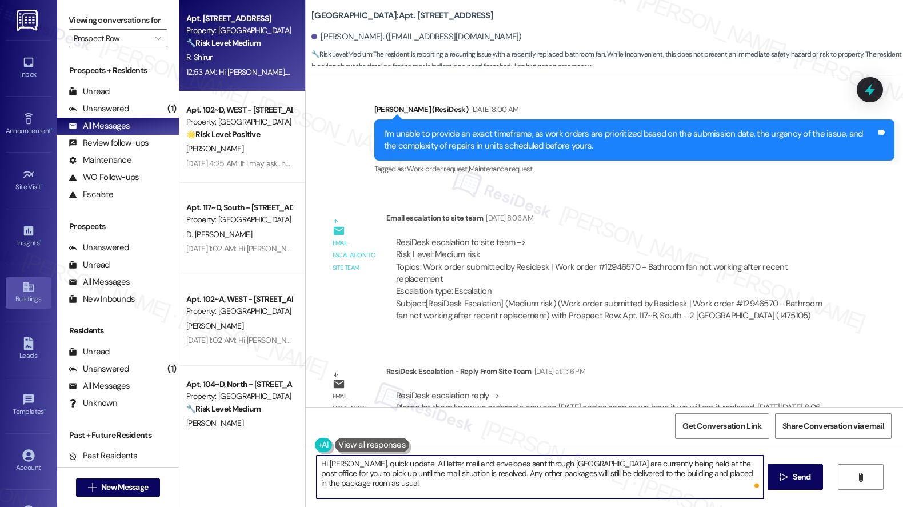
type textarea "Hi Rohan, quick update. All letter mail and envelopes sent through USPS are cur…"
click at [371, 465] on textarea "Hi Rohan, quick update. All letter mail and envelopes sent through USPS are cur…" at bounding box center [540, 476] width 447 height 43
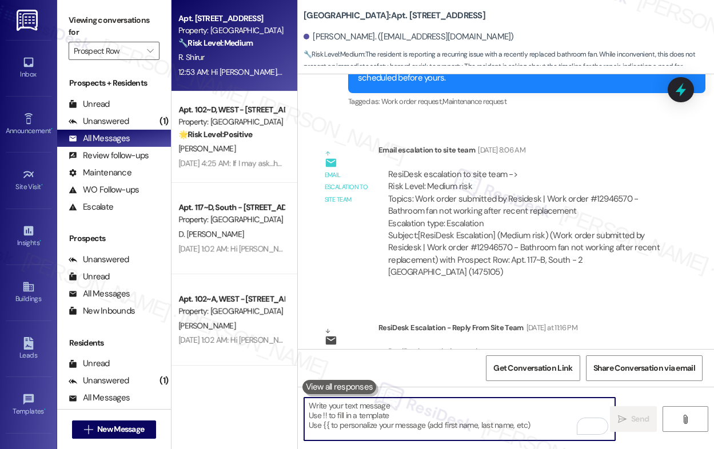
scroll to position [1136, 0]
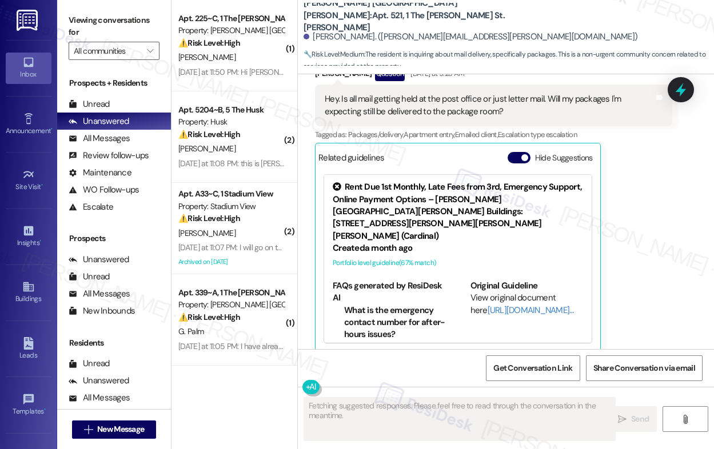
scroll to position [302, 0]
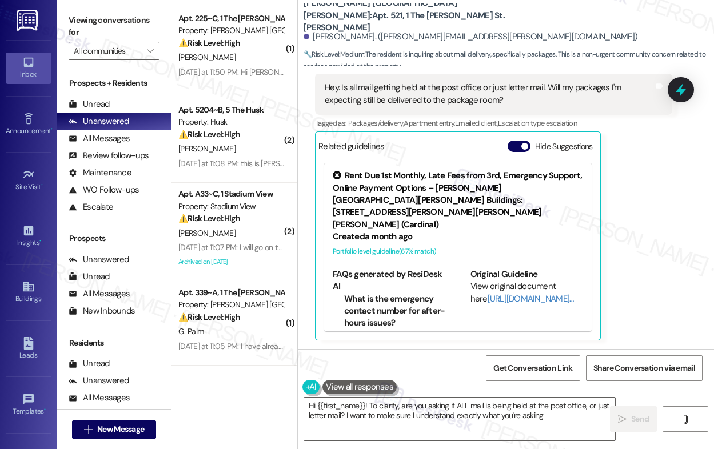
type textarea "Hi {{first_name}}! To clarify, are you asking if ALL mail is being held at the …"
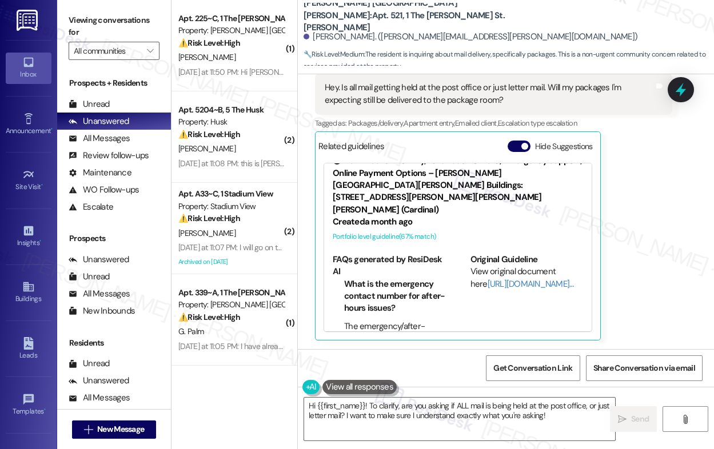
scroll to position [222, 0]
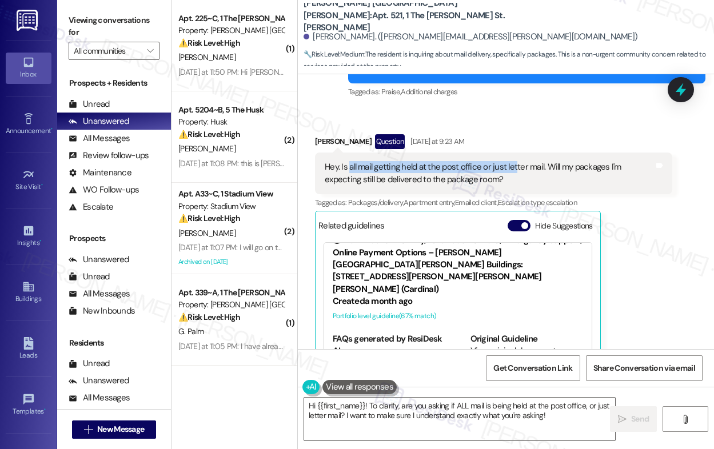
drag, startPoint x: 350, startPoint y: 169, endPoint x: 513, endPoint y: 173, distance: 163.4
click at [513, 173] on div "Hey. Is all mail getting held at the post office or just letter mail. Will my p…" at bounding box center [489, 173] width 329 height 25
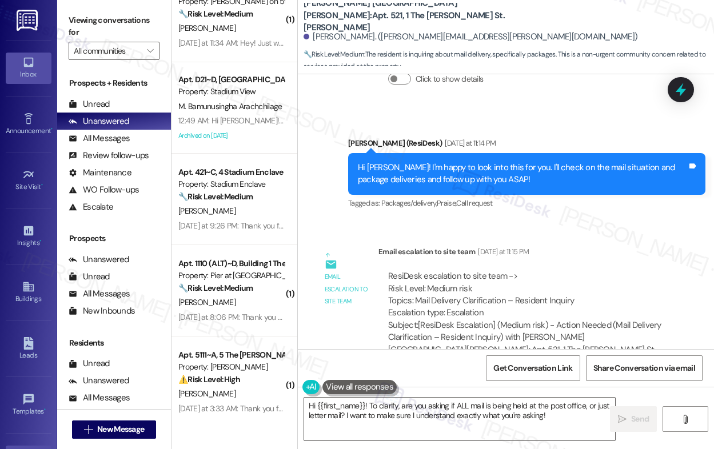
scroll to position [824, 0]
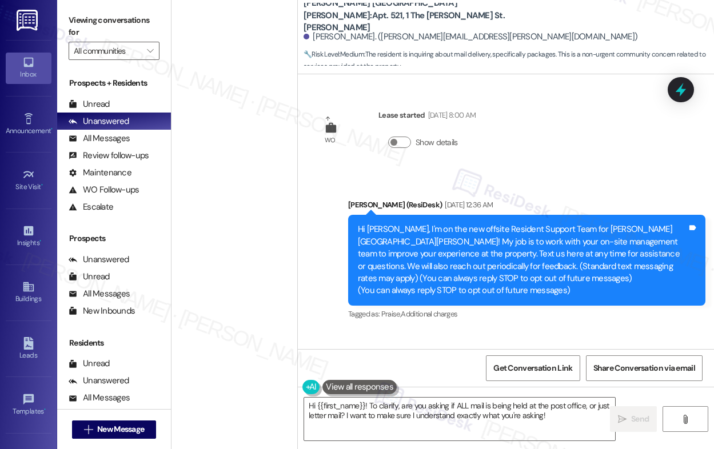
scroll to position [824, 0]
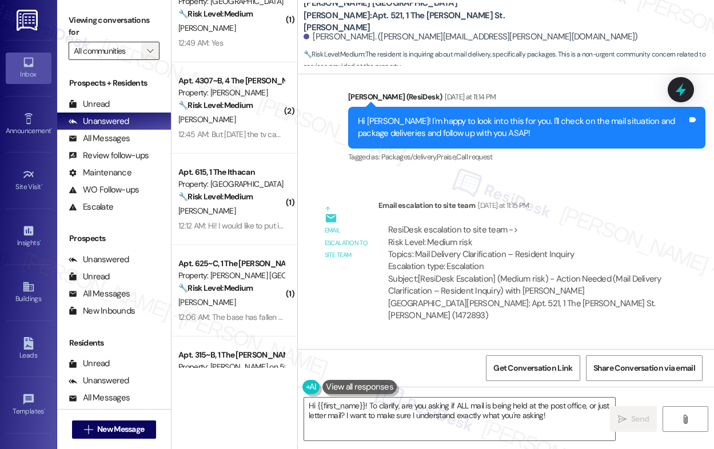
click at [150, 47] on icon "" at bounding box center [150, 50] width 6 height 9
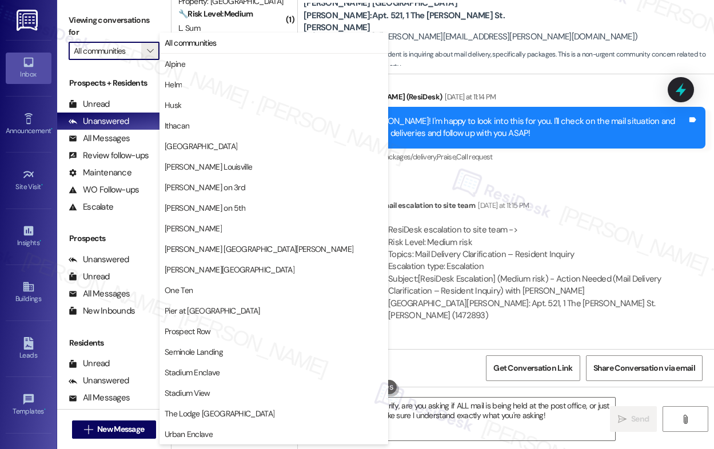
click at [497, 178] on div "WO Lease started [DATE] 8:00 AM Show details Announcement, sent via SMS [PERSON…" at bounding box center [506, 211] width 416 height 275
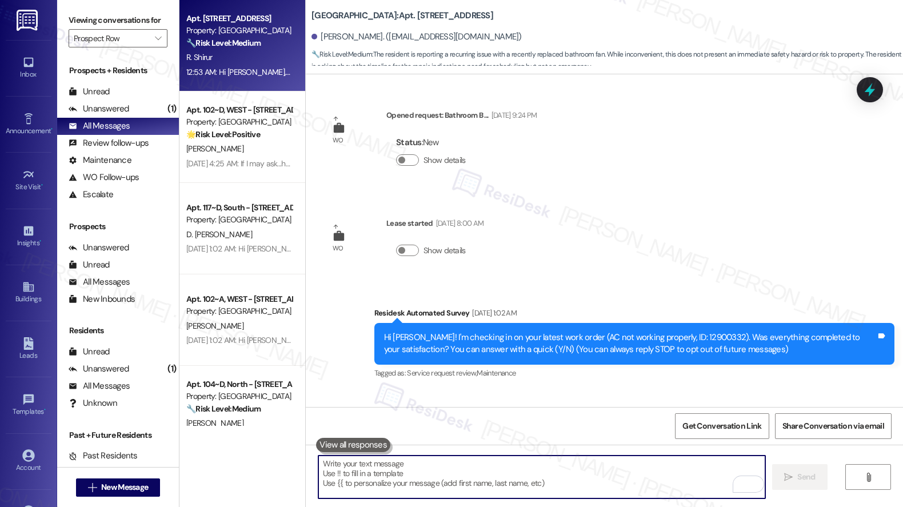
scroll to position [1099, 0]
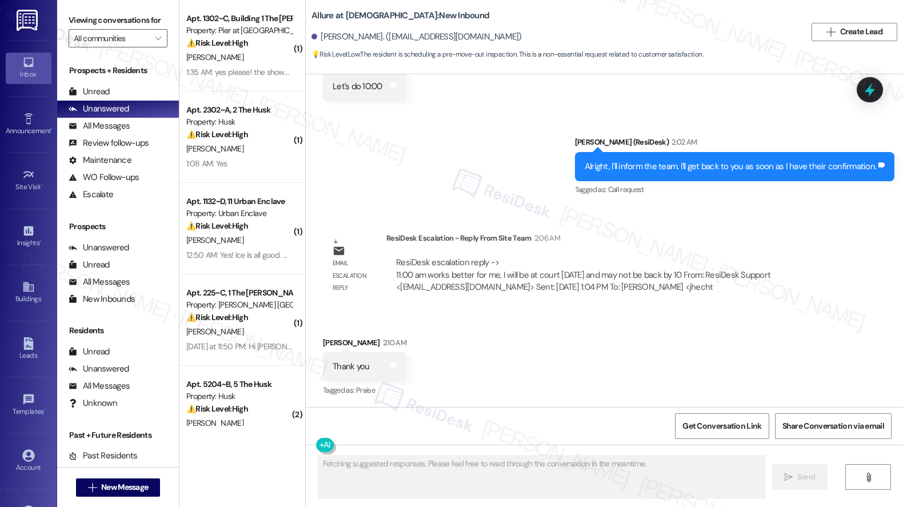
scroll to position [878, 0]
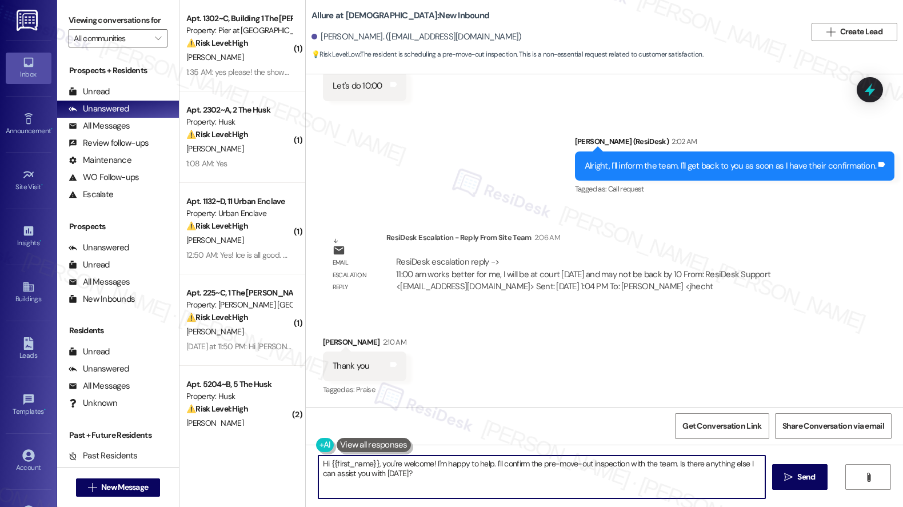
click at [388, 472] on textarea "Hi {{first_name}}, you're welcome! I'm happy to help. I'll confirm the pre-move…" at bounding box center [541, 476] width 447 height 43
type textarea "Hey, [PERSON_NAME], apaologies but our property manager is available by 11am. W…"
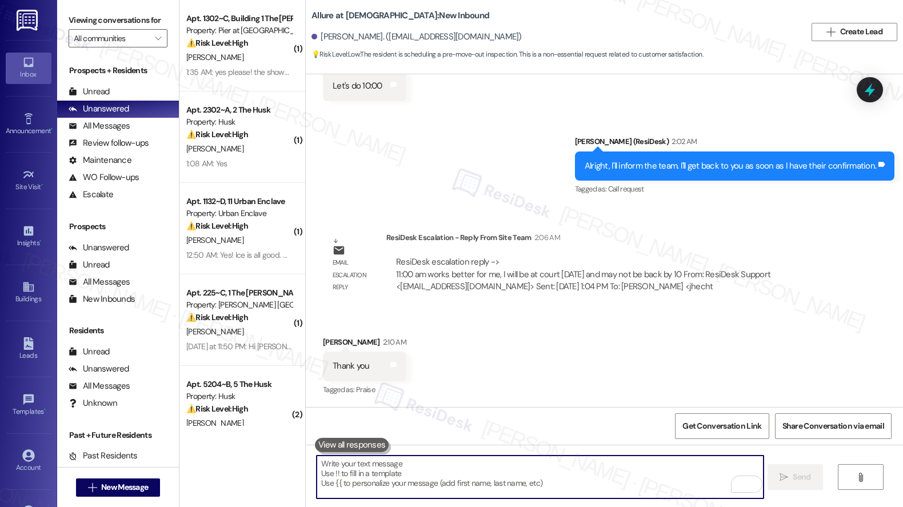
click at [375, 482] on textarea "To enrich screen reader interactions, please activate Accessibility in Grammarl…" at bounding box center [540, 476] width 447 height 43
paste textarea "Hey [PERSON_NAME], apologies, but our property manager will be available at 11 …"
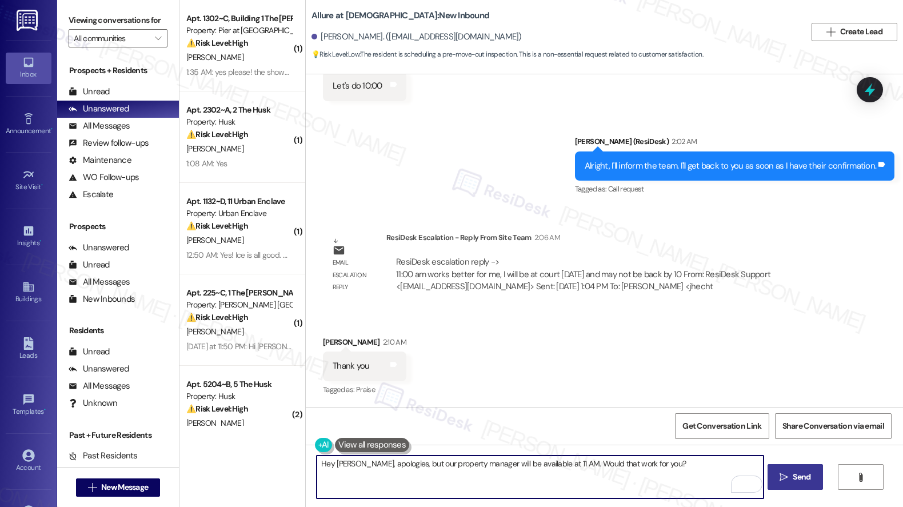
type textarea "Hey [PERSON_NAME], apologies, but our property manager will be available at 11 …"
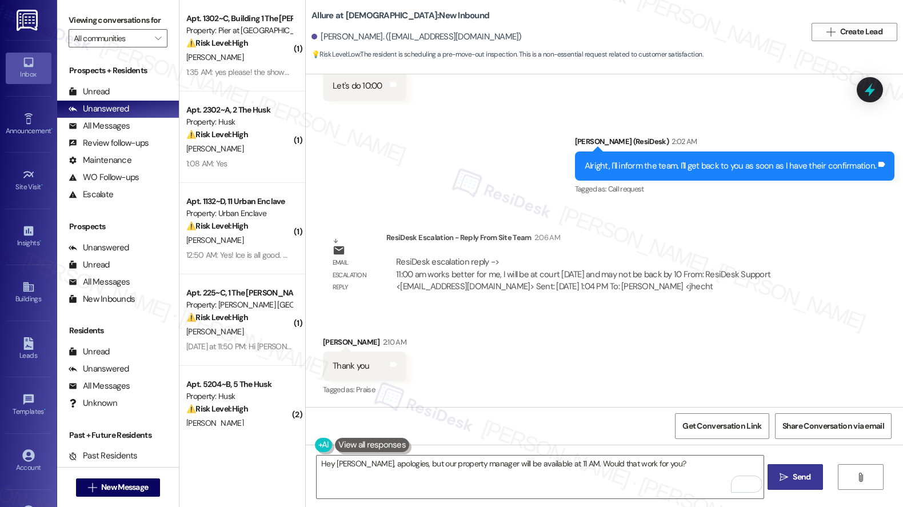
click at [796, 472] on span "Send" at bounding box center [801, 477] width 18 height 12
